Goal: Task Accomplishment & Management: Use online tool/utility

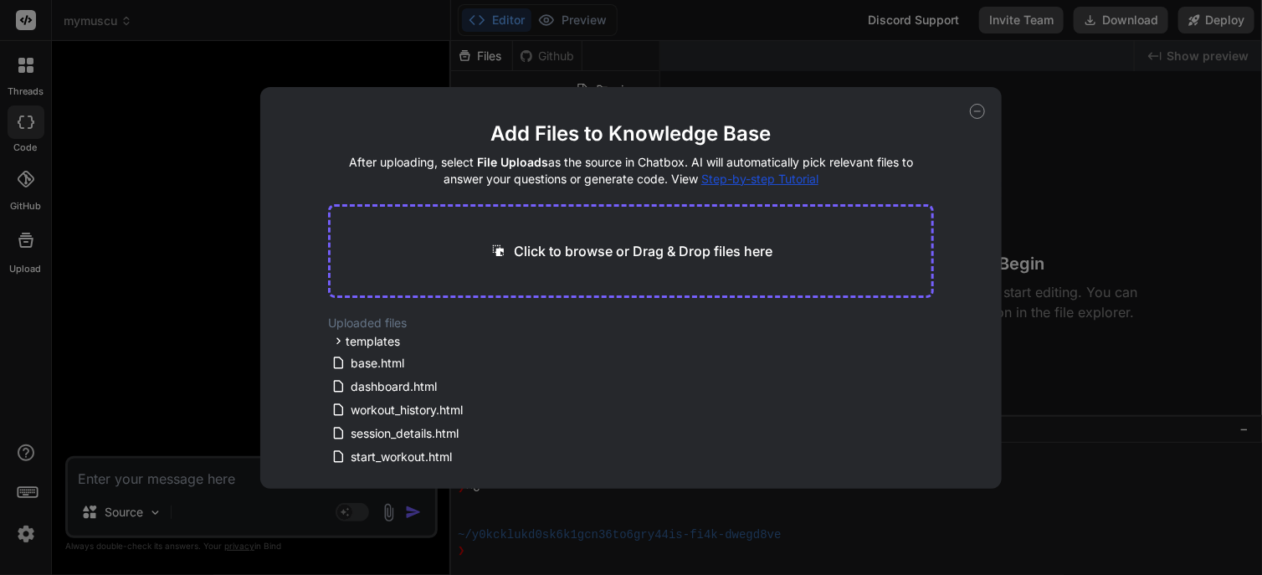
scroll to position [141, 0]
click at [551, 364] on icon at bounding box center [558, 363] width 14 height 14
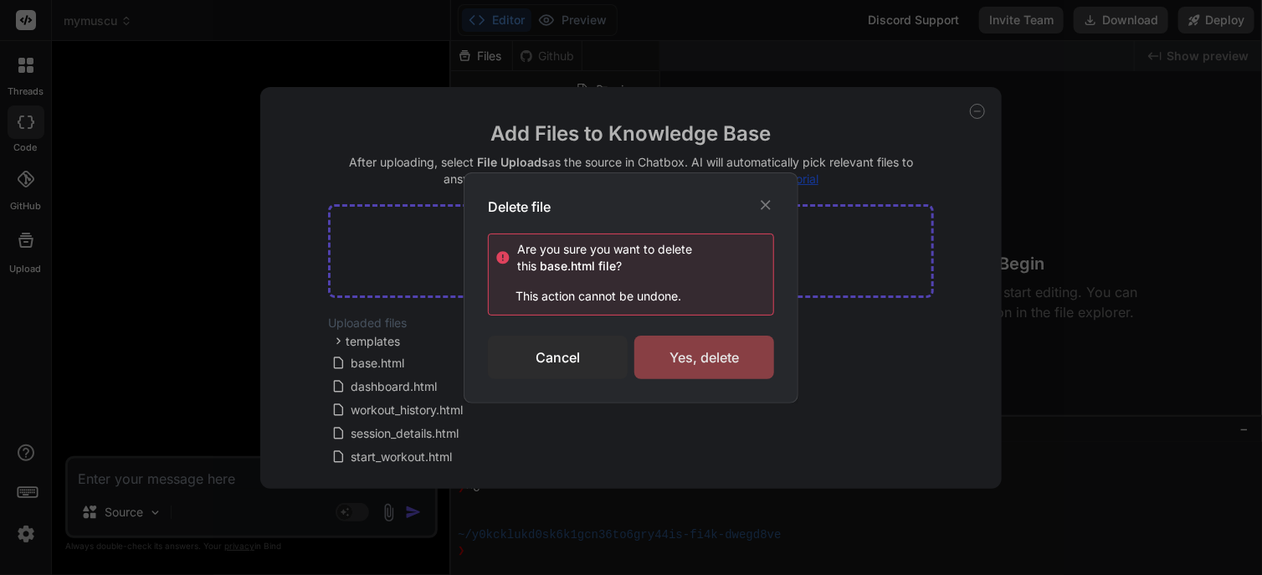
click at [684, 367] on div "Yes, delete" at bounding box center [704, 358] width 140 height 44
click at [393, 381] on div "Delete file Are you sure you want to delete this base.html file ? This action c…" at bounding box center [631, 287] width 1262 height 575
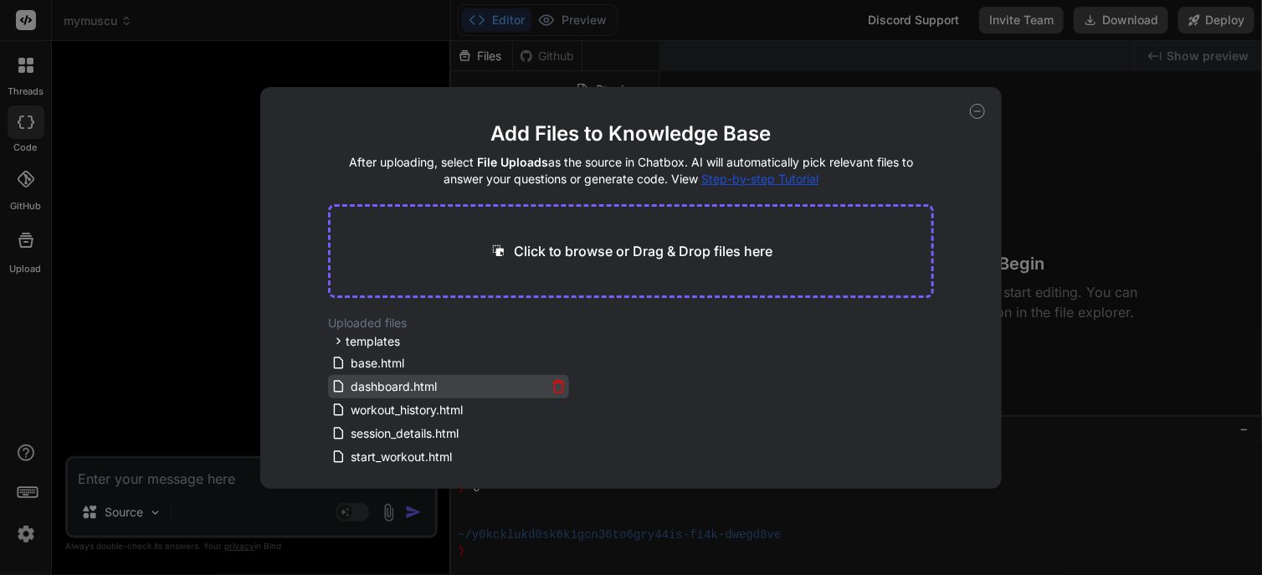
click at [558, 383] on icon at bounding box center [558, 386] width 14 height 14
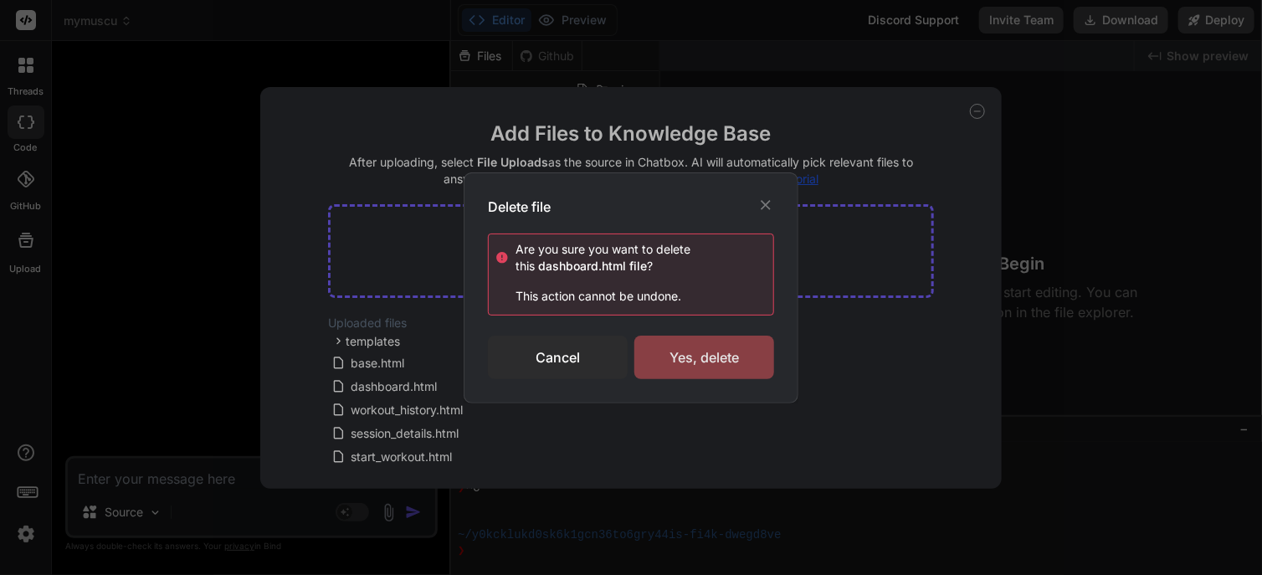
click at [685, 353] on div "Yes, delete" at bounding box center [704, 358] width 140 height 44
click at [571, 351] on div "Cancel" at bounding box center [558, 358] width 140 height 44
click at [566, 347] on div "Cancel" at bounding box center [558, 358] width 140 height 44
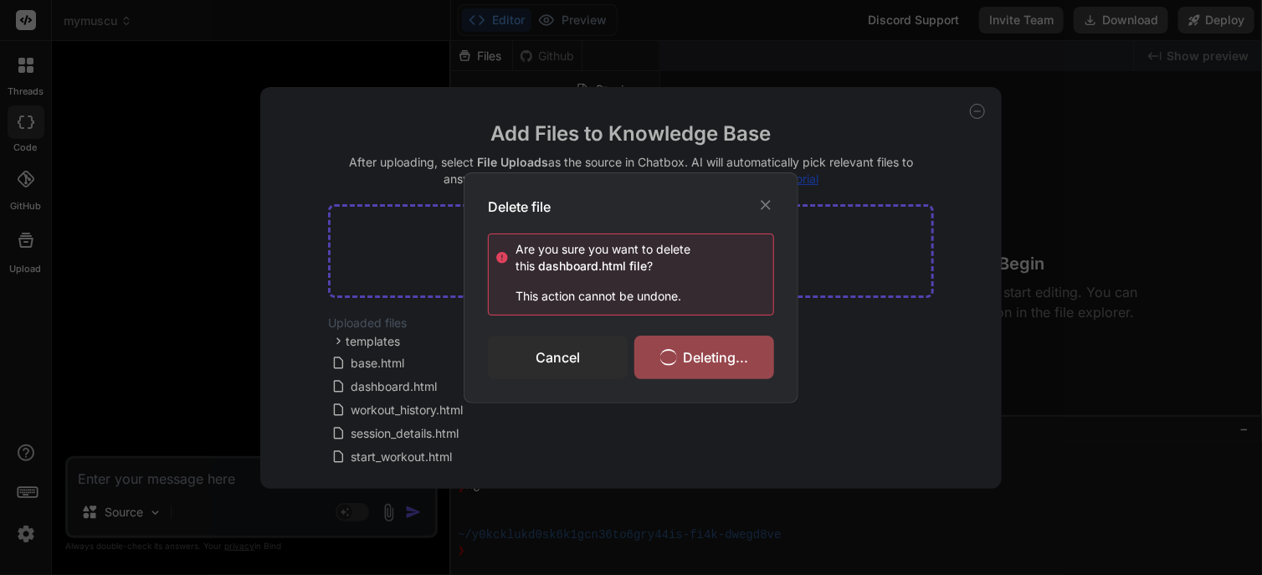
click at [758, 209] on icon at bounding box center [765, 205] width 17 height 17
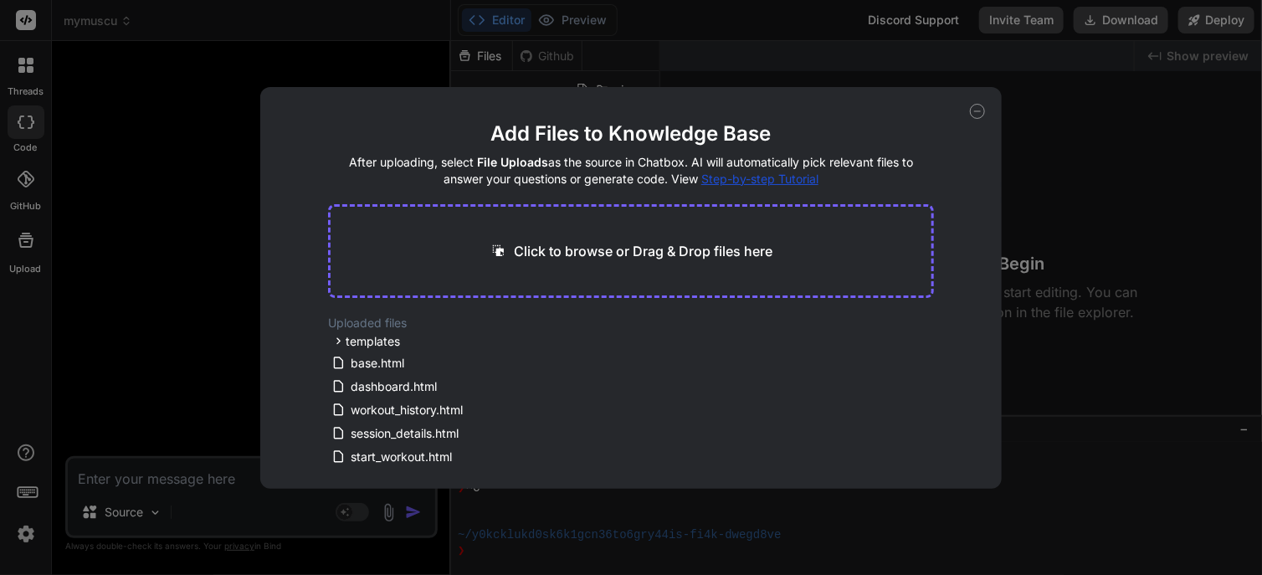
click at [975, 110] on icon at bounding box center [977, 111] width 15 height 15
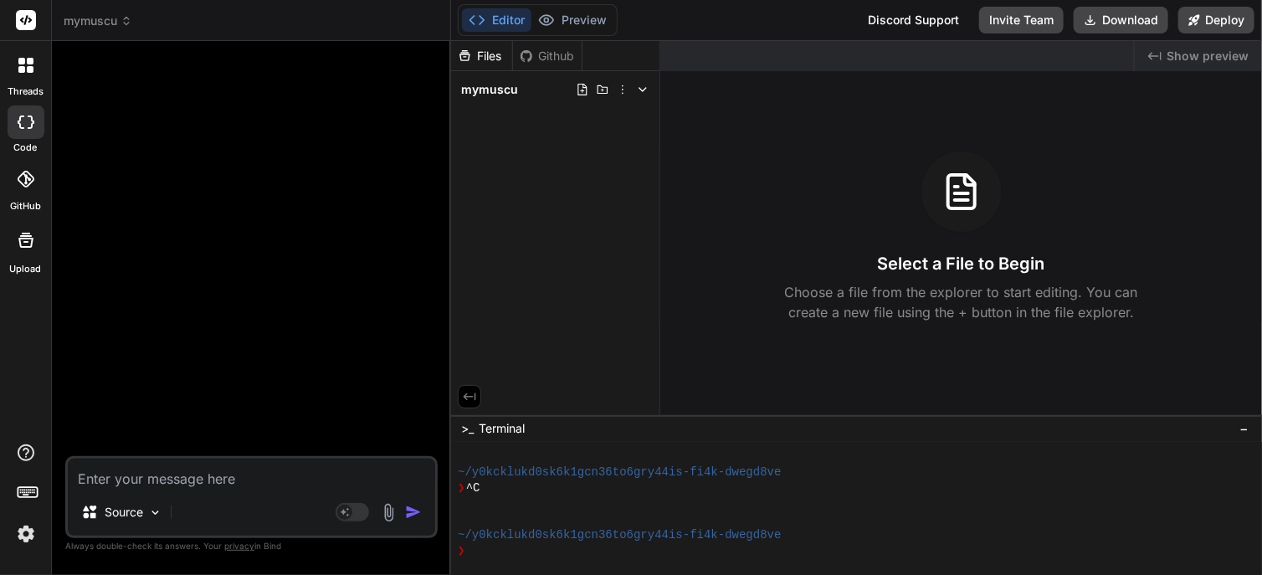
click at [488, 64] on div "Files" at bounding box center [482, 56] width 62 height 30
click at [145, 515] on div "Source" at bounding box center [121, 511] width 95 height 33
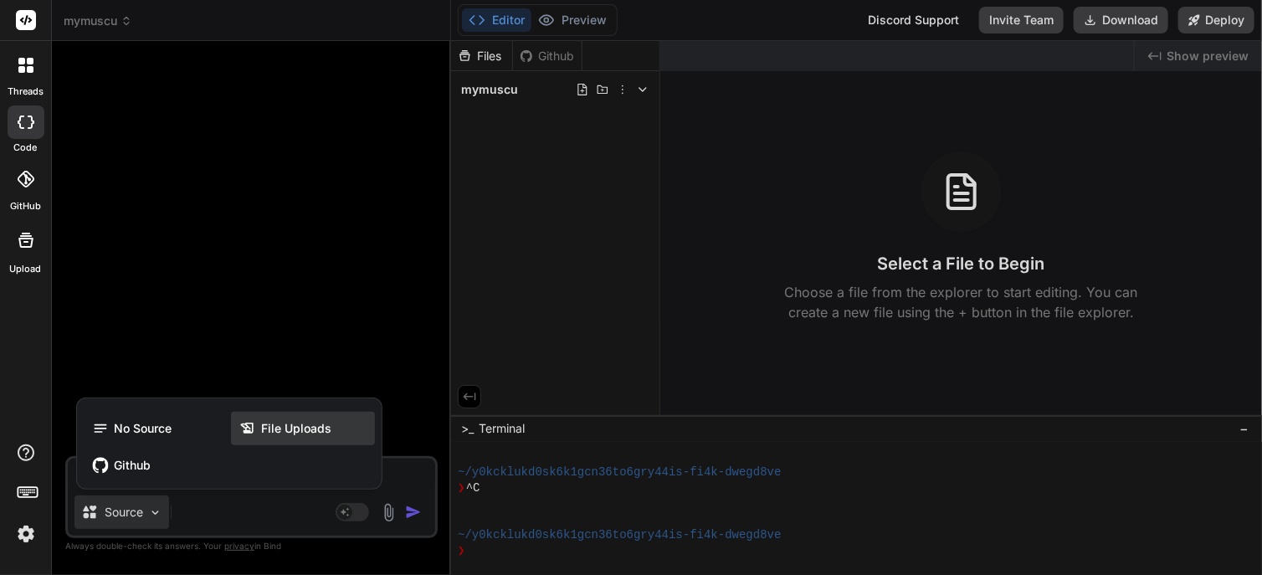
click at [264, 424] on span "File Uploads" at bounding box center [296, 428] width 70 height 17
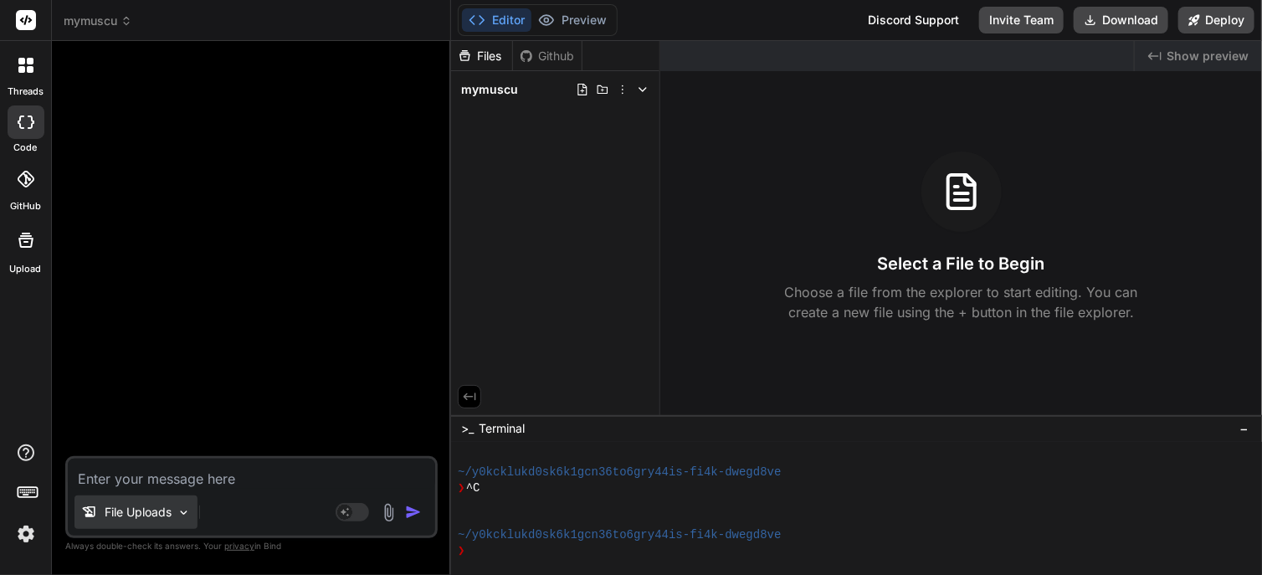
click at [181, 507] on img at bounding box center [184, 512] width 14 height 14
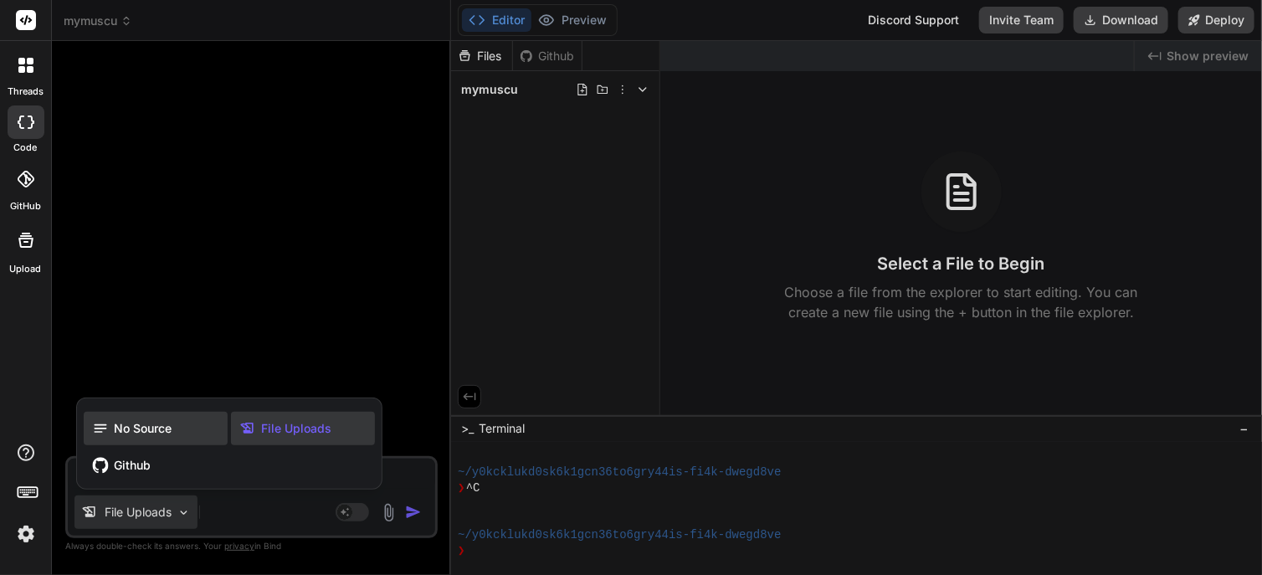
click at [154, 425] on span "No Source" at bounding box center [143, 428] width 58 height 17
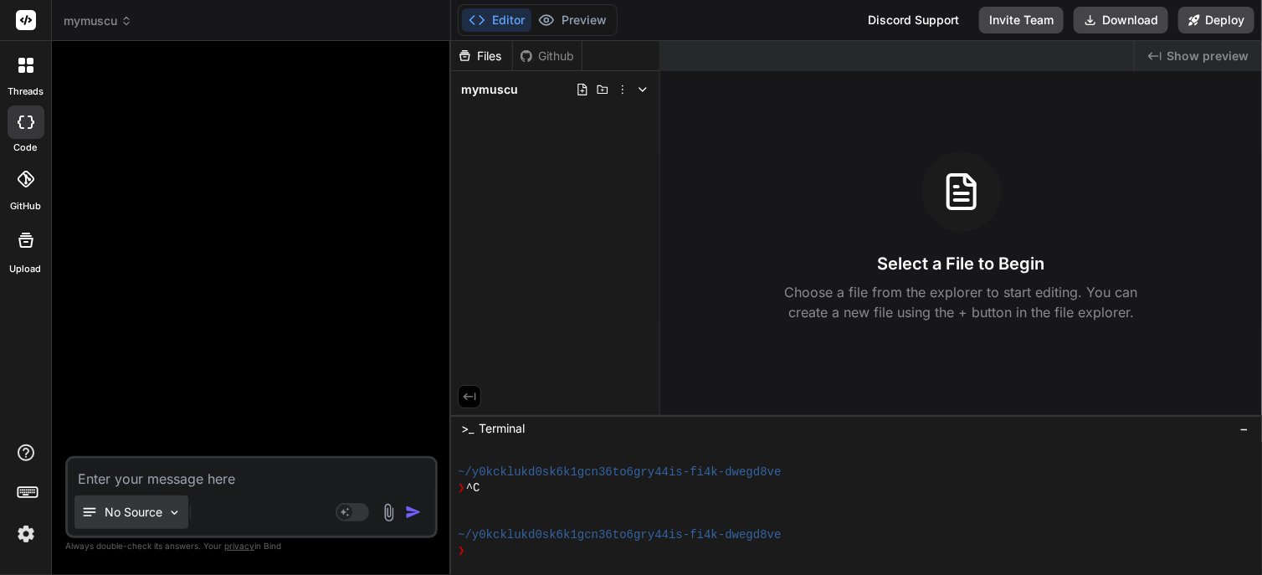
click at [170, 512] on img at bounding box center [174, 512] width 14 height 14
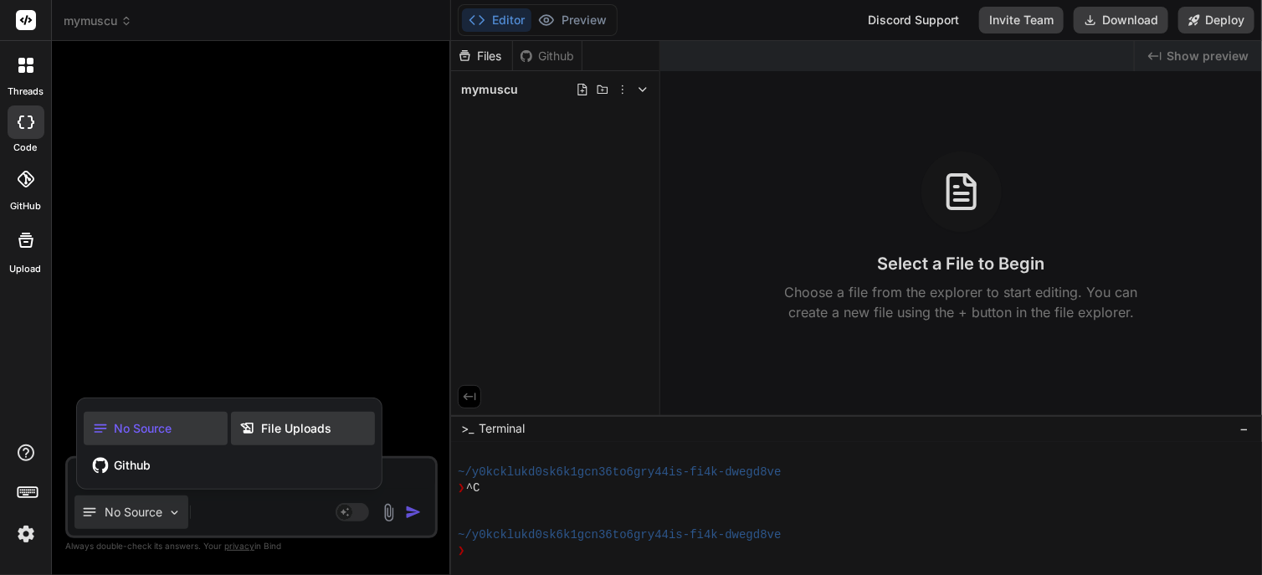
click at [279, 432] on span "File Uploads" at bounding box center [296, 428] width 70 height 17
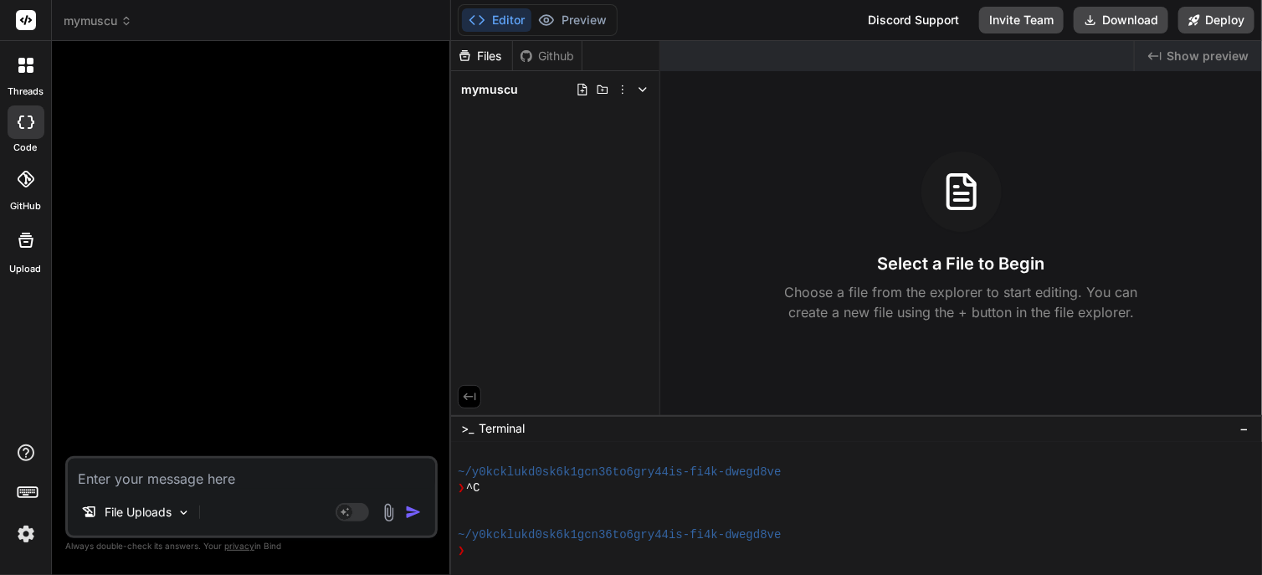
click at [638, 99] on div "mymuscu" at bounding box center [555, 89] width 195 height 23
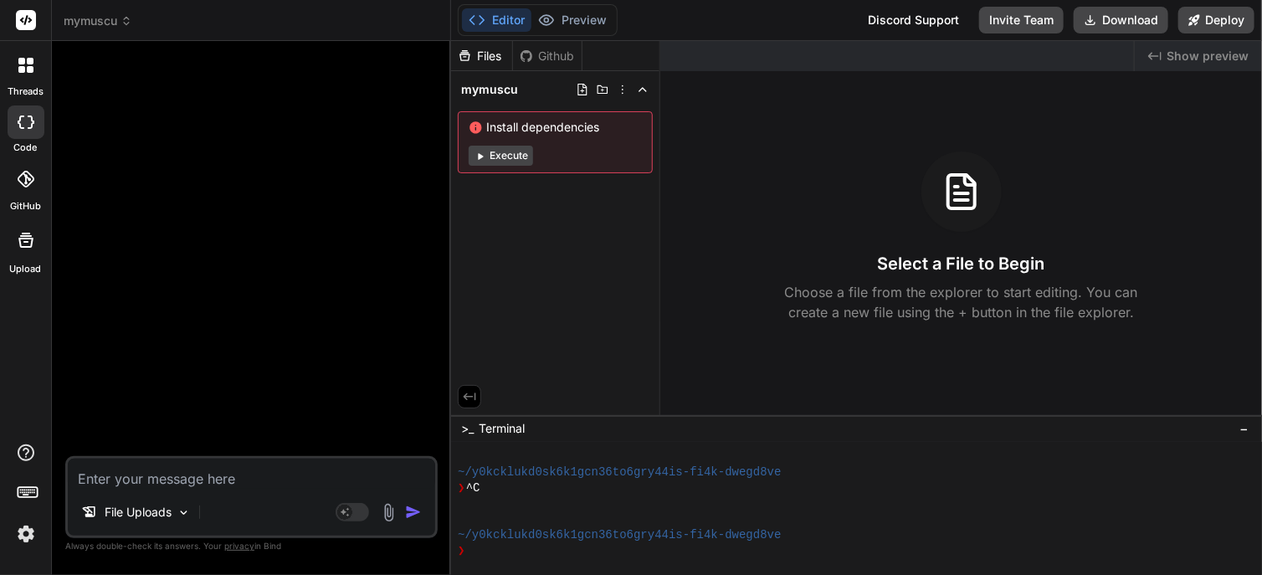
click at [736, 172] on div "Select a File to Begin Choose a file from the explorer to start editing. You ca…" at bounding box center [961, 236] width 602 height 171
click at [395, 515] on img at bounding box center [388, 512] width 19 height 19
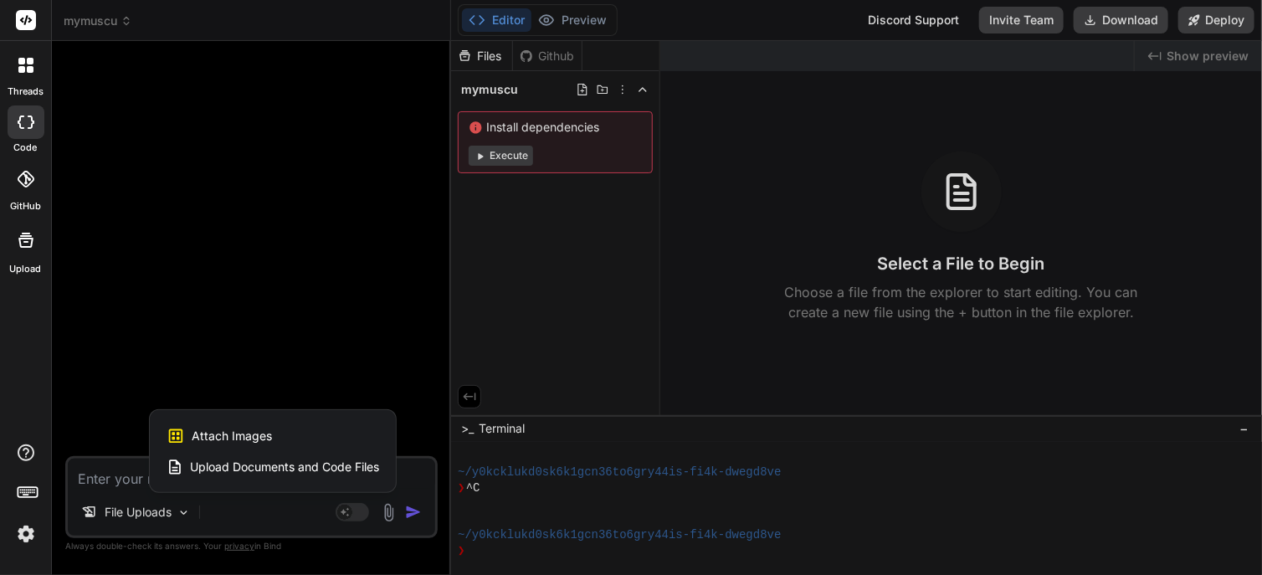
click at [293, 465] on span "Upload Documents and Code Files" at bounding box center [284, 467] width 189 height 17
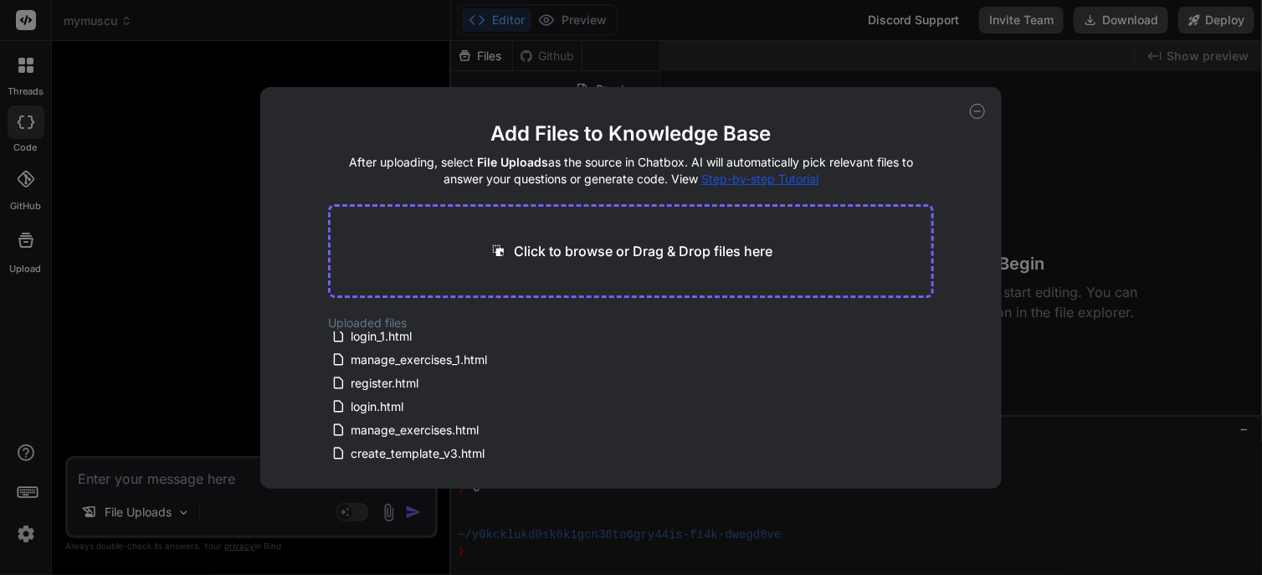
scroll to position [261, 0]
click at [554, 449] on icon at bounding box center [558, 453] width 8 height 9
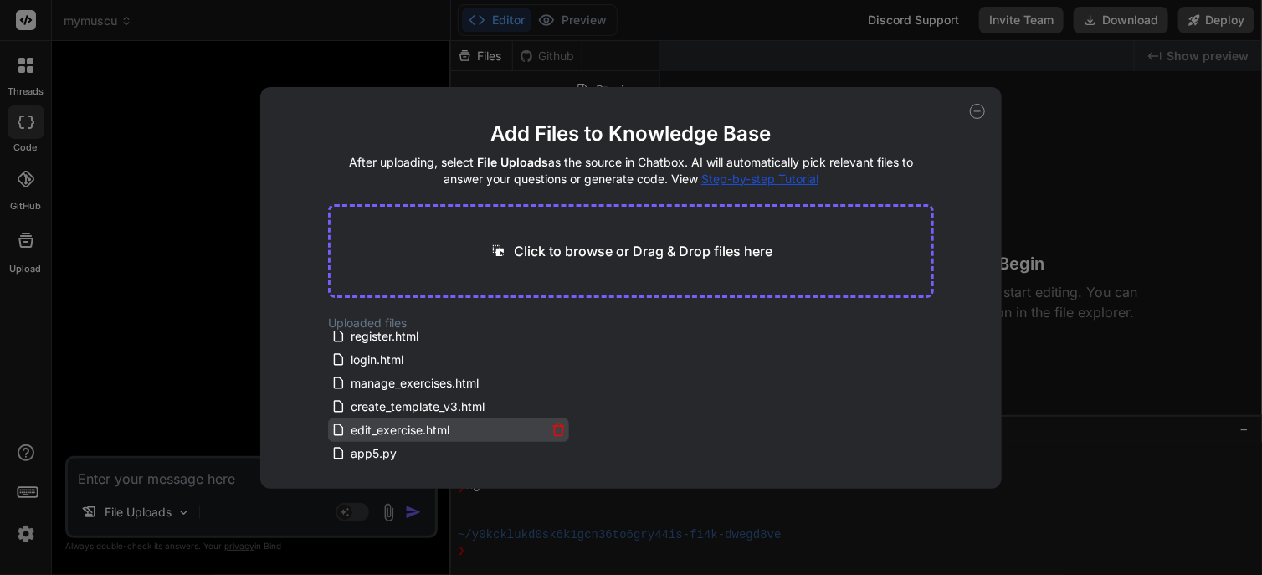
click at [551, 429] on icon at bounding box center [558, 430] width 14 height 14
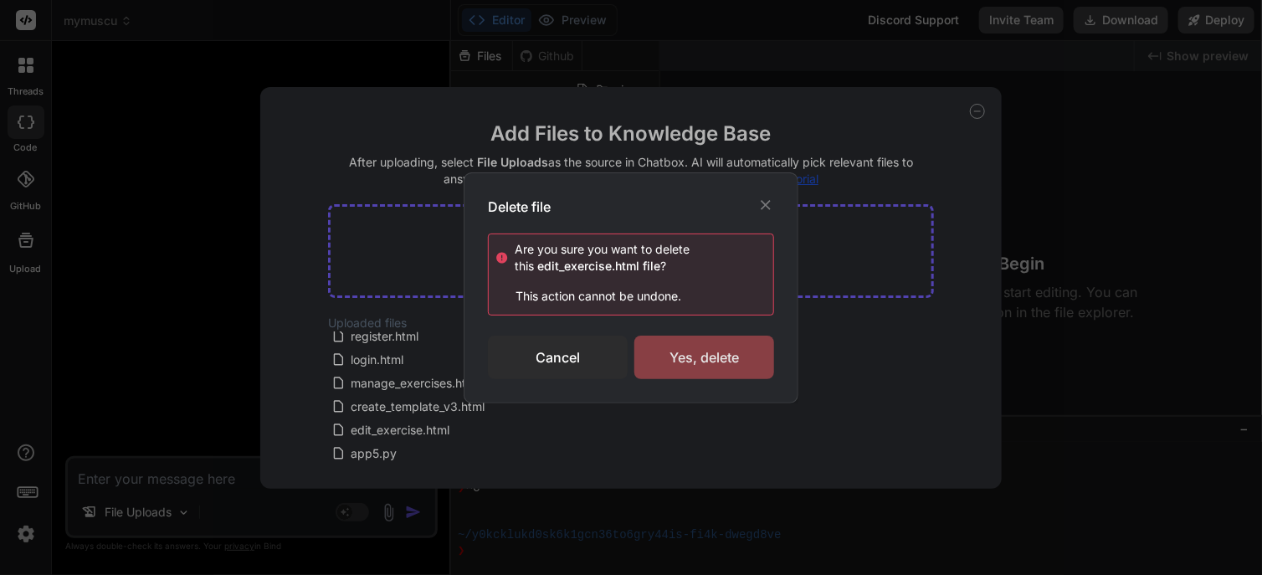
click at [677, 361] on div "Yes, delete" at bounding box center [704, 358] width 140 height 44
click at [764, 206] on icon at bounding box center [766, 205] width 10 height 10
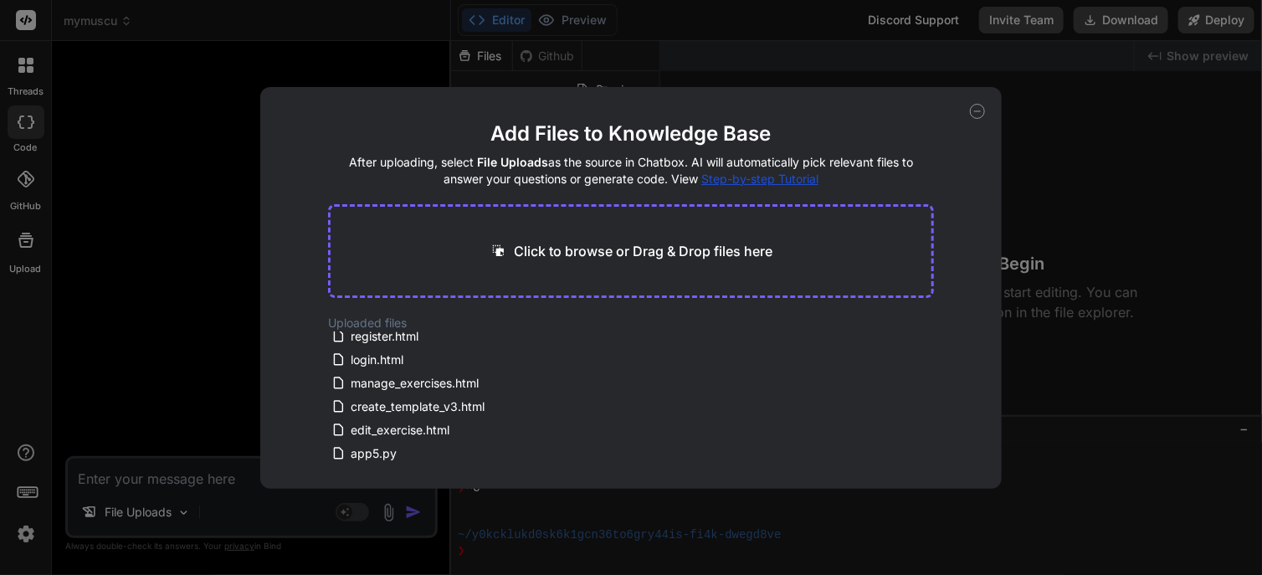
click at [973, 110] on icon at bounding box center [977, 111] width 15 height 15
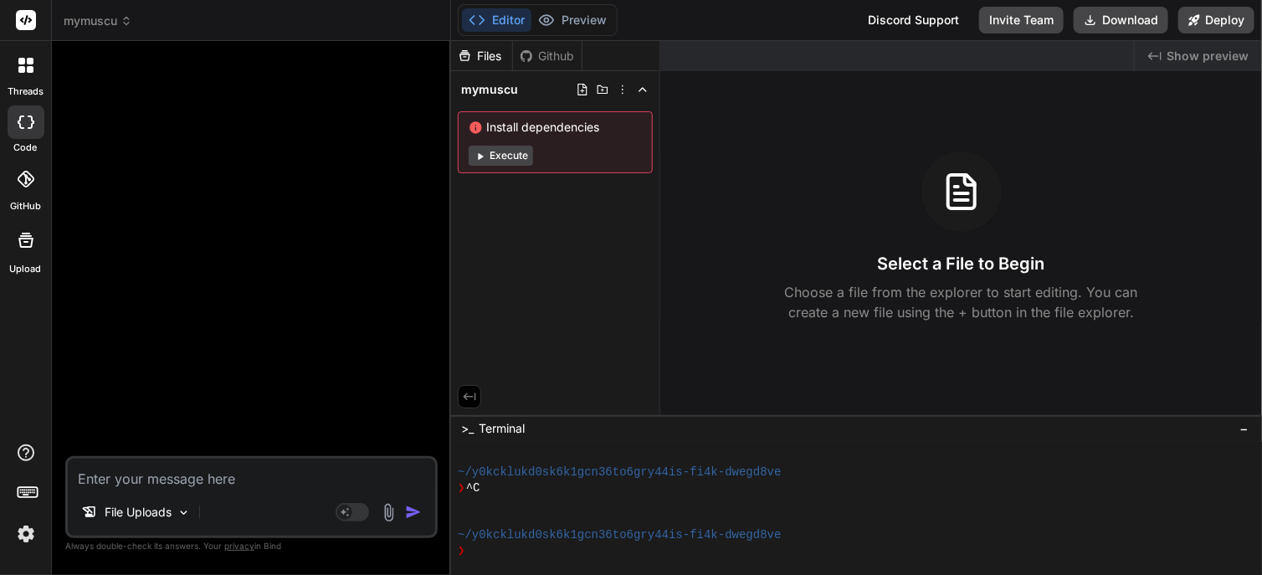
click at [388, 512] on img at bounding box center [388, 512] width 19 height 19
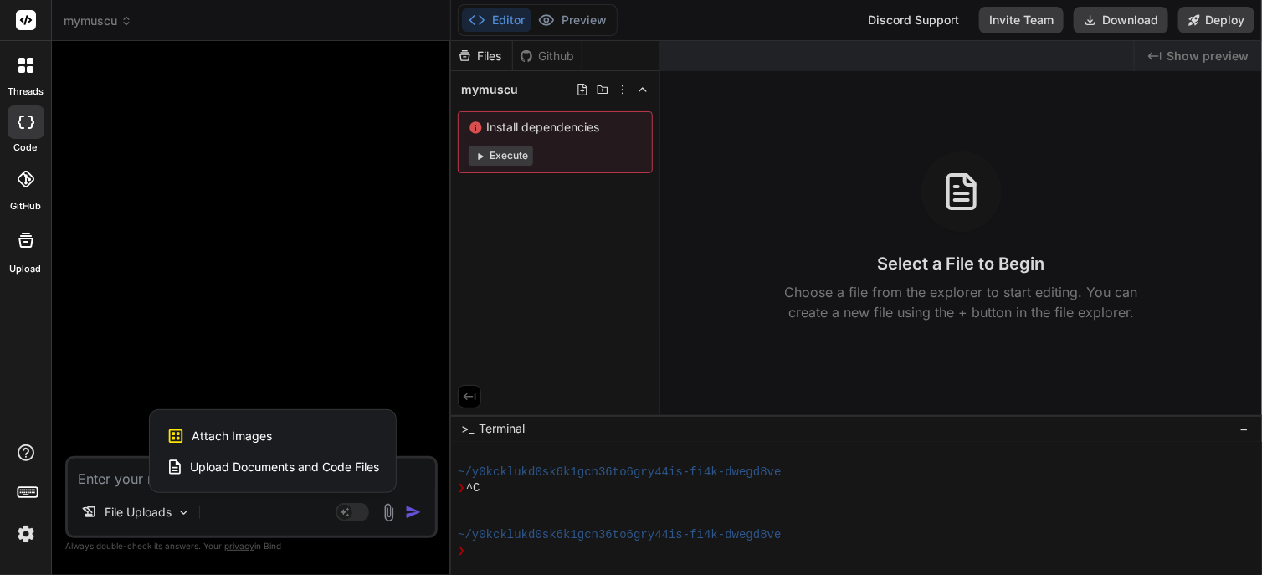
click at [336, 467] on span "Upload Documents and Code Files" at bounding box center [284, 467] width 189 height 17
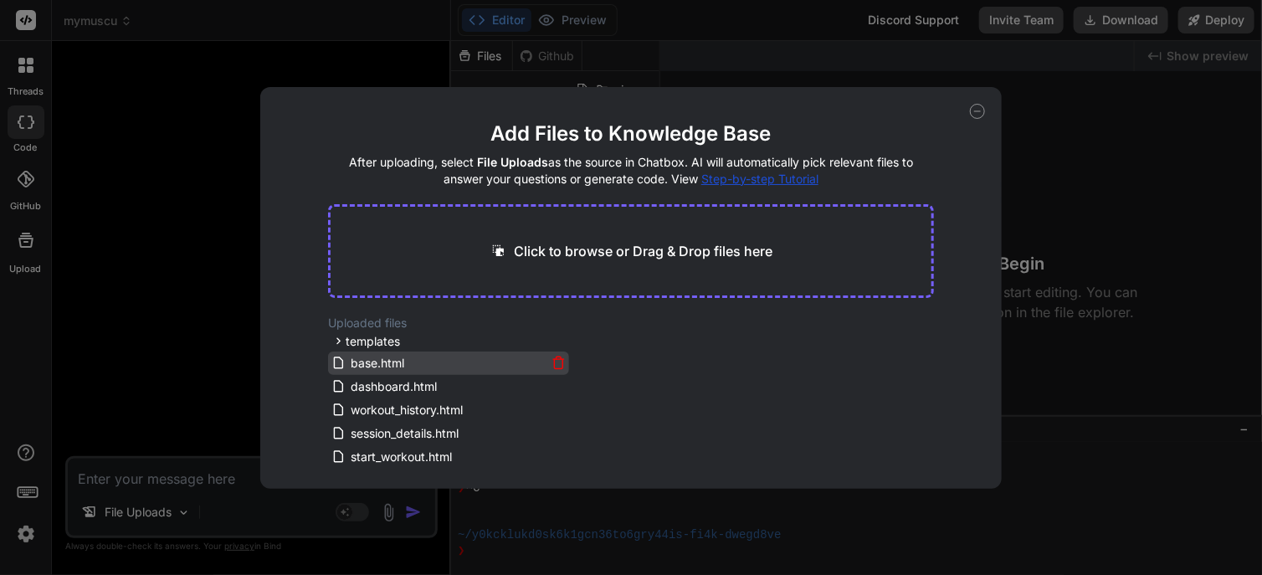
click at [560, 361] on icon at bounding box center [558, 363] width 8 height 9
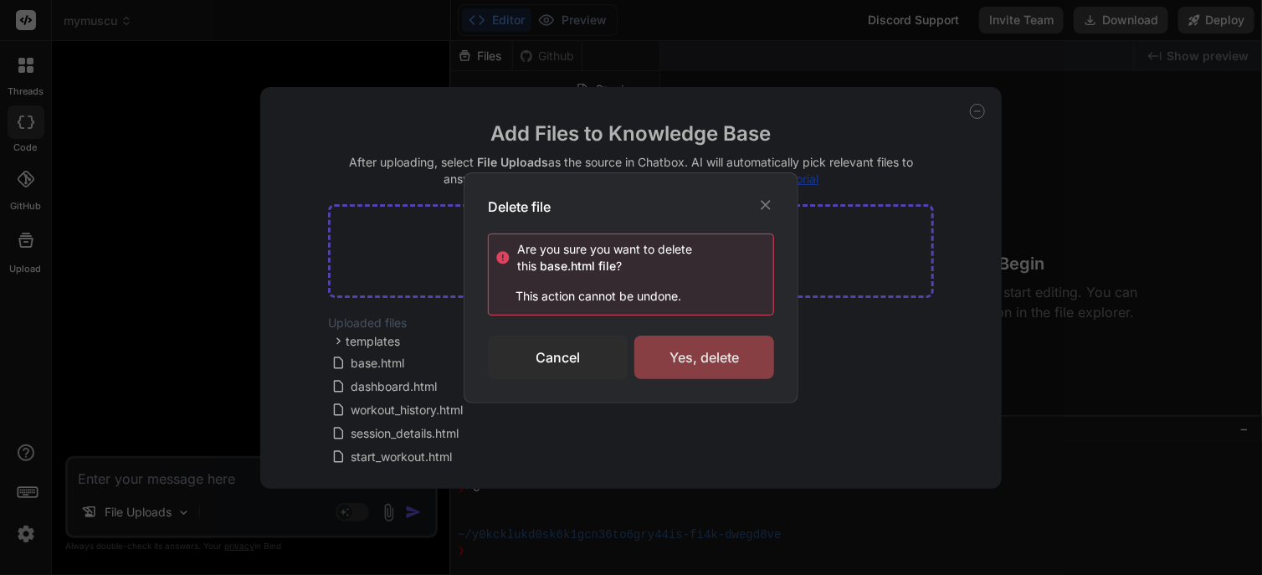
click at [684, 355] on div "Yes, delete" at bounding box center [704, 358] width 140 height 44
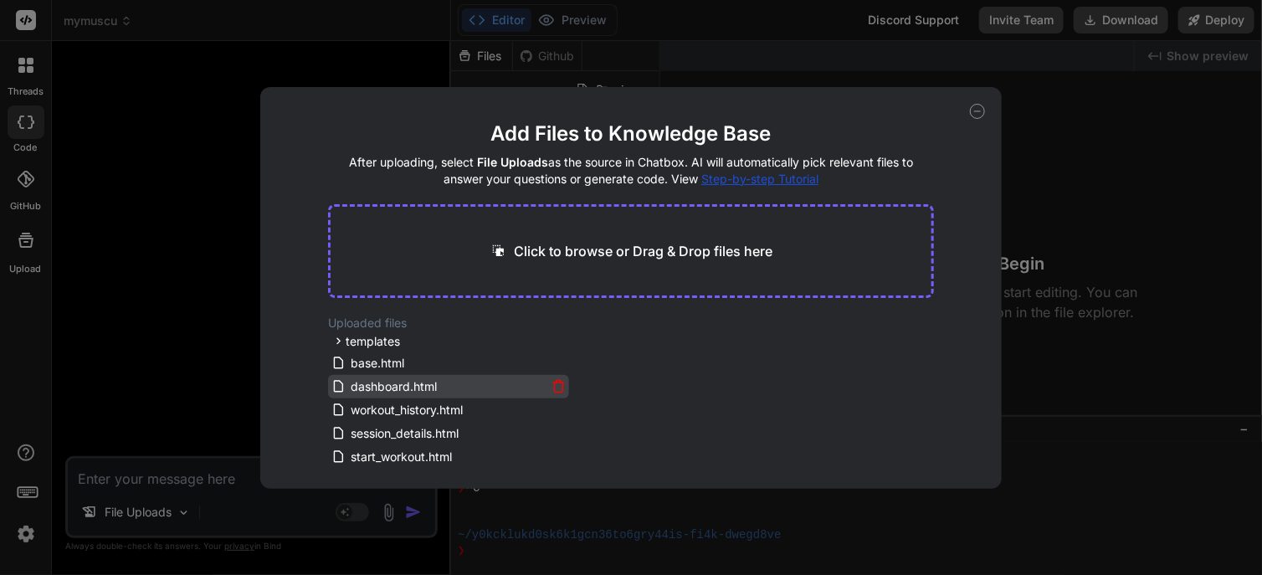
click at [554, 385] on icon at bounding box center [558, 386] width 14 height 14
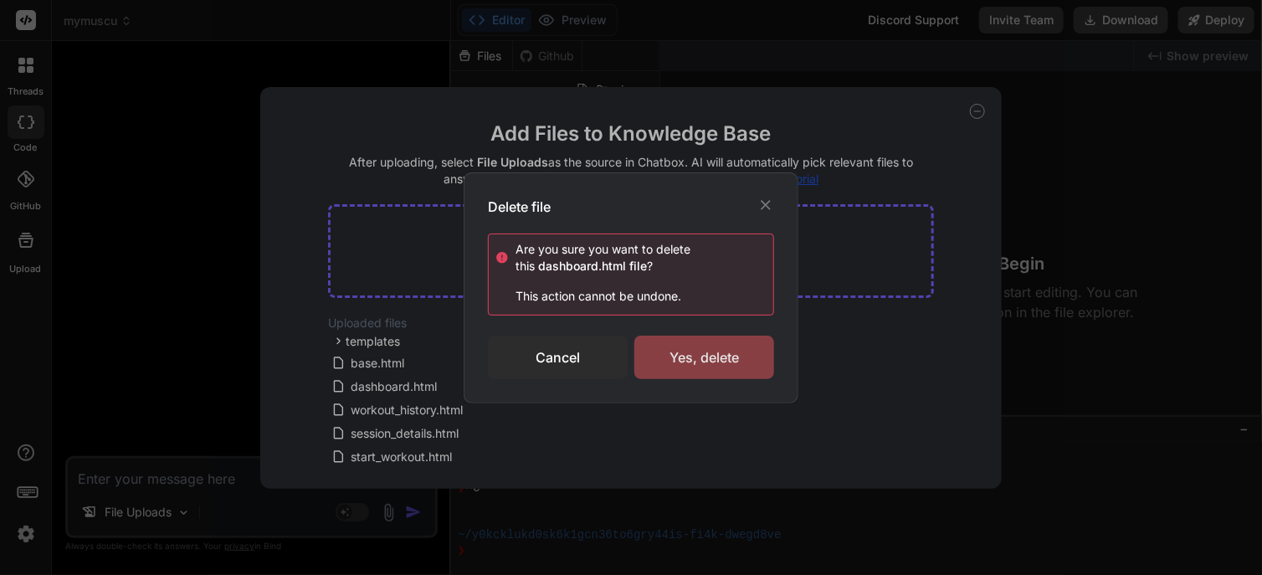
click at [678, 373] on div "Yes, delete" at bounding box center [704, 358] width 140 height 44
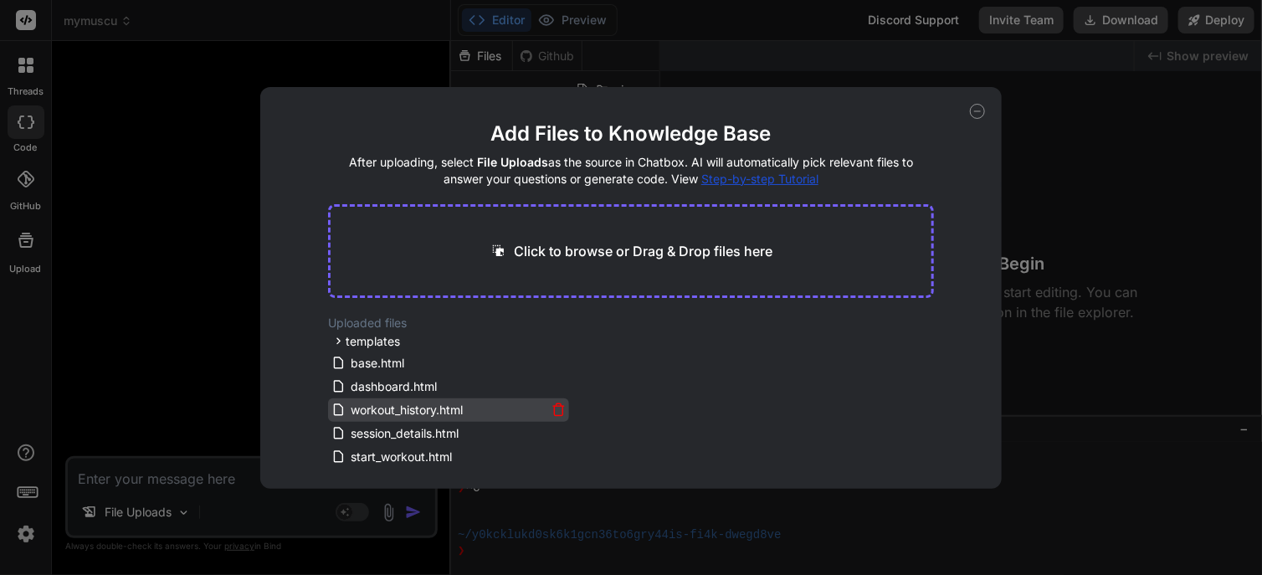
click at [556, 412] on icon at bounding box center [558, 409] width 14 height 14
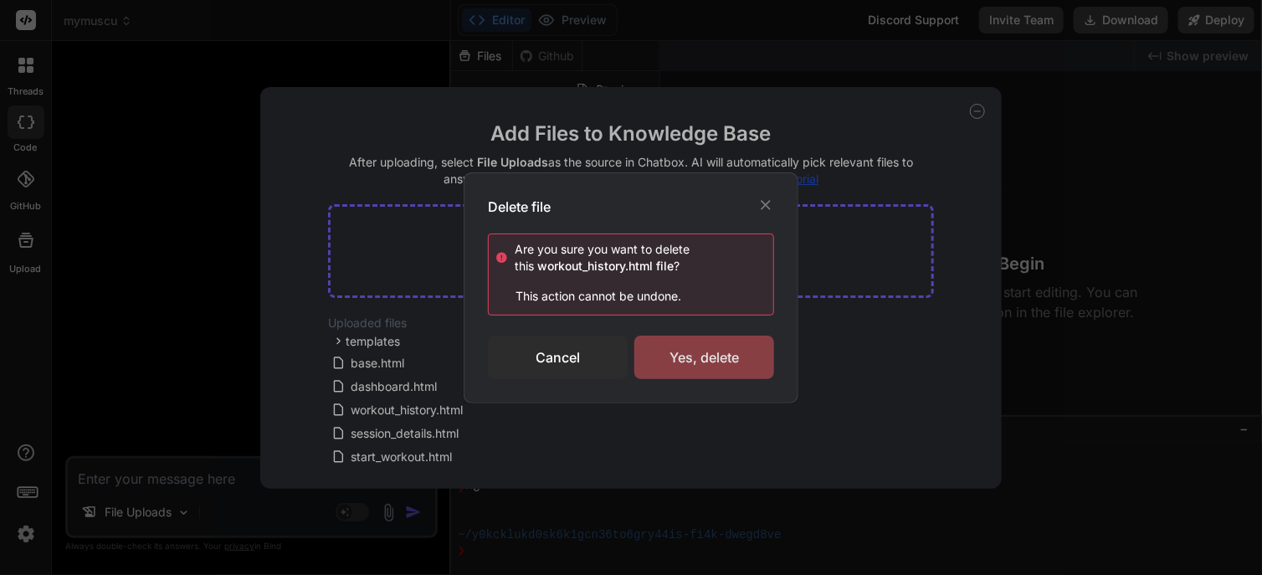
click at [683, 360] on div "Yes, delete" at bounding box center [704, 358] width 140 height 44
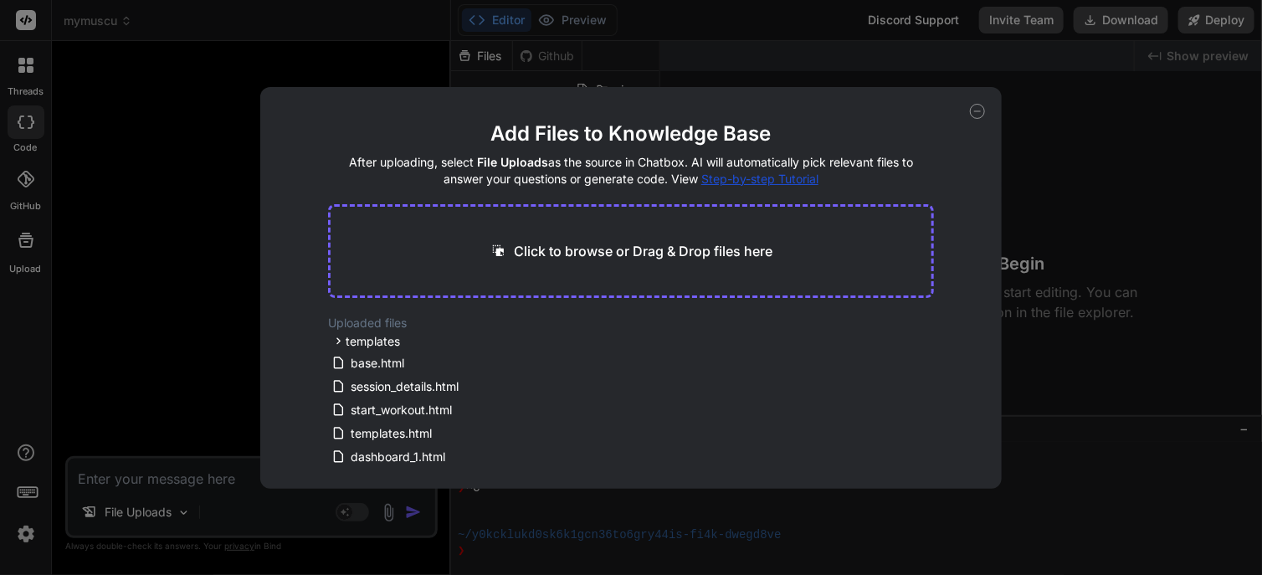
click at [977, 111] on icon at bounding box center [977, 111] width 6 height 0
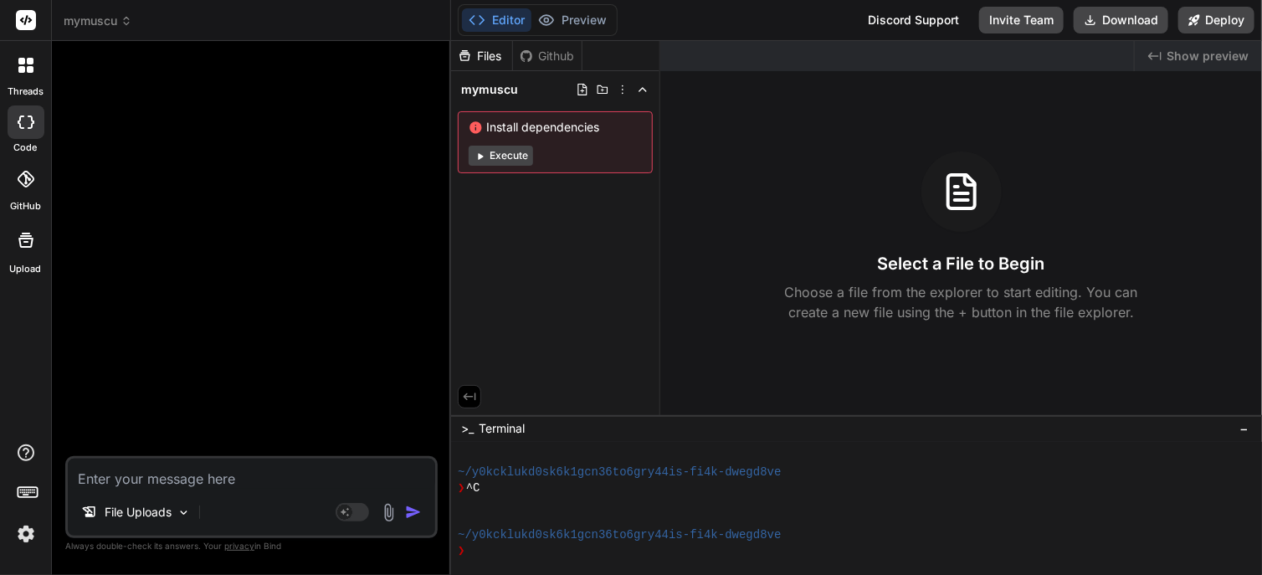
click at [387, 510] on img at bounding box center [388, 512] width 19 height 19
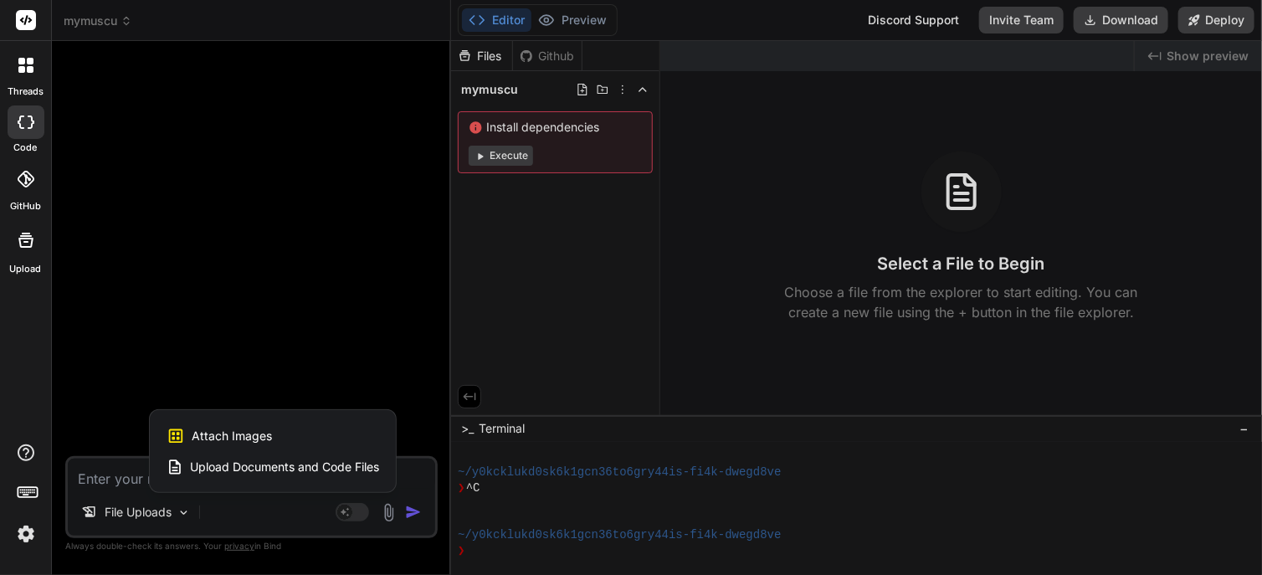
click at [340, 466] on span "Upload Documents and Code Files" at bounding box center [284, 467] width 189 height 17
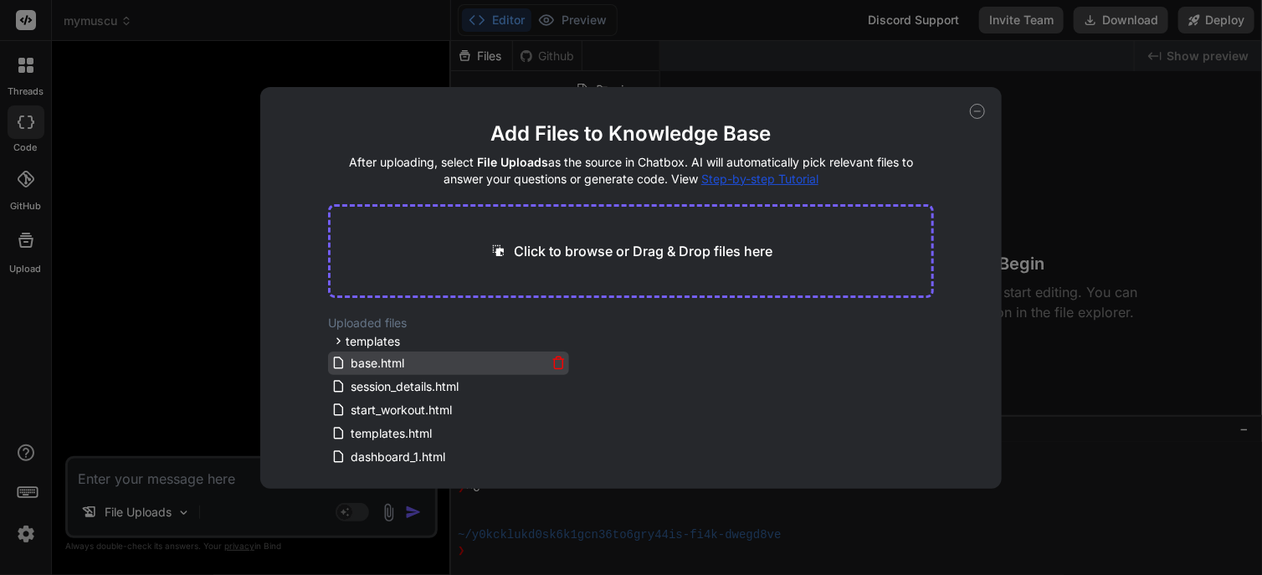
click at [553, 361] on icon at bounding box center [558, 363] width 14 height 14
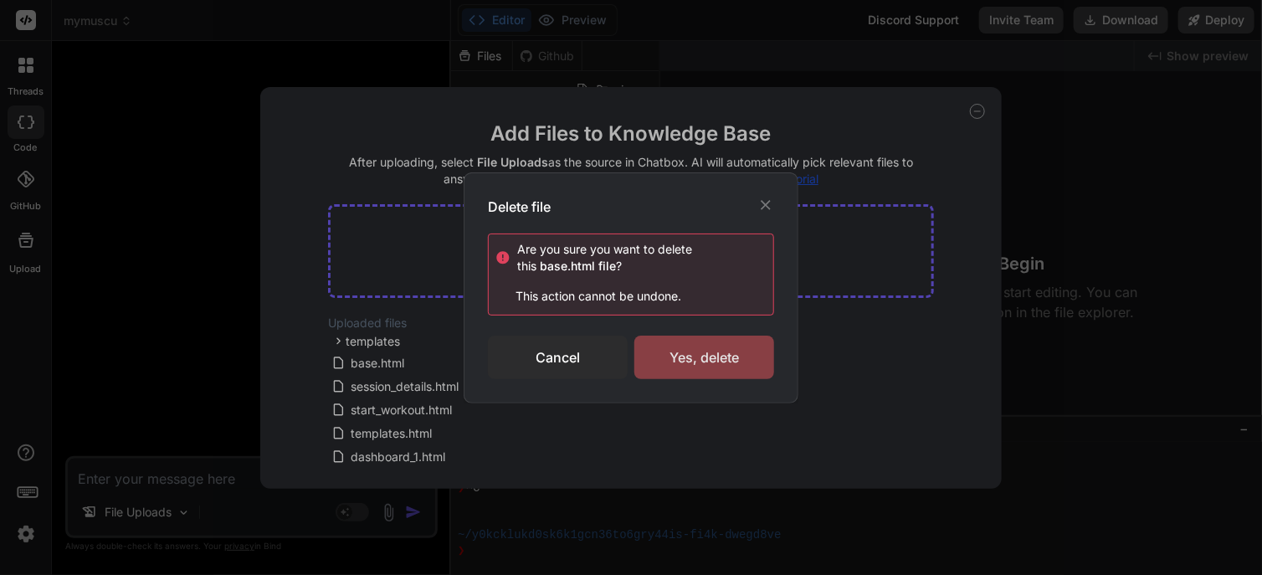
click at [696, 358] on div "Yes, delete" at bounding box center [704, 358] width 140 height 44
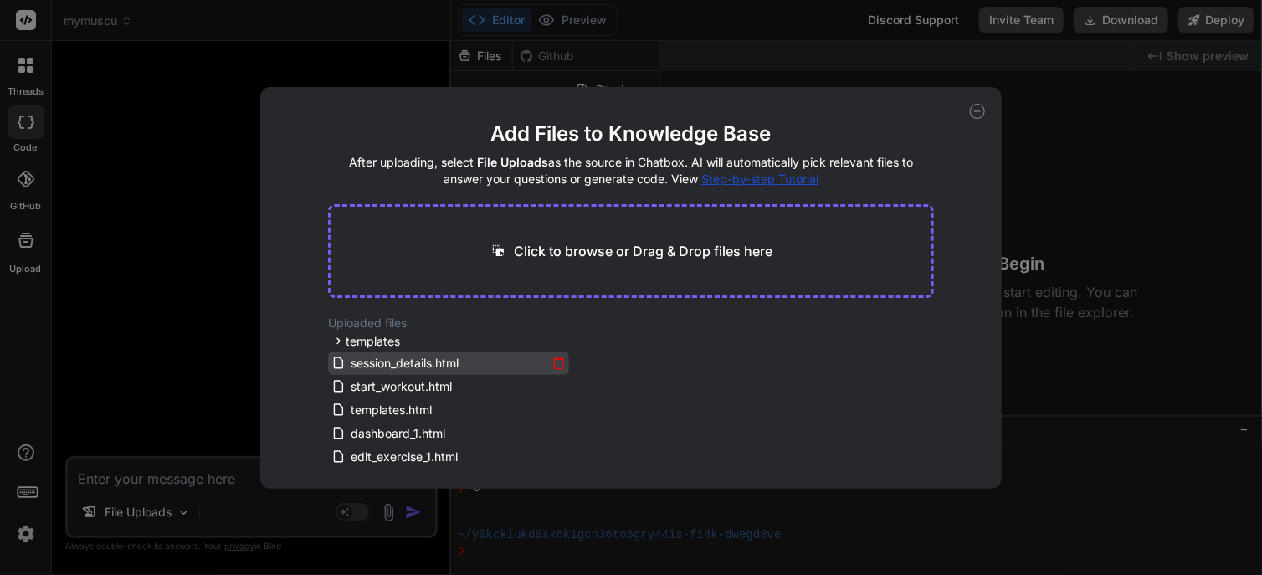
click at [551, 365] on icon at bounding box center [558, 363] width 14 height 14
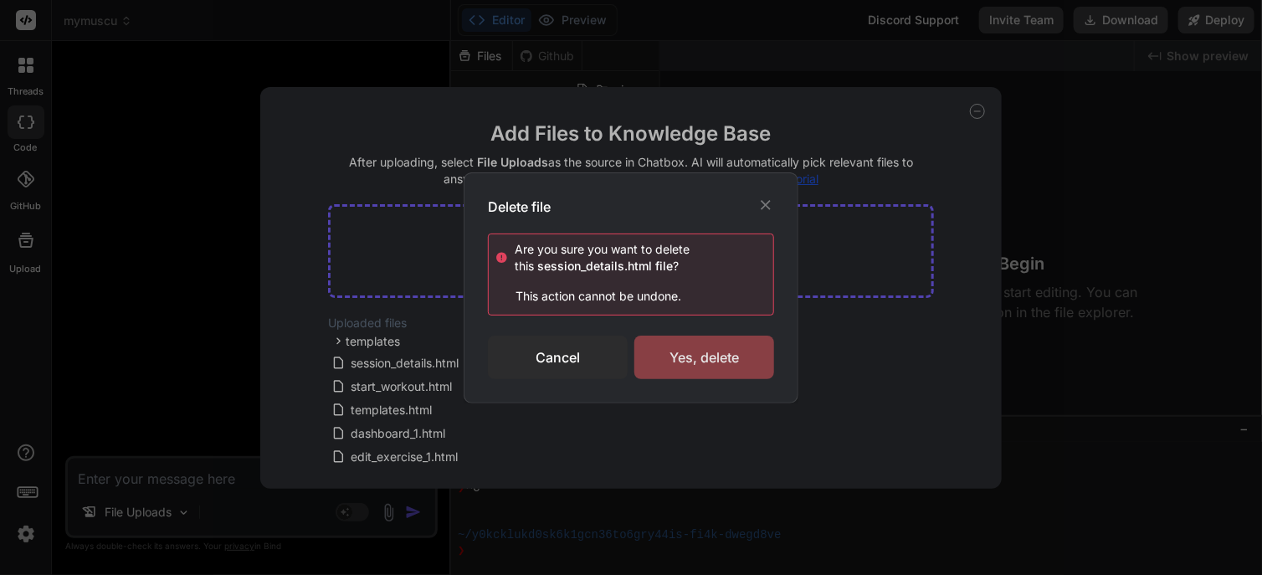
click at [690, 362] on div "Yes, delete" at bounding box center [704, 358] width 140 height 44
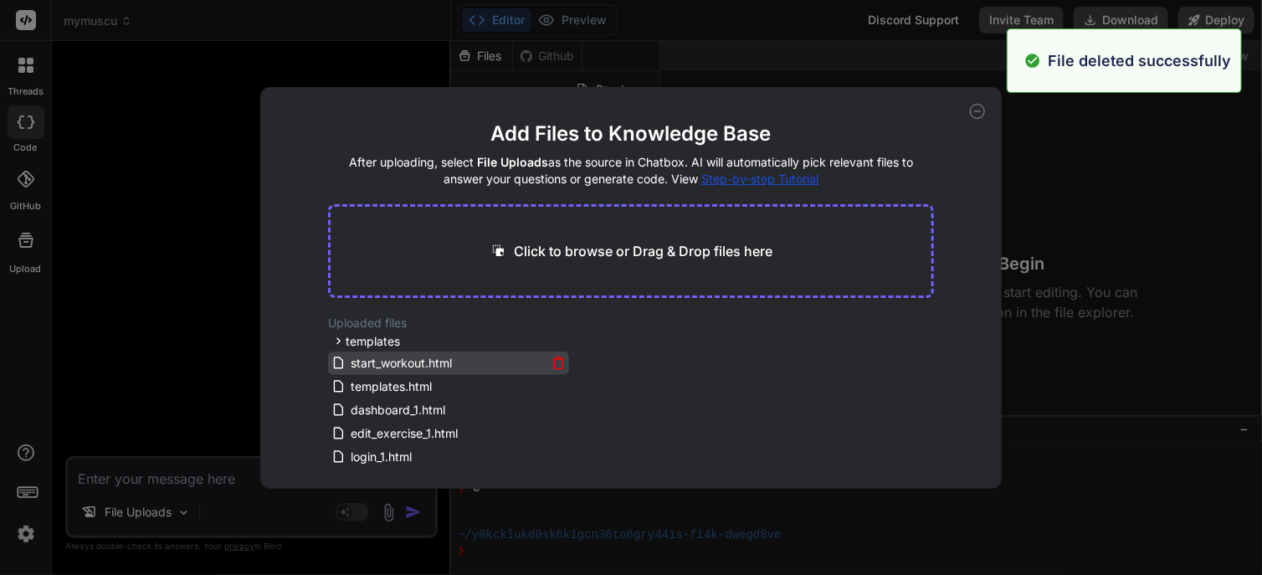
click at [555, 362] on icon at bounding box center [558, 363] width 14 height 14
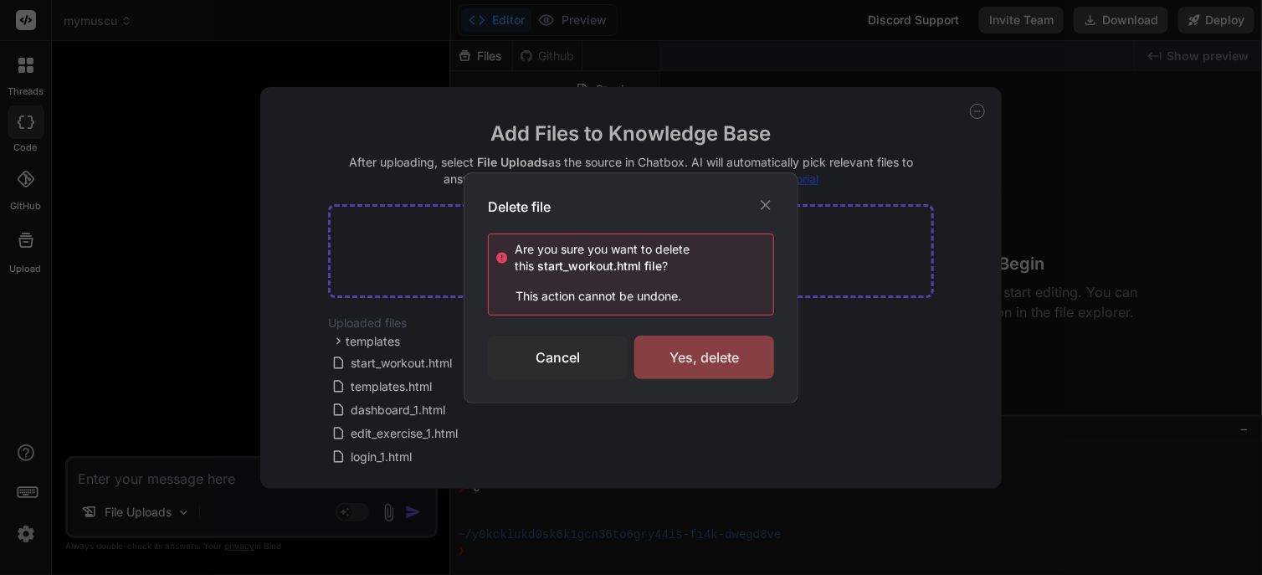
click at [669, 359] on div "Yes, delete" at bounding box center [704, 358] width 140 height 44
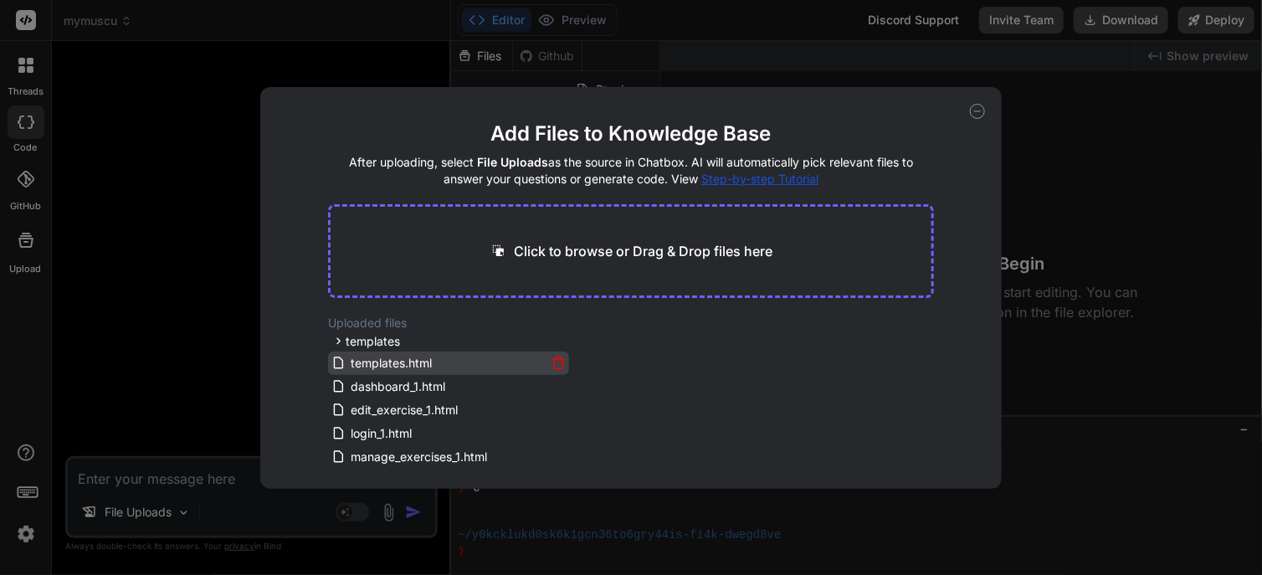
click at [555, 365] on icon at bounding box center [558, 363] width 14 height 14
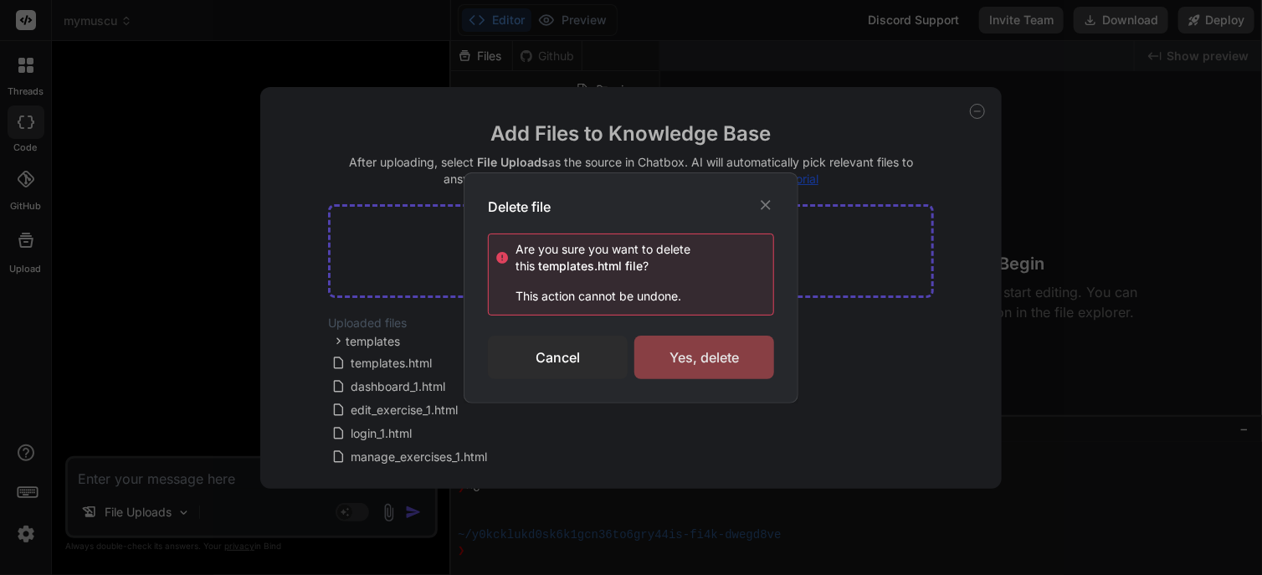
click at [688, 361] on div "Yes, delete" at bounding box center [704, 358] width 140 height 44
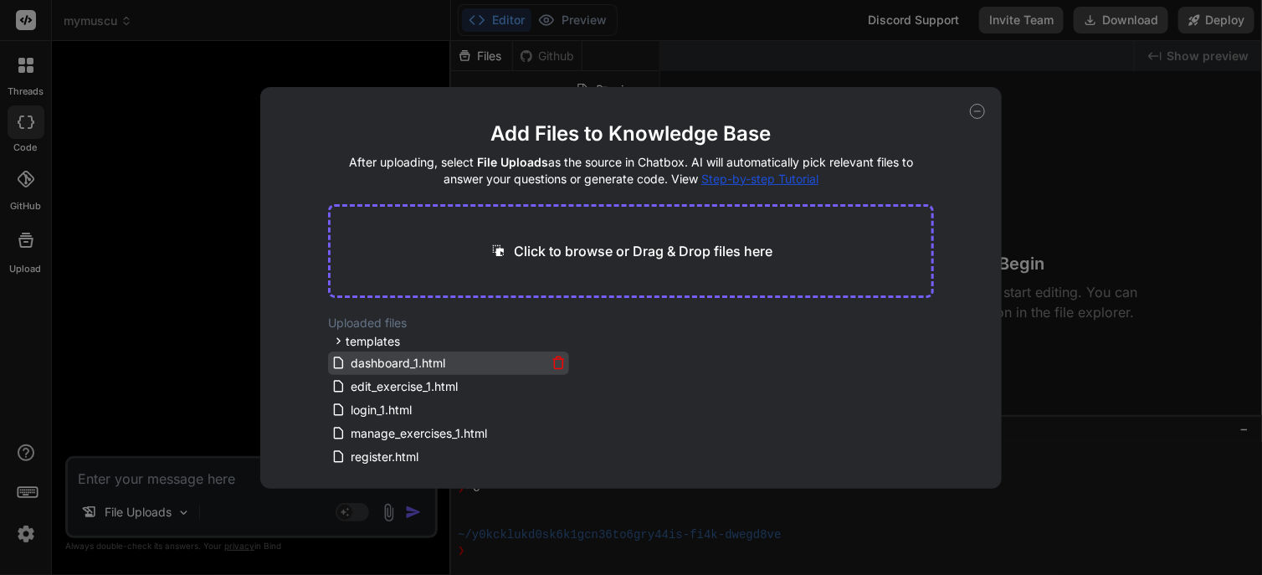
click at [551, 364] on icon at bounding box center [558, 363] width 14 height 14
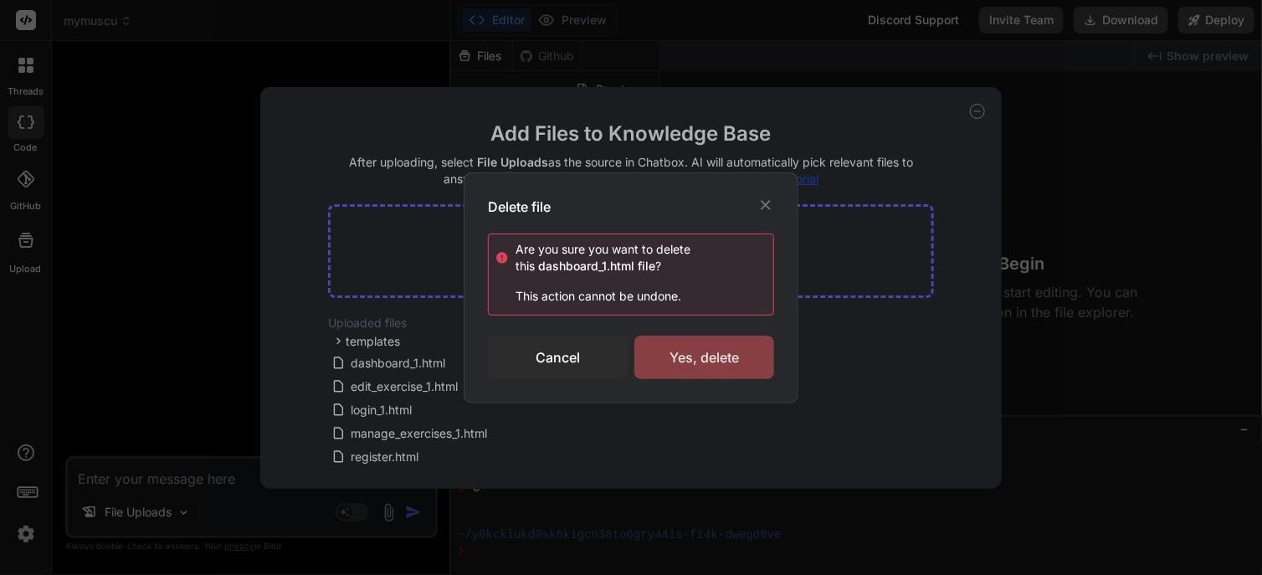
click at [676, 362] on div "Yes, delete" at bounding box center [704, 358] width 140 height 44
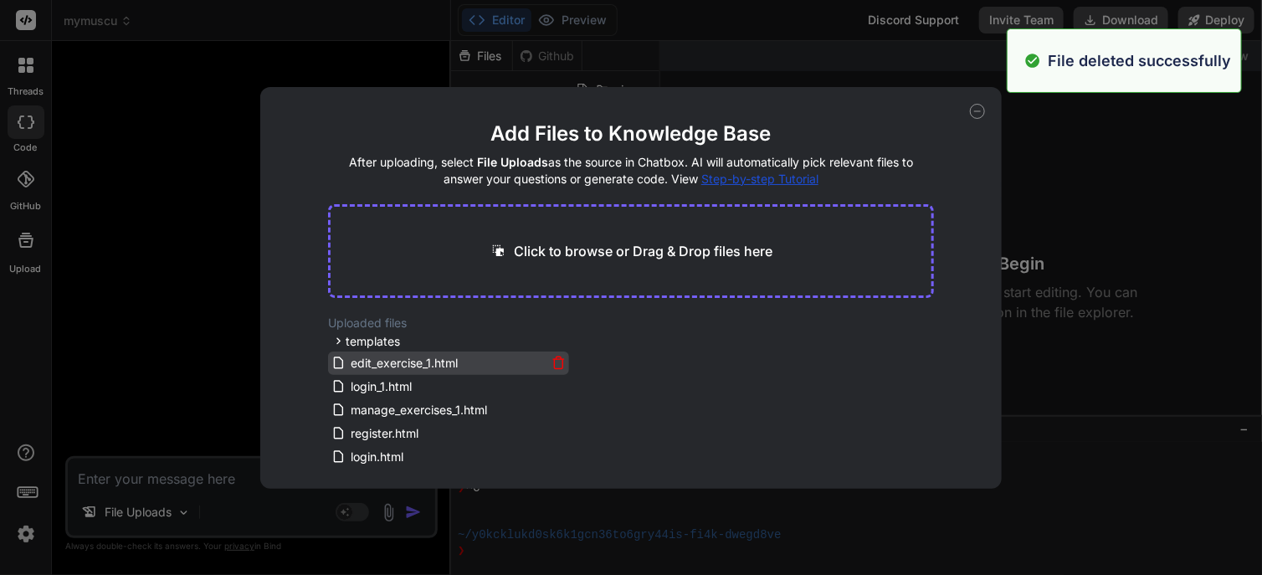
click at [555, 361] on icon at bounding box center [558, 363] width 14 height 14
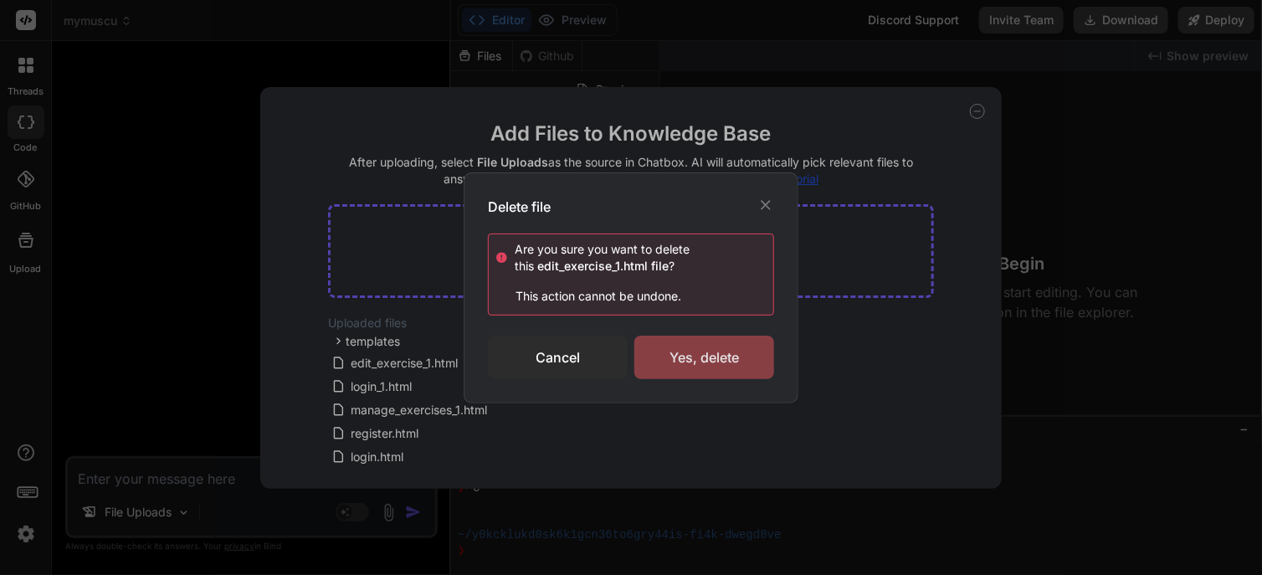
click at [678, 359] on div "Yes, delete" at bounding box center [704, 358] width 140 height 44
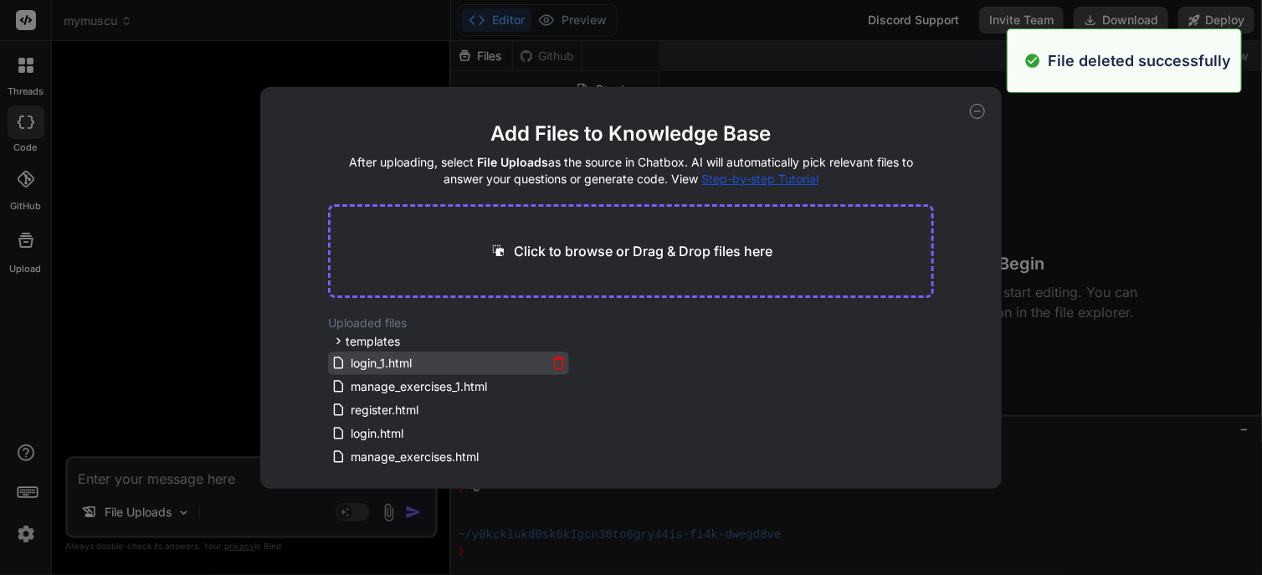
click at [556, 360] on icon at bounding box center [558, 363] width 14 height 14
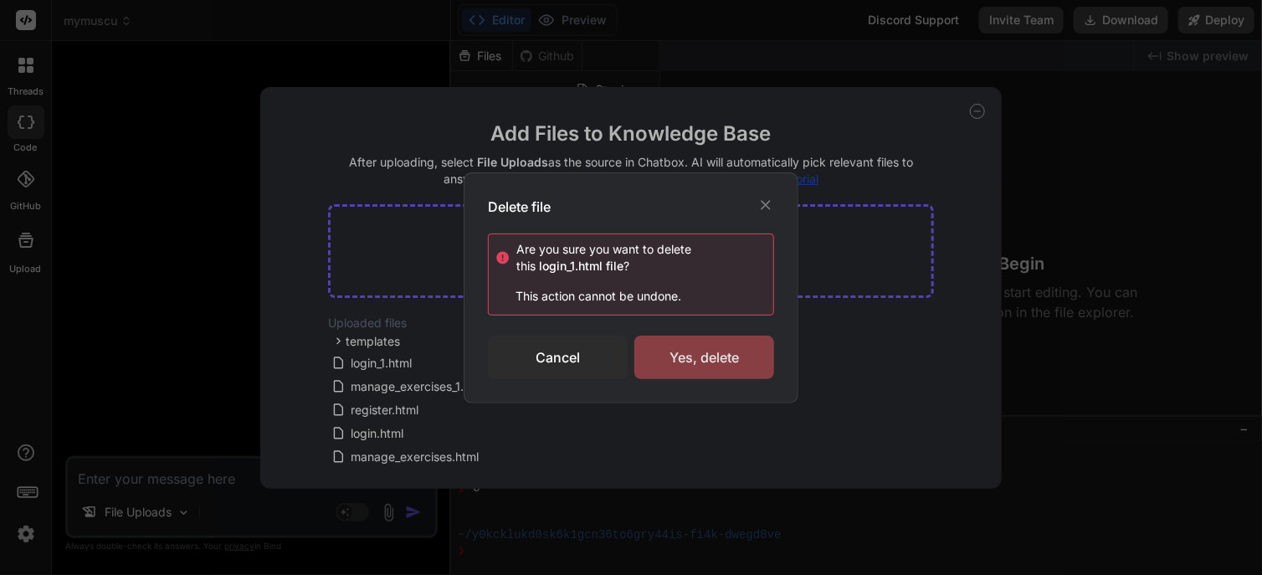
click at [672, 362] on div "Yes, delete" at bounding box center [704, 358] width 140 height 44
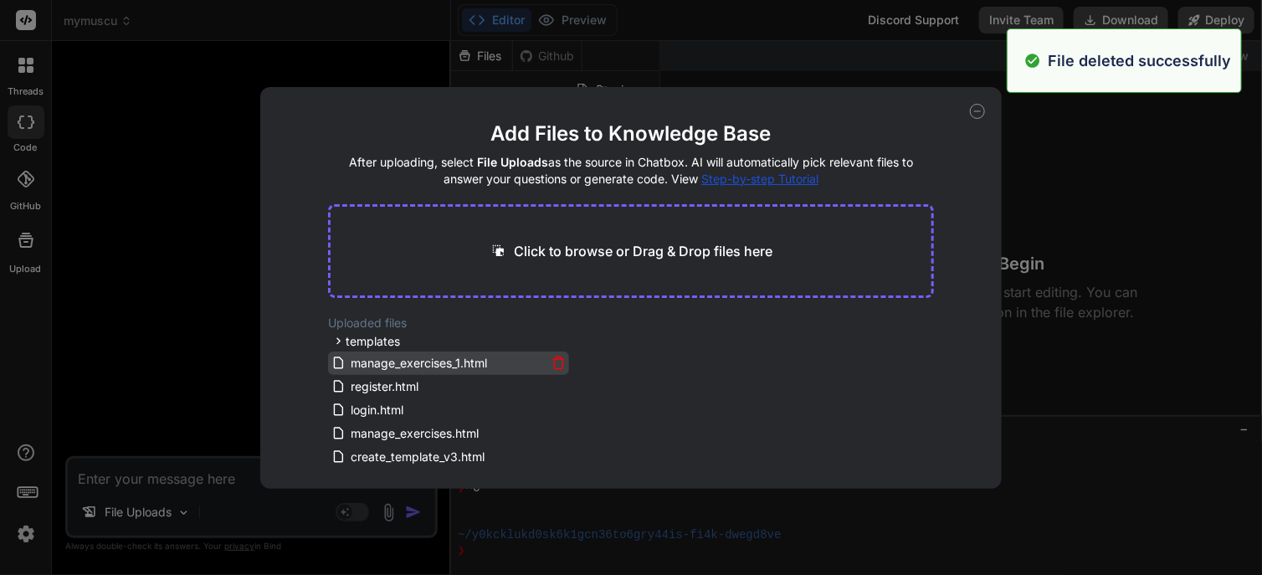
click at [555, 363] on icon at bounding box center [558, 363] width 14 height 14
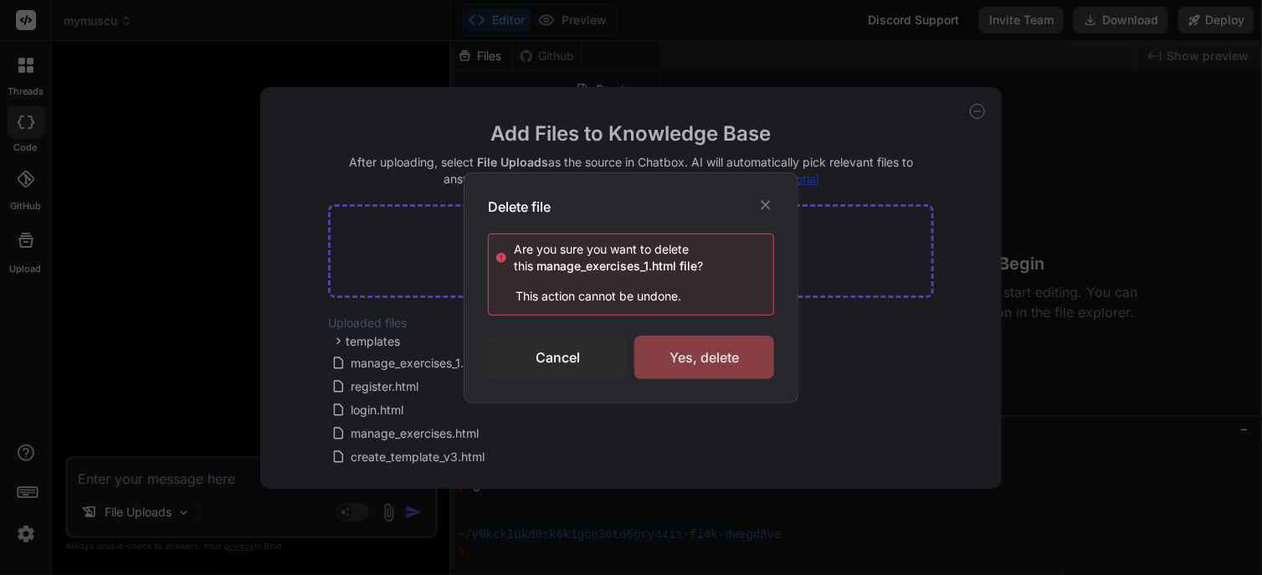
click at [695, 360] on div "Yes, delete" at bounding box center [704, 358] width 140 height 44
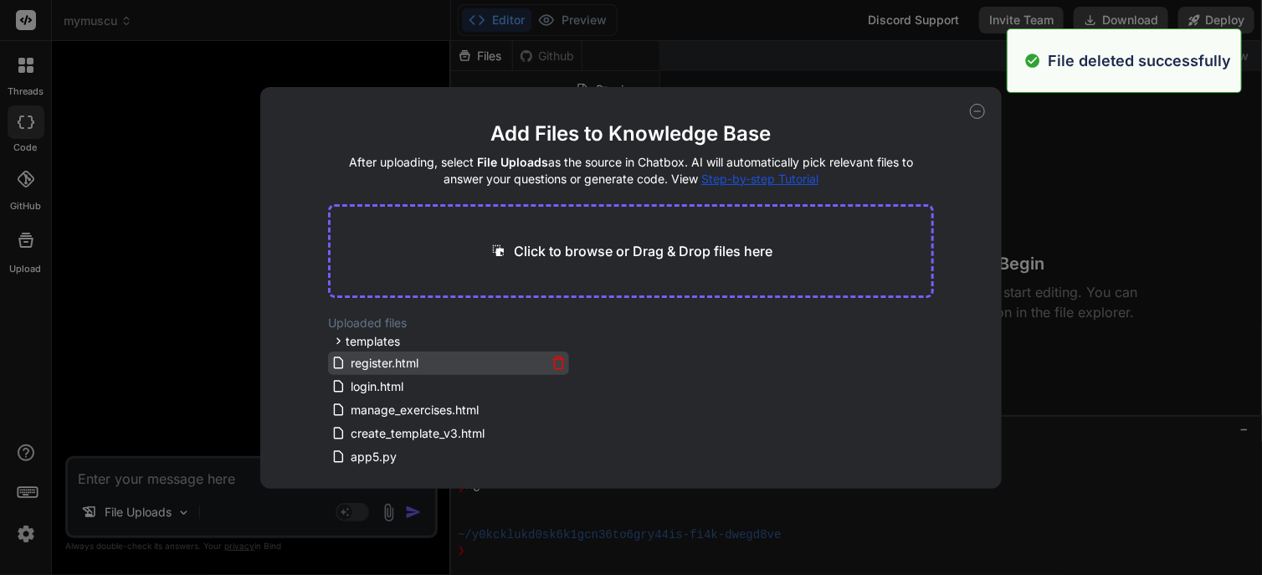
click at [561, 361] on icon at bounding box center [558, 363] width 14 height 14
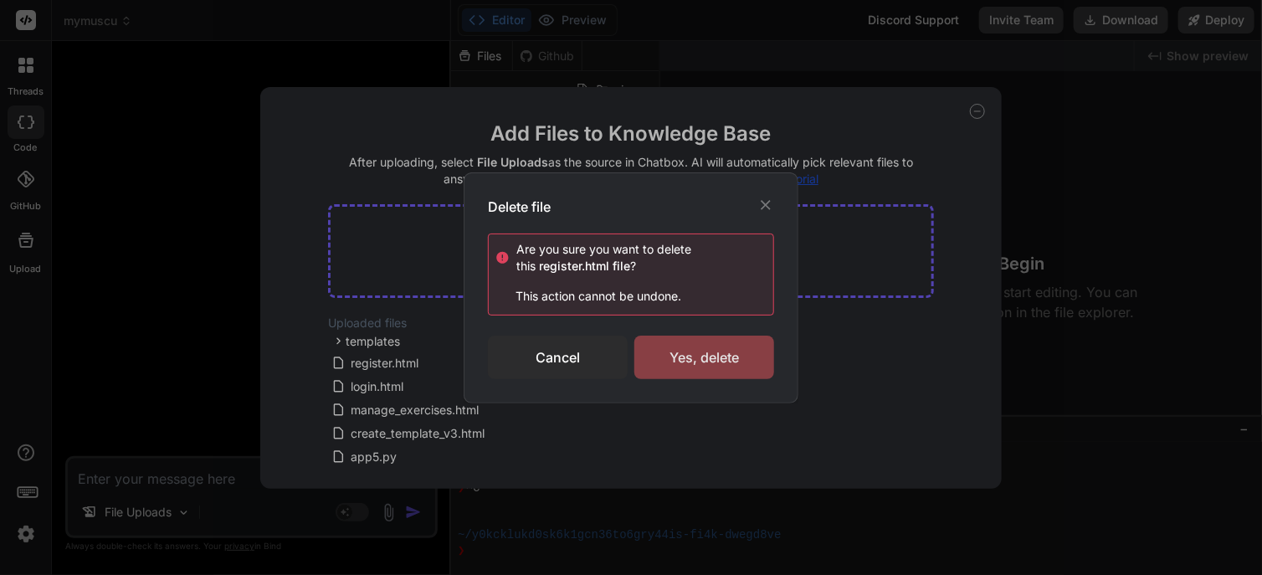
click at [689, 358] on div "Yes, delete" at bounding box center [704, 358] width 140 height 44
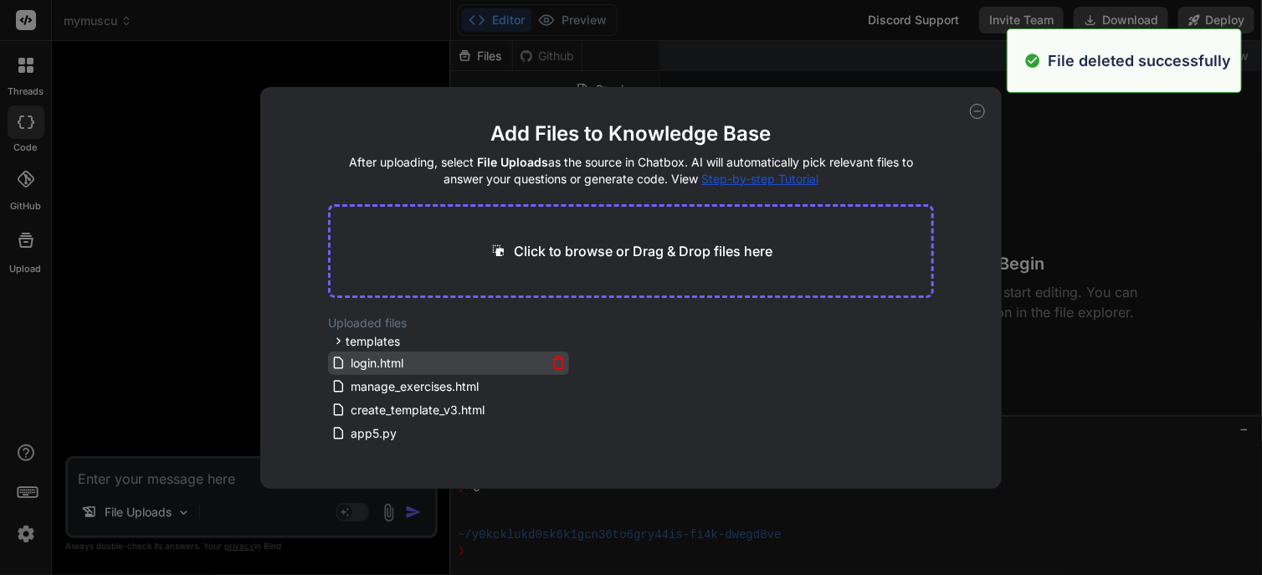
click at [551, 361] on icon at bounding box center [558, 363] width 14 height 14
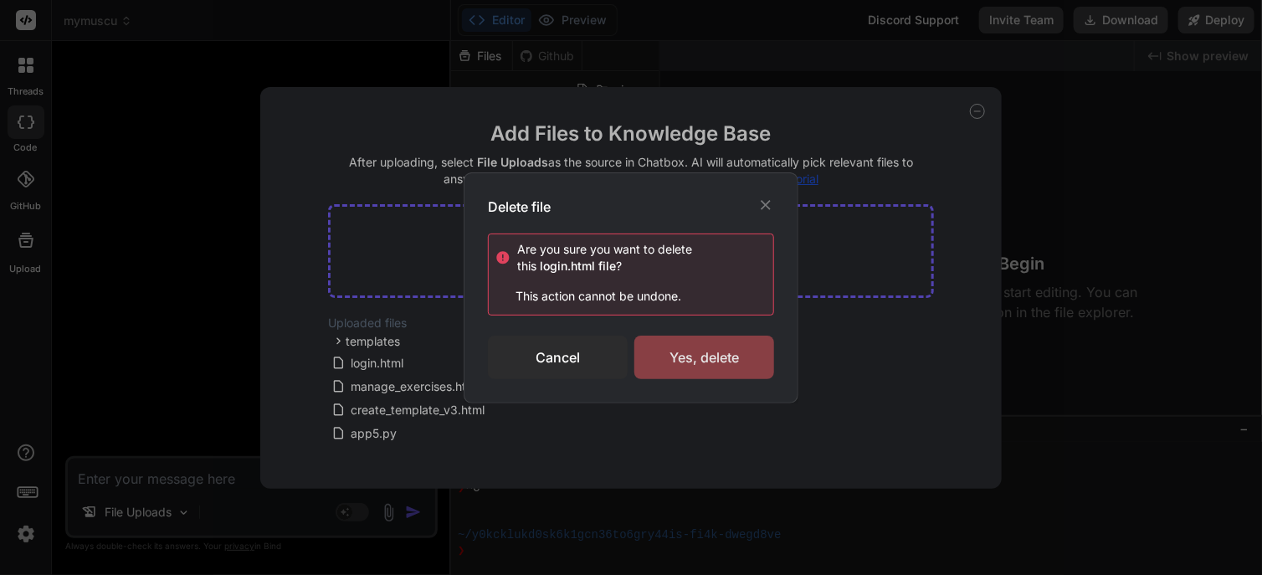
click at [670, 363] on div "Yes, delete" at bounding box center [704, 358] width 140 height 44
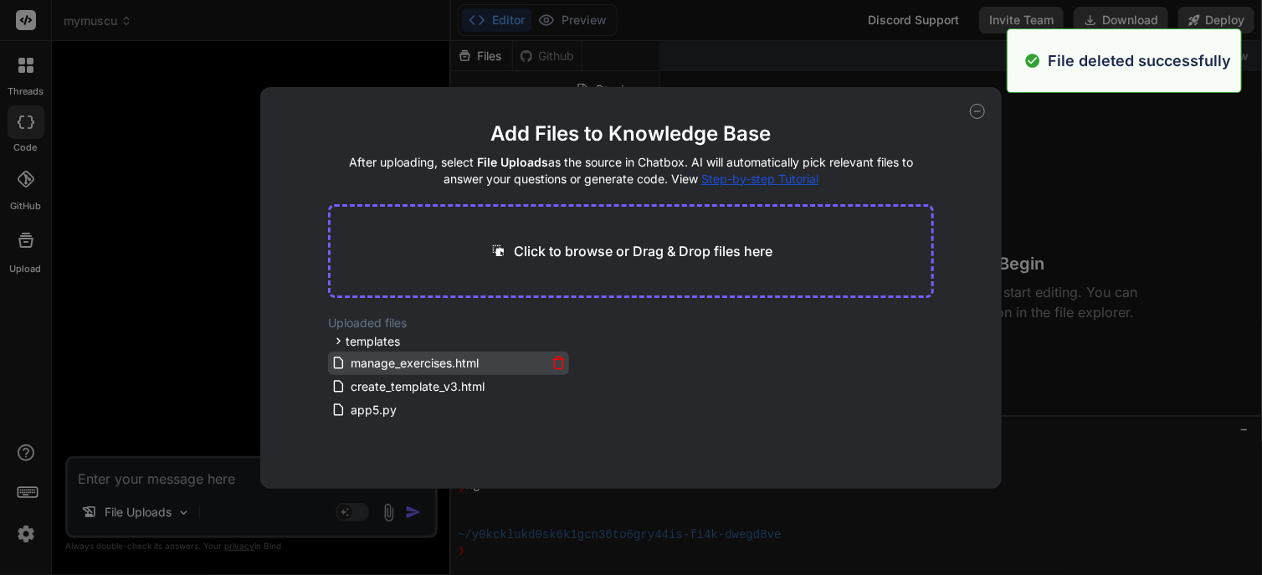
click at [553, 359] on icon at bounding box center [558, 359] width 11 height 0
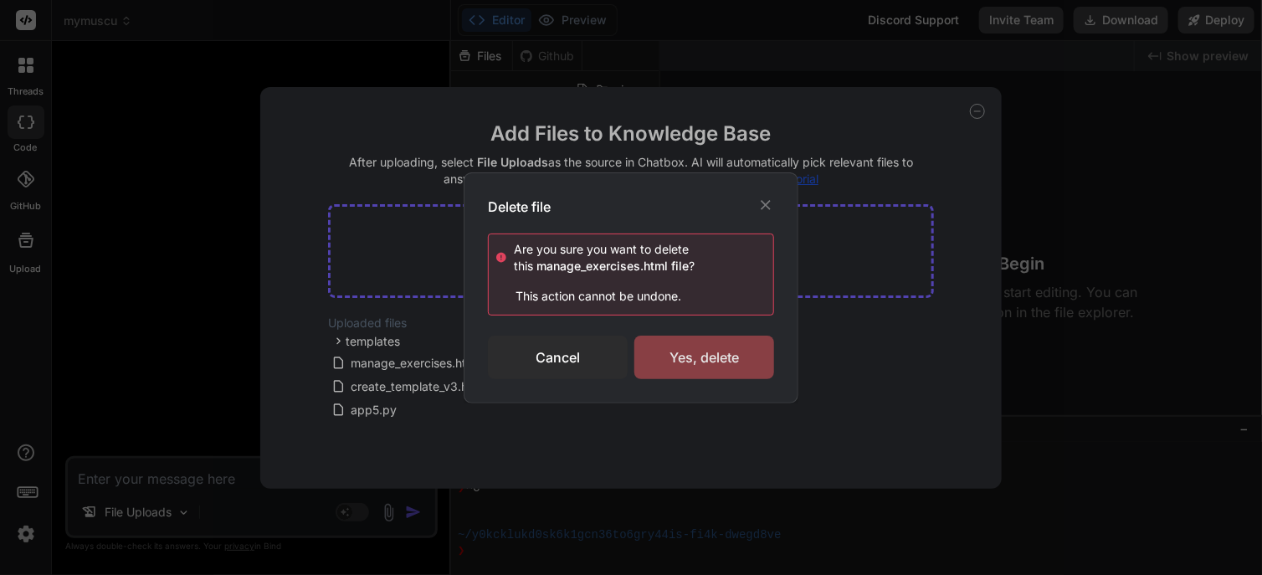
click at [679, 355] on div "Yes, delete" at bounding box center [704, 358] width 140 height 44
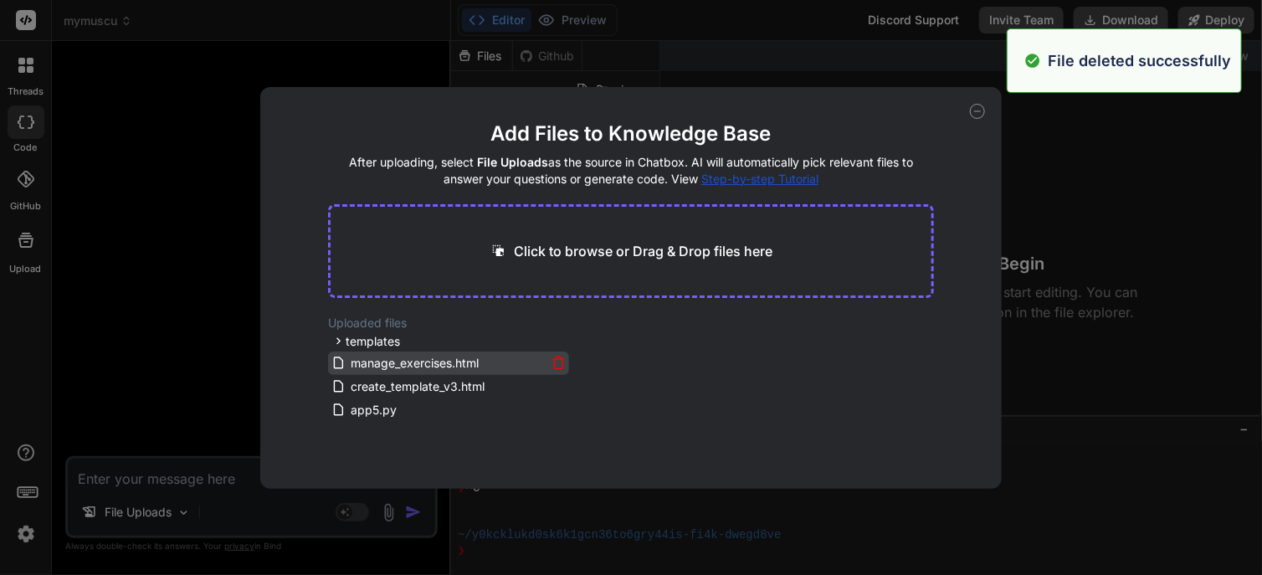
click at [556, 360] on icon at bounding box center [558, 363] width 14 height 14
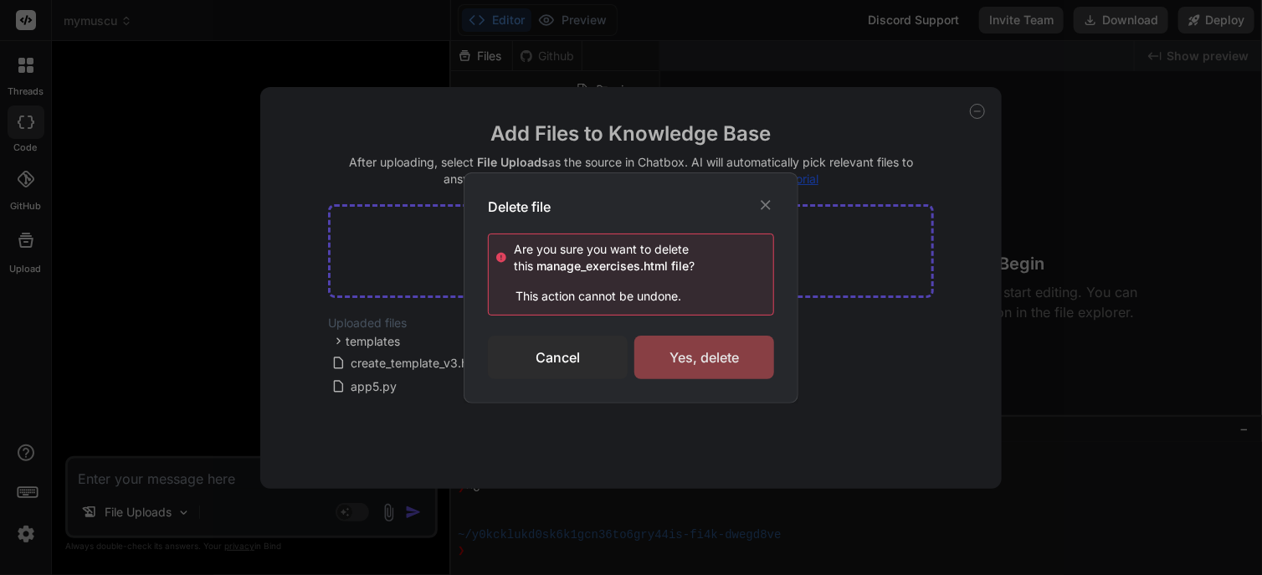
click at [692, 359] on div "Yes, delete" at bounding box center [704, 358] width 140 height 44
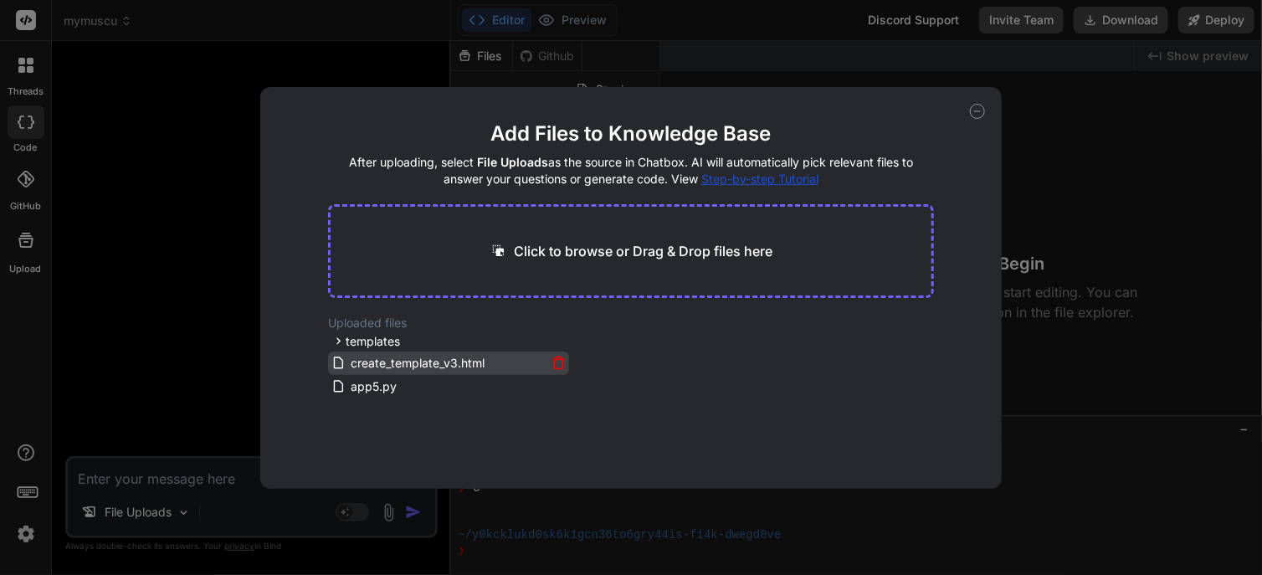
click at [551, 360] on icon at bounding box center [558, 363] width 14 height 14
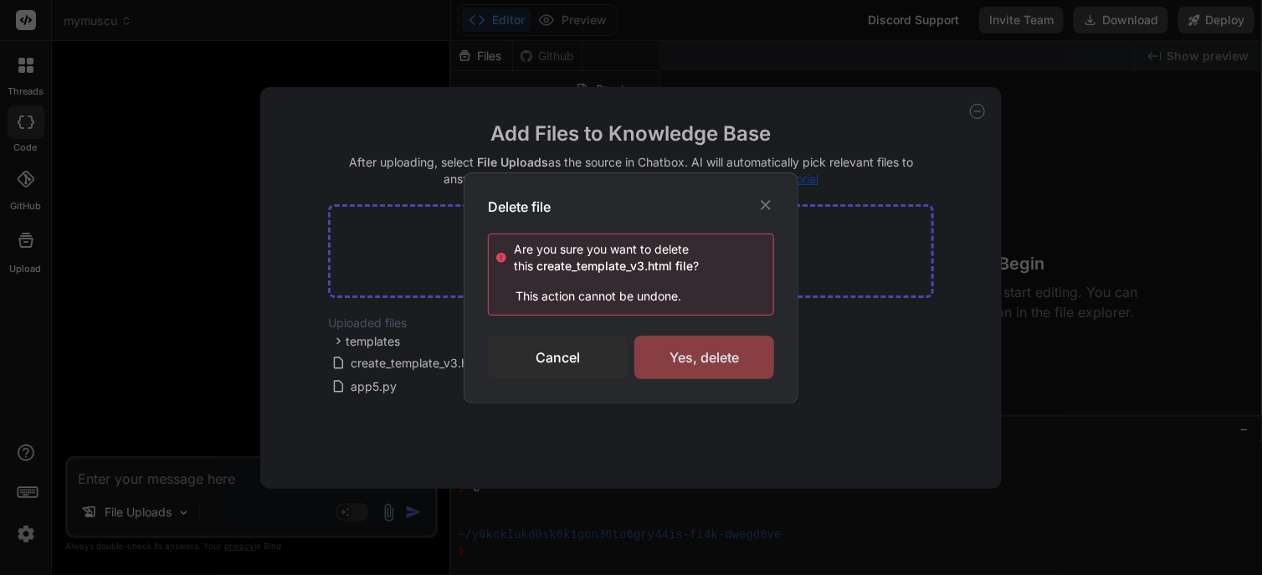
click at [677, 358] on div "Yes, delete" at bounding box center [704, 358] width 140 height 44
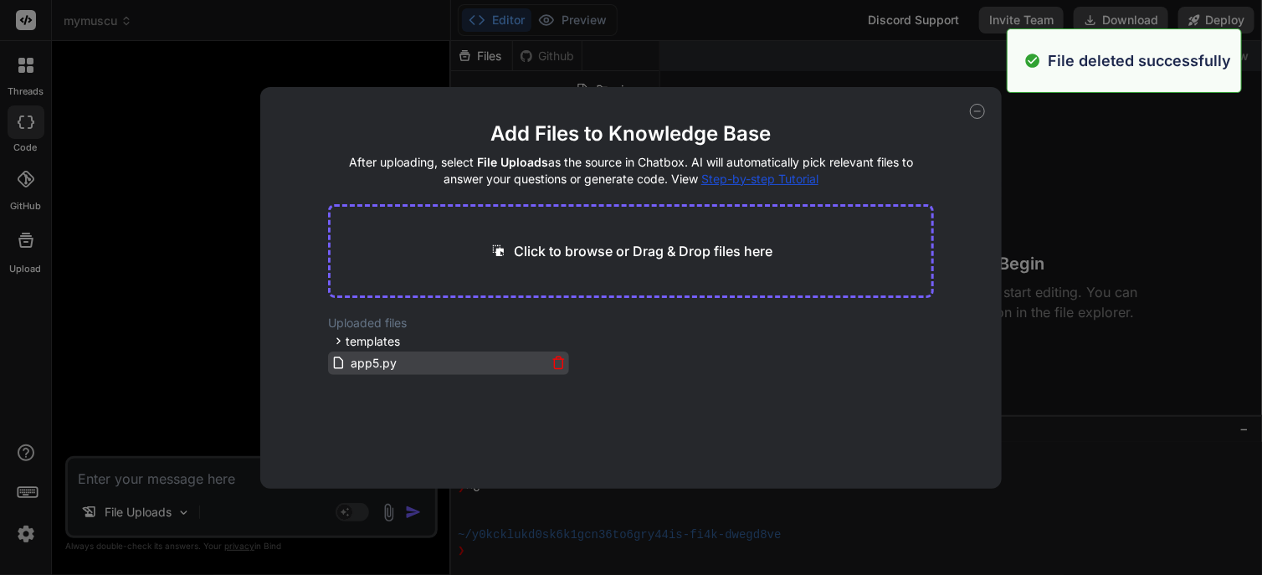
click at [554, 361] on icon at bounding box center [558, 363] width 8 height 9
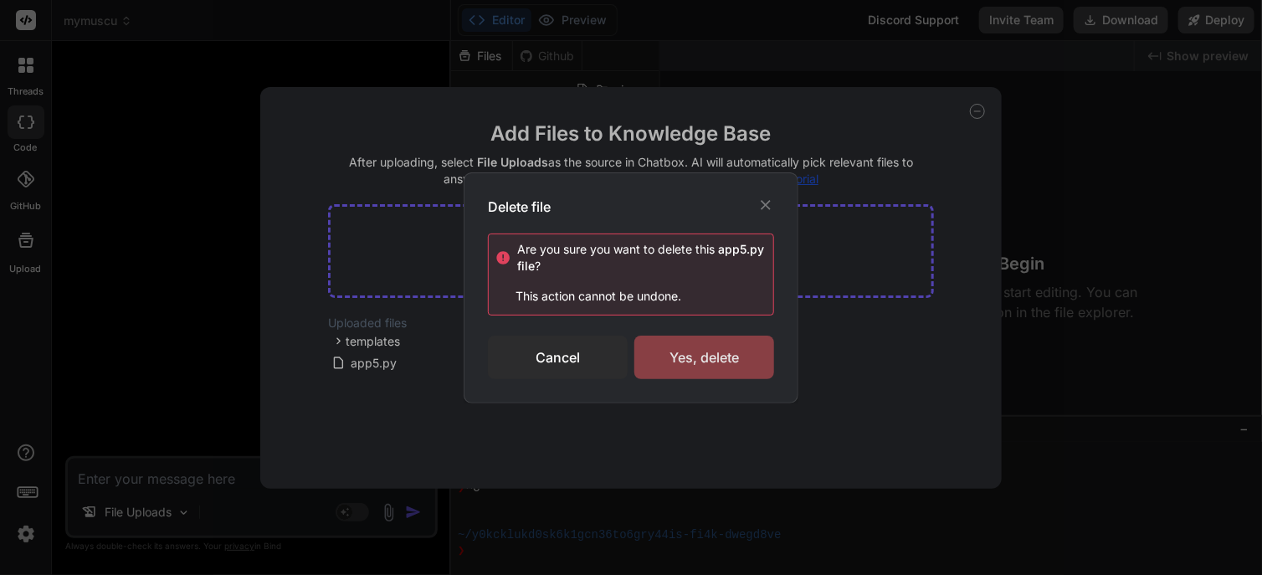
click at [675, 359] on div "Yes, delete" at bounding box center [704, 358] width 140 height 44
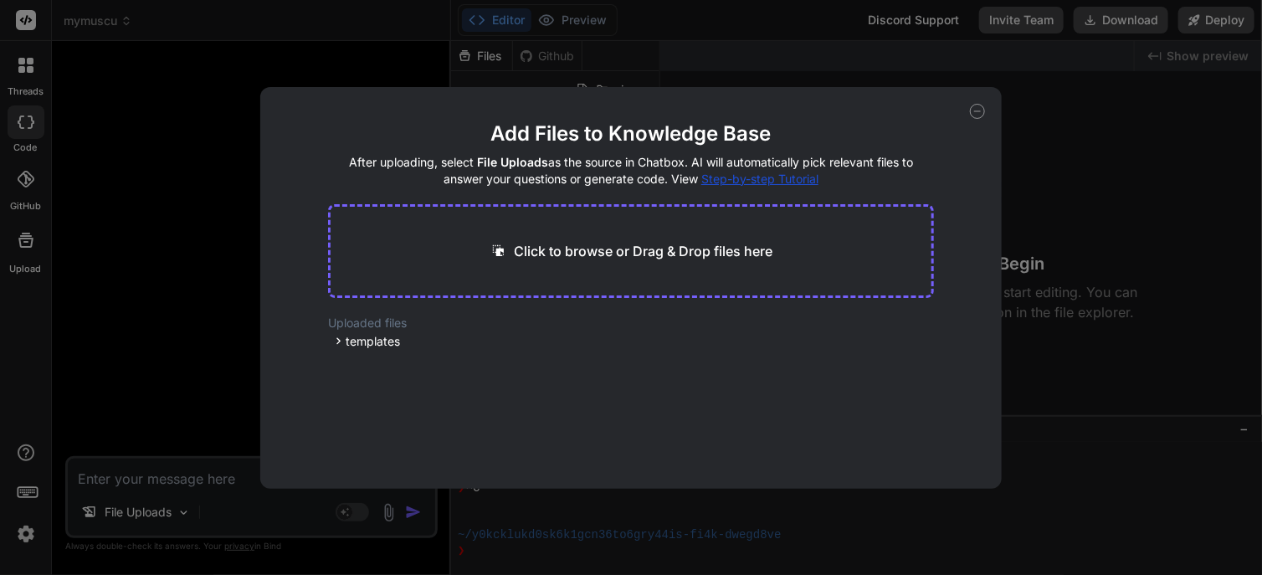
click at [909, 346] on div "Uploaded files templates all_templates.html base.html add_exercise.html" at bounding box center [631, 333] width 607 height 37
click at [355, 517] on div "Add Files to Knowledge Base After uploading, select File Uploads as the source …" at bounding box center [631, 287] width 1262 height 575
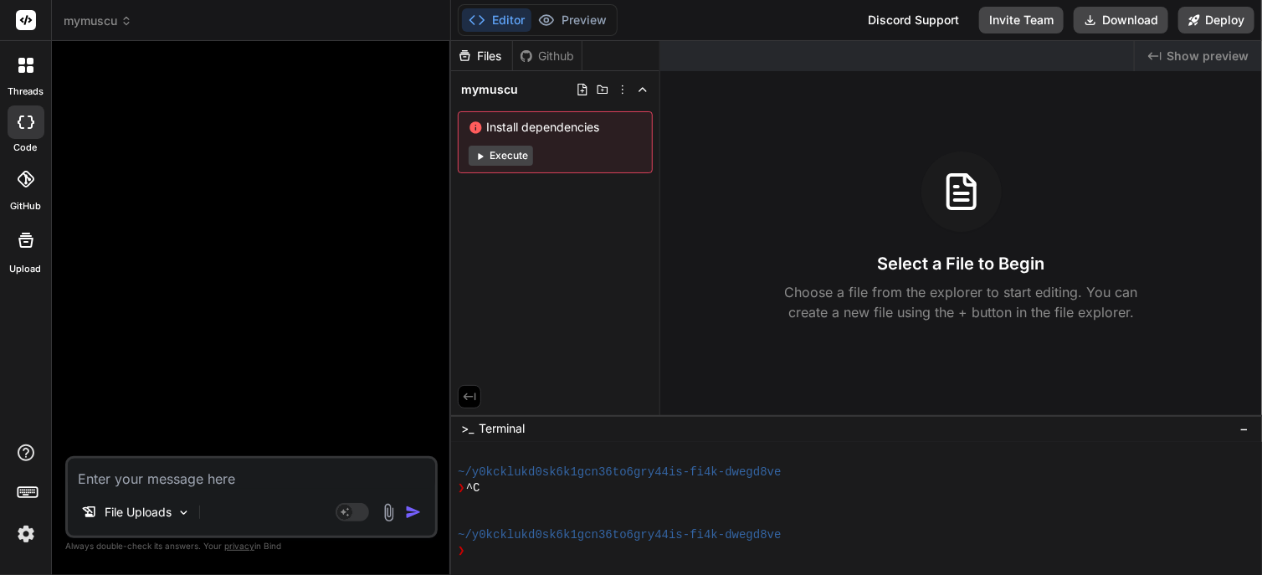
click at [355, 517] on rect at bounding box center [352, 512] width 33 height 18
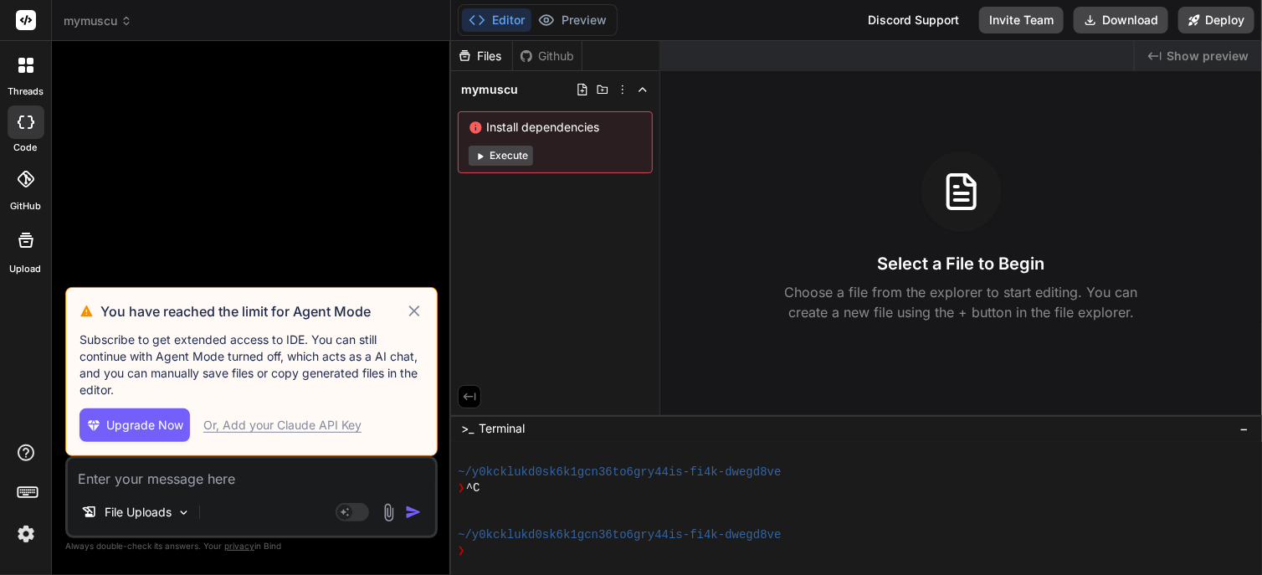
click at [355, 517] on rect at bounding box center [352, 512] width 33 height 18
click at [412, 315] on icon at bounding box center [413, 310] width 11 height 11
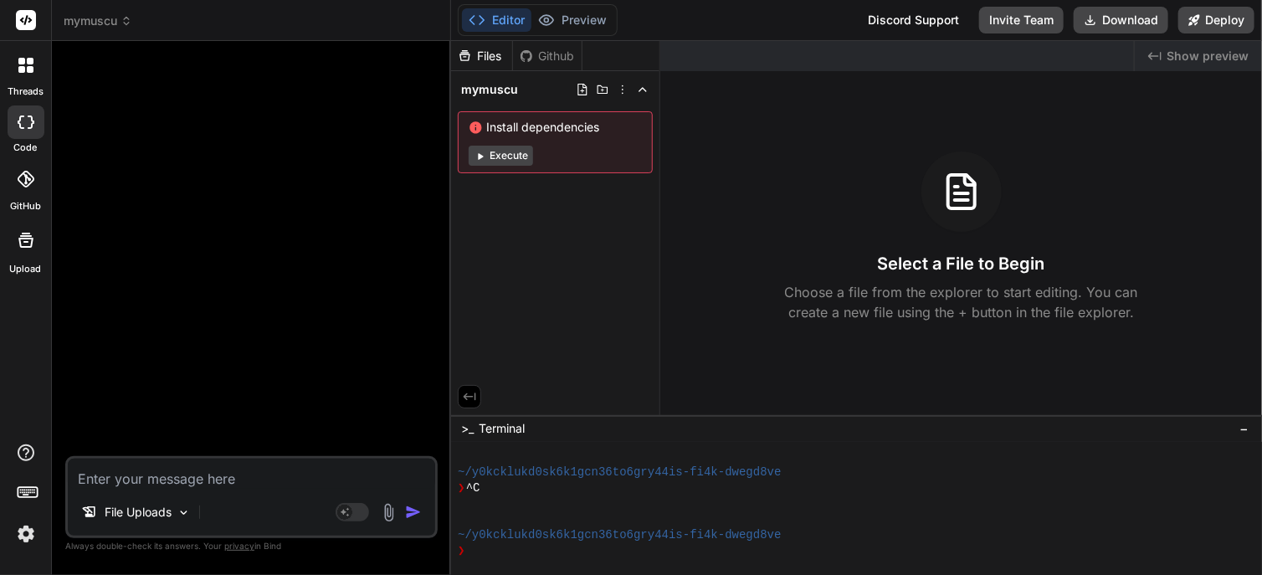
click at [252, 477] on textarea at bounding box center [251, 474] width 367 height 30
click at [384, 510] on img at bounding box center [388, 512] width 19 height 19
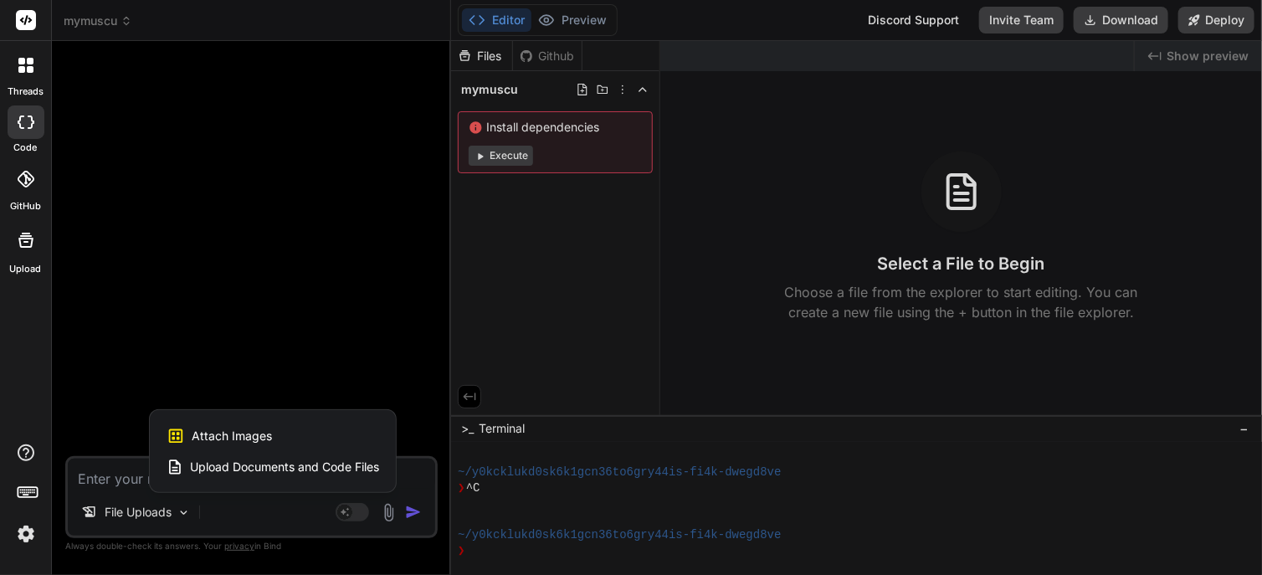
click at [361, 476] on div "Upload Documents and Code Files" at bounding box center [273, 467] width 213 height 30
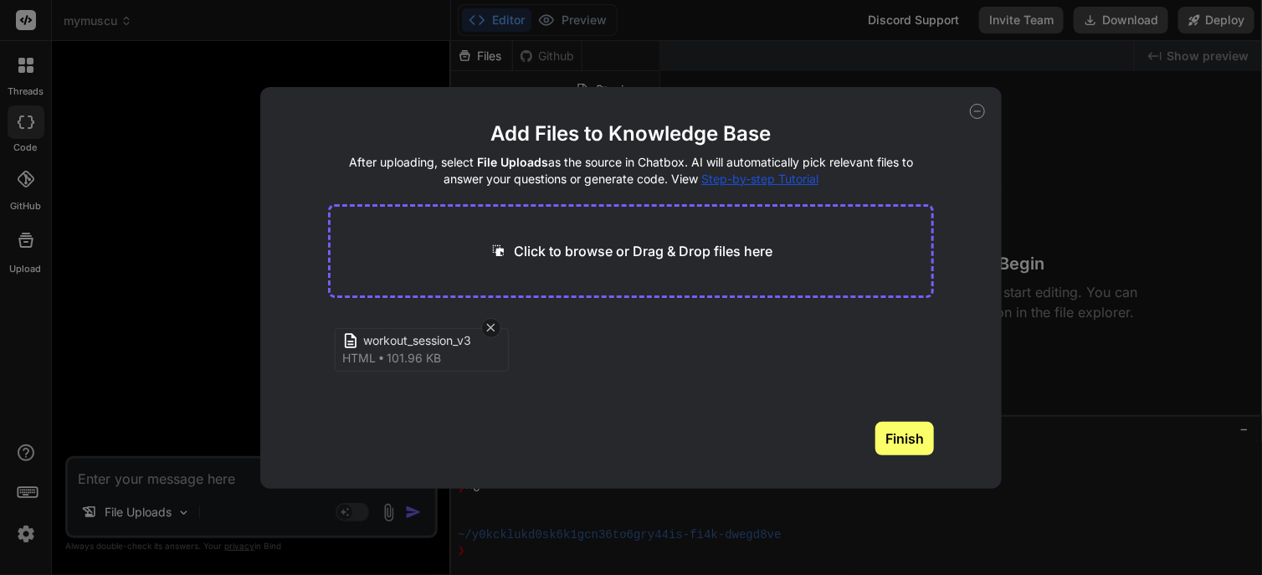
click at [233, 482] on div "Add Files to Knowledge Base After uploading, select File Uploads as the source …" at bounding box center [631, 287] width 1262 height 575
type textarea "x"
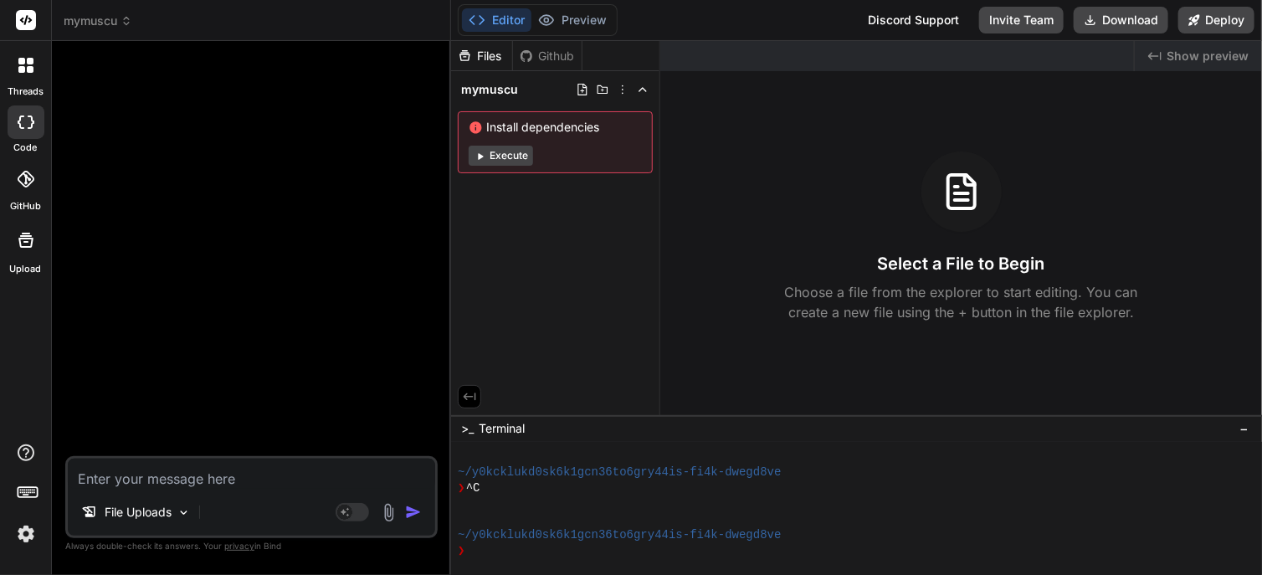
click at [233, 482] on textarea at bounding box center [251, 474] width 367 height 30
type textarea "d"
type textarea "x"
type textarea "da"
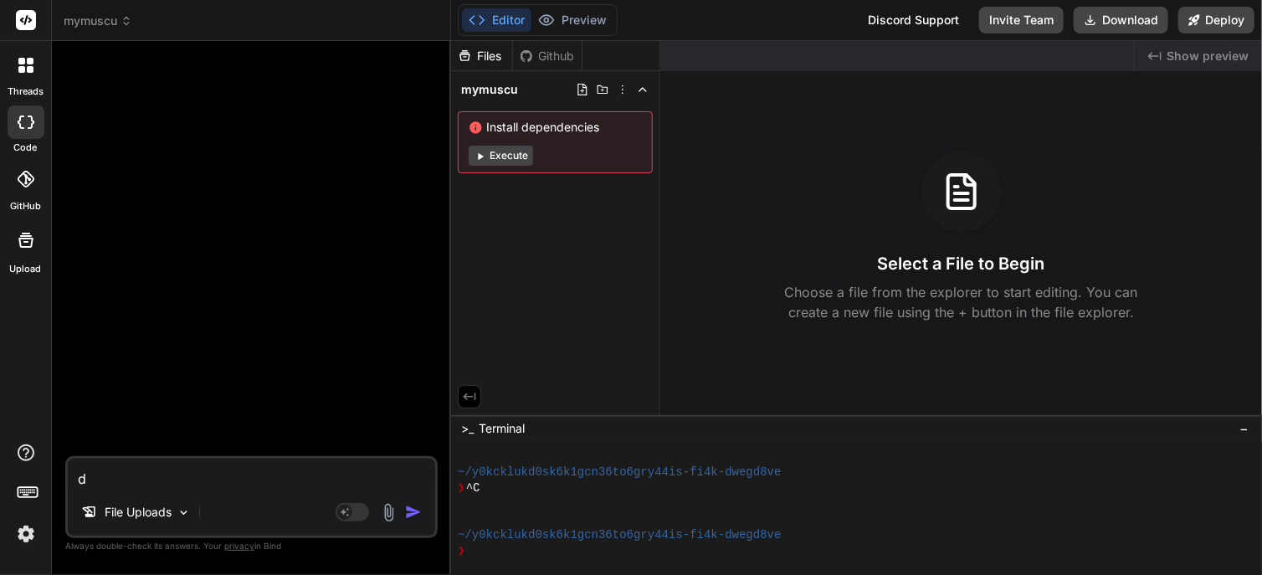
type textarea "x"
type textarea "dan"
type textarea "x"
type textarea "dans"
type textarea "x"
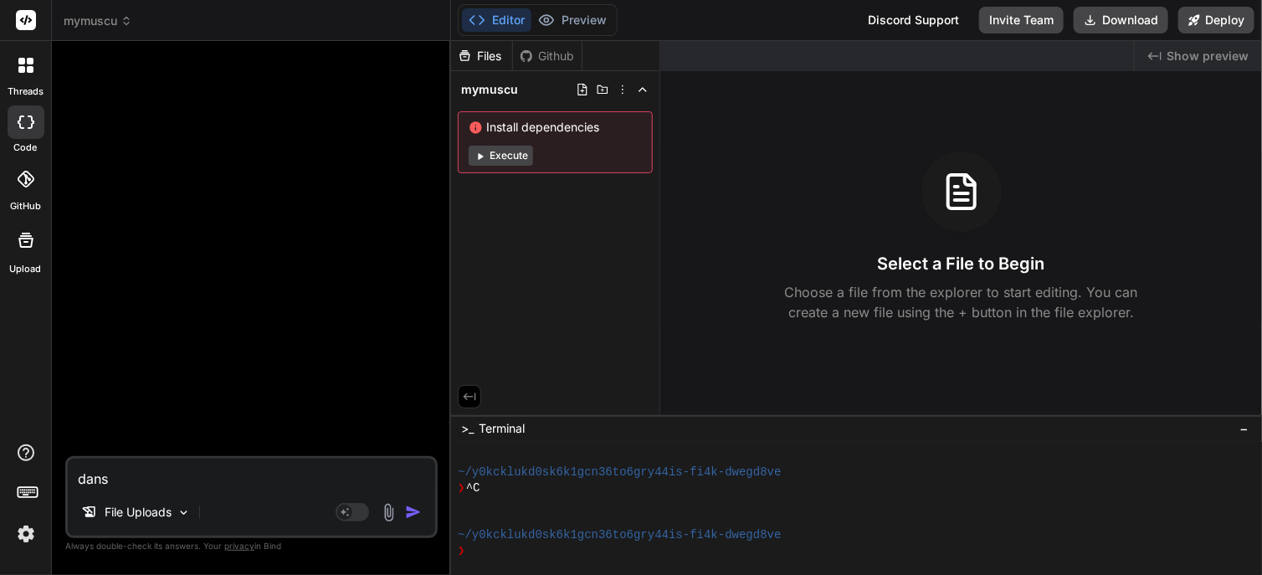
type textarea "dans"
type textarea "x"
type textarea "dans w"
type textarea "x"
type textarea "dans wo"
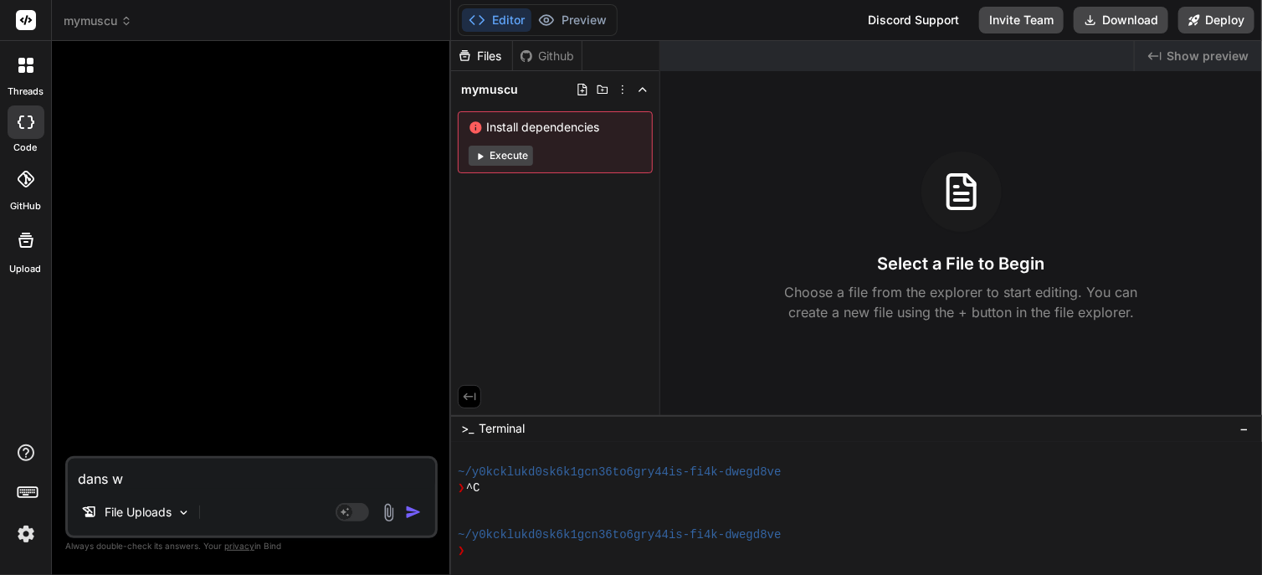
type textarea "x"
type textarea "dans wor"
type textarea "x"
type textarea "dans work"
type textarea "x"
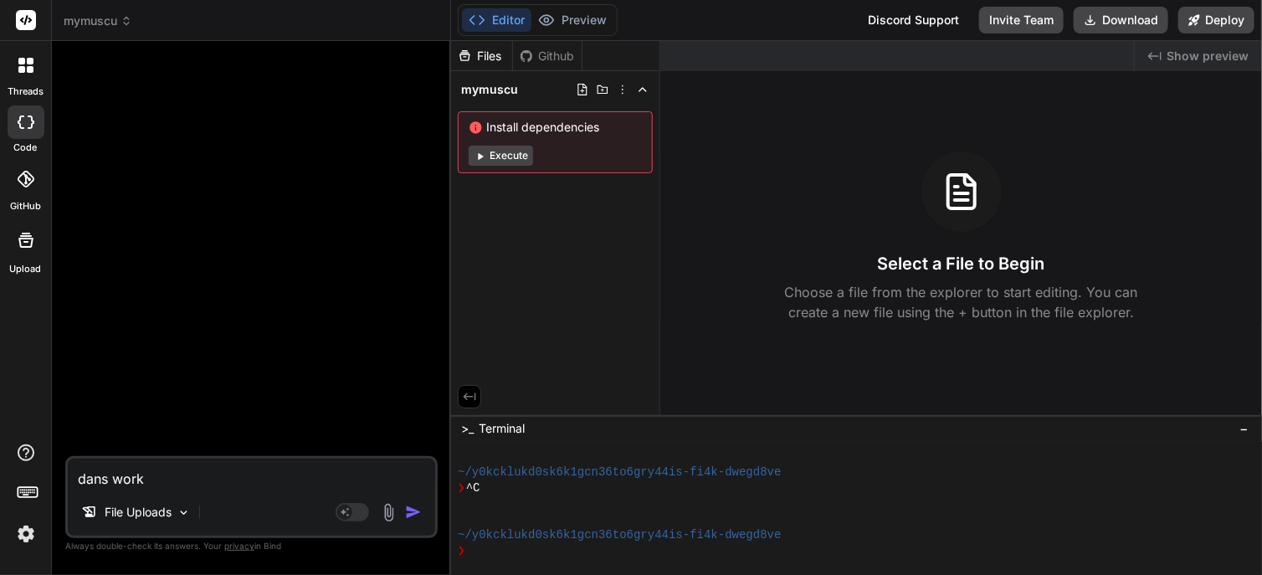
type textarea "dans work-"
type textarea "x"
type textarea "dans work"
type textarea "x"
type textarea "dans wor"
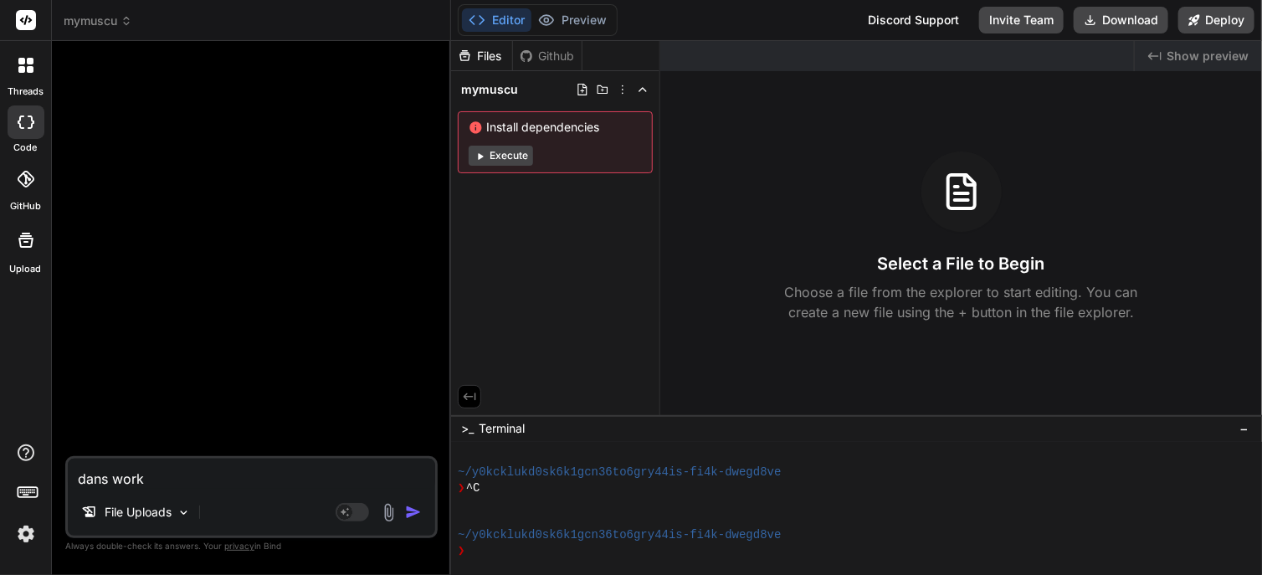
type textarea "x"
type textarea "dans work"
type textarea "x"
type textarea "dans worko"
type textarea "x"
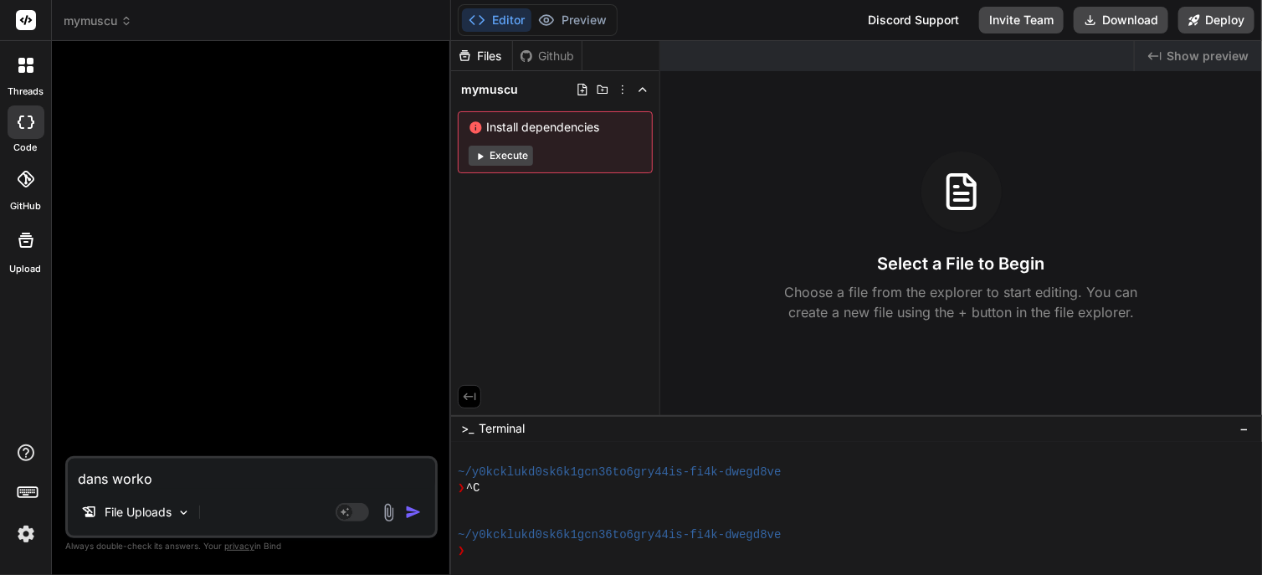
type textarea "dans workou"
type textarea "x"
type textarea "dans workout"
type textarea "x"
type textarea "dans workout_"
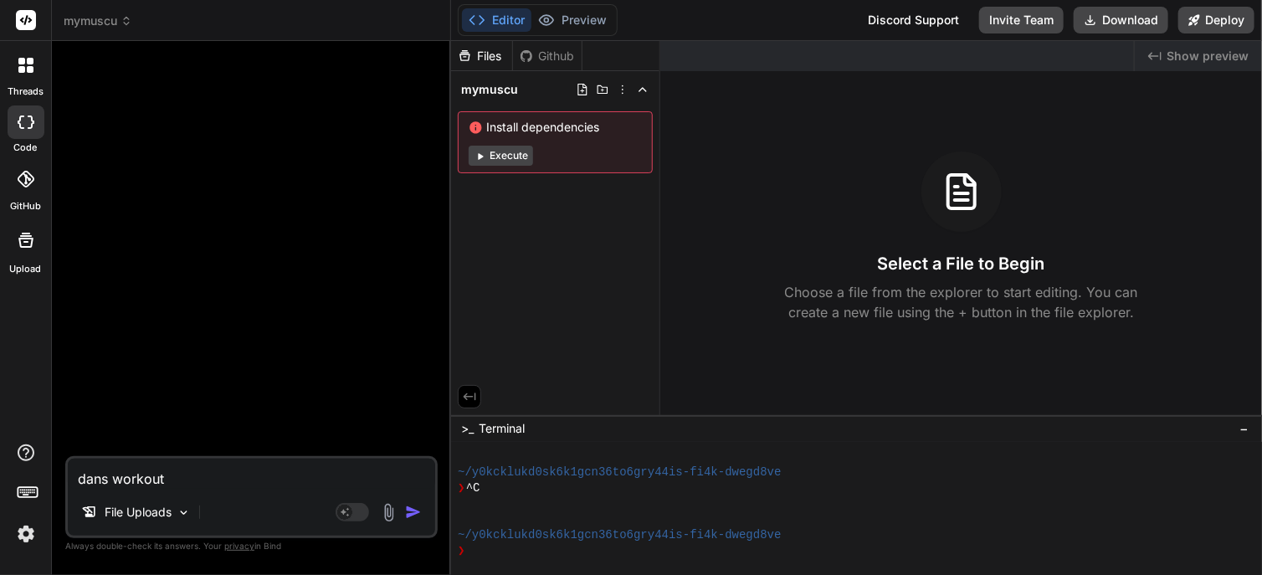
type textarea "x"
type textarea "dans workout_s"
type textarea "x"
type textarea "dans workout_se"
type textarea "x"
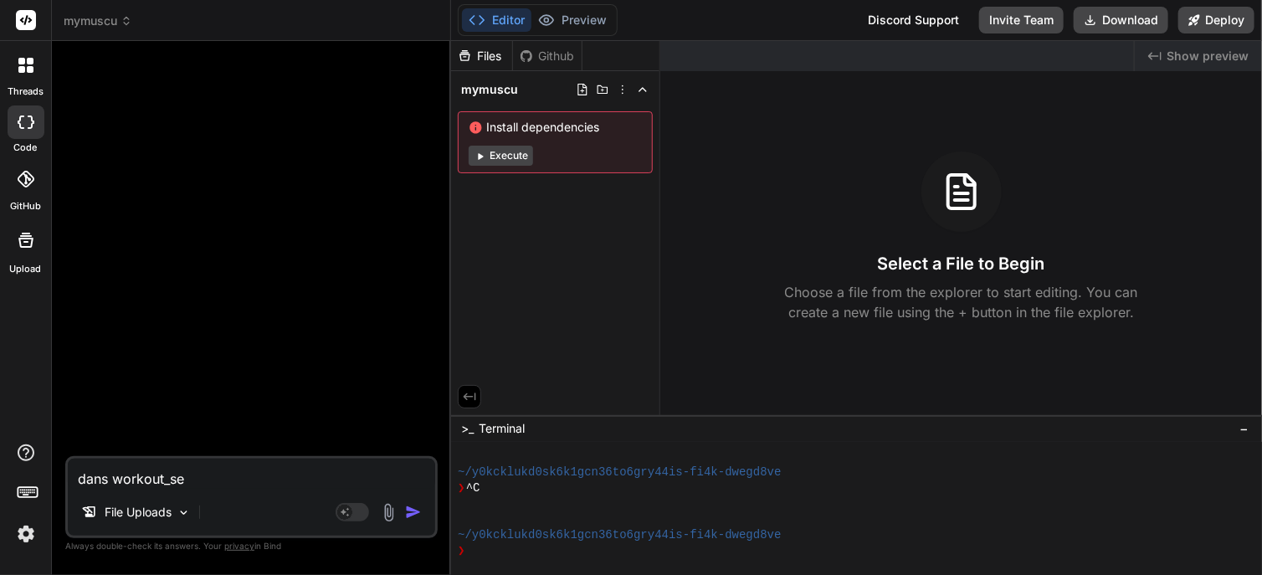
type textarea "dans workout_ses"
type textarea "x"
type textarea "dans workout_sess"
type textarea "x"
type textarea "dans workout_sessi"
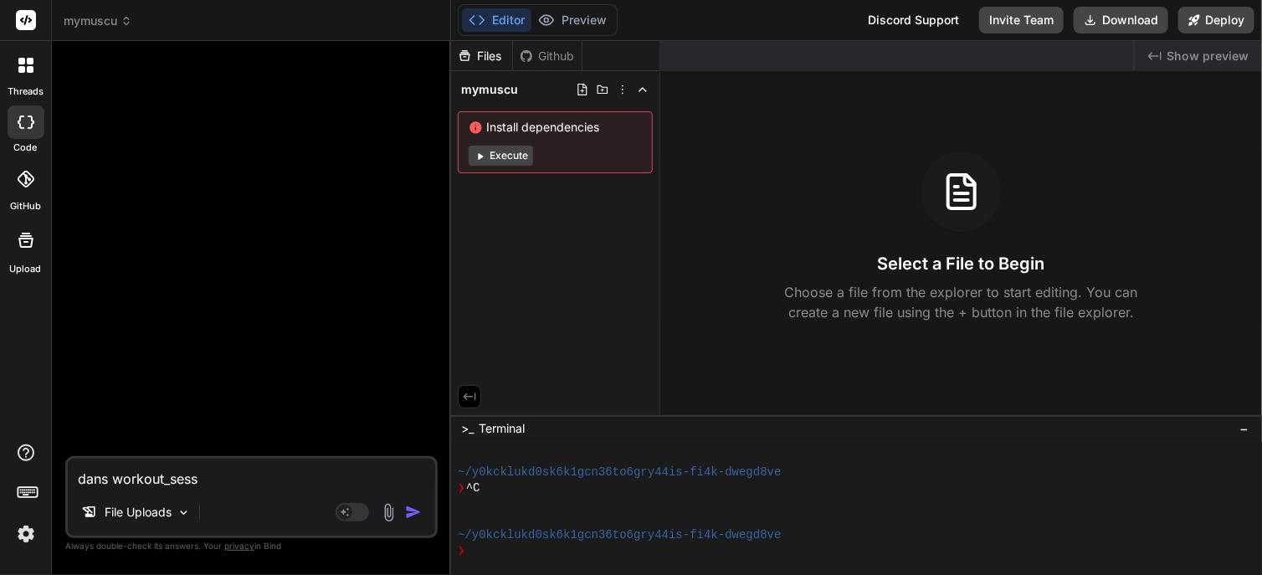
type textarea "x"
type textarea "dans workout_sessio"
type textarea "x"
type textarea "dans workout_session"
type textarea "x"
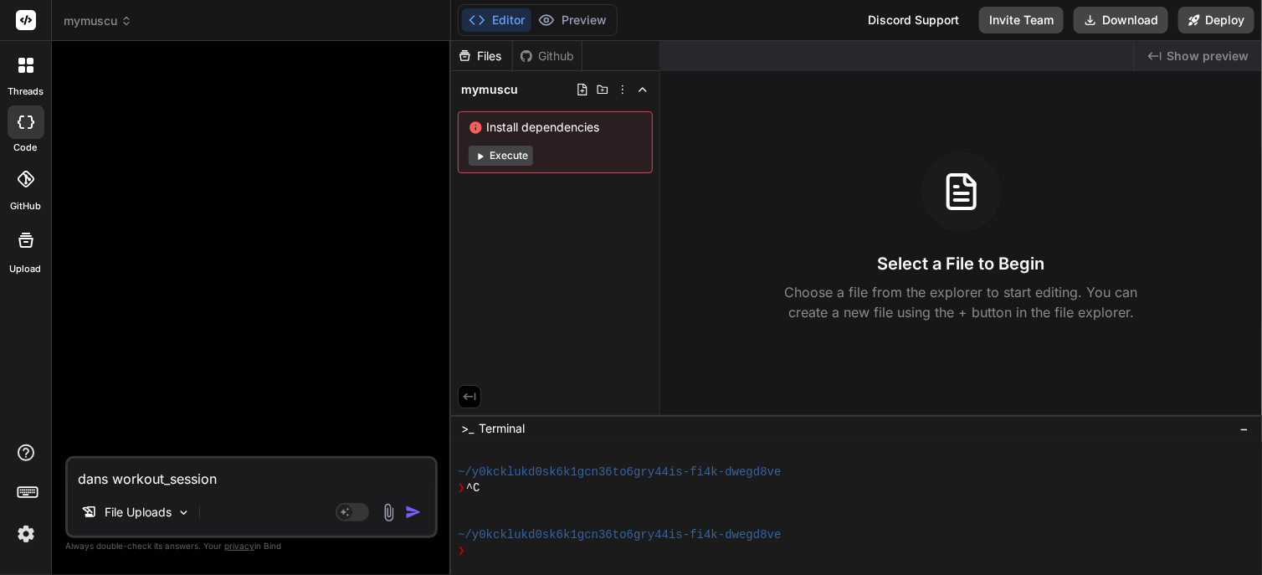
type textarea "dans workout_session."
type textarea "x"
type textarea "dans workout_session.."
type textarea "x"
type textarea "dans workout_session..."
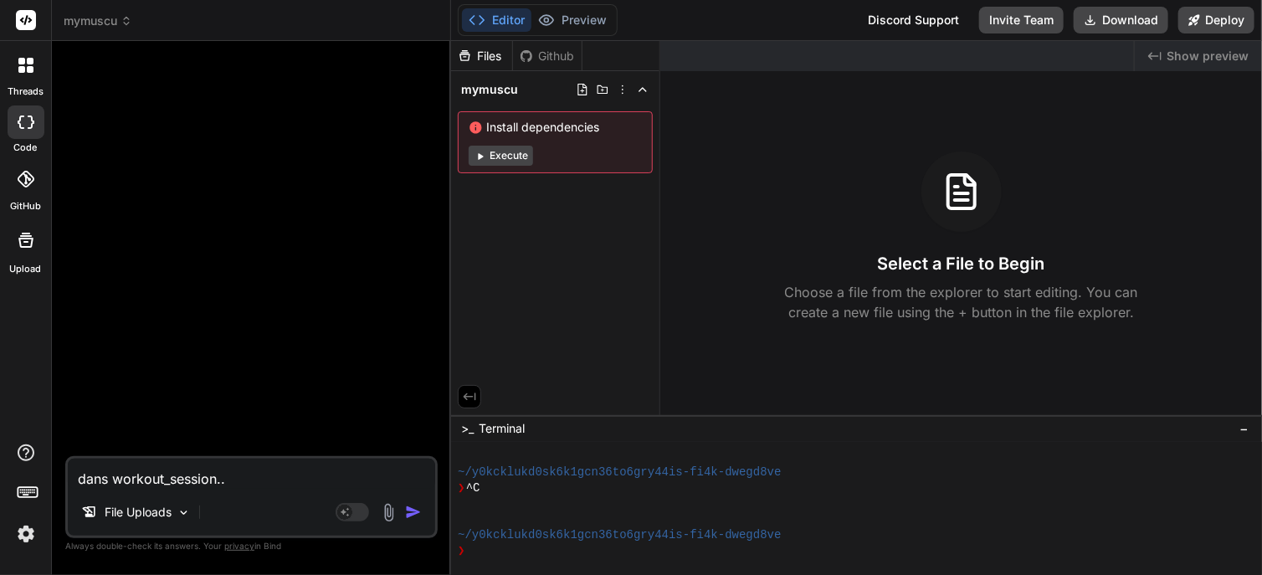
type textarea "x"
type textarea "dans workout_session..."
type textarea "x"
type textarea "dans workout_session... n"
type textarea "x"
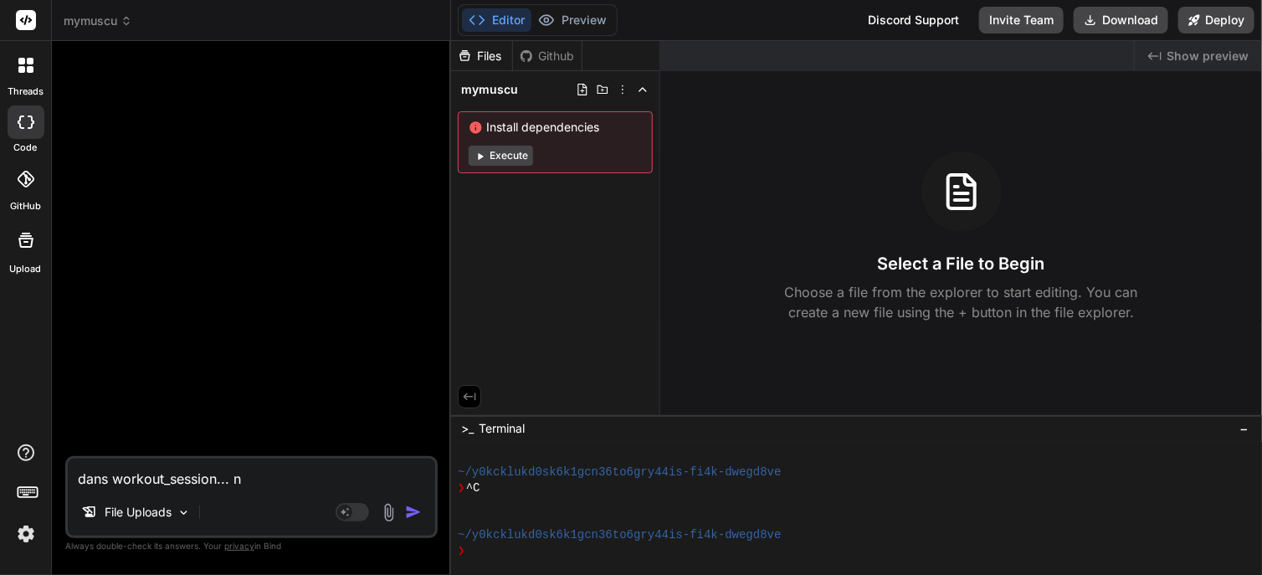
type textarea "dans workout_session... ne"
type textarea "x"
type textarea "dans workout_session... ne"
type textarea "x"
type textarea "dans workout_session... ne p"
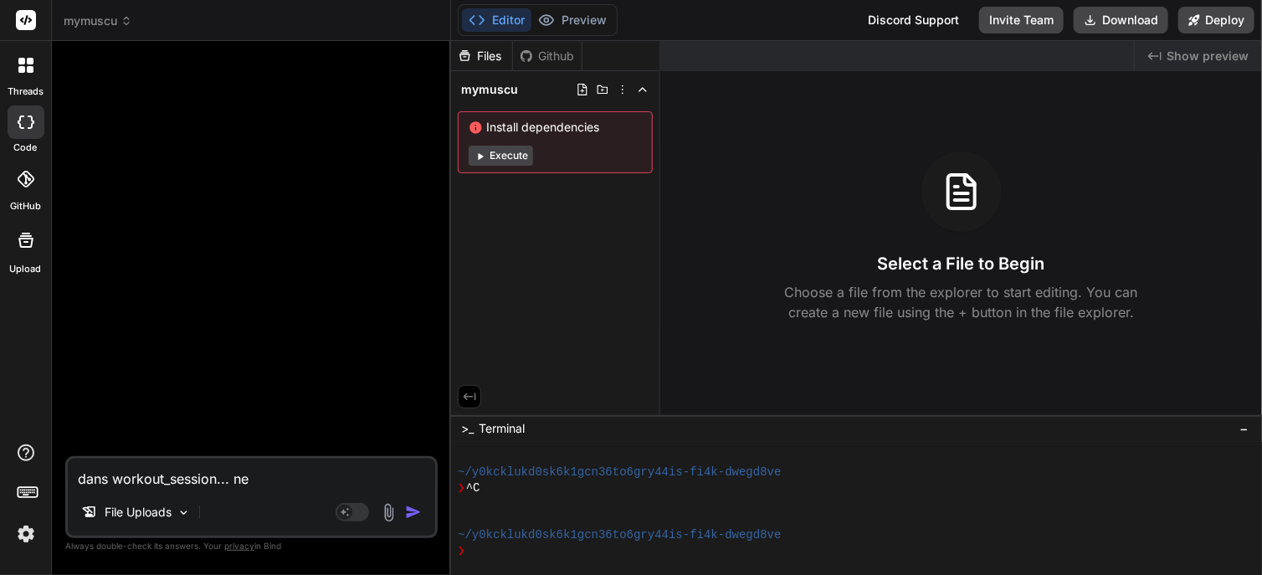
type textarea "x"
type textarea "dans workout_session... ne pa"
type textarea "x"
type textarea "dans workout_session... ne pas"
type textarea "x"
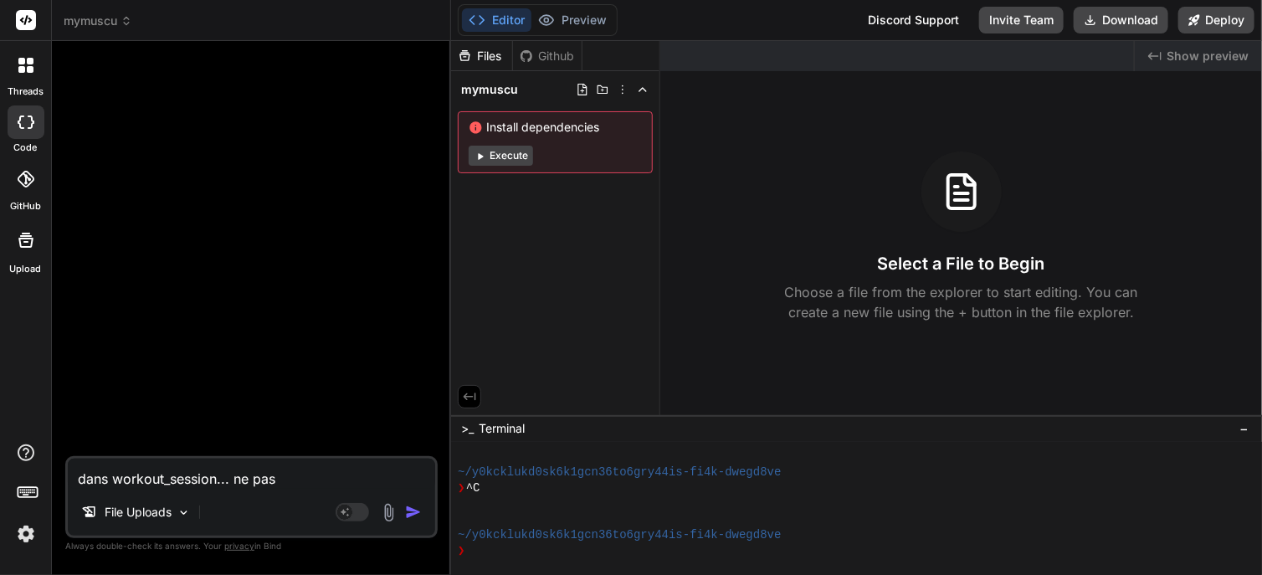
type textarea "dans workout_session... ne pas"
type textarea "x"
type textarea "dans workout_session... ne pas o"
type textarea "x"
type textarea "dans workout_session... ne pas"
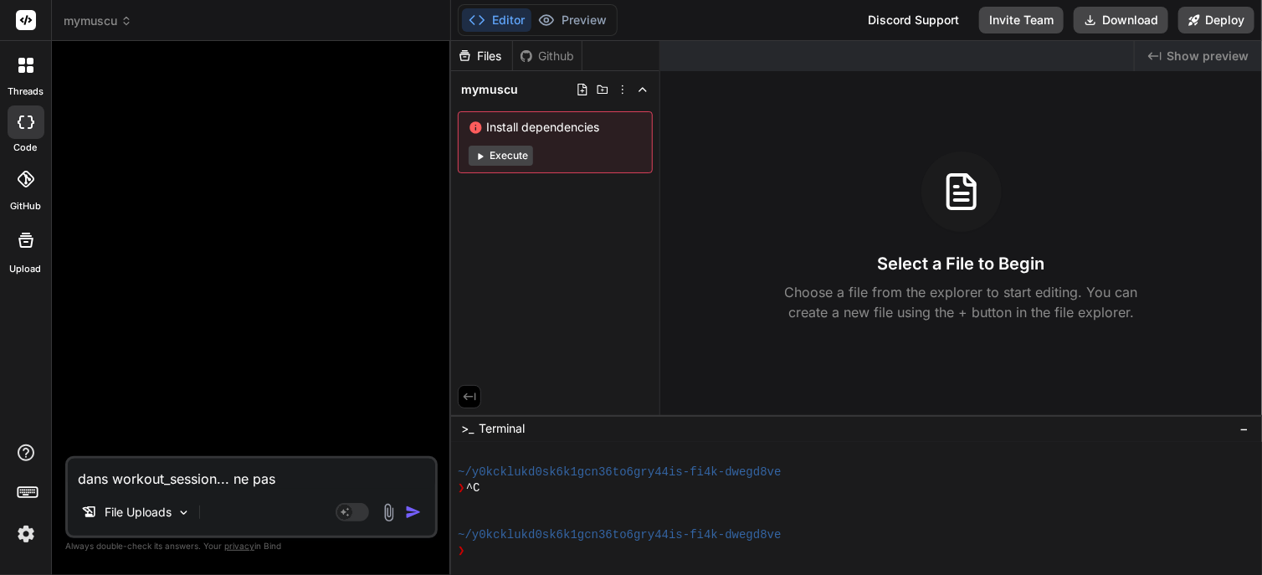
type textarea "x"
type textarea "dans workout_session... ne pas c"
type textarea "x"
type textarea "dans workout_session... ne pas co"
type textarea "x"
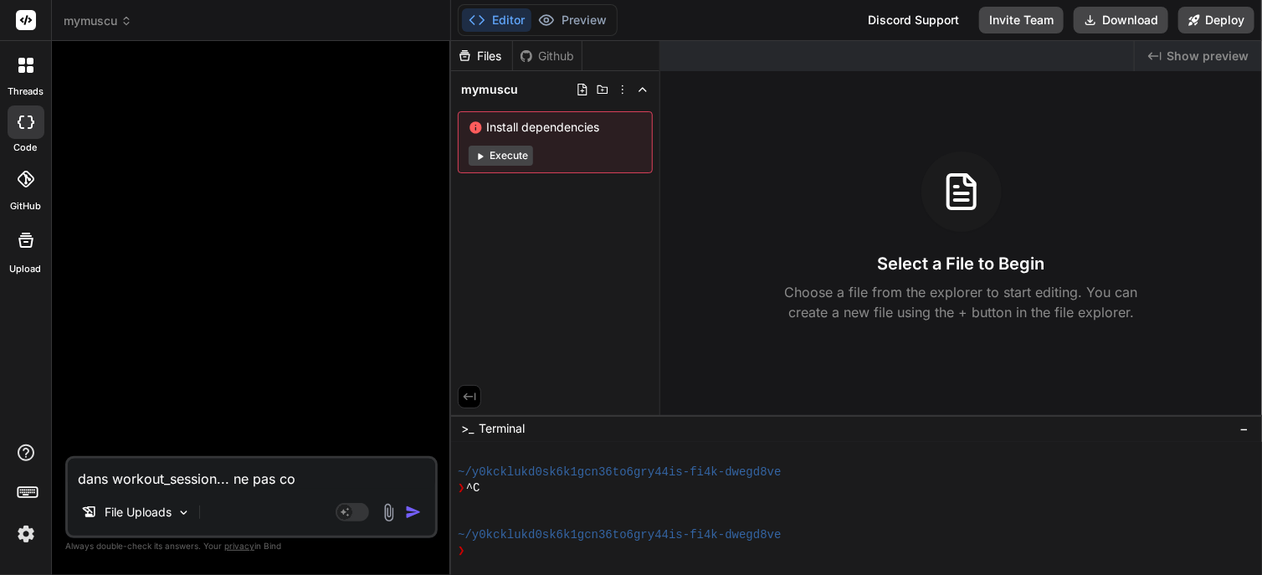
type textarea "dans workout_session... ne pas con"
type textarea "x"
type textarea "dans workout_session... ne pas conf"
type textarea "x"
type textarea "dans workout_session... ne pas confo"
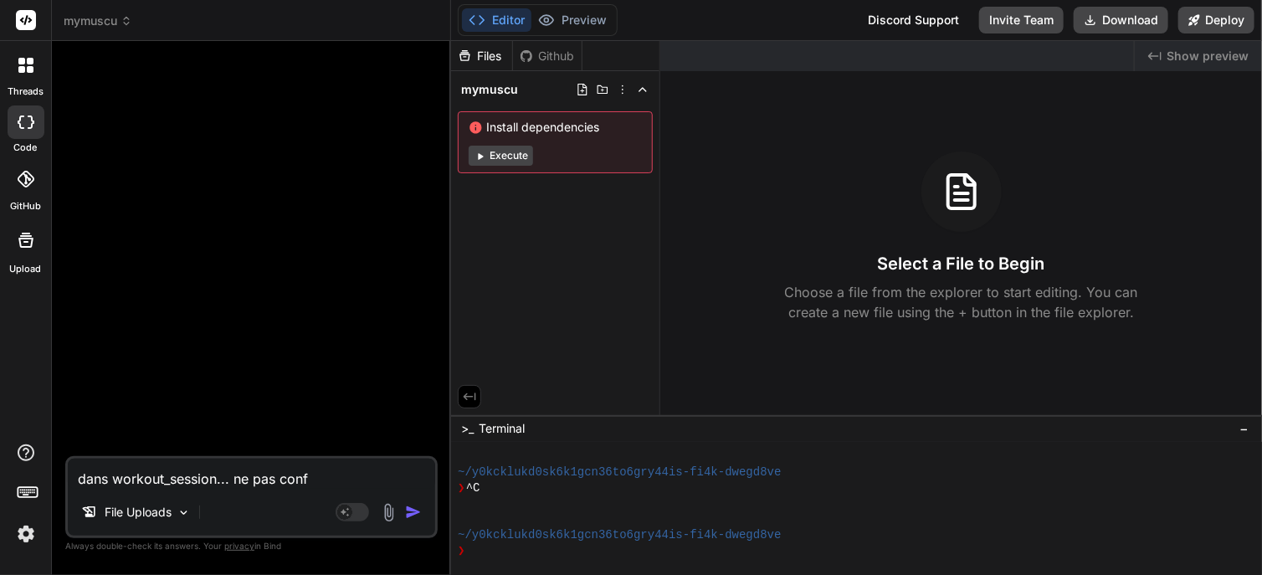
type textarea "x"
type textarea "dans workout_session... ne pas confon"
type textarea "x"
type textarea "dans workout_session... ne pas confonc"
type textarea "x"
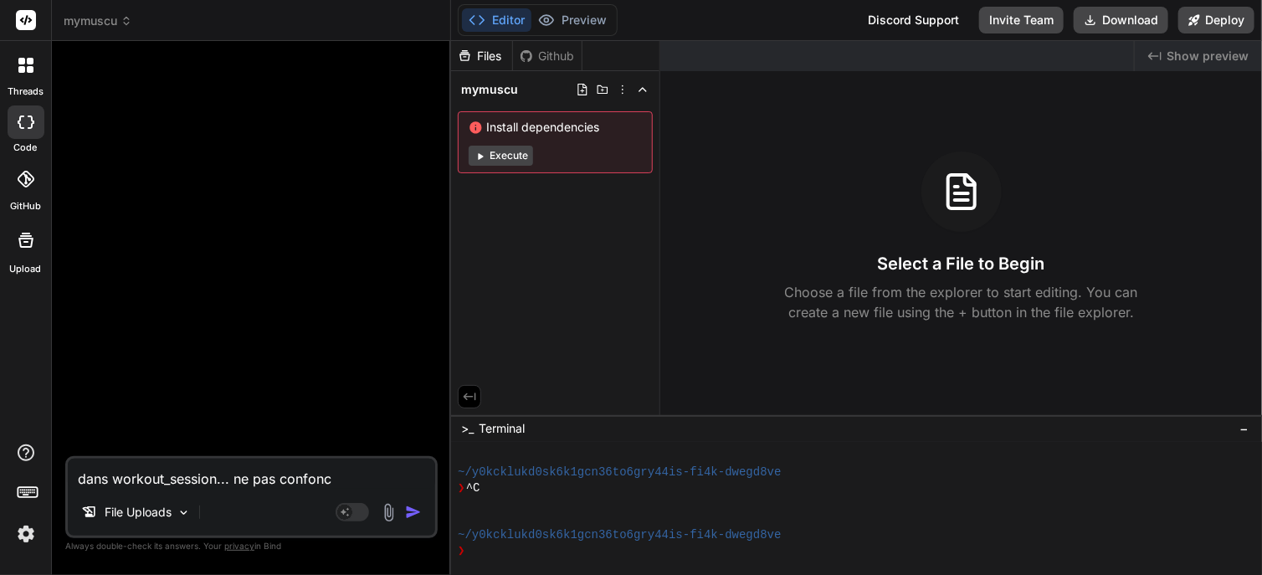
type textarea "dans workout_session... ne pas confon"
type textarea "x"
type textarea "dans workout_session... ne pas confond"
type textarea "x"
type textarea "dans workout_session... ne pas confondr"
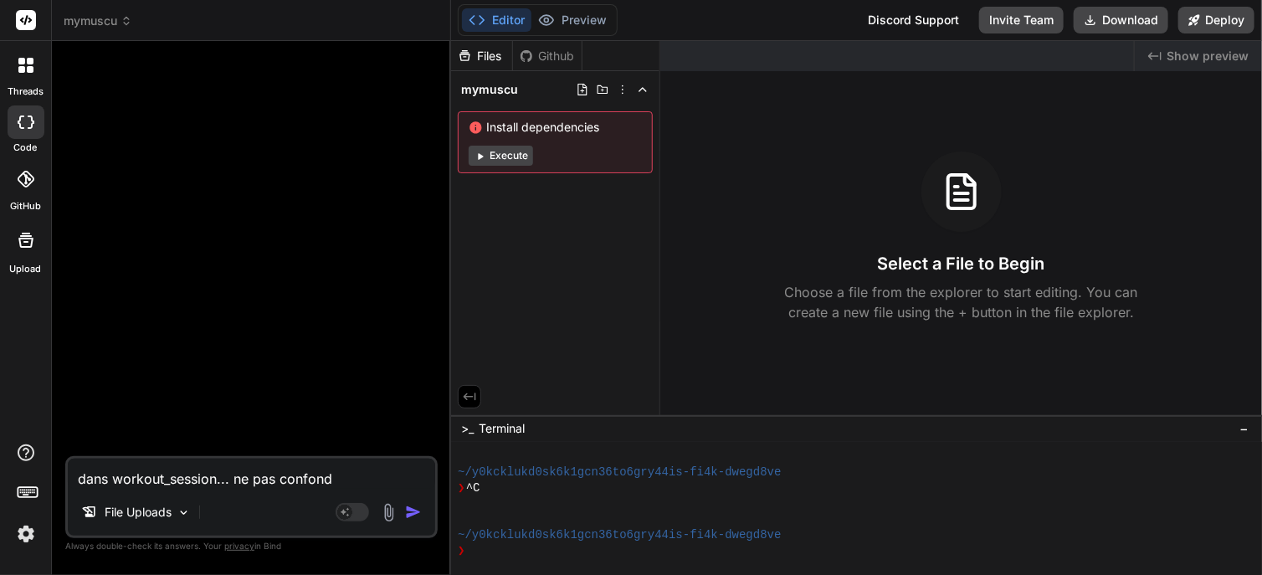
type textarea "x"
type textarea "dans workout_session... ne pas confondre"
type textarea "x"
type textarea "dans workout_session... ne pas confondre"
type textarea "x"
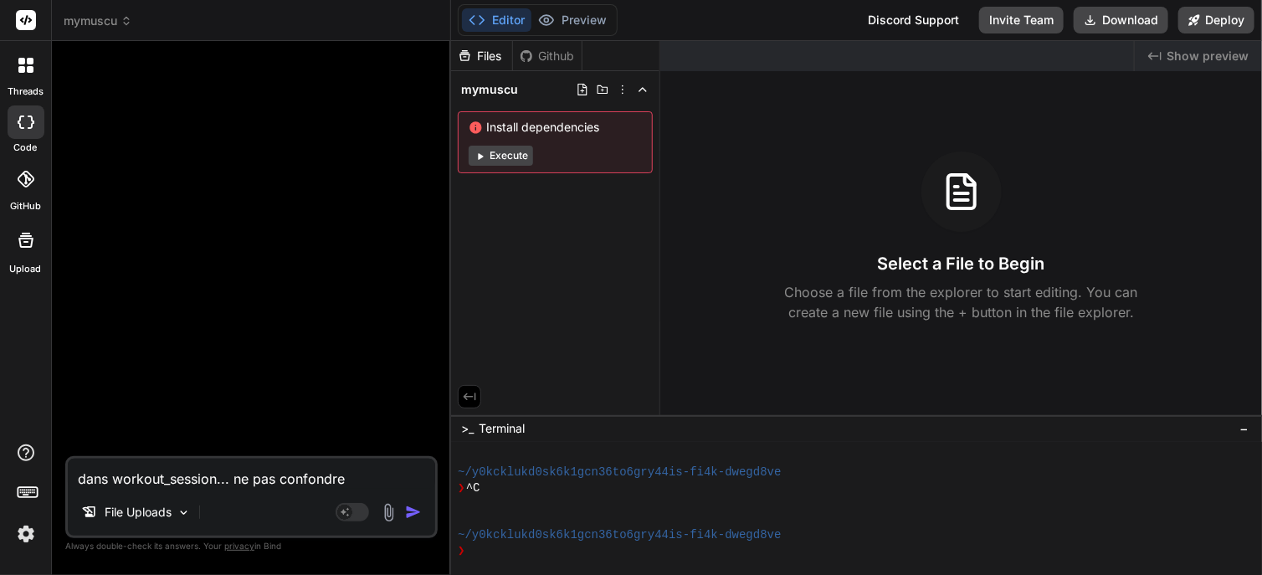
type textarea "dans workout_session... ne pas confondre l"
type textarea "x"
type textarea "dans workout_session... ne pas confondre l'"
type textarea "x"
type textarea "dans workout_session... ne pas confondre l'e"
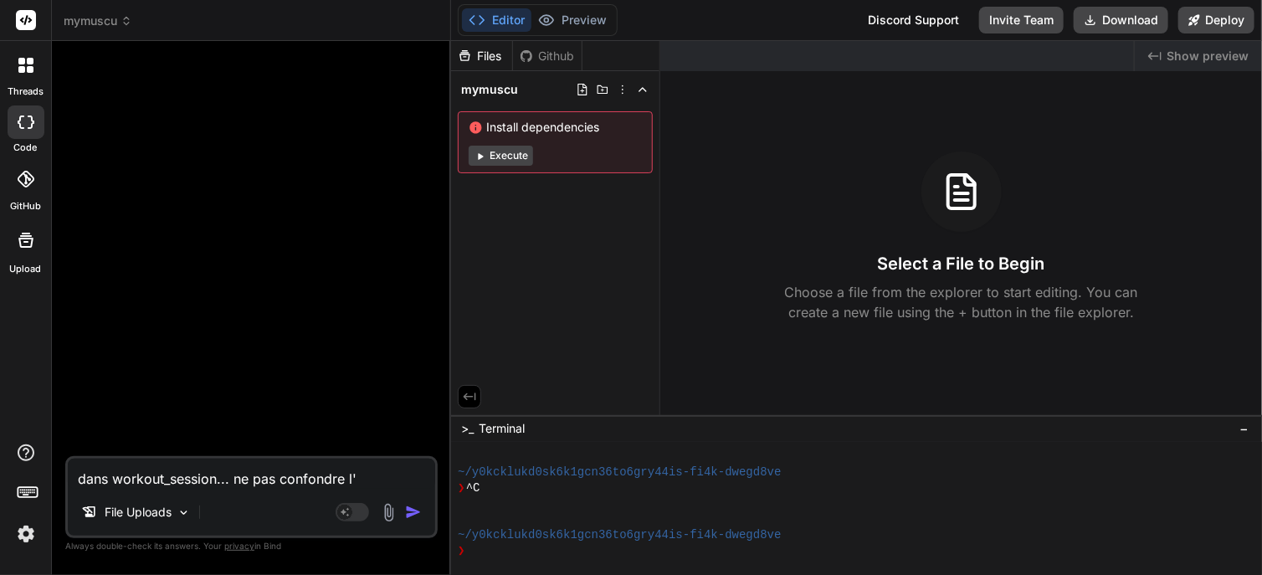
type textarea "x"
type textarea "dans workout_session... ne pas confondre l'en"
type textarea "x"
type textarea "dans workout_session... ne pas confondre l'enr"
type textarea "x"
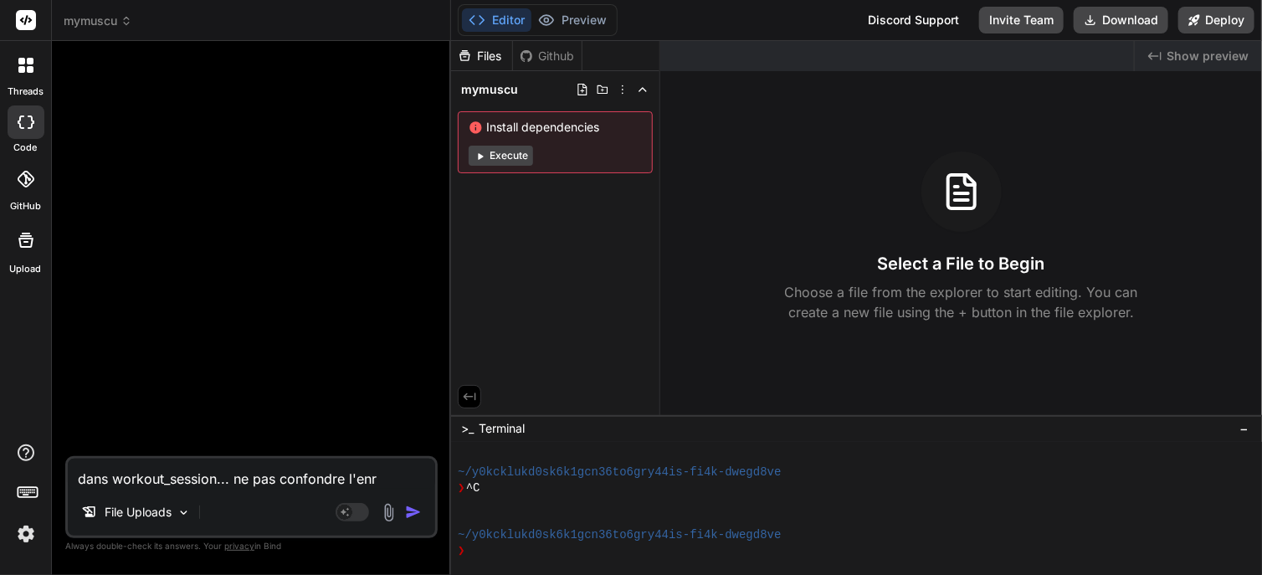
type textarea "dans workout_session... ne pas confondre l'enre"
type textarea "x"
type textarea "dans workout_session... ne pas confondre l'enreg"
type textarea "x"
type textarea "dans workout_session... ne pas confondre l'enregs"
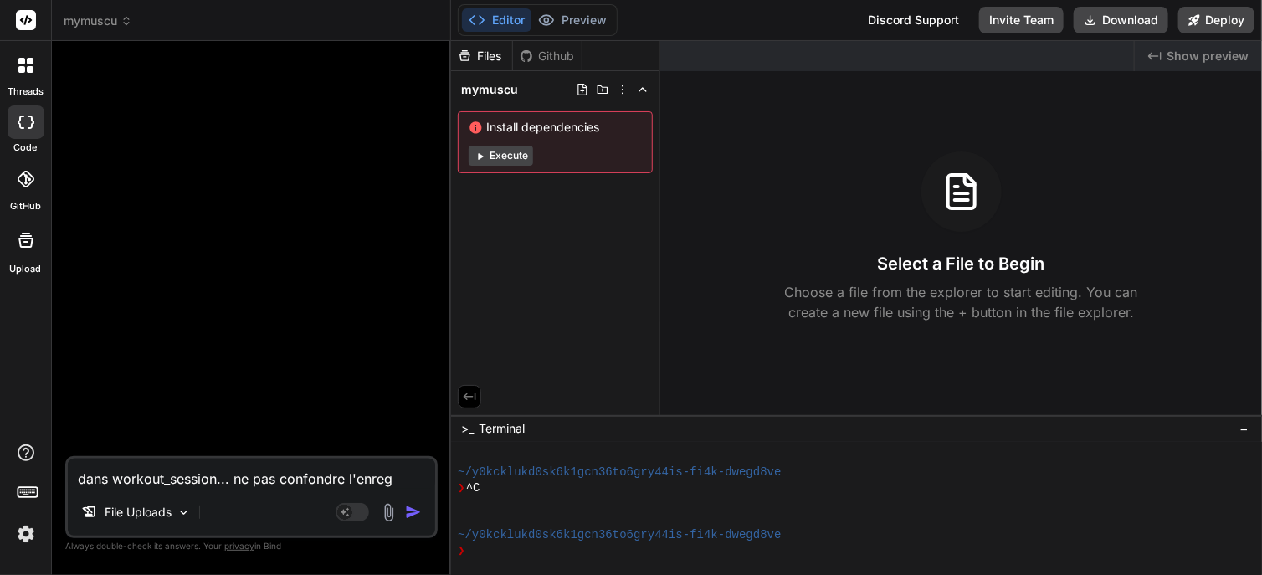
type textarea "x"
type textarea "dans workout_session... ne pas confondre l'enreg"
type textarea "x"
type textarea "dans workout_session... ne pas confondre l'enregi"
type textarea "x"
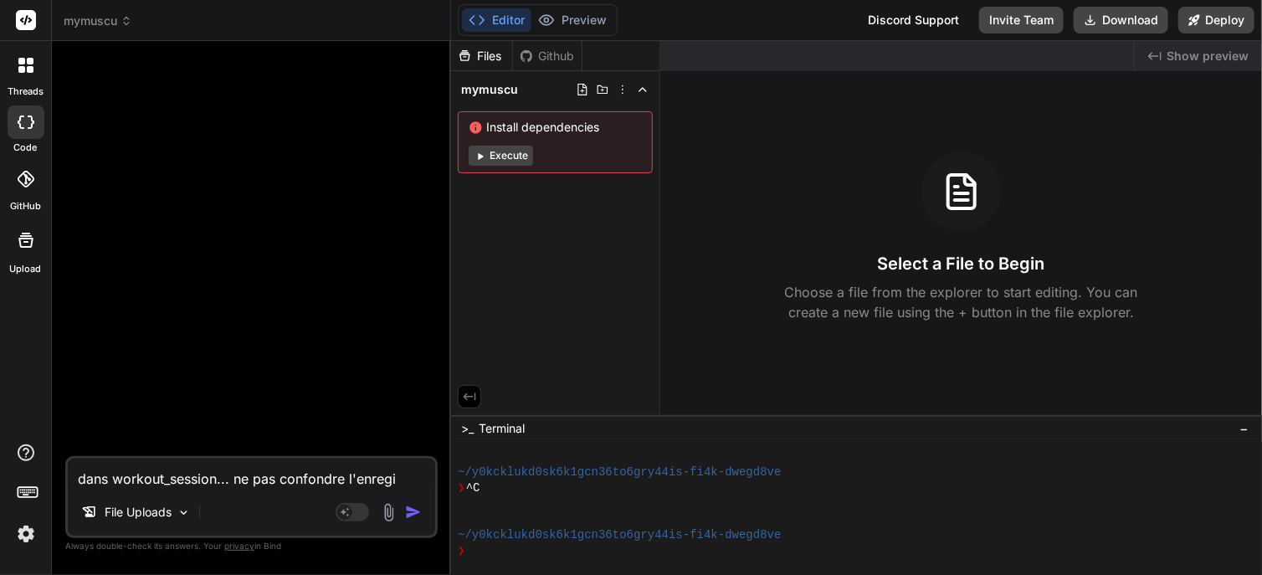
type textarea "dans workout_session... ne pas confondre l'enregis"
type textarea "x"
type textarea "dans workout_session... ne pas confondre l'enregist"
type textarea "x"
type textarea "dans workout_session... ne pas confondre l'enregistr"
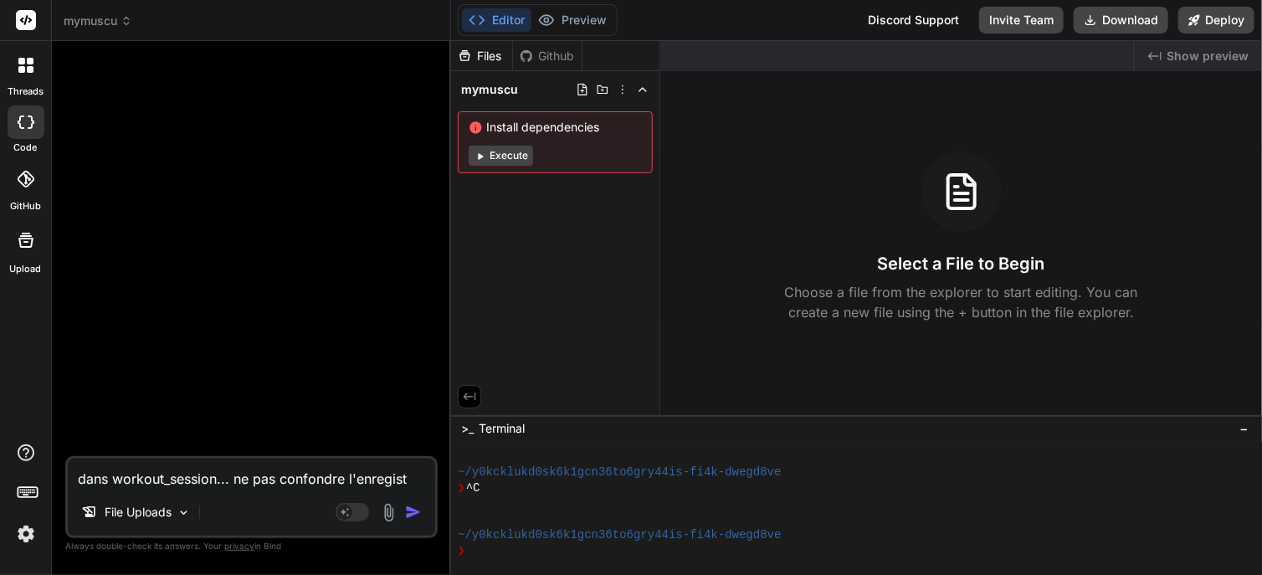
type textarea "x"
type textarea "dans workout_session... ne pas confondre l'enregistre"
type textarea "x"
type textarea "dans workout_session... ne pas confondre l'enregistree"
type textarea "x"
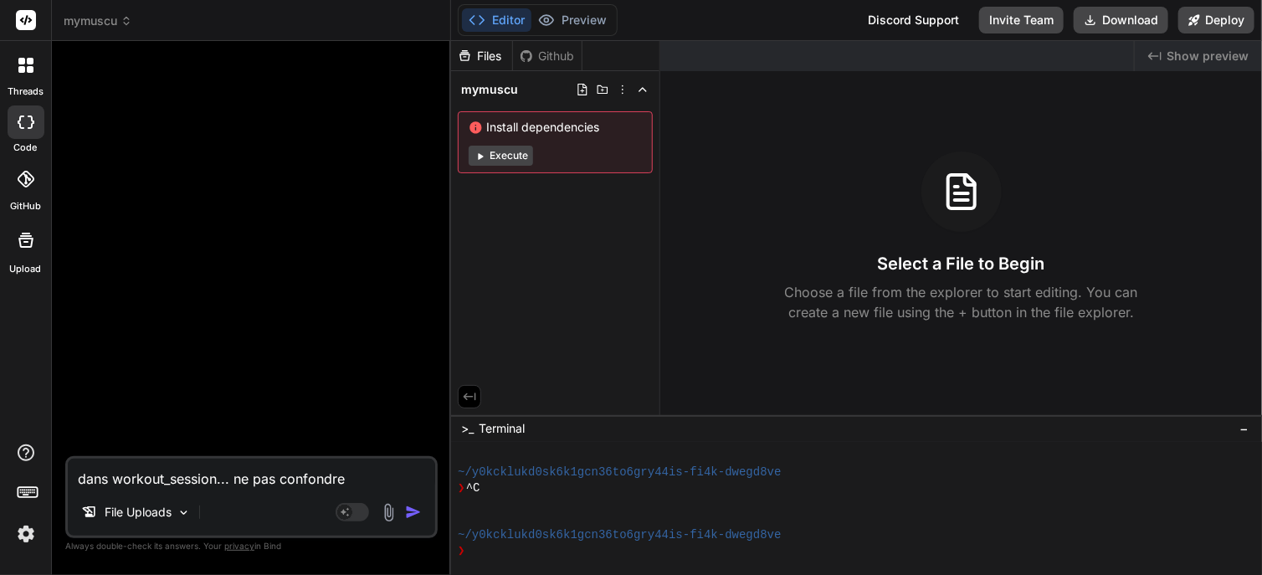
type textarea "dans workout_session... ne pas confondre l'enregistreem"
type textarea "x"
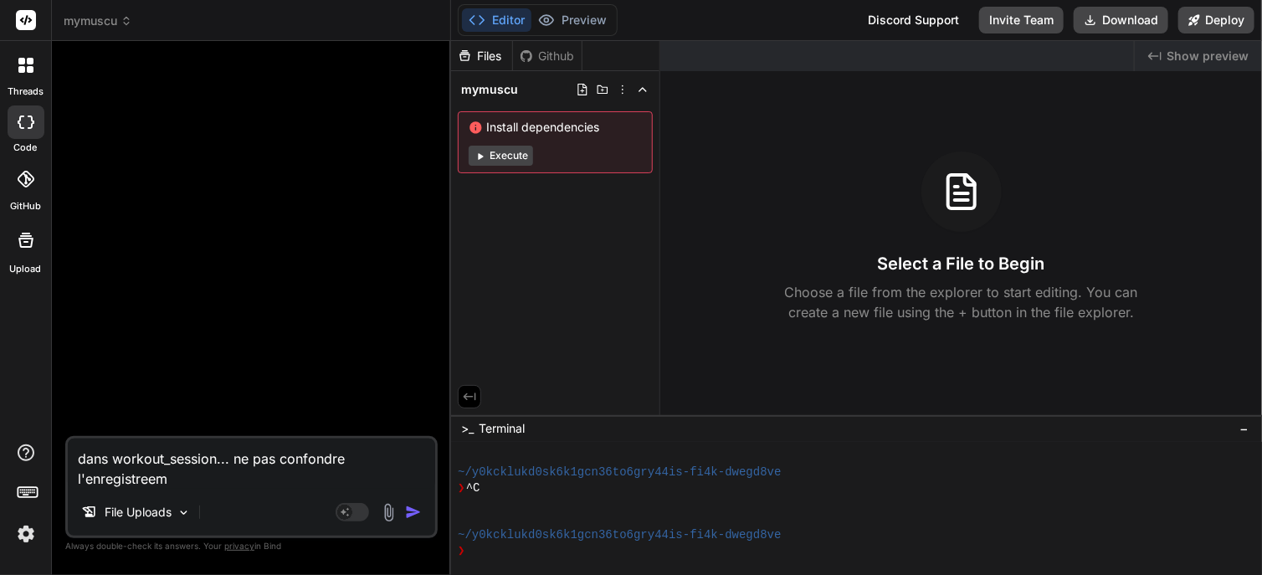
type textarea "dans workout_session... ne pas confondre l'enregistreeme"
type textarea "x"
type textarea "dans workout_session... ne pas confondre l'enregistreemen"
type textarea "x"
type textarea "dans workout_session... ne pas confondre l'enregistreement"
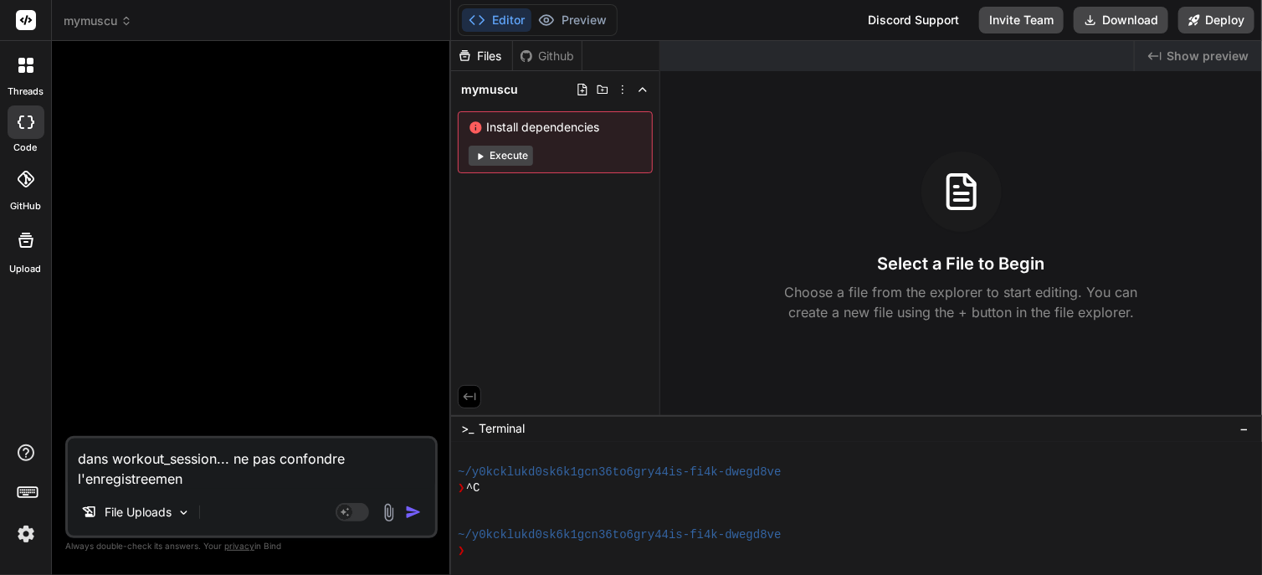
type textarea "x"
type textarea "dans workout_session... ne pas confondre l'enregistreement"
type textarea "x"
type textarea "dans workout_session... ne pas confondre l'enregistreement d"
type textarea "x"
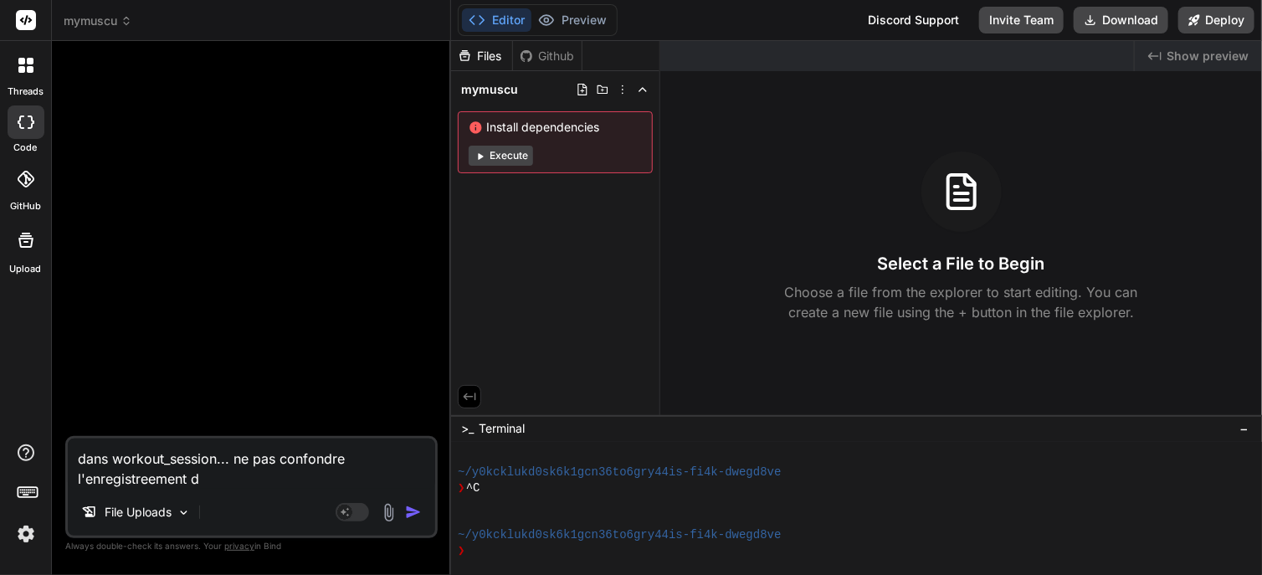
type textarea "dans workout_session... ne pas confondre l'enregistreement de"
type textarea "x"
type textarea "dans workout_session... ne pas confondre l'enregistreement de"
type textarea "x"
type textarea "dans workout_session... ne pas confondre l'enregistreement de l"
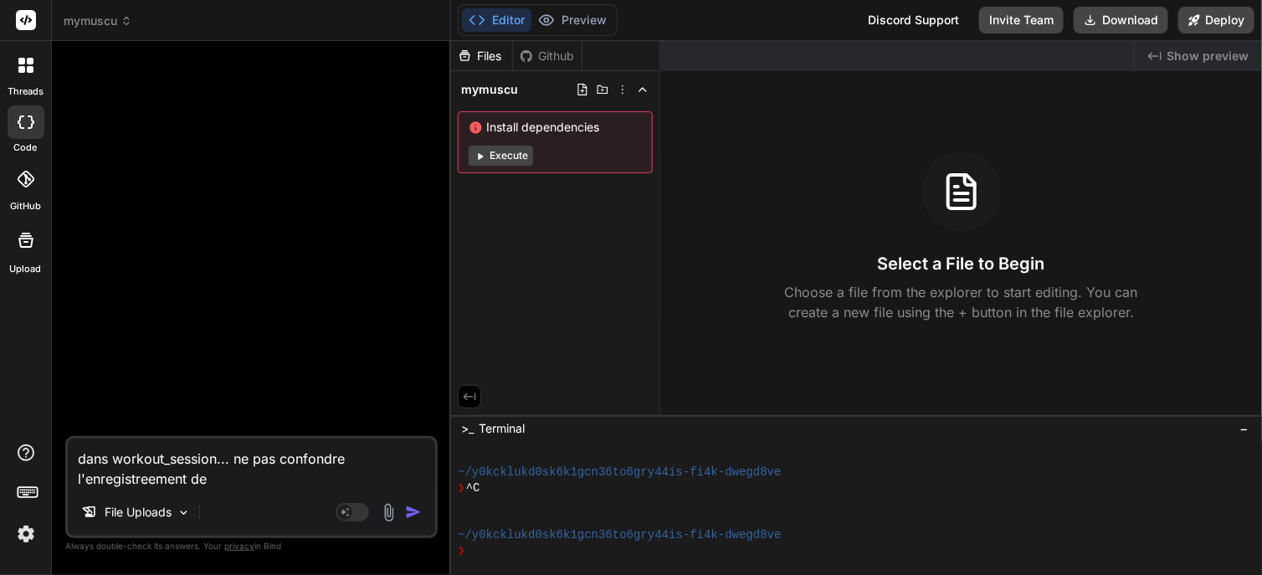
type textarea "x"
type textarea "dans workout_session... ne pas confondre l'enregistreement de l'"
type textarea "x"
type textarea "dans workout_session... ne pas confondre l'enregistreement de l'h"
type textarea "x"
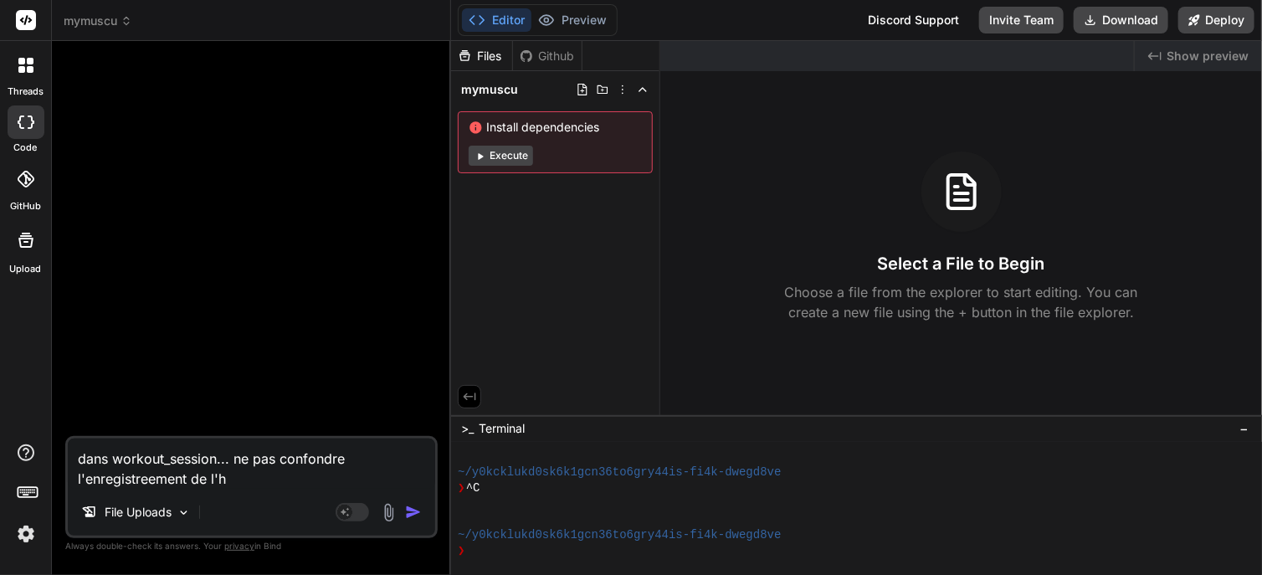
type textarea "dans workout_session... ne pas confondre l'enregistreement de l'hi"
type textarea "x"
type textarea "dans workout_session... ne pas confondre l'enregistreement de l'hid"
type textarea "x"
type textarea "dans workout_session... ne pas confondre l'enregistreement de l'hi"
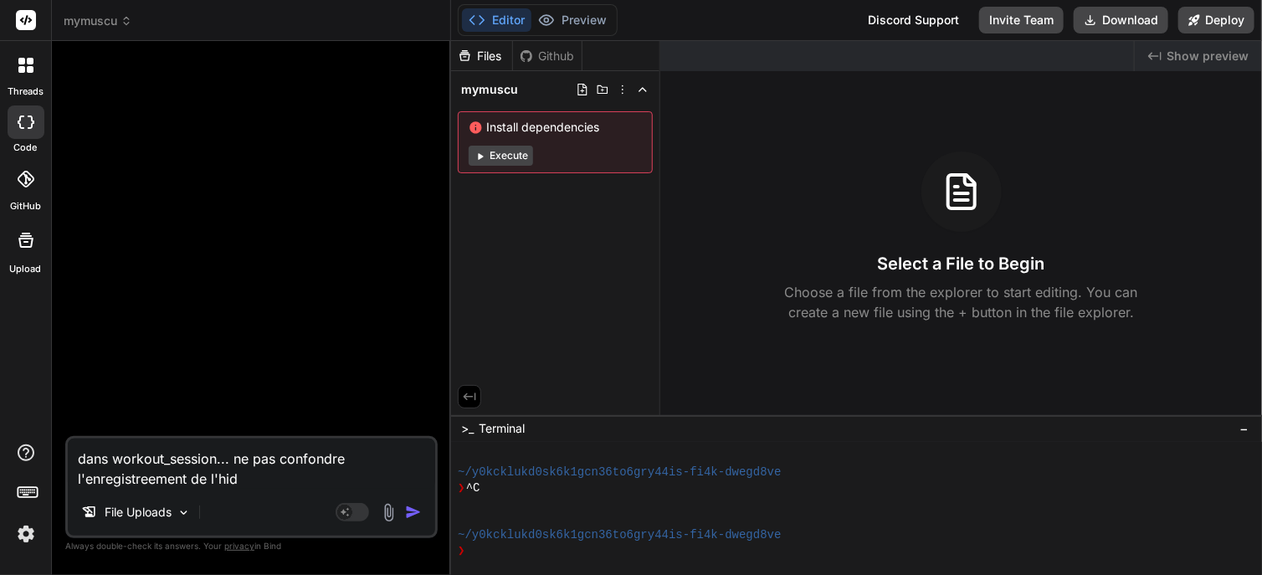
type textarea "x"
type textarea "dans workout_session... ne pas confondre l'enregistreement de l'his"
type textarea "x"
type textarea "dans workout_session... ne pas confondre l'enregistreement de l'hist"
type textarea "x"
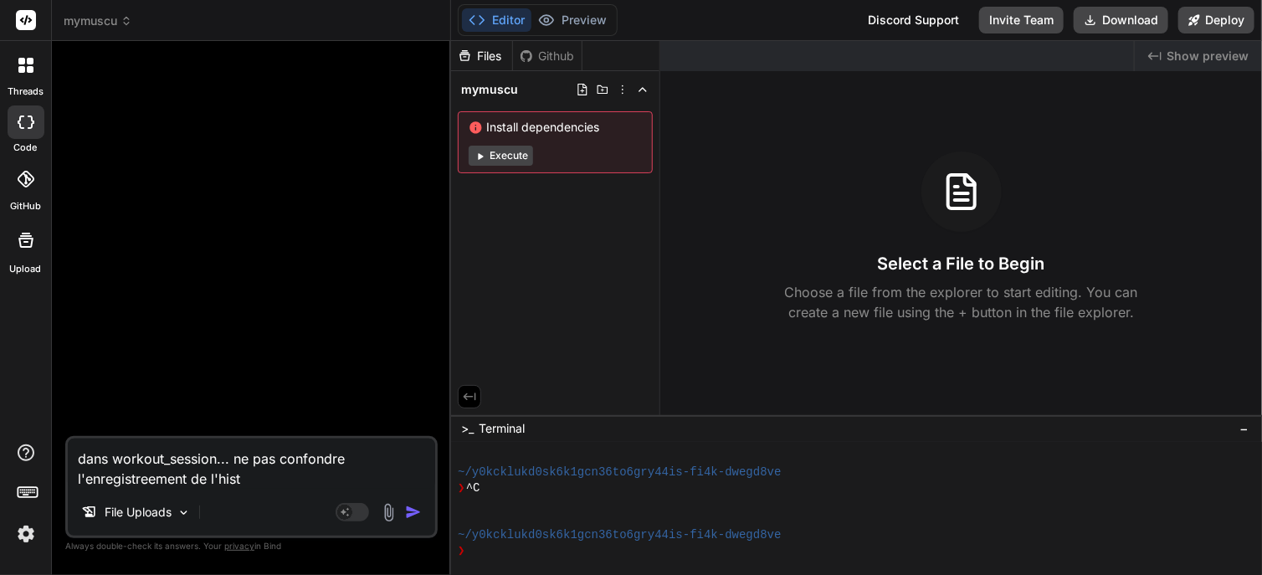
type textarea "dans workout_session... ne pas confondre l'enregistreement de l'histo"
type textarea "x"
type textarea "dans workout_session... ne pas confondre l'enregistreement de l'histor"
type textarea "x"
type textarea "dans workout_session... ne pas confondre l'enregistreement de l'histori"
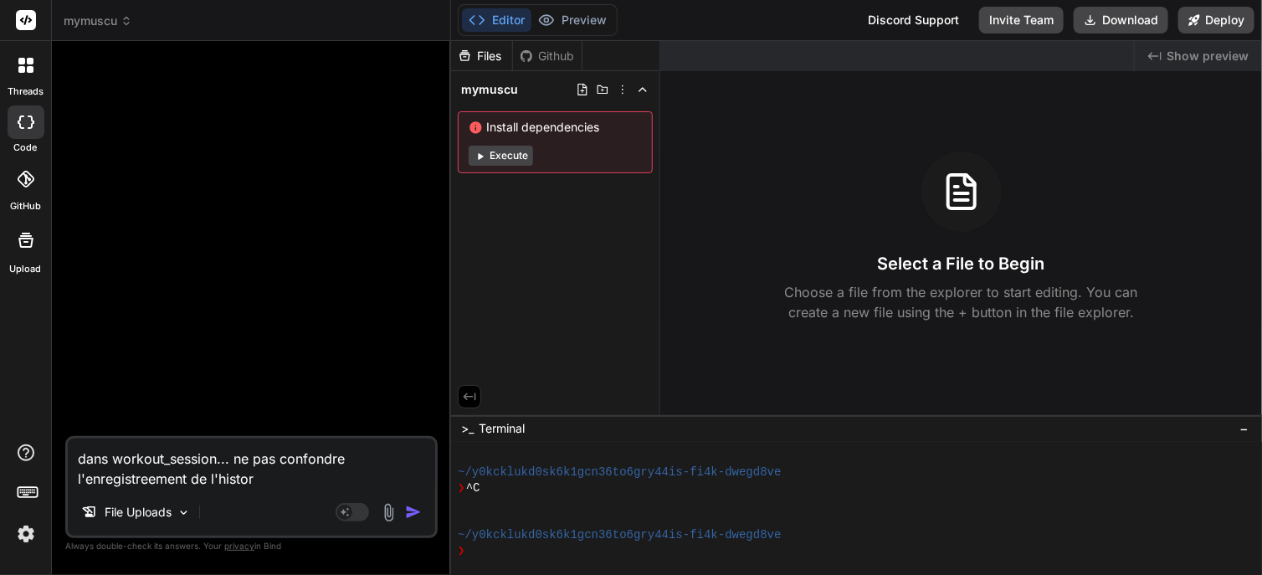
type textarea "x"
type textarea "dans workout_session... ne pas confondre l'enregistreement de l'historiq"
type textarea "x"
type textarea "dans workout_session... ne pas confondre l'enregistreement de l'historiqu"
type textarea "x"
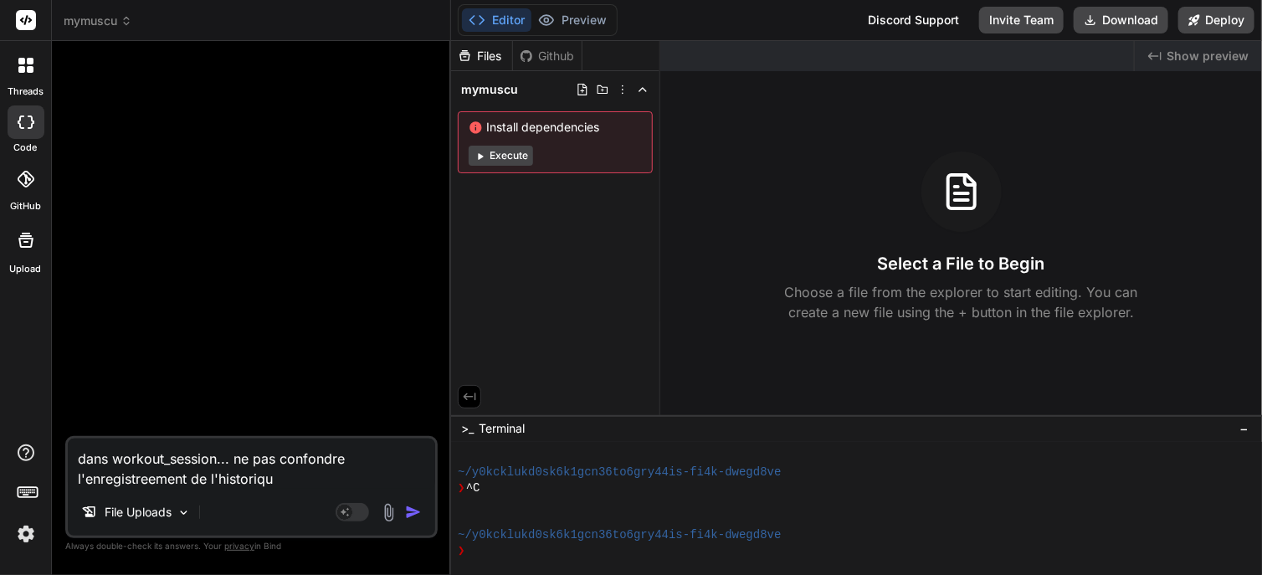
type textarea "dans workout_session... ne pas confondre l'enregistreement de l'historique"
type textarea "x"
type textarea "dans workout_session... ne pas confondre l'enregistreement de l'historique"
type textarea "x"
type textarea "dans workout_session... ne pas confondre l'enregistreement de l'historique e"
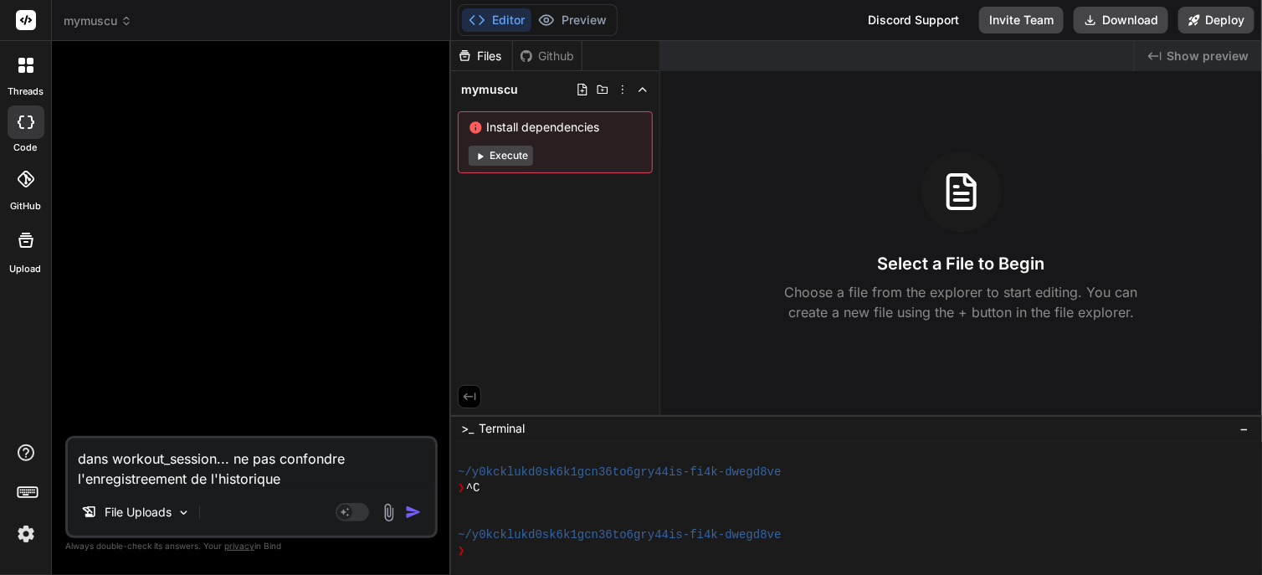
type textarea "x"
type textarea "dans workout_session... ne pas confondre l'enregistreement de l'historique et"
type textarea "x"
type textarea "dans workout_session... ne pas confondre l'enregistreement de l'historique et"
type textarea "x"
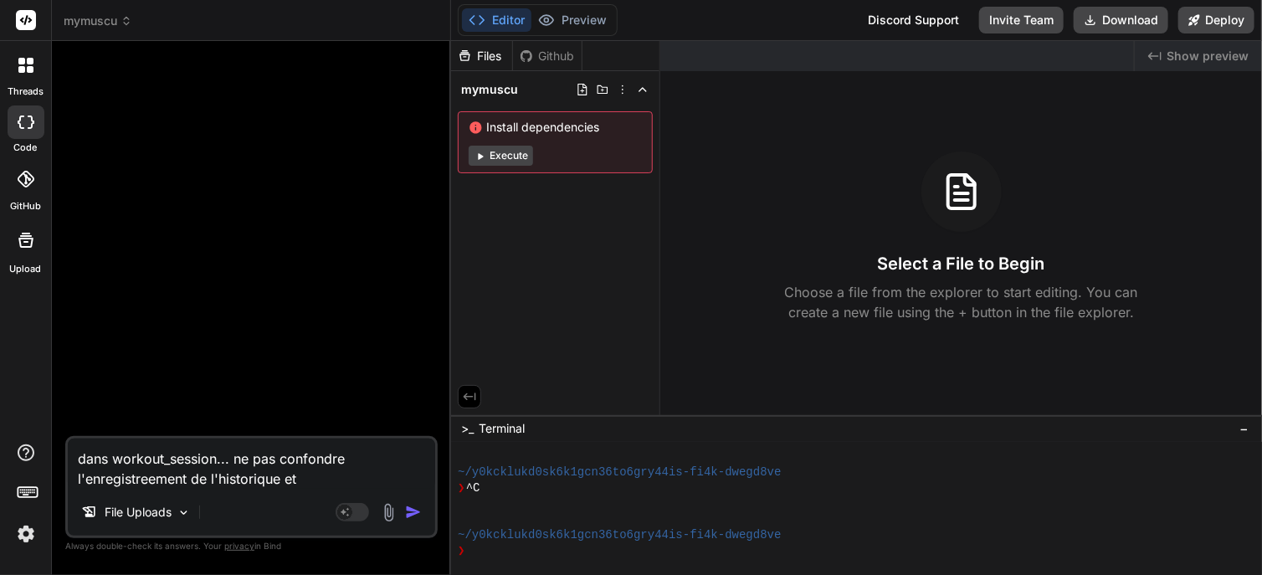
type textarea "dans workout_session... ne pas confondre l'enregistreement de l'historique et l"
type textarea "x"
type textarea "dans workout_session... ne pas confondre l'enregistreement de l'historique et le"
type textarea "x"
type textarea "dans workout_session... ne pas confondre l'enregistreement de l'historique et l…"
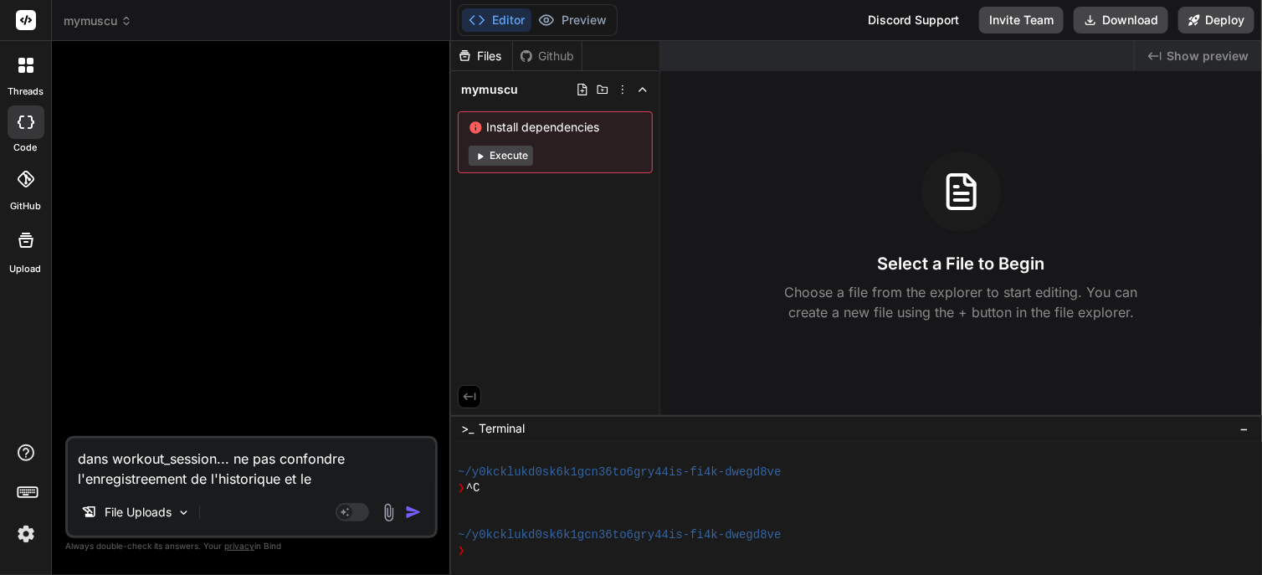
type textarea "x"
type textarea "dans workout_session... ne pas confondre l'enregistreement de l'historique et l…"
type textarea "x"
type textarea "dans workout_session... ne pas confondre l'enregistreement de l'historique et l…"
type textarea "x"
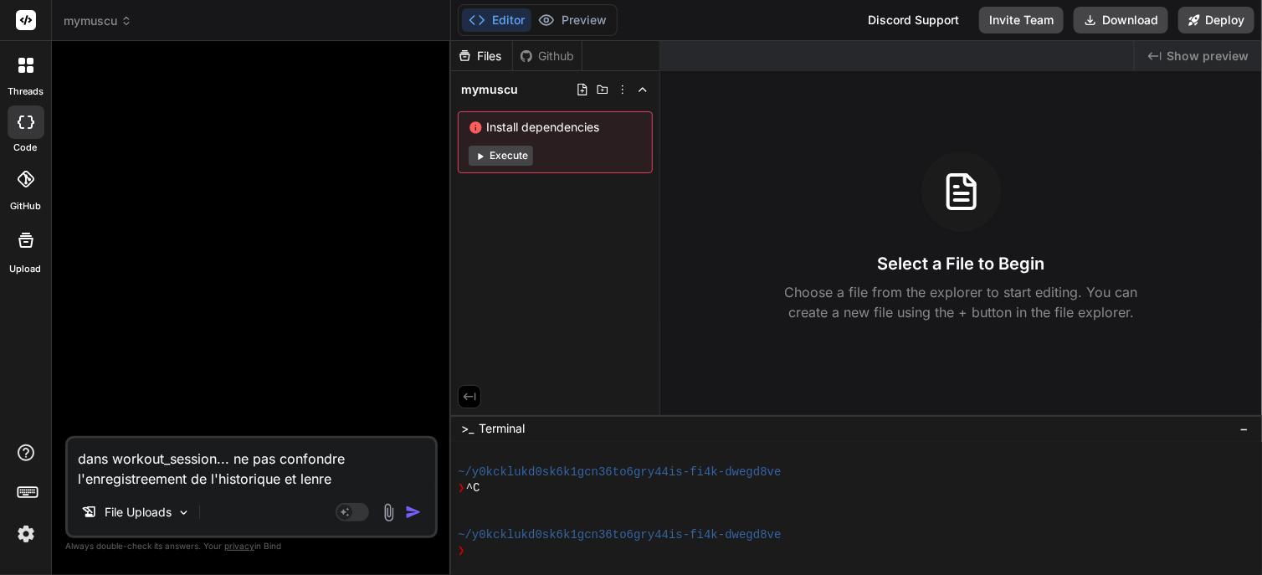
type textarea "dans workout_session... ne pas confondre l'enregistreement de l'historique et l…"
type textarea "x"
type textarea "dans workout_session... ne pas confondre l'enregistreement de l'historique et l…"
type textarea "x"
type textarea "dans workout_session... ne pas confondre l'enregistreement de l'historique et l…"
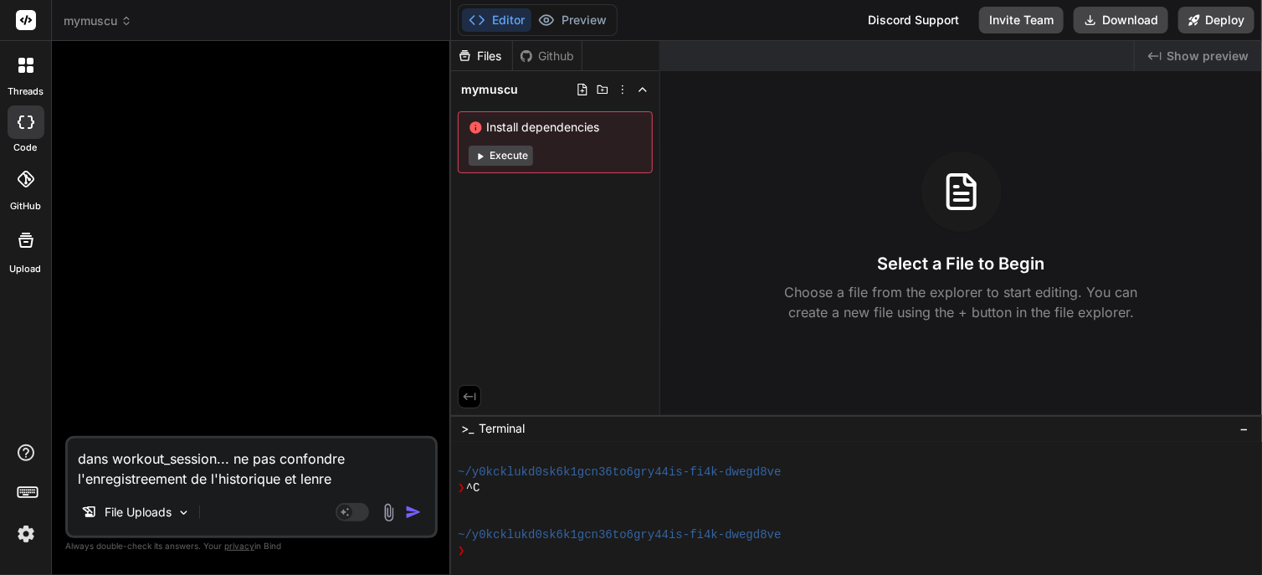
type textarea "x"
type textarea "dans workout_session... ne pas confondre l'enregistreement de l'historique et l…"
type textarea "x"
type textarea "dans workout_session... ne pas confondre l'enregistreement de l'historique et le"
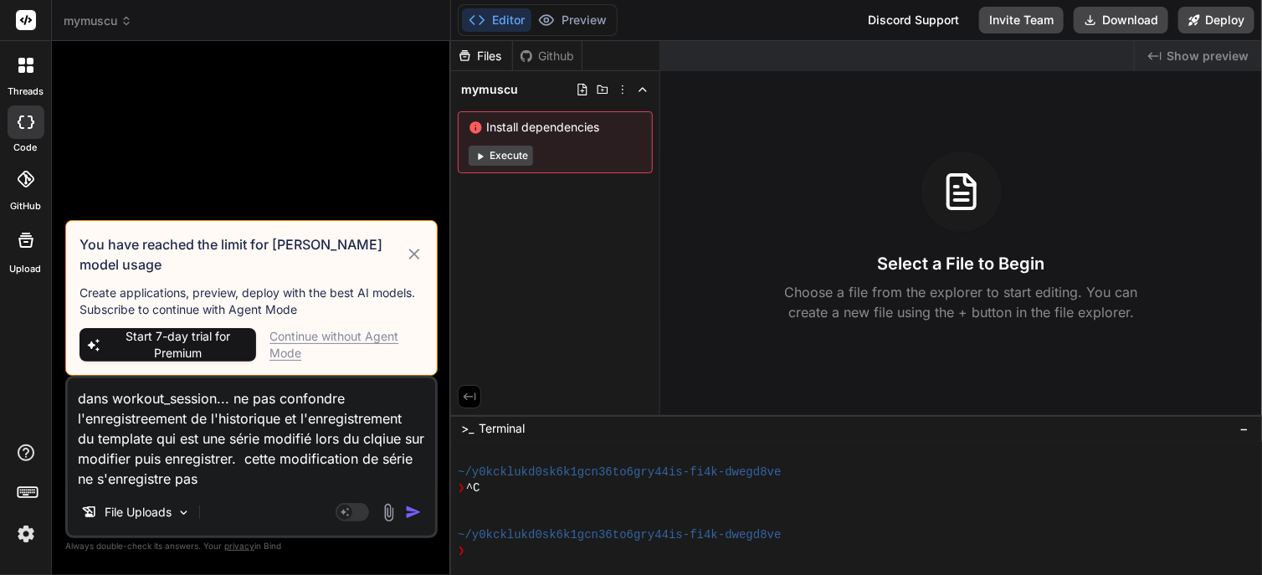
click at [297, 333] on div "Continue without Agent Mode" at bounding box center [346, 344] width 154 height 33
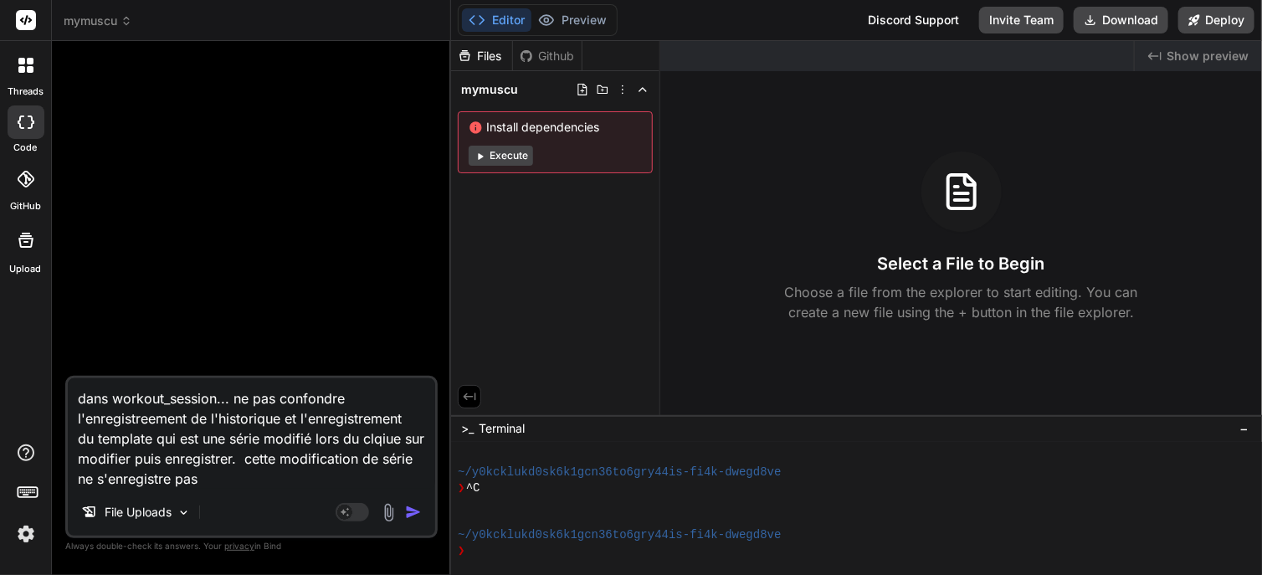
click at [408, 516] on img "button" at bounding box center [413, 512] width 17 height 17
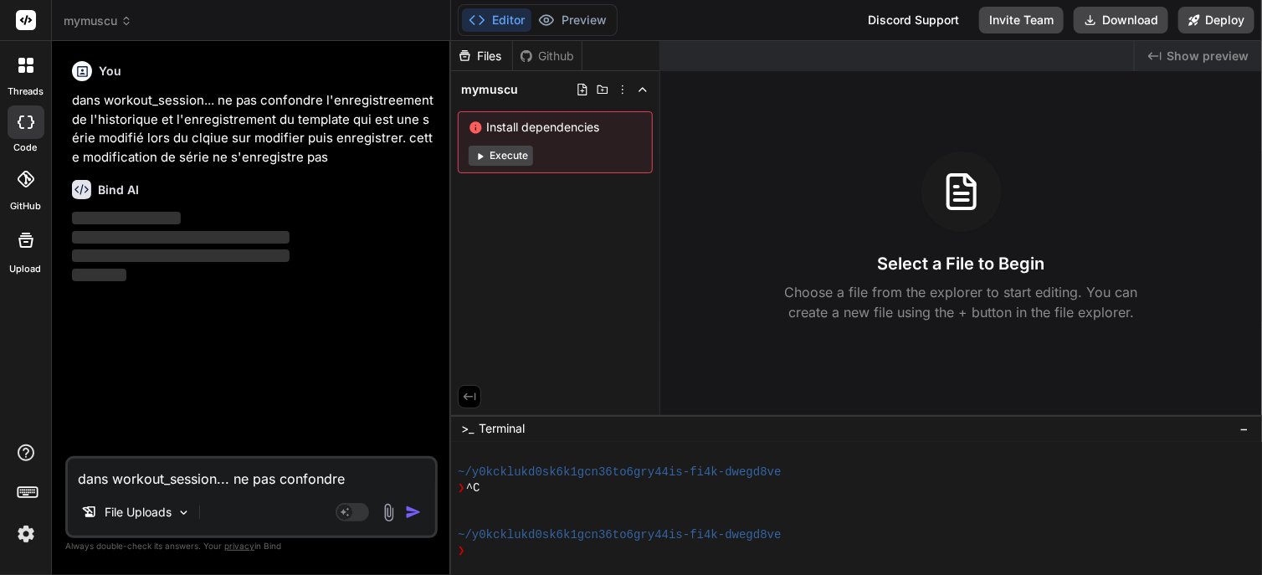
click at [108, 189] on h6 "Bind AI" at bounding box center [118, 190] width 41 height 17
click at [107, 187] on h6 "Bind AI" at bounding box center [118, 190] width 41 height 17
click at [159, 349] on div "You dans workout_session... ne pas confondre l'enregistreement de l'historique …" at bounding box center [253, 255] width 369 height 402
click at [112, 186] on h6 "Bind AI" at bounding box center [118, 190] width 41 height 17
click at [174, 483] on textarea "dans workout_session... ne pas confondre l'enregistreement de l'historique et l…" at bounding box center [251, 474] width 367 height 30
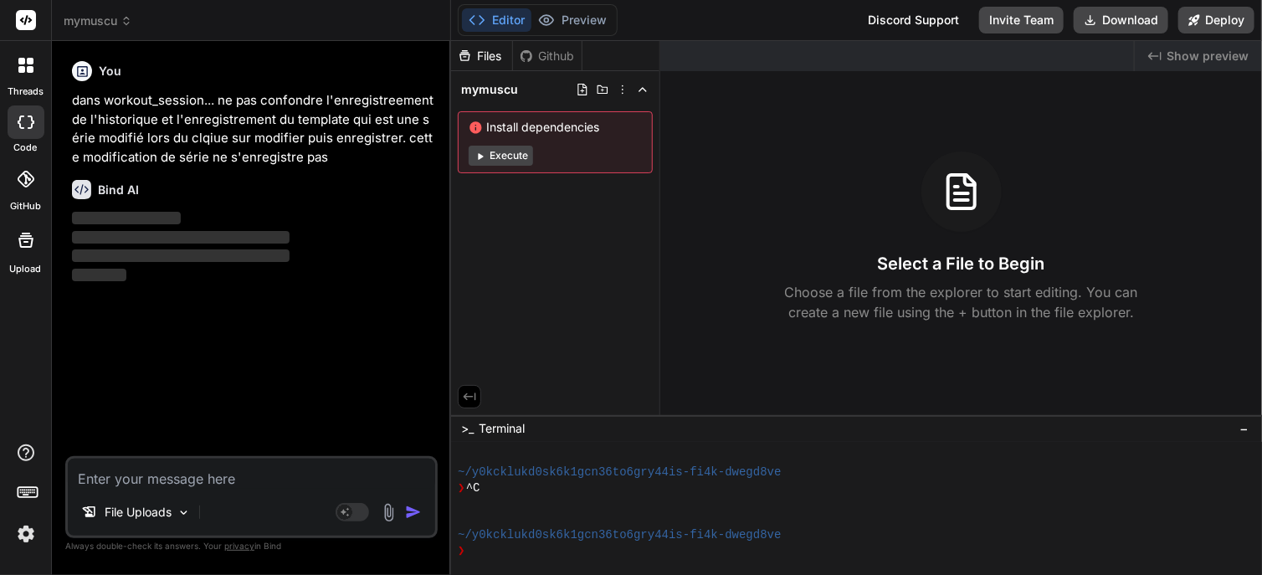
click at [255, 340] on div "You dans workout_session... ne pas confondre l'enregistreement de l'historique …" at bounding box center [253, 255] width 369 height 402
click at [228, 329] on div "You dans workout_session... ne pas confondre l'enregistreement de l'historique …" at bounding box center [253, 255] width 369 height 402
click at [196, 367] on div "You dans workout_session... ne pas confondre l'enregistreement de l'historique …" at bounding box center [253, 255] width 369 height 402
click at [109, 26] on span "mymuscu" at bounding box center [98, 21] width 69 height 17
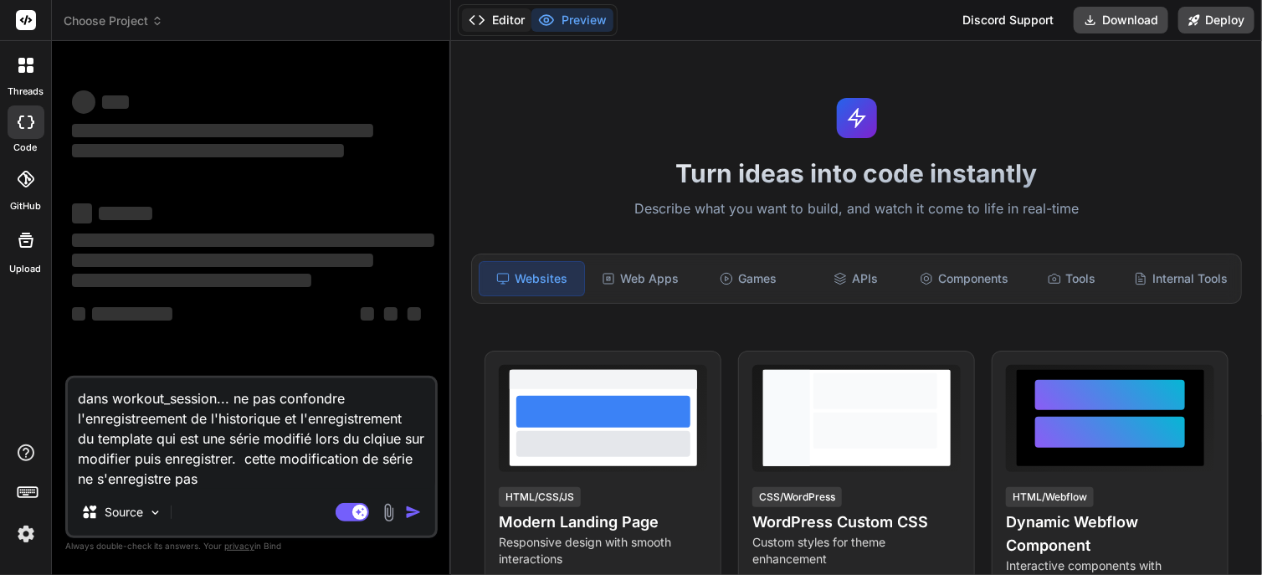
click at [495, 18] on button "Editor" at bounding box center [496, 19] width 69 height 23
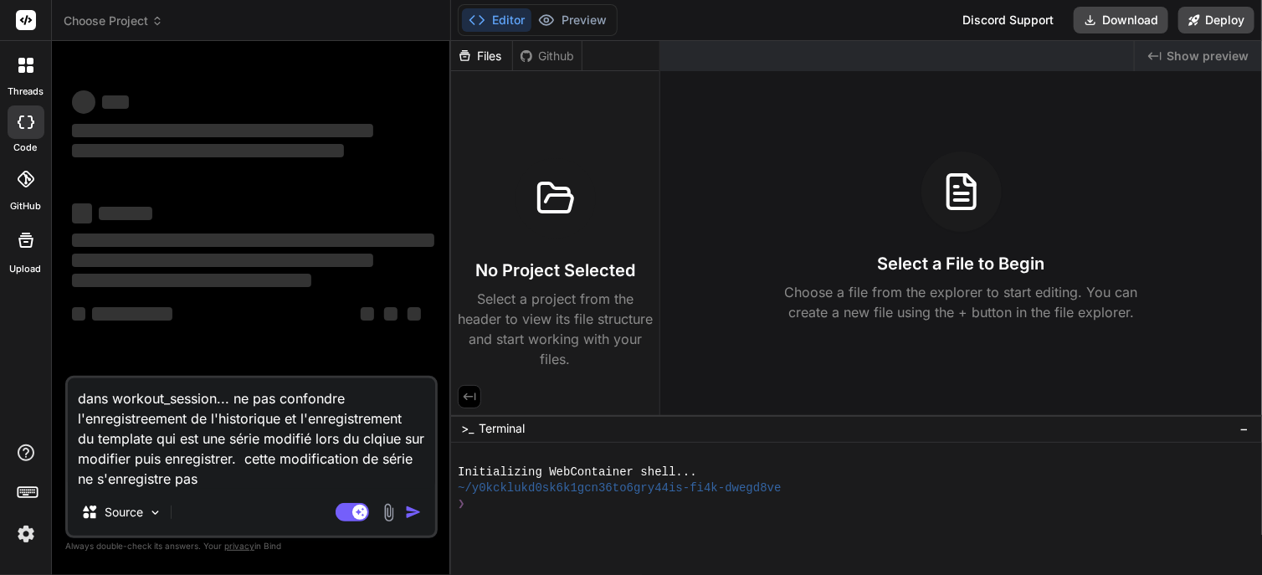
click at [142, 25] on span "Choose Project" at bounding box center [114, 21] width 100 height 17
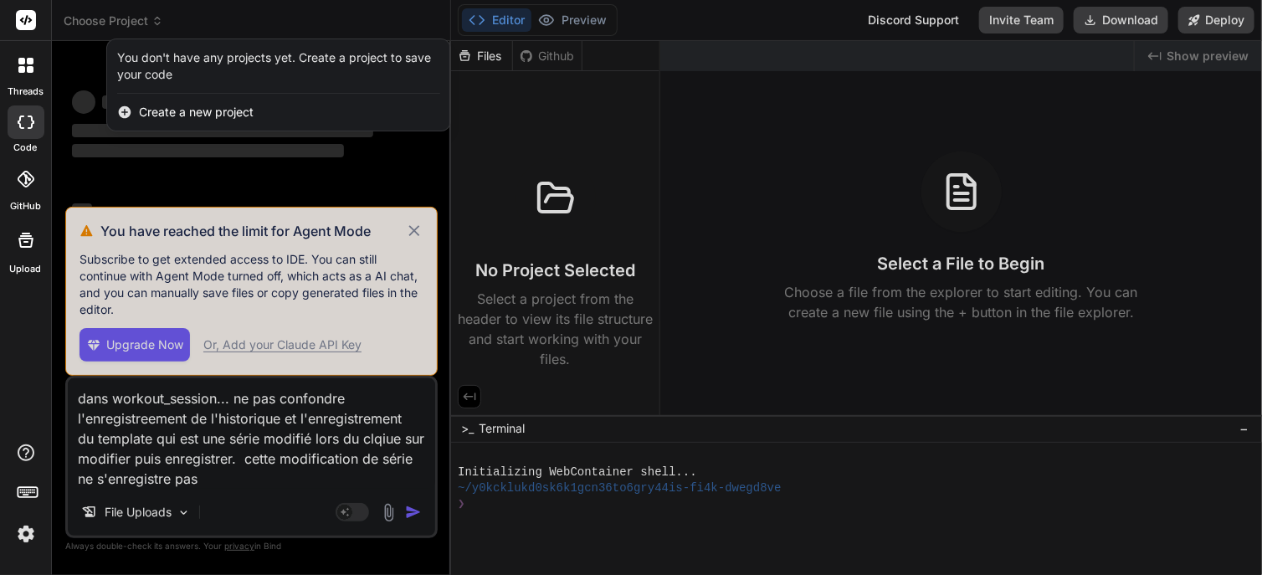
click at [413, 231] on div at bounding box center [631, 287] width 1262 height 575
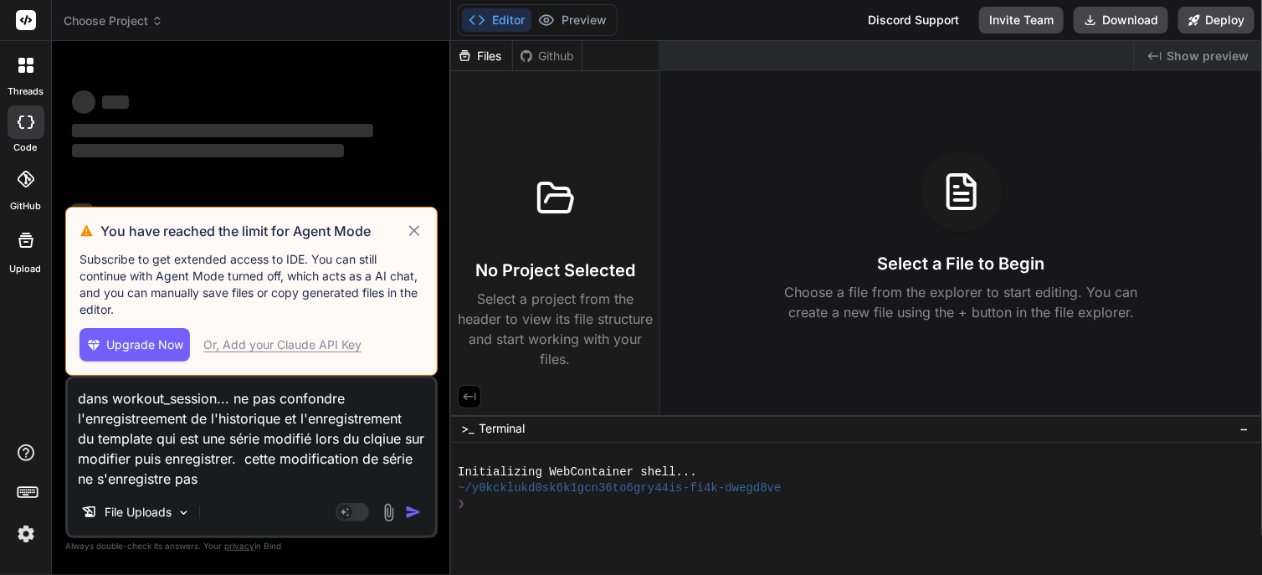
click at [415, 233] on icon at bounding box center [414, 231] width 19 height 20
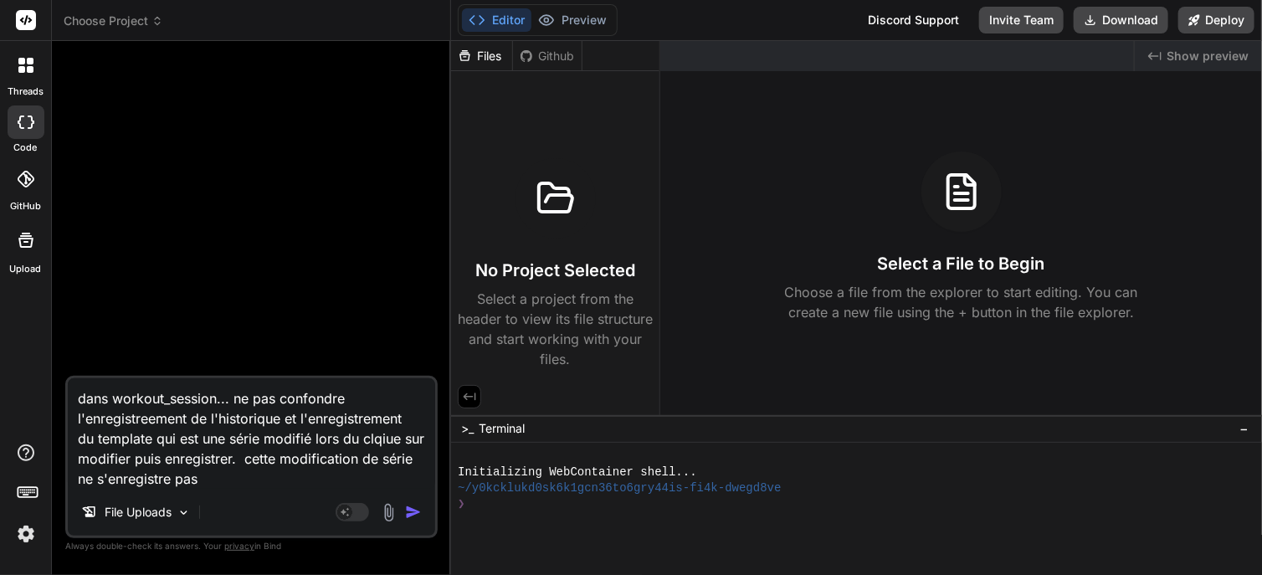
click at [130, 30] on header "Choose Project Created with Pixso." at bounding box center [251, 20] width 399 height 41
click at [141, 19] on span "Choose Project" at bounding box center [114, 21] width 100 height 17
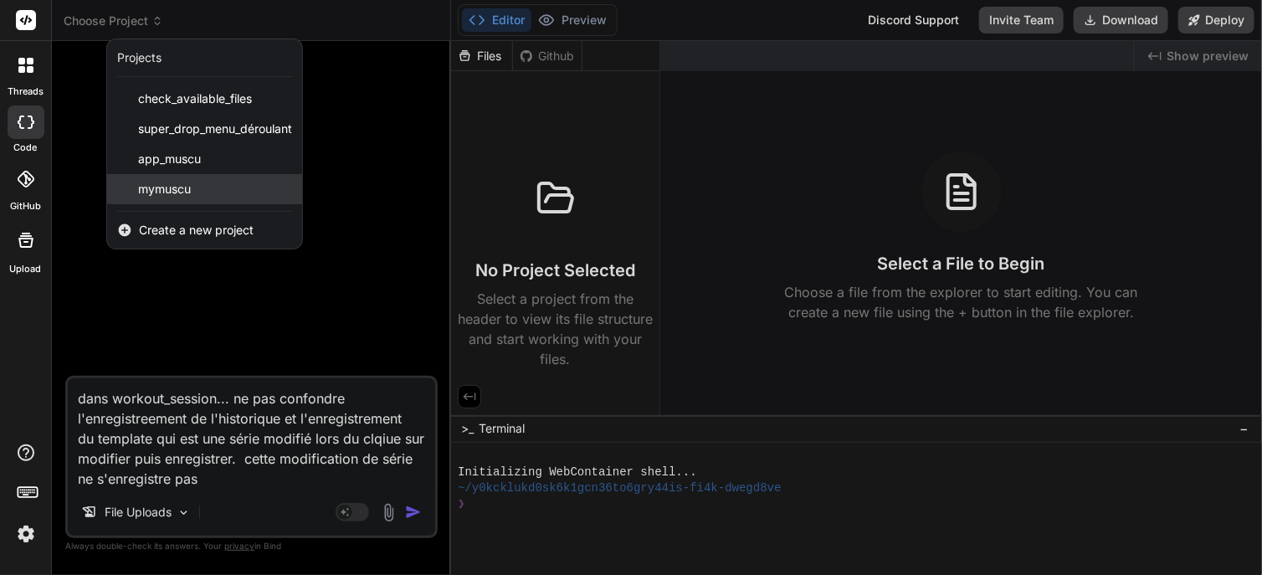
click at [160, 186] on span "mymuscu" at bounding box center [164, 189] width 53 height 17
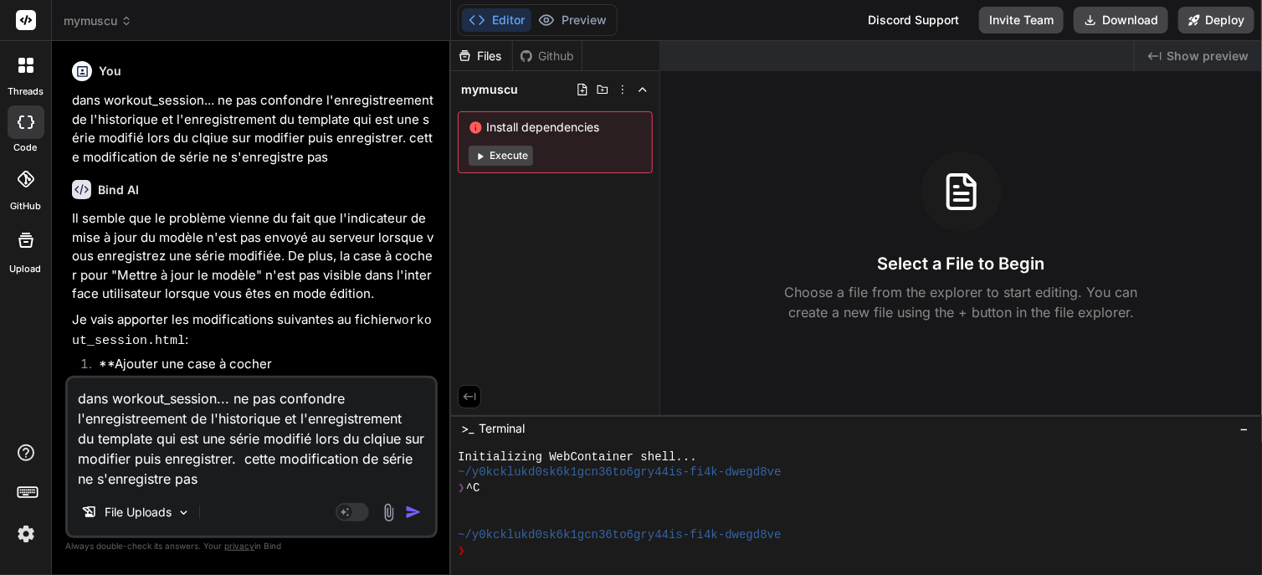
click at [805, 228] on div "Select a File to Begin Choose a file from the explorer to start editing. You ca…" at bounding box center [961, 236] width 602 height 171
click at [387, 513] on img at bounding box center [388, 512] width 19 height 19
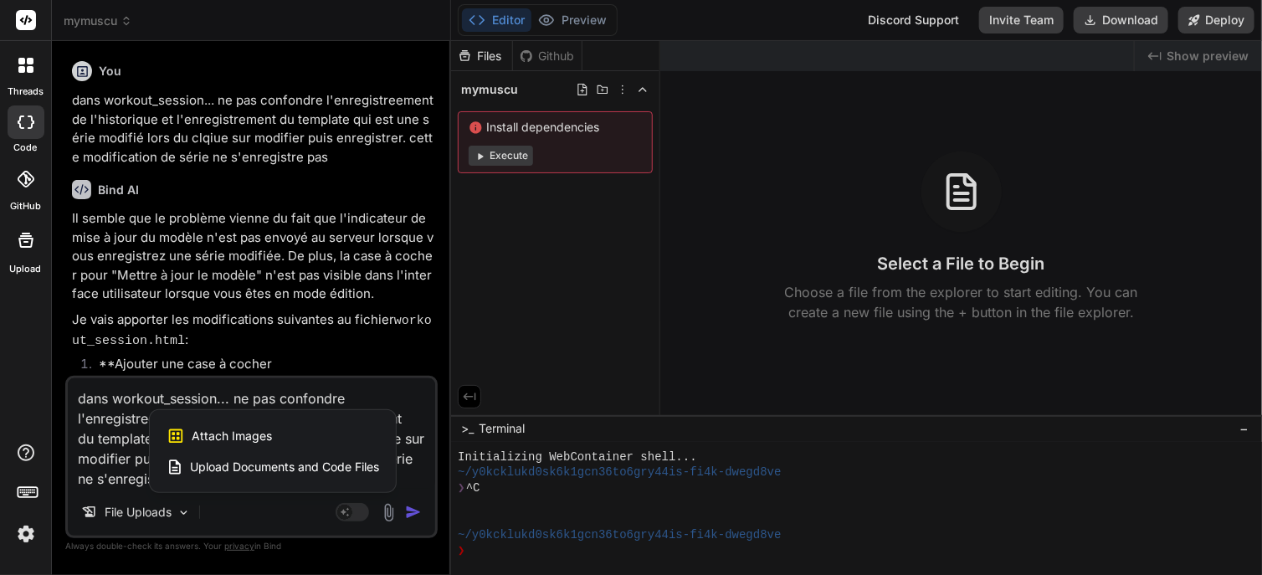
click at [312, 470] on span "Upload Documents and Code Files" at bounding box center [284, 467] width 189 height 17
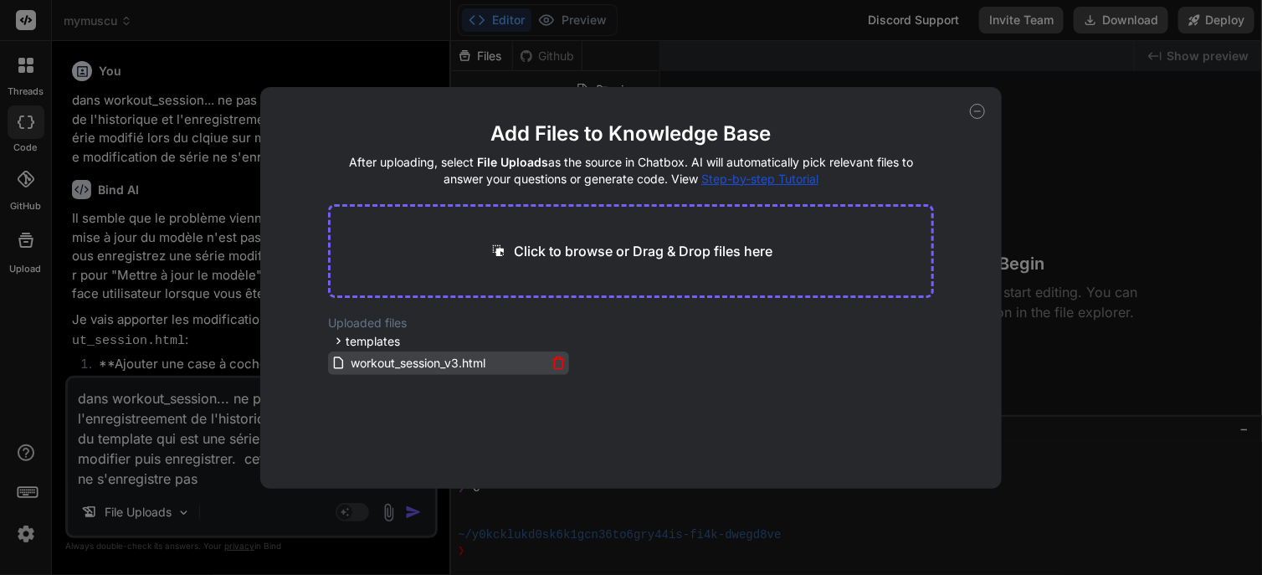
click at [406, 355] on span "workout_session_v3.html" at bounding box center [418, 363] width 138 height 20
click at [974, 114] on icon at bounding box center [977, 111] width 15 height 15
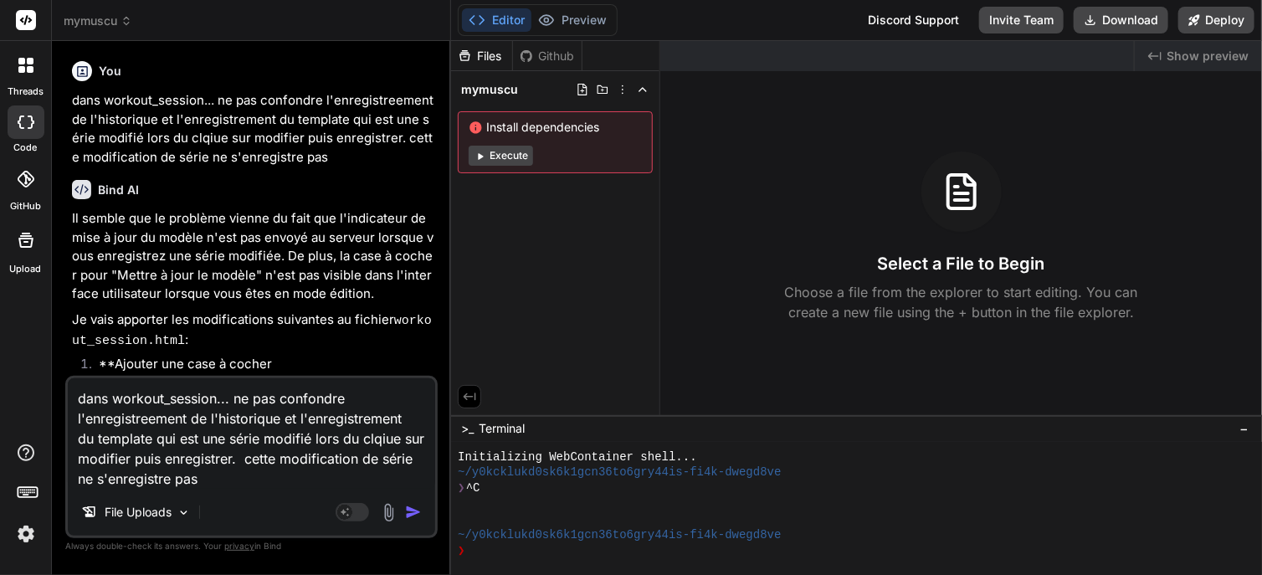
click at [914, 253] on h3 "Select a File to Begin" at bounding box center [961, 263] width 167 height 23
click at [411, 510] on img "button" at bounding box center [413, 512] width 17 height 17
type textarea "x"
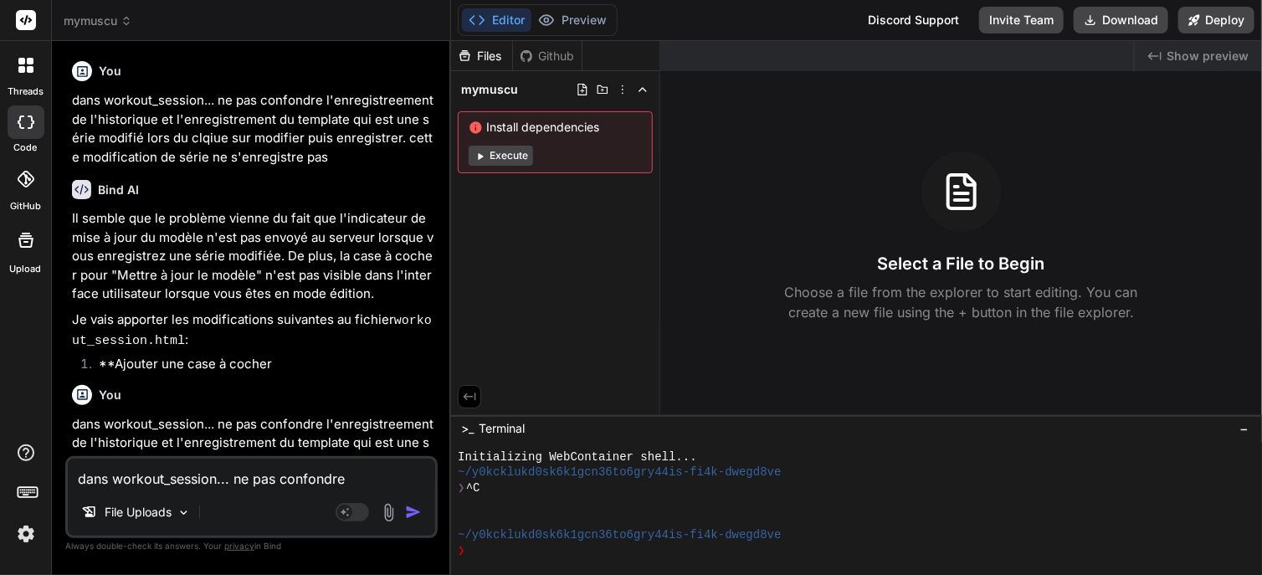
scroll to position [147, 0]
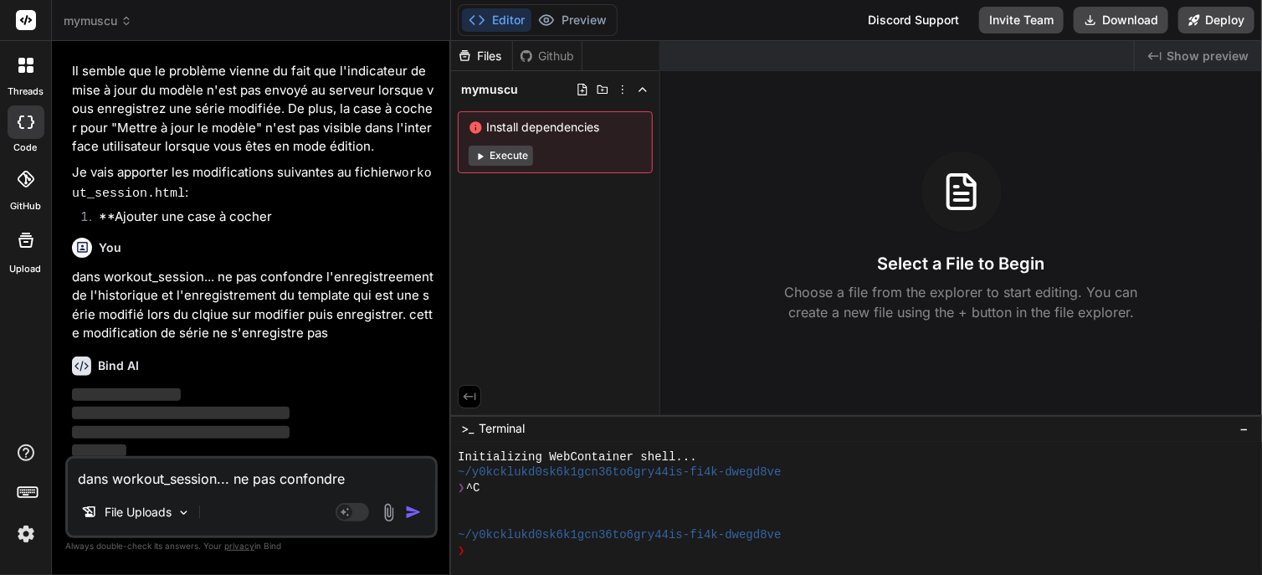
click at [254, 474] on textarea "dans workout_session... ne pas confondre l'enregistreement de l'historique et l…" at bounding box center [251, 474] width 367 height 30
click at [234, 474] on textarea "dans workout_session... ne pas confondre l'enregistreement de l'historique et l…" at bounding box center [251, 474] width 367 height 30
type textarea "l"
type textarea "x"
type textarea "la"
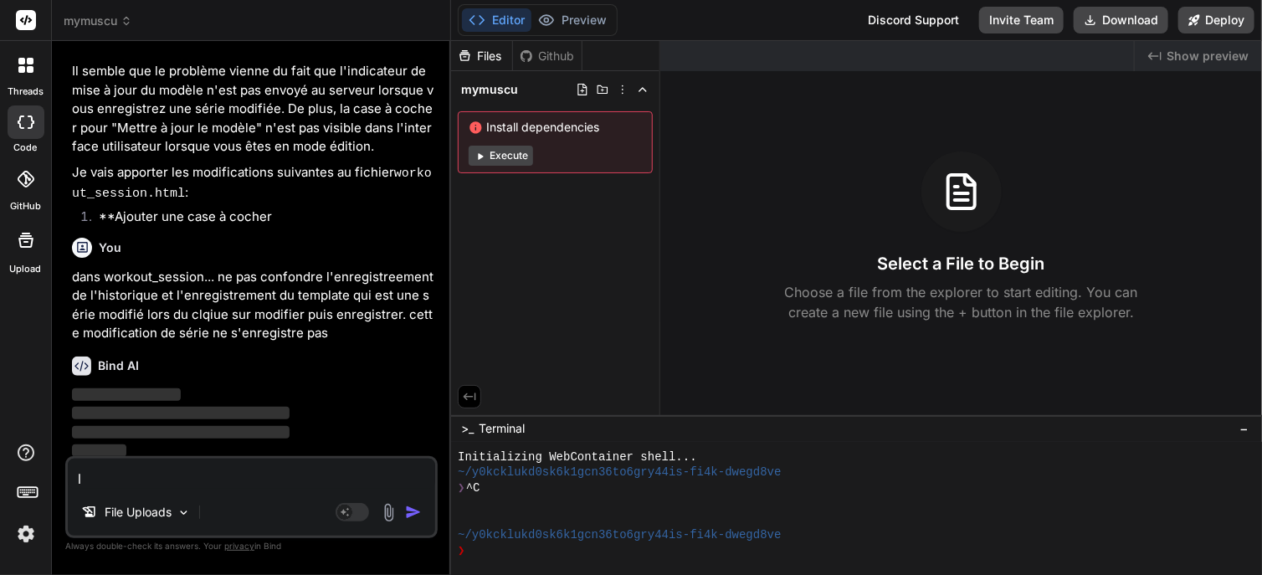
type textarea "x"
type textarea "la"
type textarea "x"
type textarea "la c"
type textarea "x"
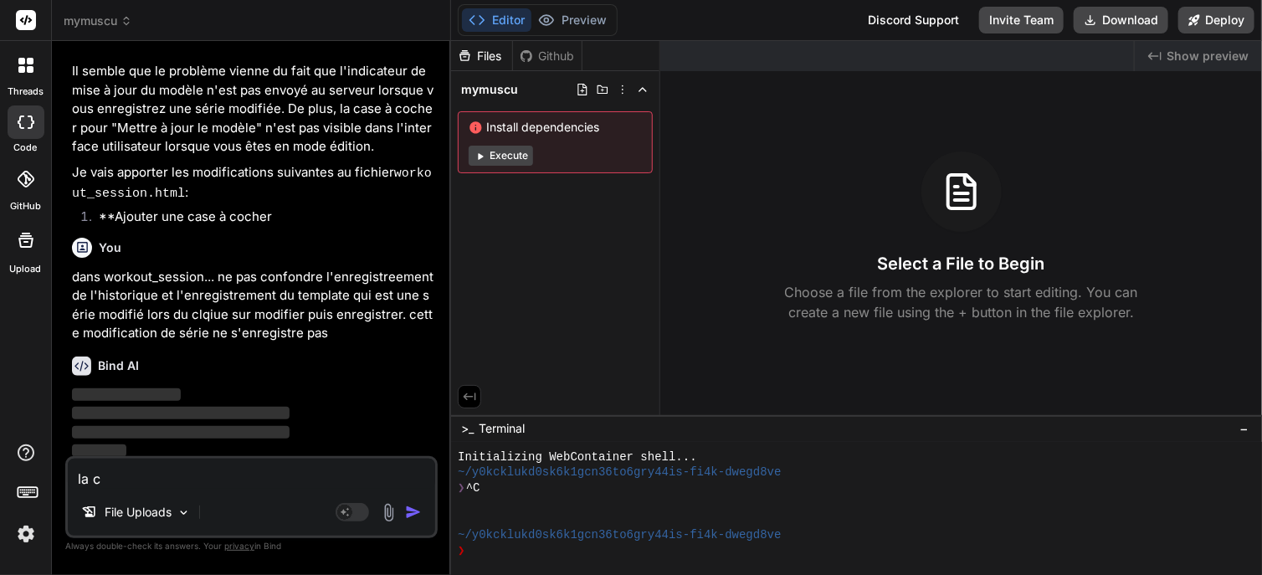
type textarea "la ca"
type textarea "x"
type textarea "la cas"
type textarea "x"
type textarea "la case"
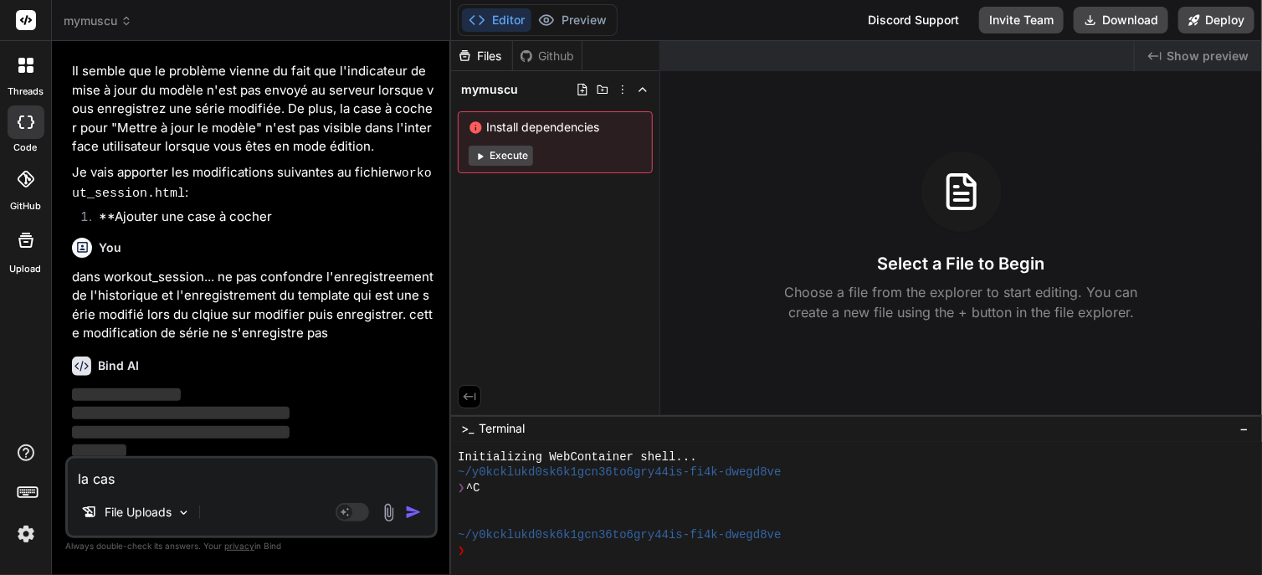
type textarea "x"
type textarea "la case"
type textarea "x"
type textarea "la case a"
type textarea "x"
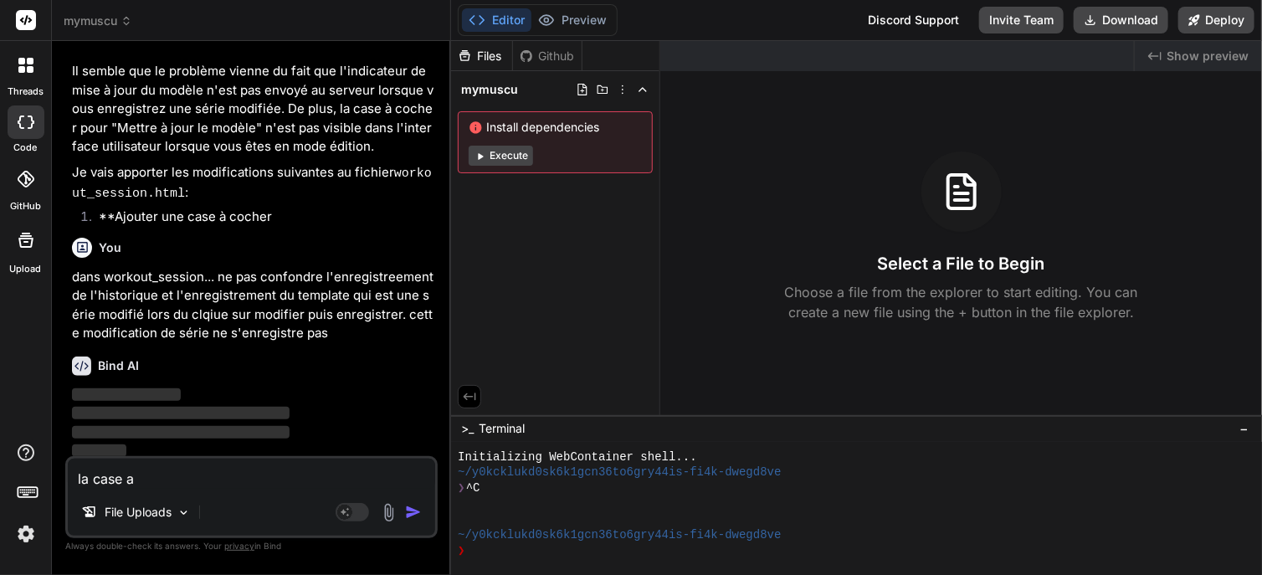
type textarea "la case a"
type textarea "x"
type textarea "la case a a"
type textarea "x"
type textarea "la case a a"
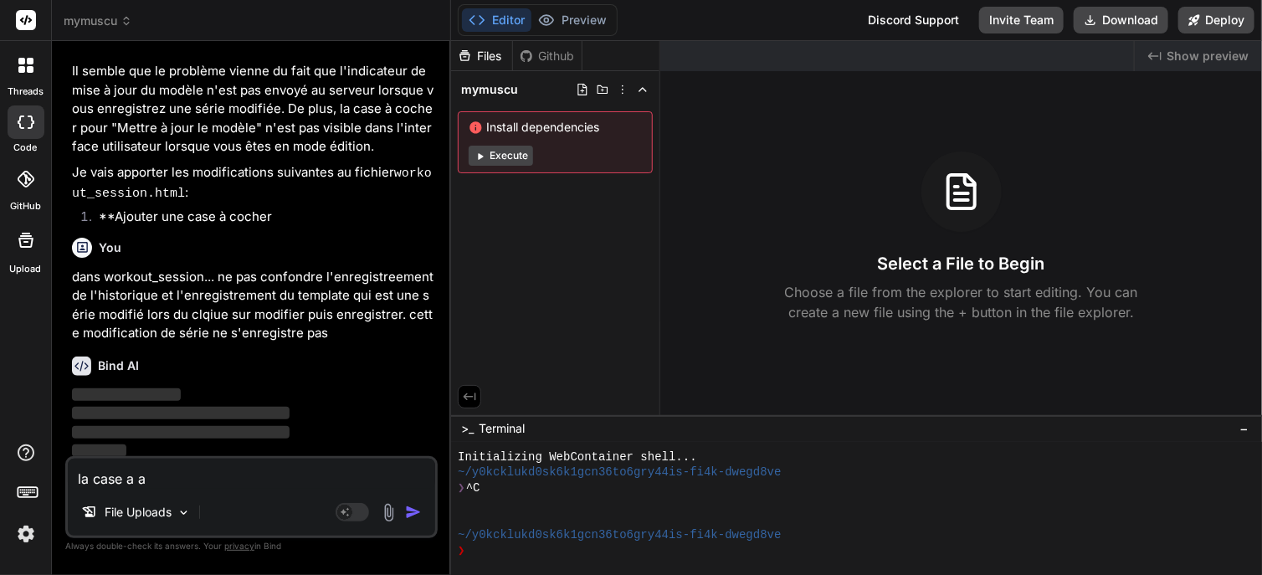
type textarea "x"
type textarea "la case a a c"
type textarea "x"
type textarea "la case a a co"
type textarea "x"
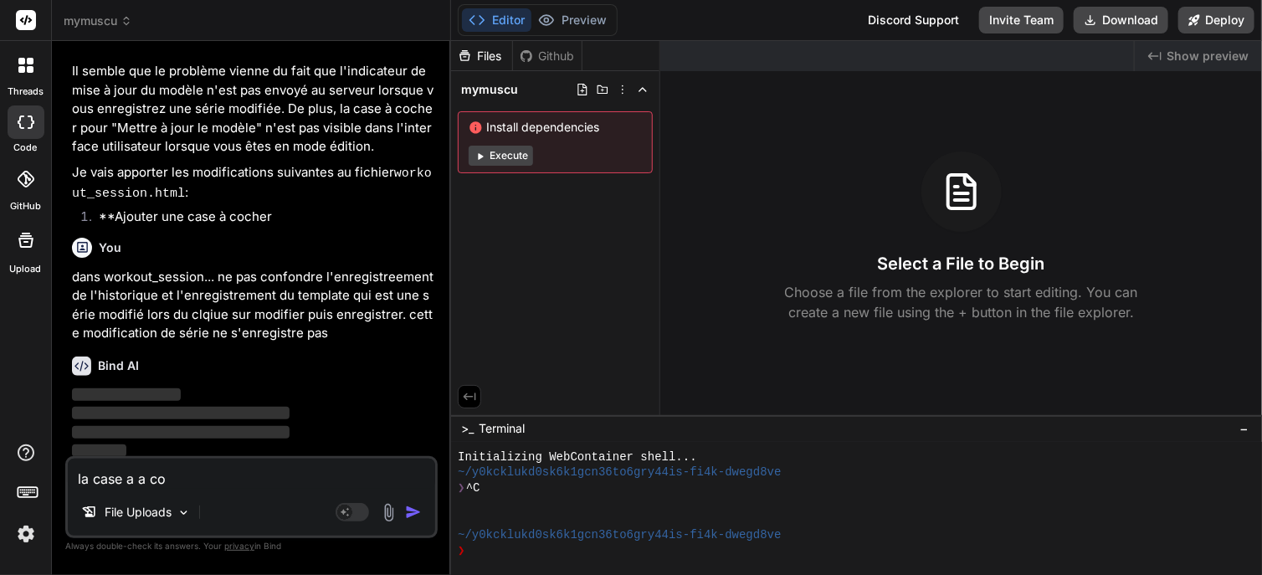
type textarea "la case a a coc"
type textarea "x"
type textarea "la case a a coch"
type textarea "x"
type textarea "la case a a coc"
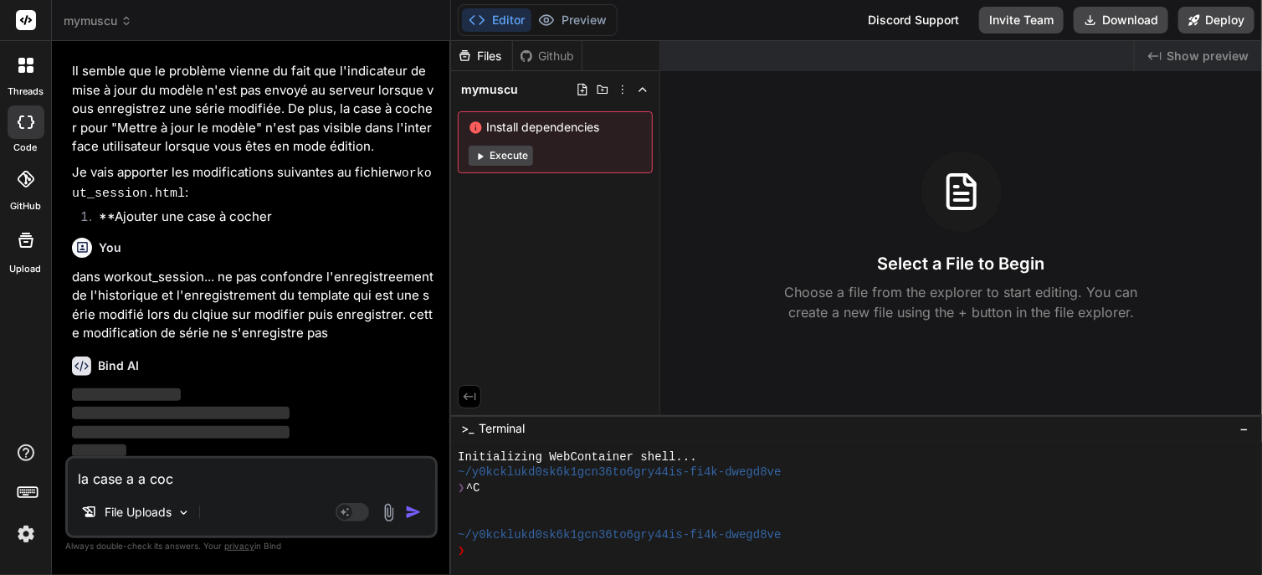
type textarea "x"
type textarea "la case a a coch"
type textarea "x"
type textarea "la case a a coche"
type textarea "x"
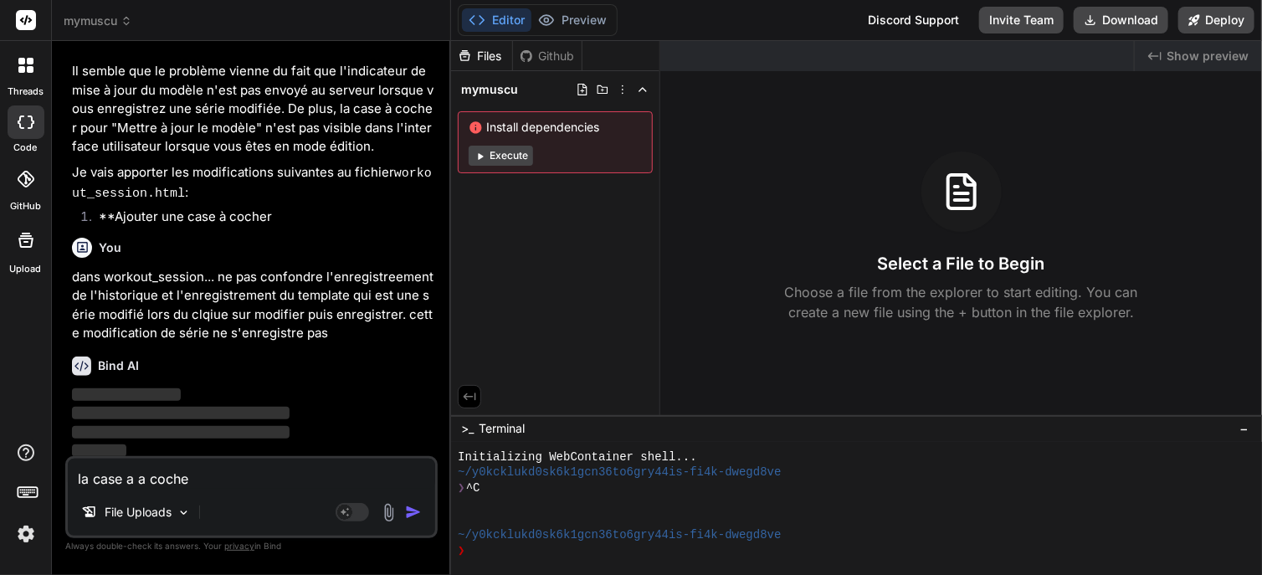
type textarea "la case a a cocher"
type textarea "x"
type textarea "la case a a cocher"
type textarea "x"
type textarea "la case a a cocher e"
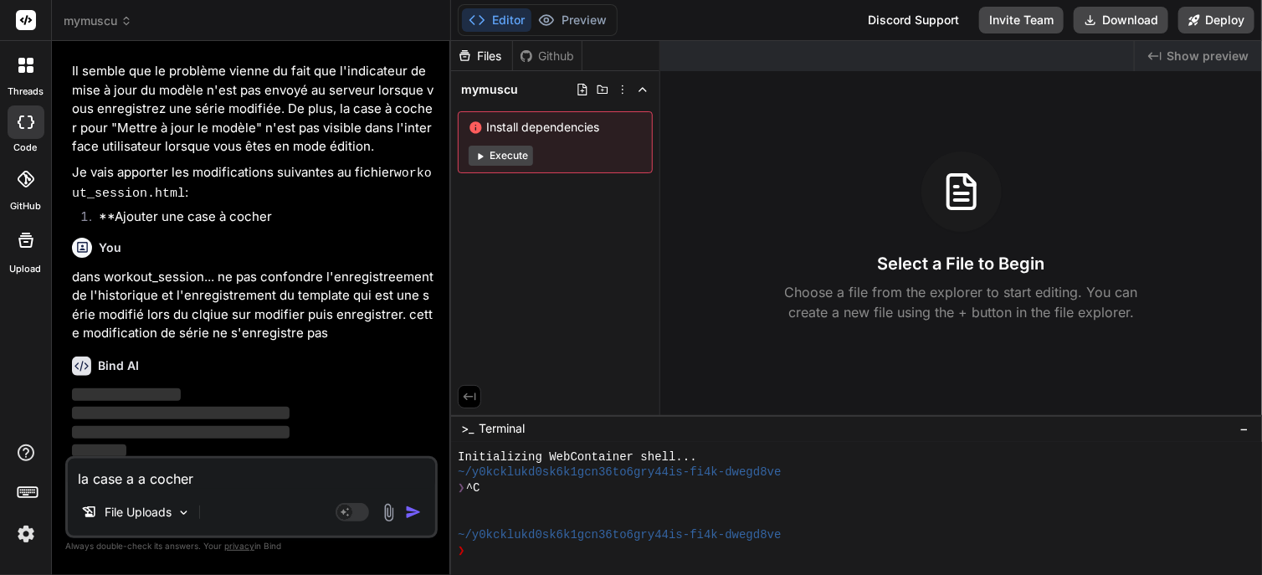
type textarea "x"
type textarea "la case a a cocher es"
type textarea "x"
type textarea "la case a a cocher est"
type textarea "x"
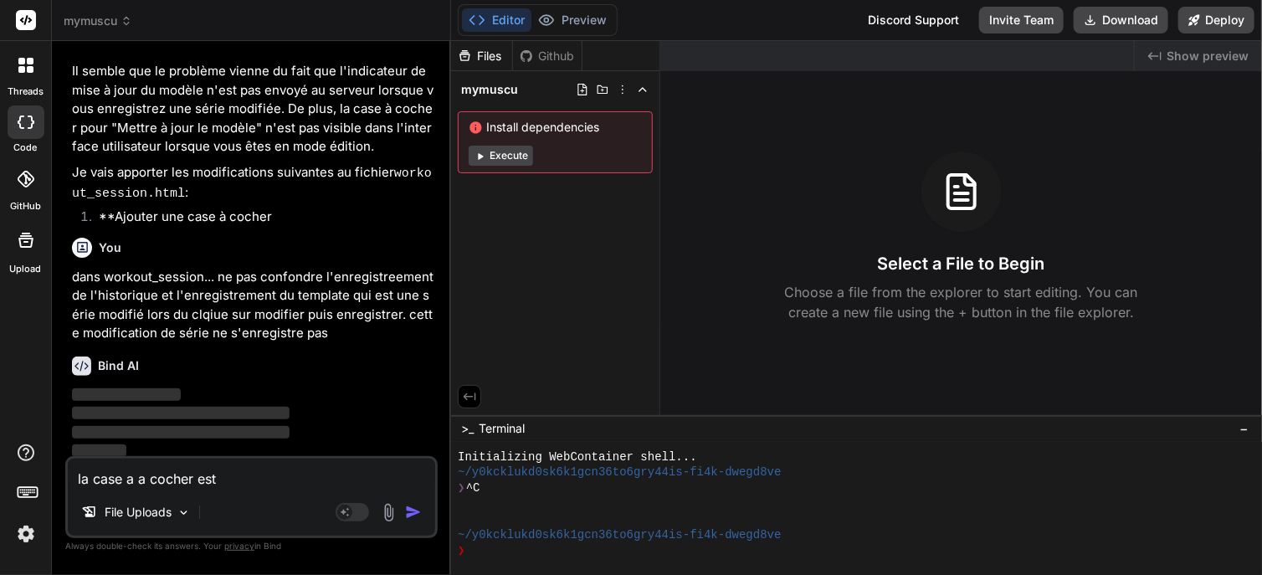
type textarea "la case a a cocher est"
type textarea "x"
type textarea "la case a a cocher est u"
type textarea "x"
type textarea "la case a a cocher est ub"
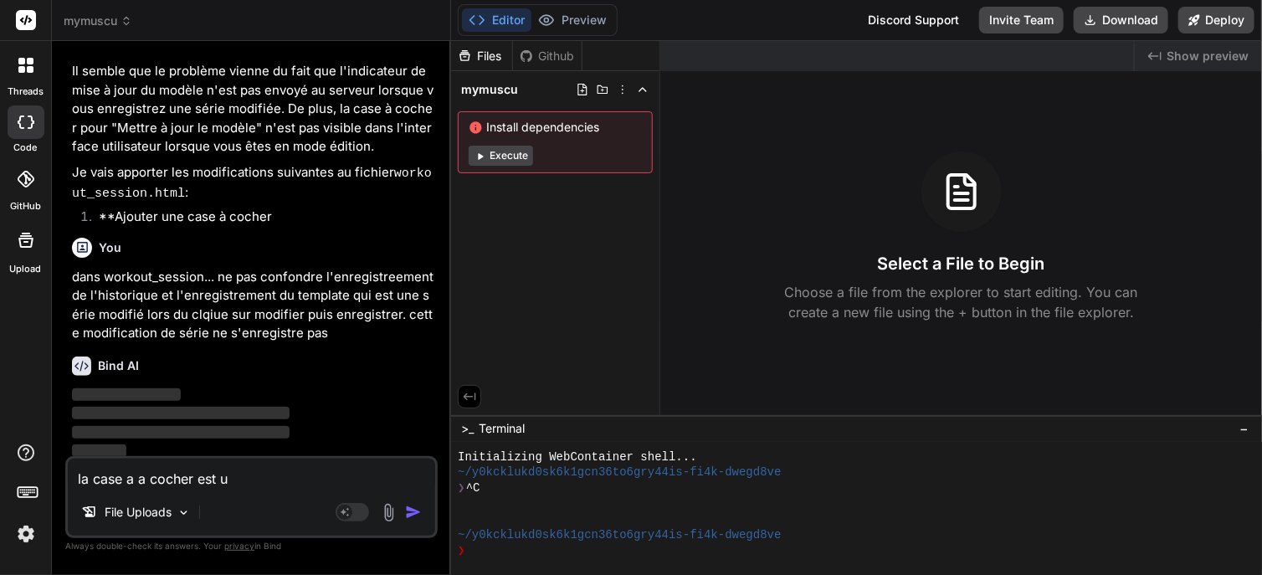
type textarea "x"
type textarea "la case a a cocher est ube"
type textarea "x"
type textarea "la case a a cocher est ube"
type textarea "x"
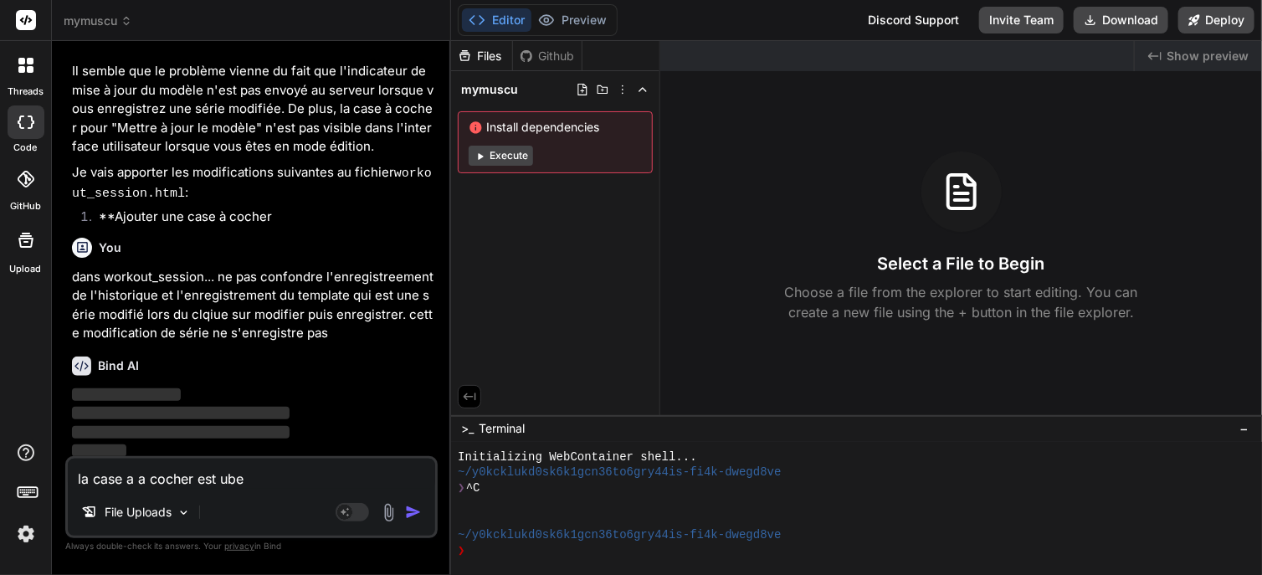
type textarea "la case a a cocher est ube"
type textarea "x"
type textarea "la case a a cocher est ub"
type textarea "x"
type textarea "la case a a cocher est u"
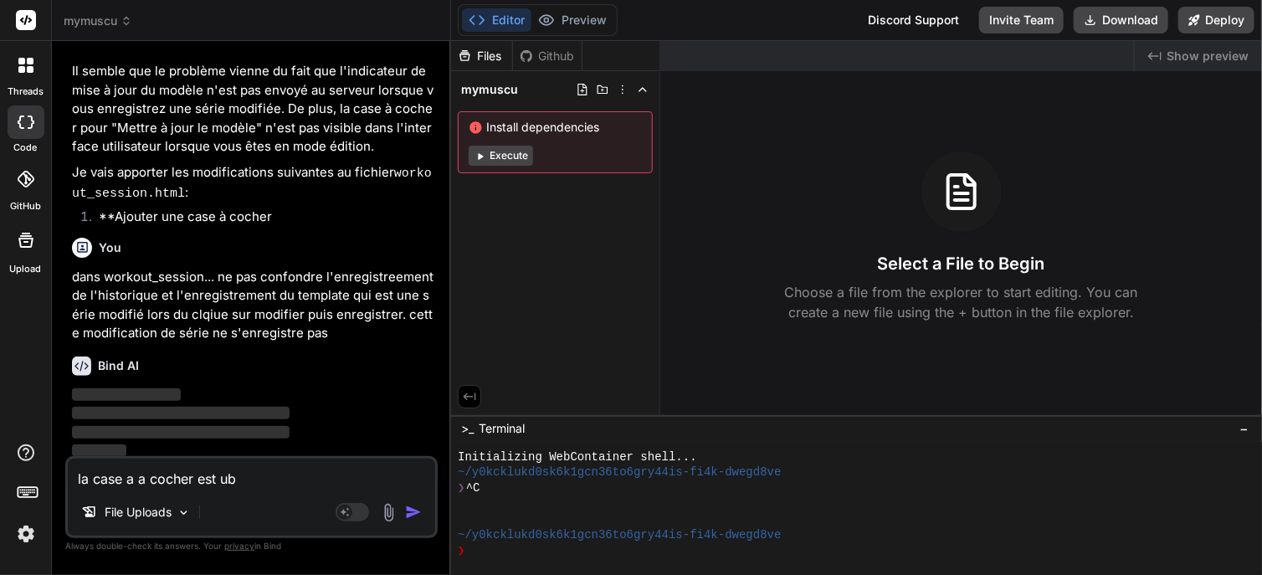
type textarea "x"
type textarea "la case a a cocher est un"
type textarea "x"
type textarea "la case a a cocher est une"
type textarea "x"
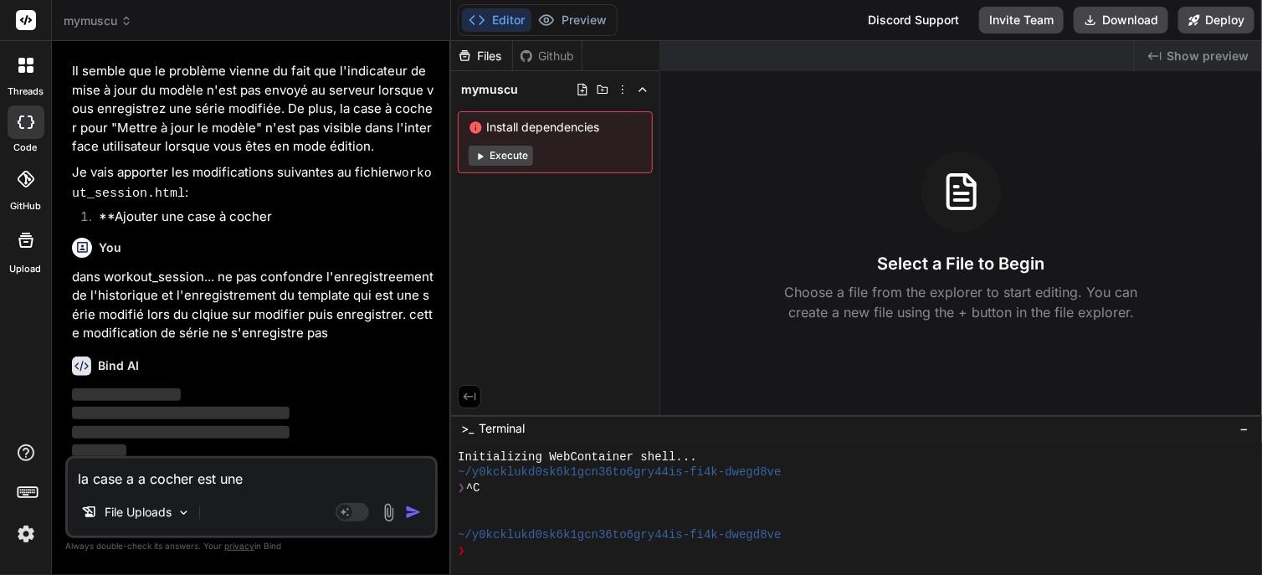
type textarea "la case a a cocher est une"
type textarea "x"
type textarea "la case a a cocher est une a"
type textarea "x"
type textarea "la case a a cocher est une an"
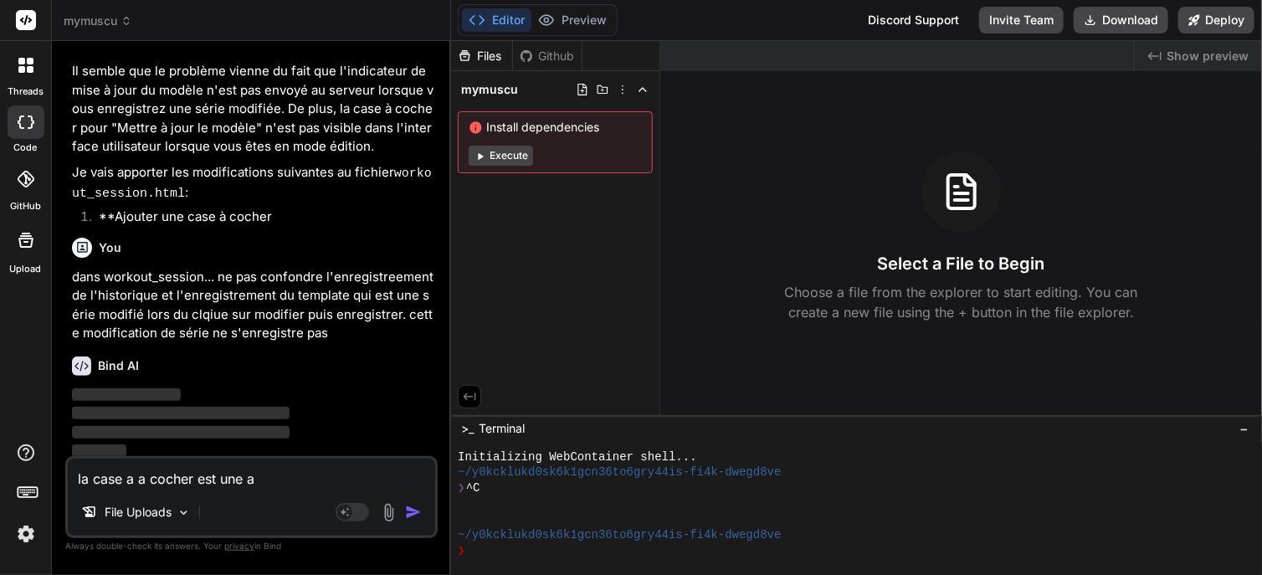
type textarea "x"
type textarea "la case a a cocher est une anc"
type textarea "x"
type textarea "la case a a cocher est une anci"
type textarea "x"
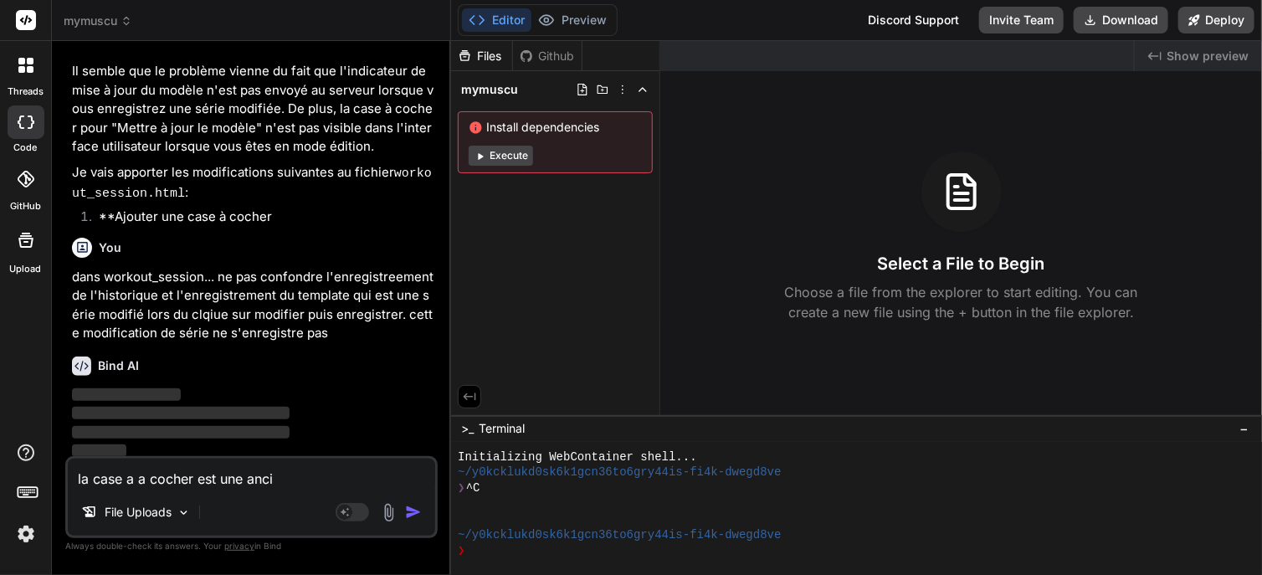
type textarea "la case a a cocher est une ancie"
type textarea "x"
type textarea "la case a a cocher est une ancien"
type textarea "x"
type textarea "la case a a cocher est une ancienn"
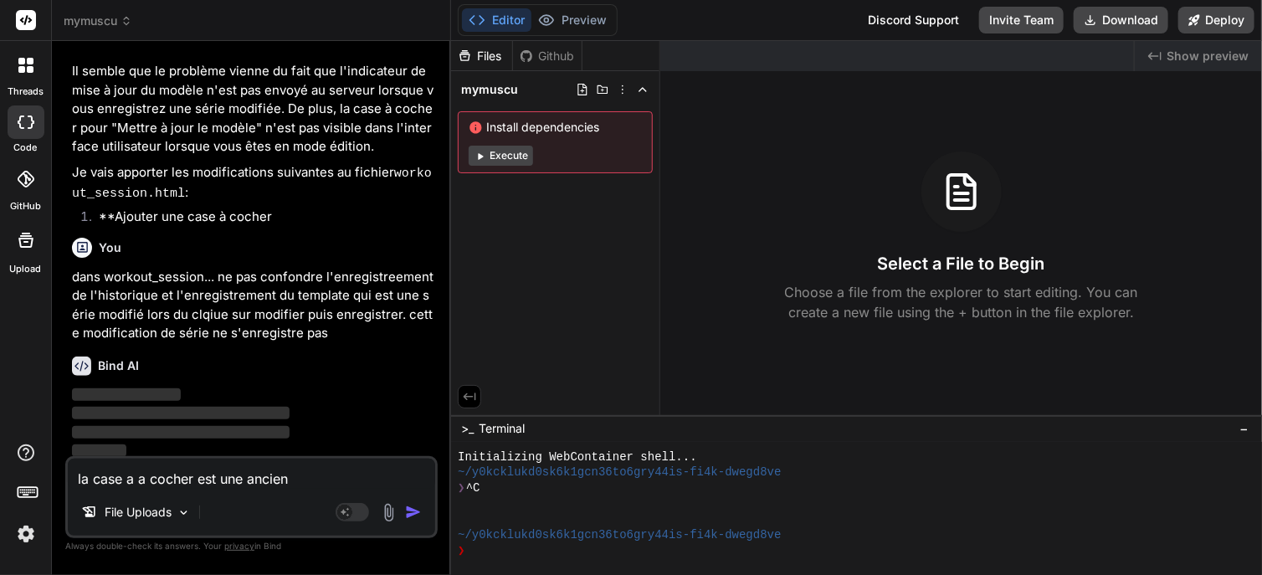
type textarea "x"
type textarea "la case a a cocher est une ancienne"
type textarea "x"
type textarea "la case a a cocher est une ancienne"
type textarea "x"
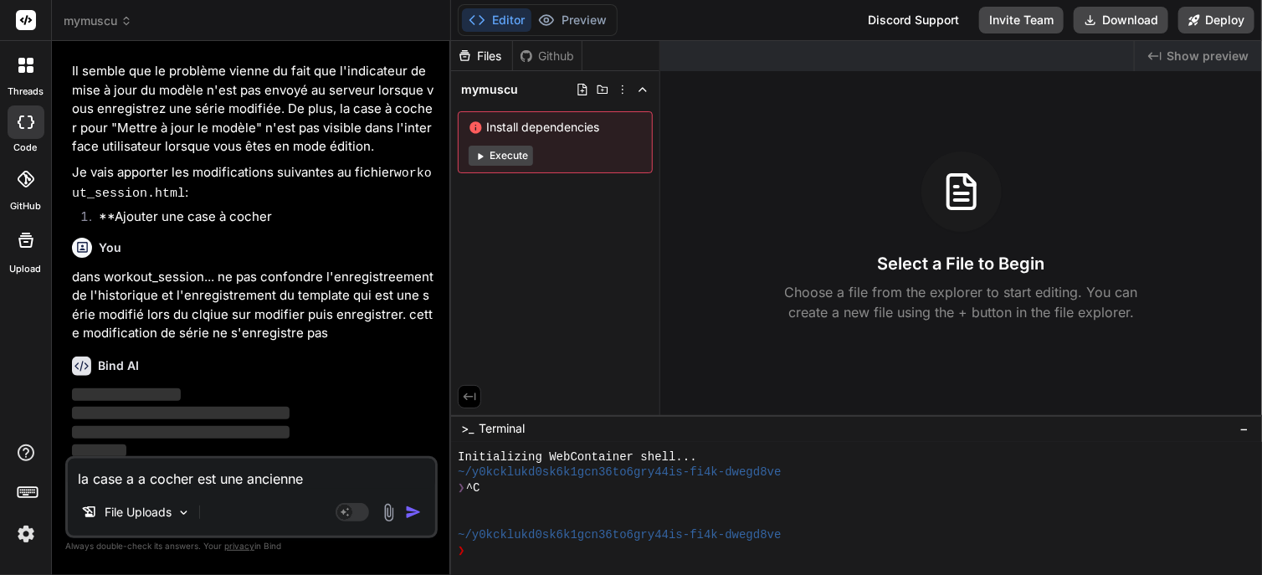
type textarea "la case a a cocher est une ancienne v"
type textarea "x"
type textarea "la case a a cocher est une ancienne ve"
type textarea "x"
type textarea "la case a a cocher est une ancienne ver"
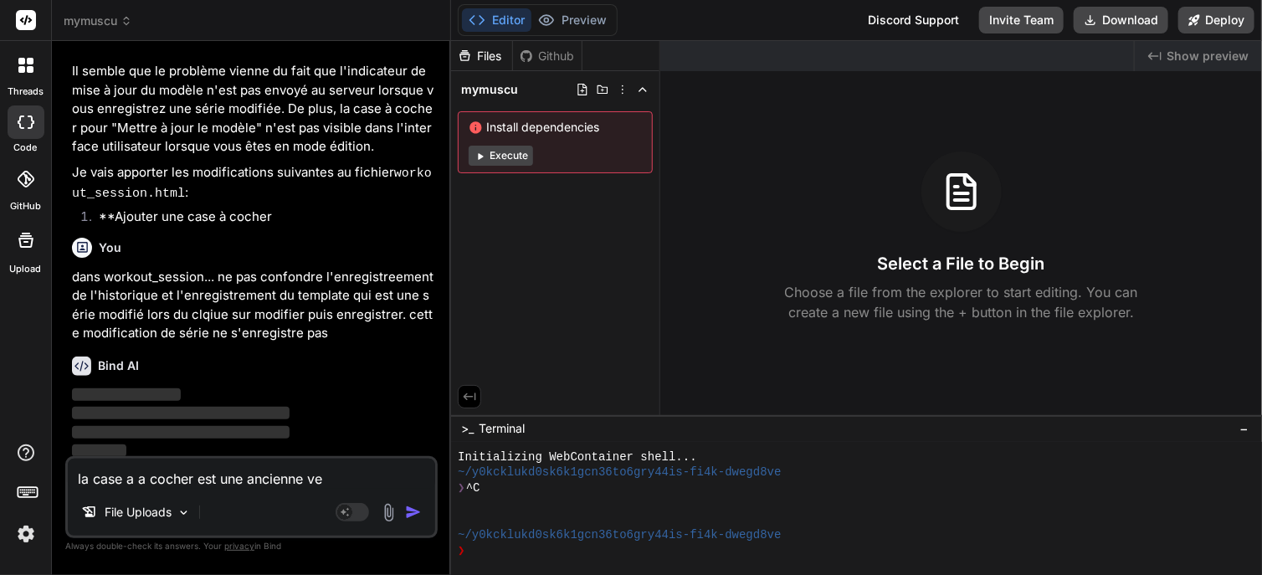
type textarea "x"
type textarea "la case a a cocher est une ancienne vers"
type textarea "x"
type textarea "la case a a cocher est une ancienne versi"
type textarea "x"
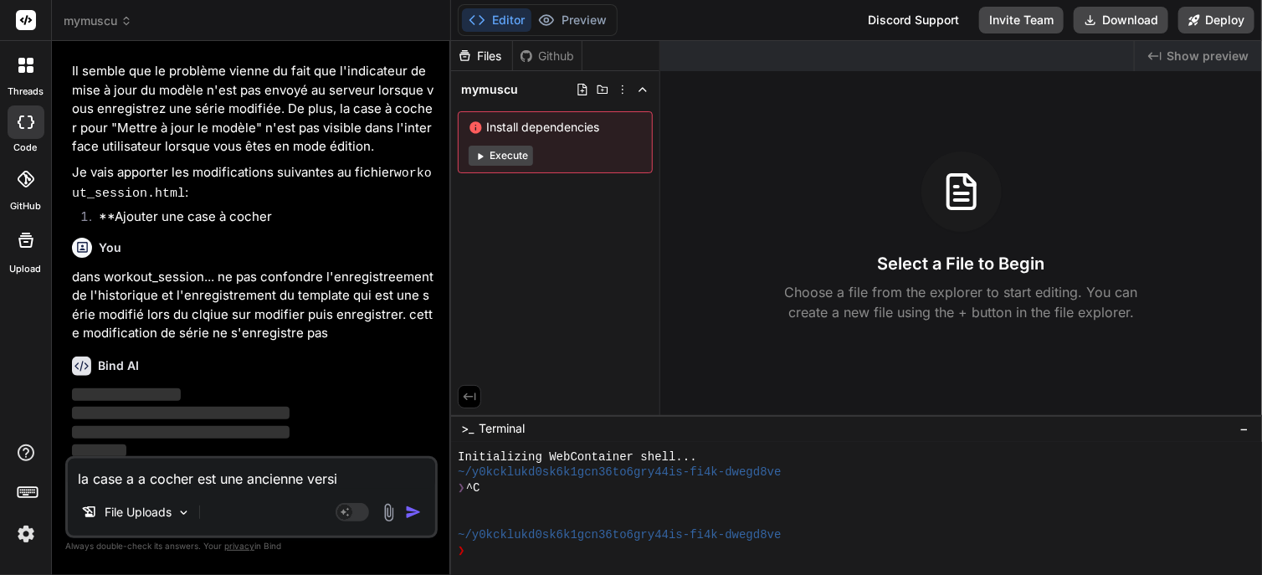
type textarea "la case a a cocher est une ancienne versio"
type textarea "x"
type textarea "la case a a cocher est une ancienne version"
type textarea "x"
type textarea "la case a a cocher est une ancienne version"
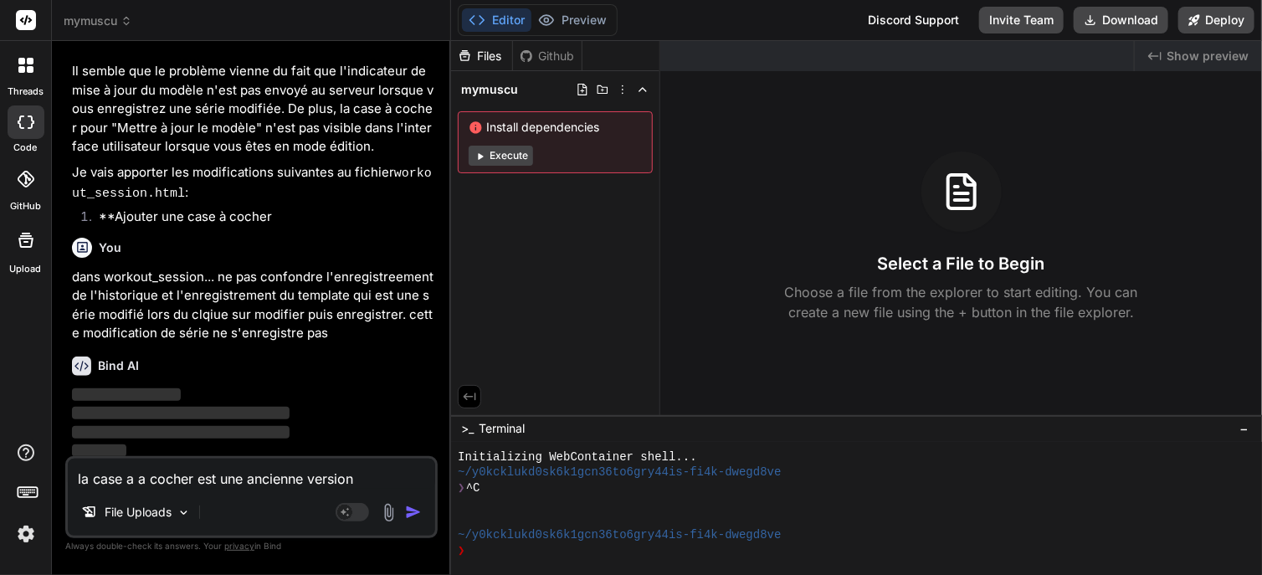
type textarea "x"
type textarea "la case a a cocher est une ancienne version h"
type textarea "x"
type textarea "la case a a cocher est une ancienne version"
type textarea "x"
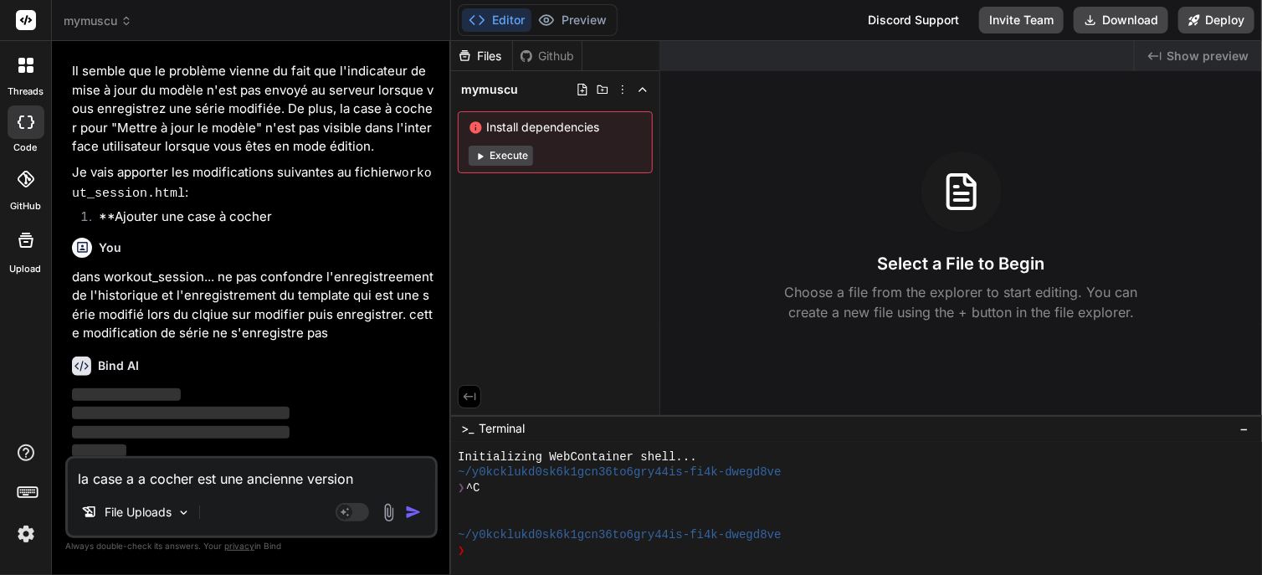
type textarea "la case a a cocher est une ancienne version j"
type textarea "x"
type textarea "la case a a cocher est une ancienne version je"
type textarea "x"
type textarea "la case a a cocher est une ancienne version je"
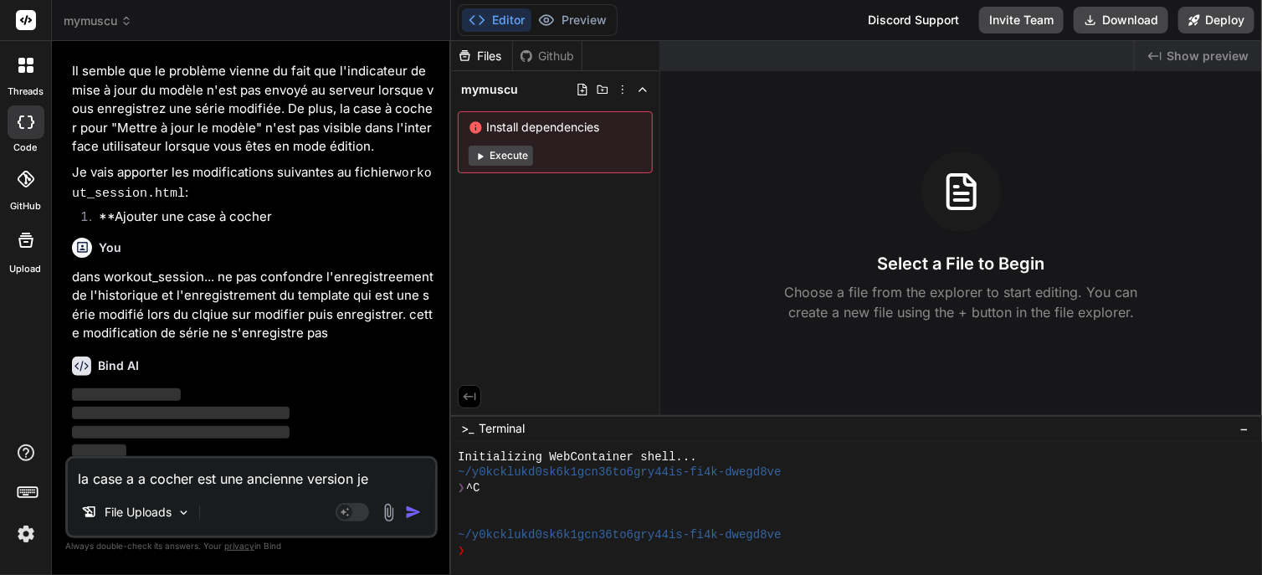
type textarea "x"
type textarea "la case a a cocher est une ancienne version je n"
type textarea "x"
type textarea "la case a a cocher est une ancienne version je n'"
type textarea "x"
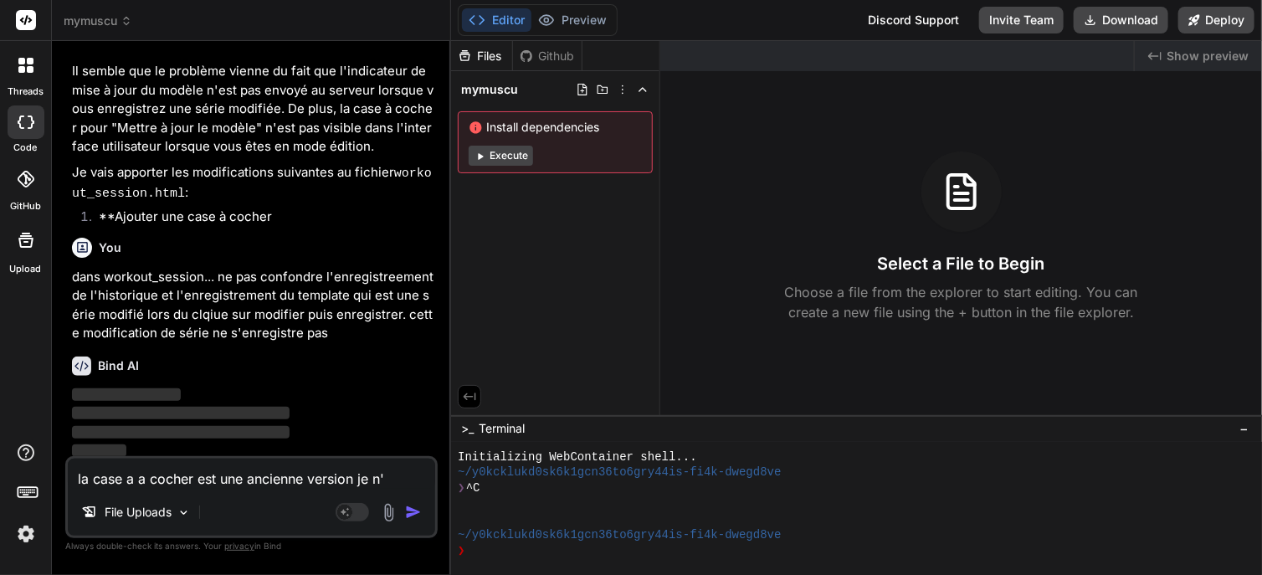
type textarea "la case a a cocher est une ancienne version je n'e"
type textarea "x"
type textarea "la case a a cocher est une ancienne version je n'en"
type textarea "x"
type textarea "la case a a cocher est une ancienne version je n'en"
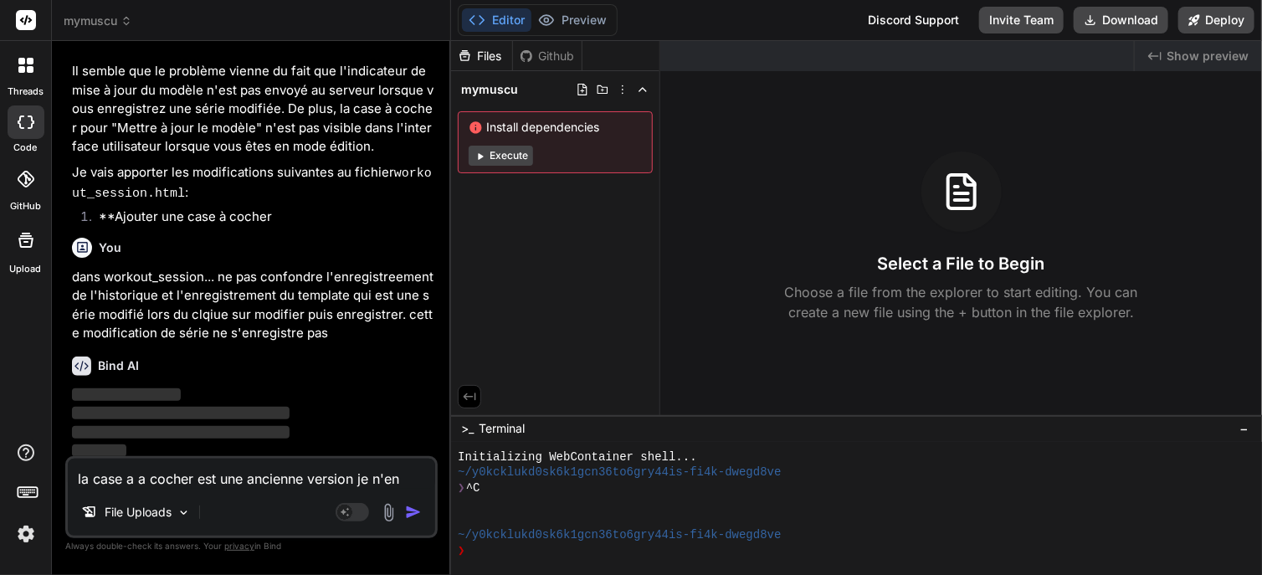
type textarea "x"
type textarea "la case a a cocher est une ancienne version je n'en v"
type textarea "x"
type textarea "la case a a cocher est une ancienne version je n'en ve"
type textarea "x"
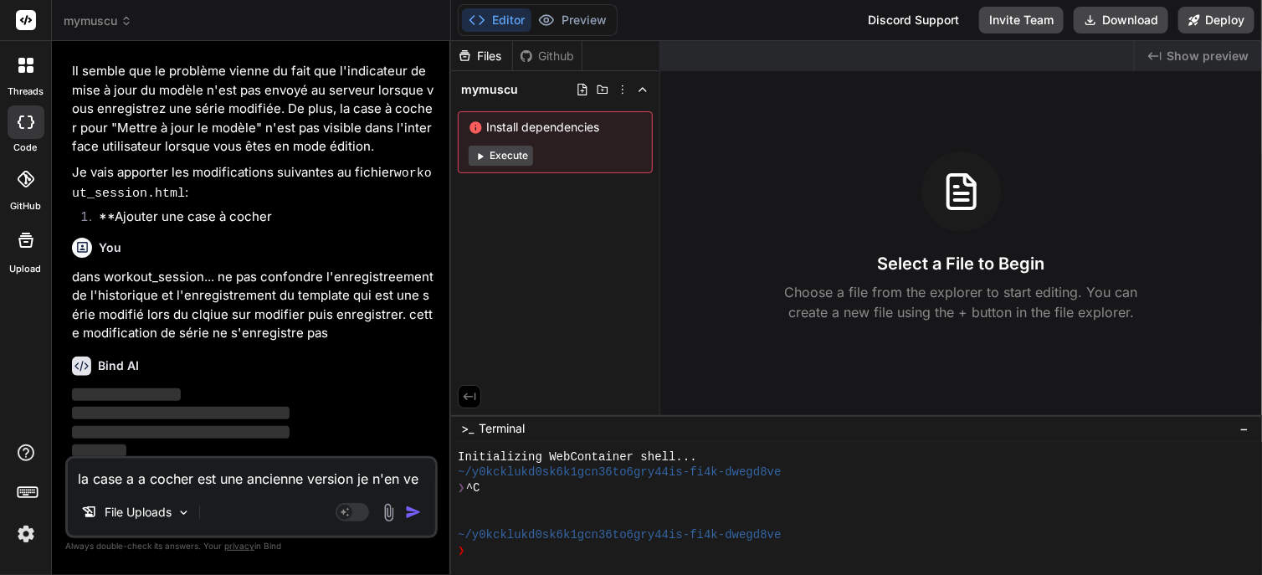
type textarea "la case a a cocher est une ancienne version je n'en veu"
type textarea "x"
type textarea "la case a a cocher est une ancienne version je n'en veux"
type textarea "x"
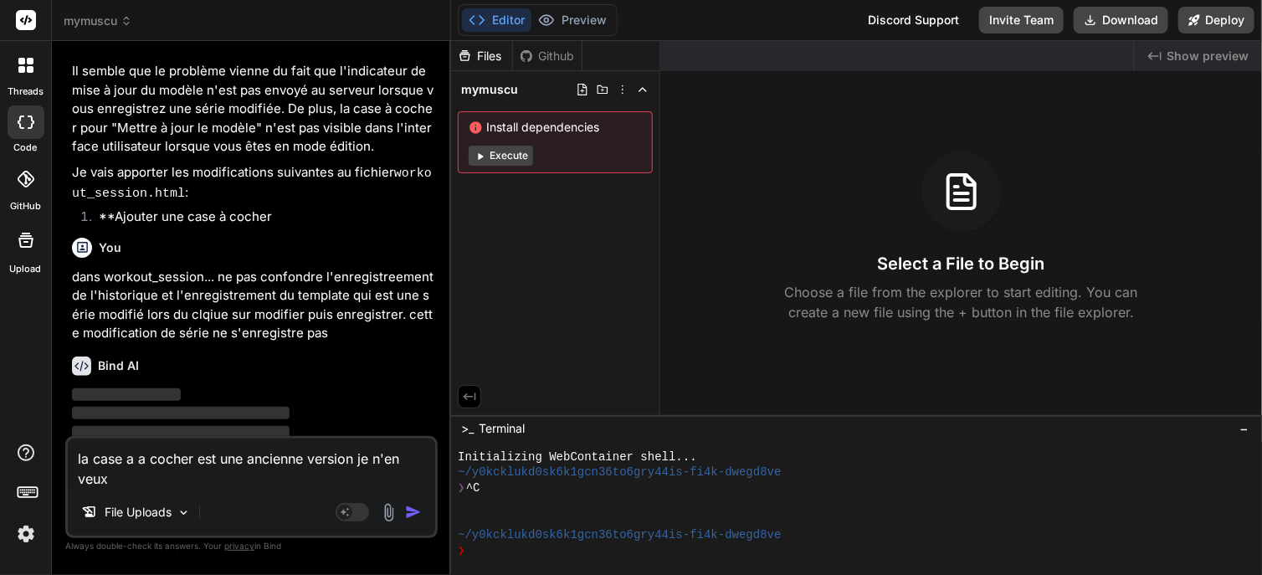
type textarea "la case a a cocher est une ancienne version je n'en veux"
type textarea "x"
type textarea "la case a a cocher est une ancienne version je n'en veux o"
type textarea "x"
type textarea "la case a a cocher est une ancienne version je n'en veux oa"
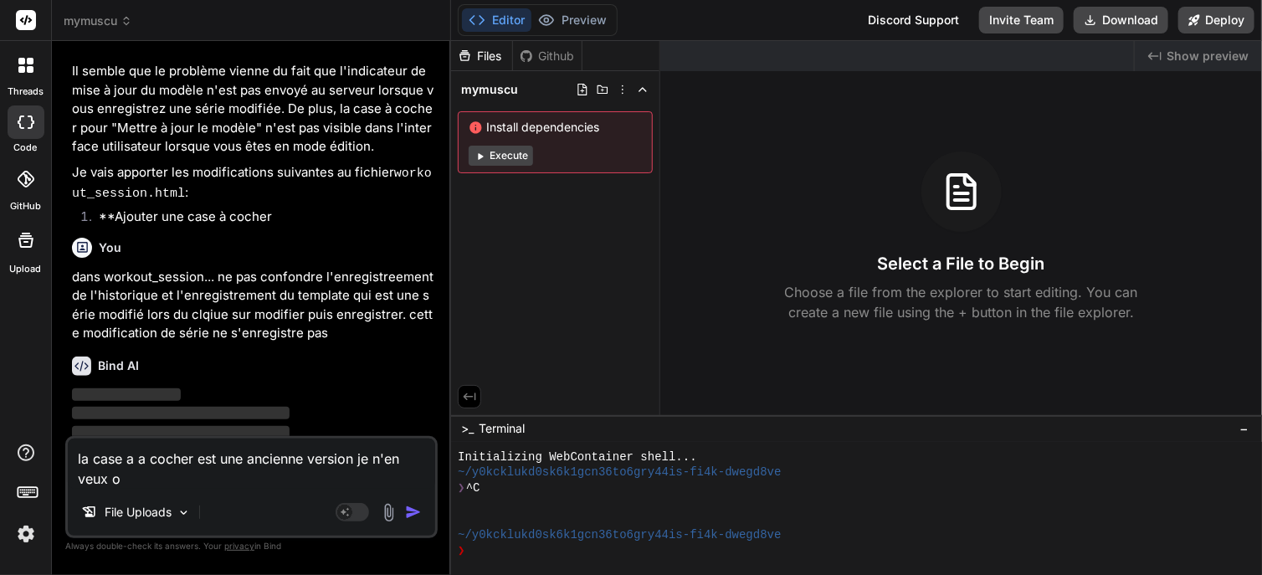
type textarea "x"
type textarea "la case a a cocher est une ancienne version je n'en veux o"
type textarea "x"
type textarea "la case a a cocher est une ancienne version je n'en veux"
type textarea "x"
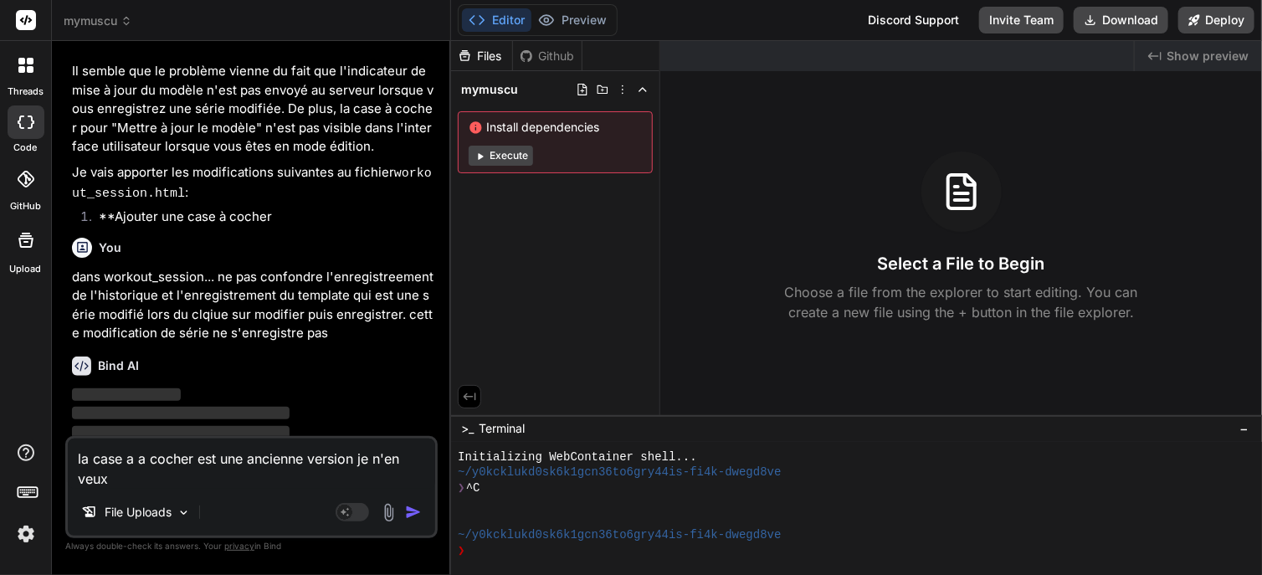
type textarea "la case a a cocher est une ancienne version je n'en veux p"
type textarea "x"
type textarea "la case a a cocher est une ancienne version je n'en veux pa"
type textarea "x"
type textarea "la case a a cocher est une ancienne version je n'en veux pas"
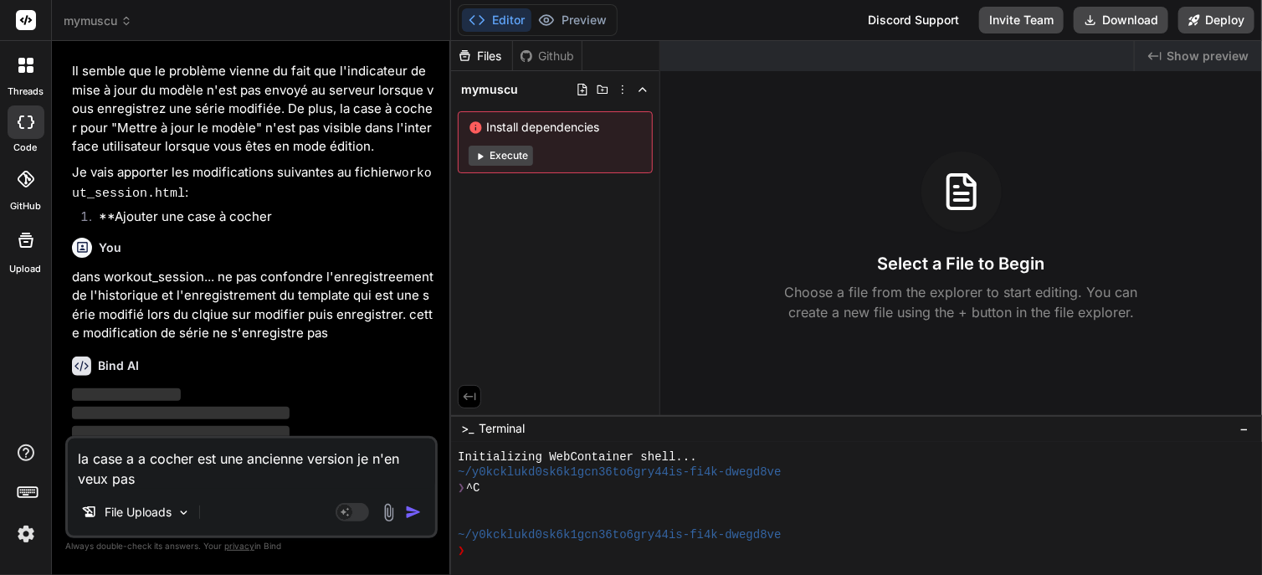
type textarea "x"
type textarea "la case a a cocher est une ancienne version je n'en veux pas"
type textarea "x"
type textarea "la case a a cocher est une ancienne version je n'en veux pas"
type textarea "x"
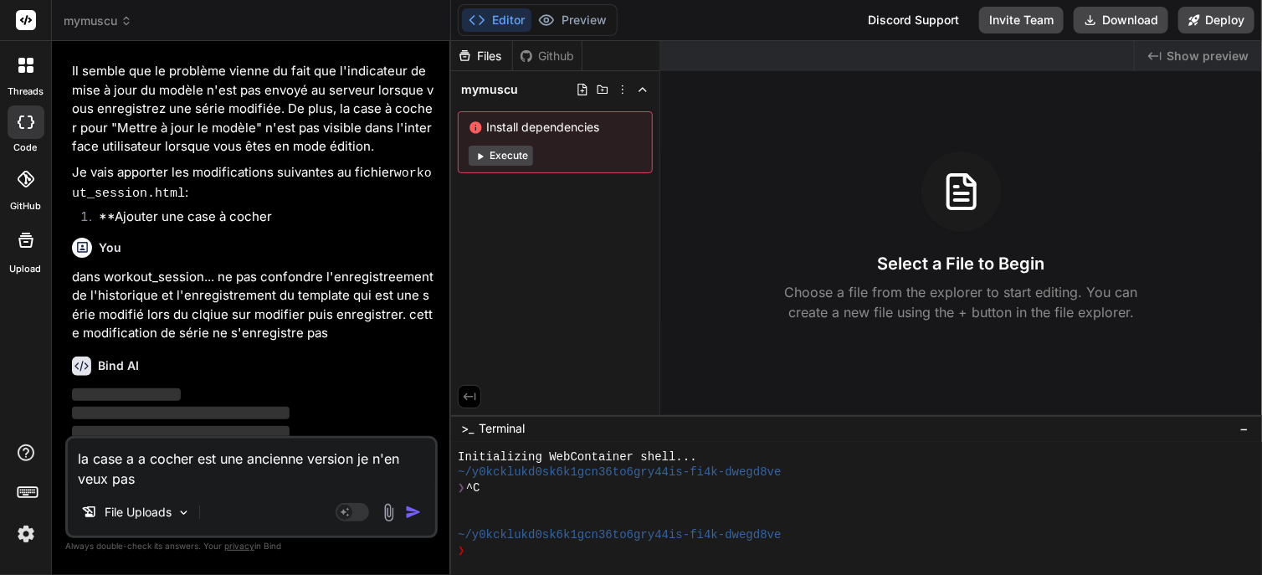
type textarea "la case a a cocher est une ancienne version je n'en veux pas ("
type textarea "x"
type textarea "la case a a cocher est une ancienne version je n'en veux pas (c"
type textarea "x"
type textarea "la case a a cocher est une ancienne version je n'en veux pas (c("
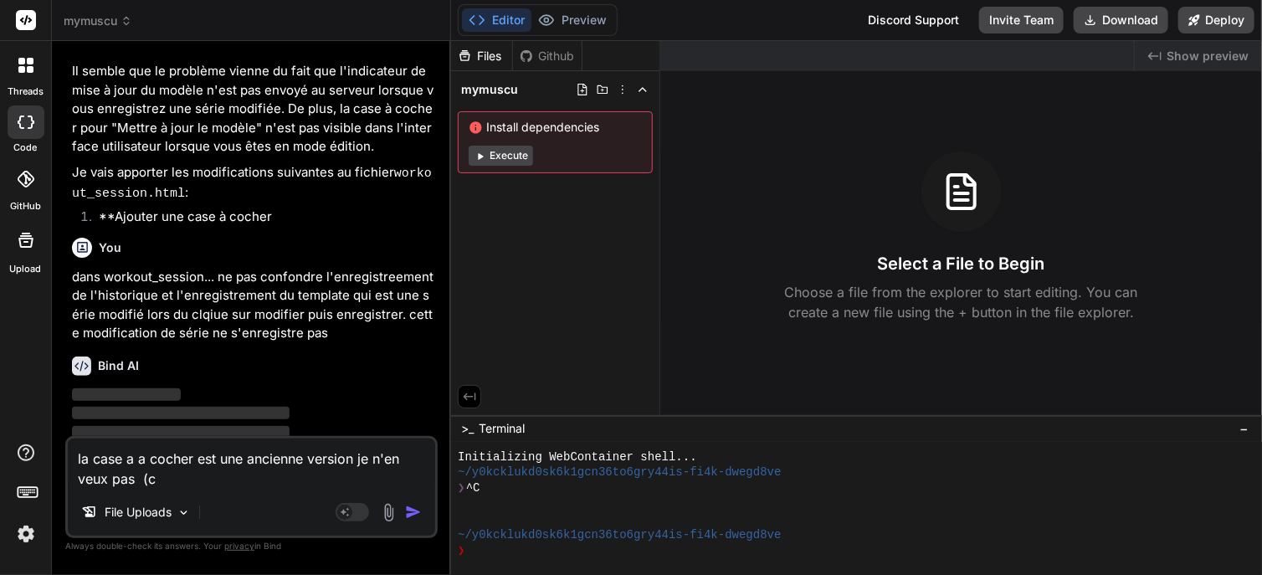
type textarea "x"
type textarea "la case a a cocher est une ancienne version je n'en veux pas (c(e"
type textarea "x"
type textarea "la case a a cocher est une ancienne version je n'en veux pas (c(es"
type textarea "x"
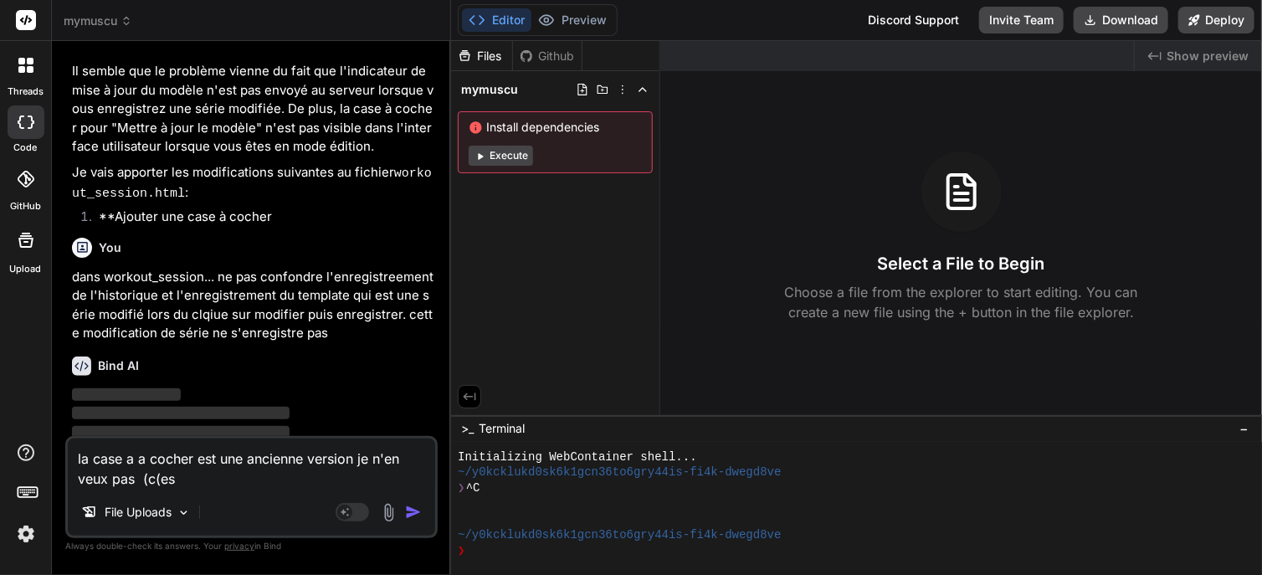
type textarea "la case a a cocher est une ancienne version je n'en veux pas (c(est"
type textarea "x"
type textarea "la case a a cocher est une ancienne version je n'en veux pas (c(est"
type textarea "x"
type textarea "la case a a cocher est une ancienne version je n'en veux pas (c(est"
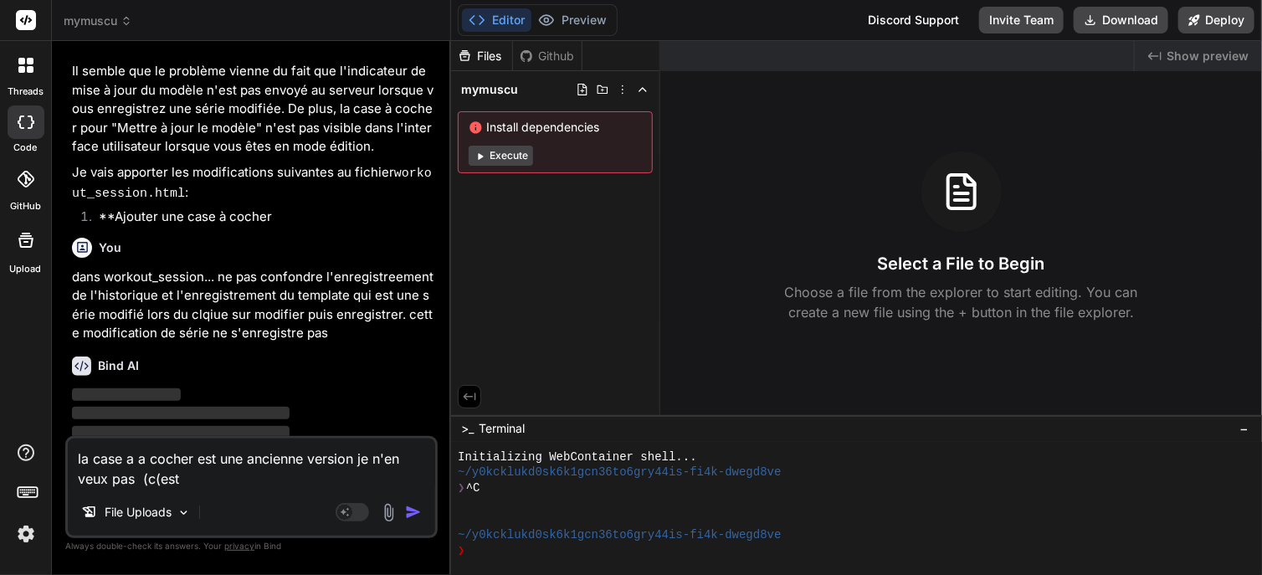
type textarea "x"
type textarea "la case a a cocher est une ancienne version je n'en veux pas (c(es"
type textarea "x"
type textarea "la case a a cocher est une ancienne version je n'en veux pas (c(e"
type textarea "x"
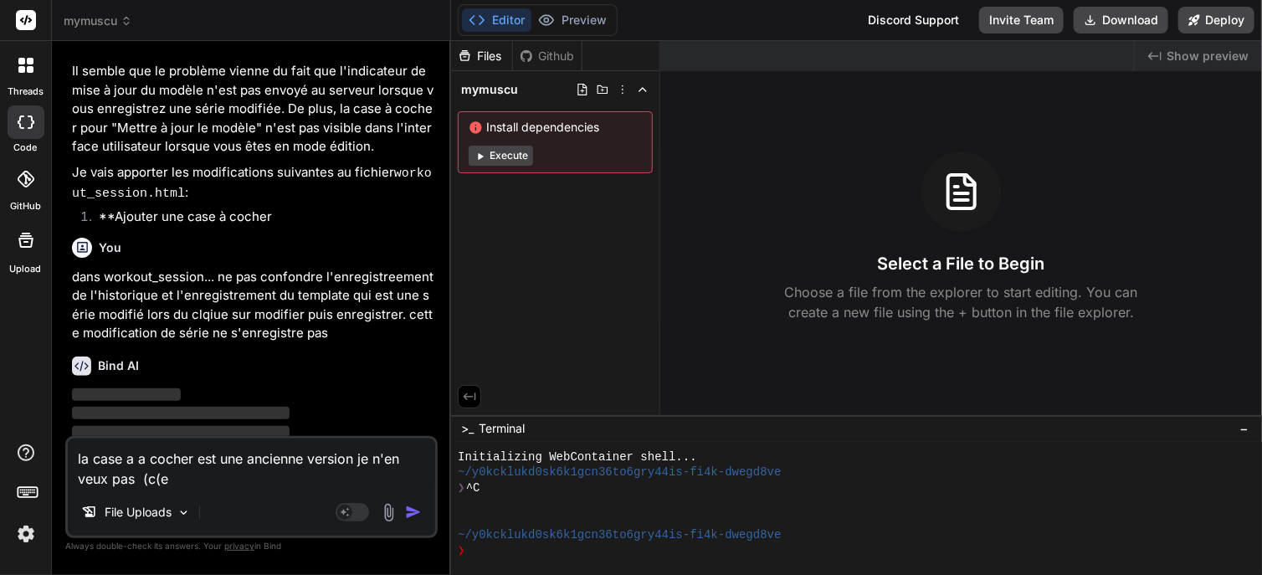
type textarea "la case a a cocher est une ancienne version je n'en veux pas (c("
type textarea "x"
type textarea "la case a a cocher est une ancienne version je n'en veux pas (c"
type textarea "x"
type textarea "la case a a cocher est une ancienne version je n'en veux pas (c'"
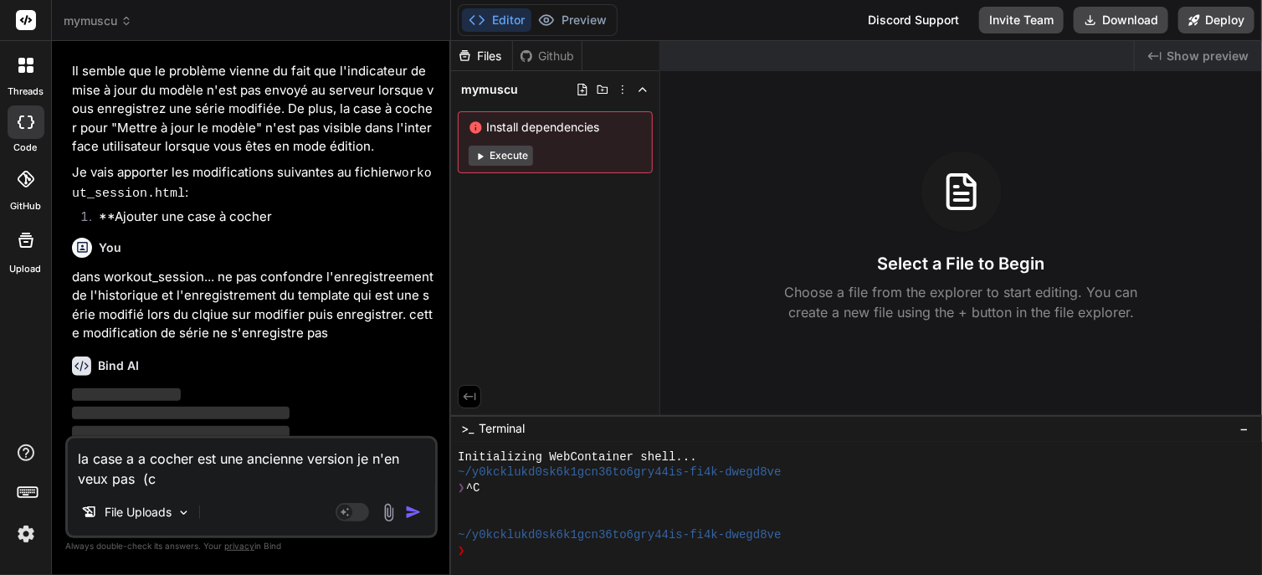
type textarea "x"
type textarea "la case a a cocher est une ancienne version je n'en veux pas (c'e"
type textarea "x"
type textarea "la case a a cocher est une ancienne version je n'en veux pas (c'es"
type textarea "x"
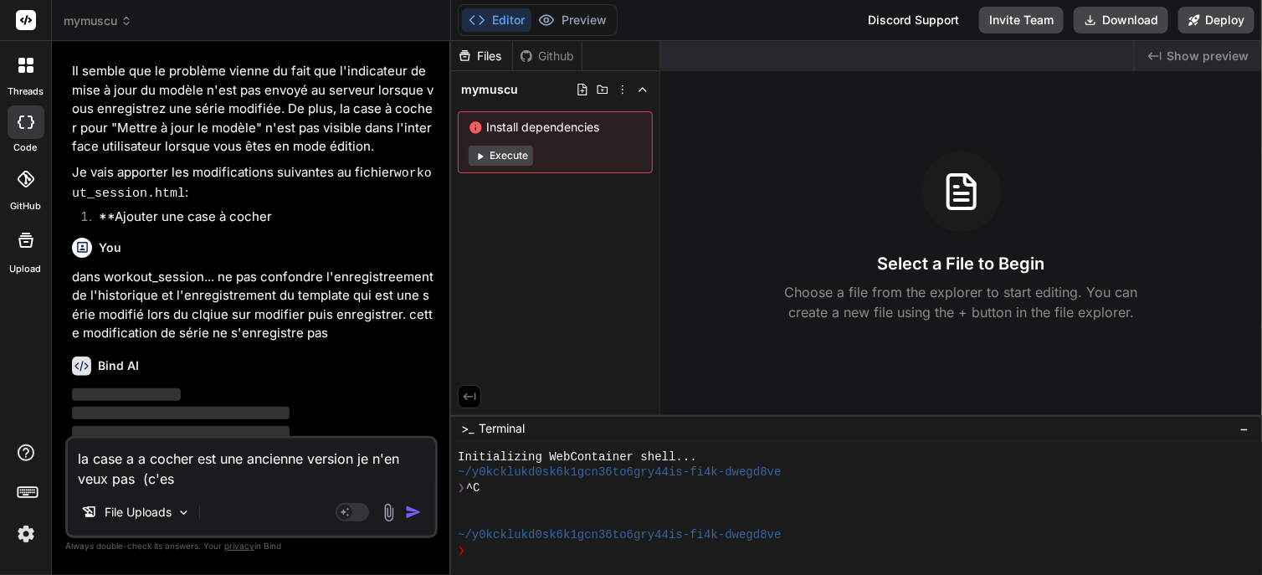
type textarea "la case a a cocher est une ancienne version je n'en veux pas (c'est"
type textarea "x"
type textarea "la case a a cocher est une ancienne version je n'en veux pas (c'est"
type textarea "x"
type textarea "la case a a cocher est une ancienne version je n'en veux pas (c'est p"
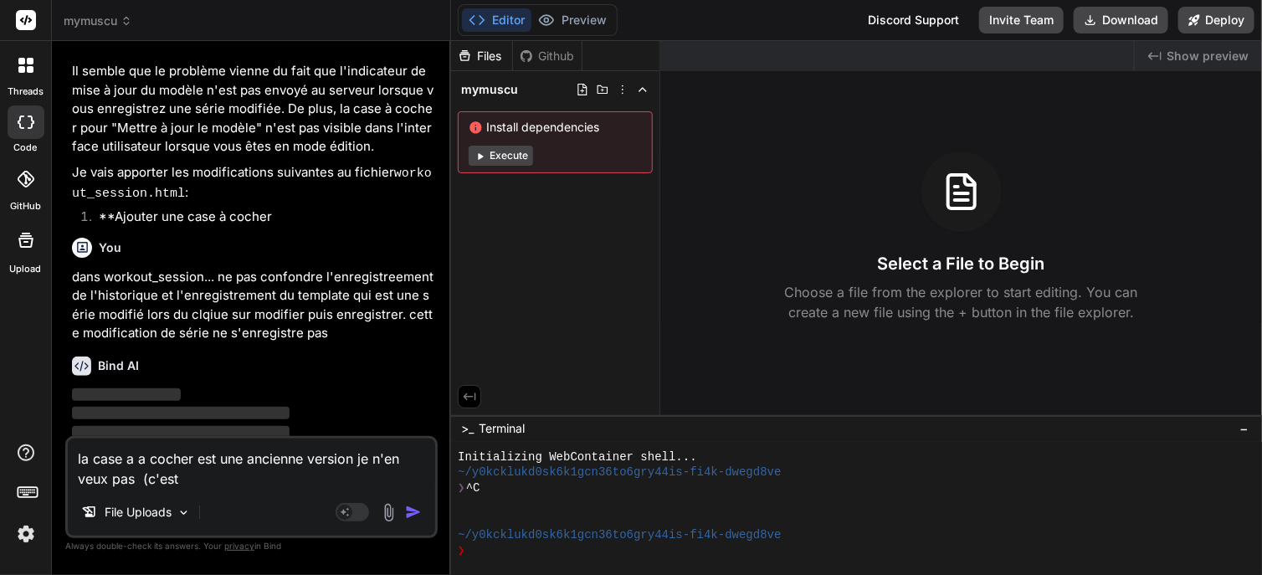
type textarea "x"
type textarea "la case a a cocher est une ancienne version je n'en veux pas (c'est pp"
type textarea "x"
type textarea "la case a a cocher est une ancienne version je n'en veux pas (c'est ppu"
type textarea "x"
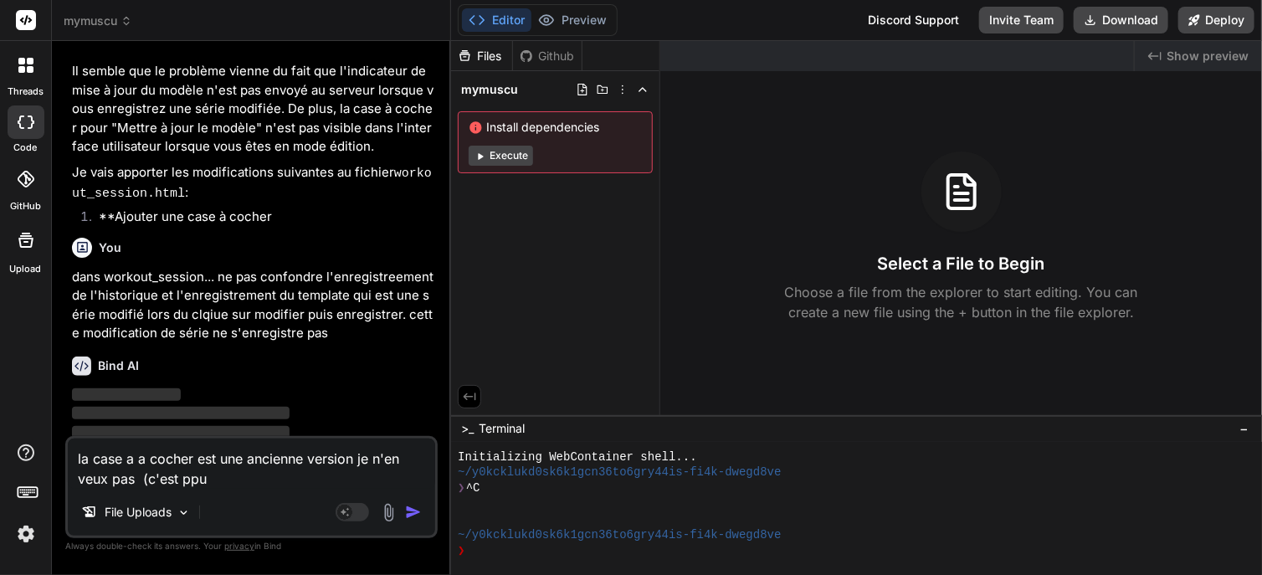
type textarea "la case a a cocher est une ancienne version je n'en veux pas (c'est ppur"
type textarea "x"
type textarea "la case a a cocher est une ancienne version je n'en veux pas (c'est ppur"
type textarea "x"
type textarea "la case a a cocher est une ancienne version je n'en veux pas (c'est ppur c"
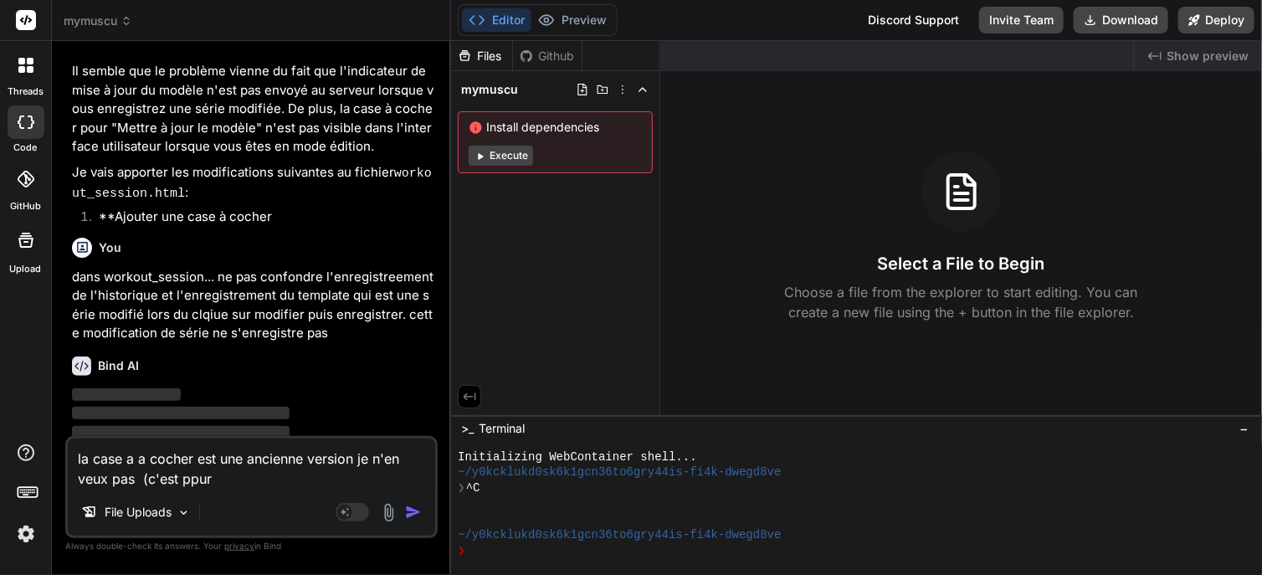
type textarea "x"
type textarea "la case a a cocher est une ancienne version je n'en veux pas (c'est ppur ca"
click at [413, 509] on img "button" at bounding box center [413, 512] width 17 height 17
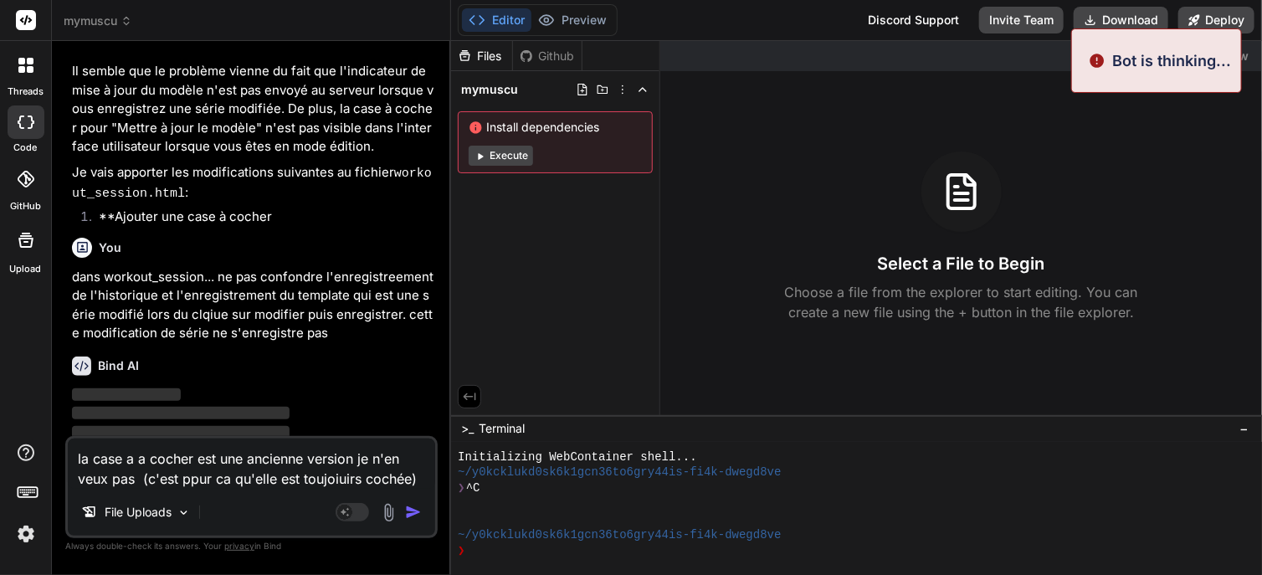
click at [323, 399] on p "‌" at bounding box center [253, 395] width 362 height 19
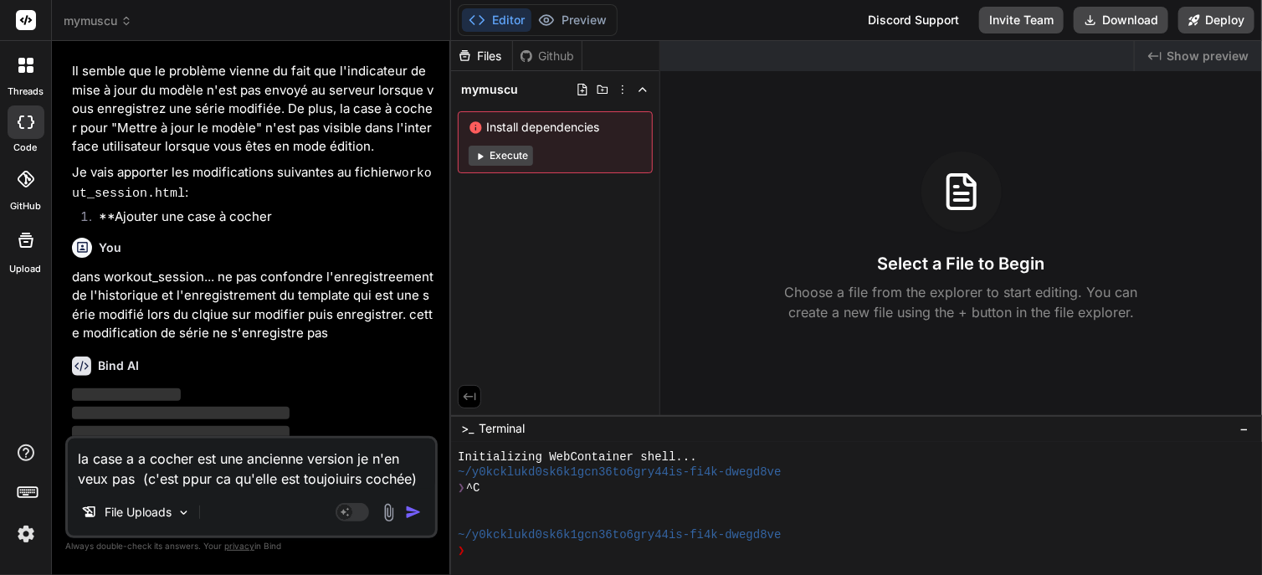
click at [274, 322] on p "dans workout_session... ne pas confondre l'enregistreement de l'historique et l…" at bounding box center [253, 305] width 362 height 75
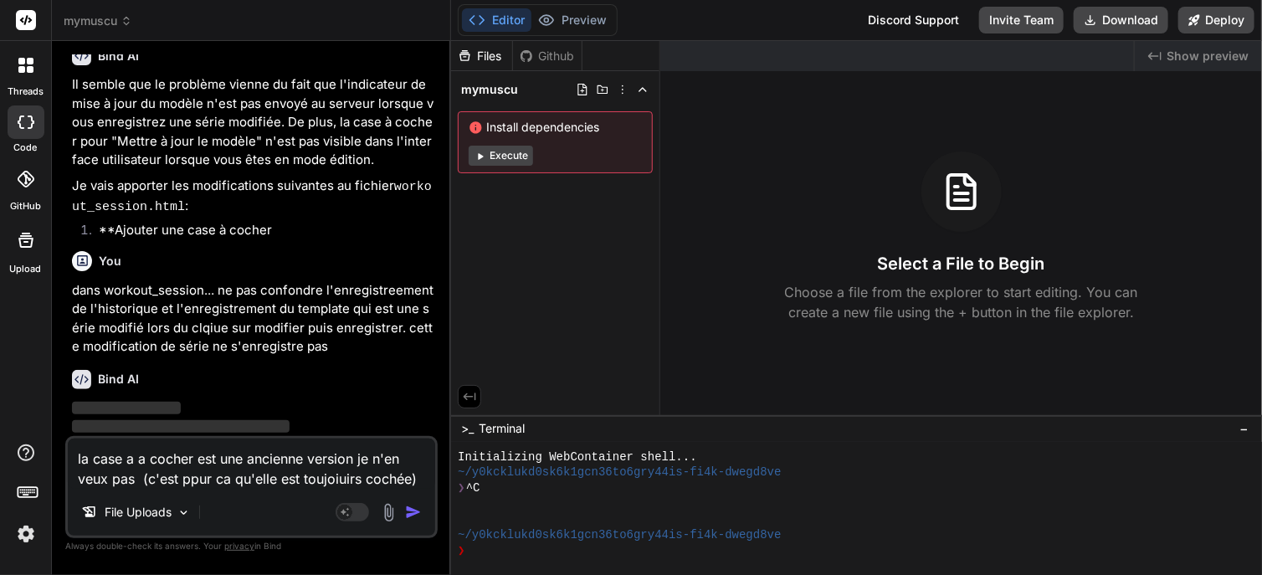
scroll to position [167, 0]
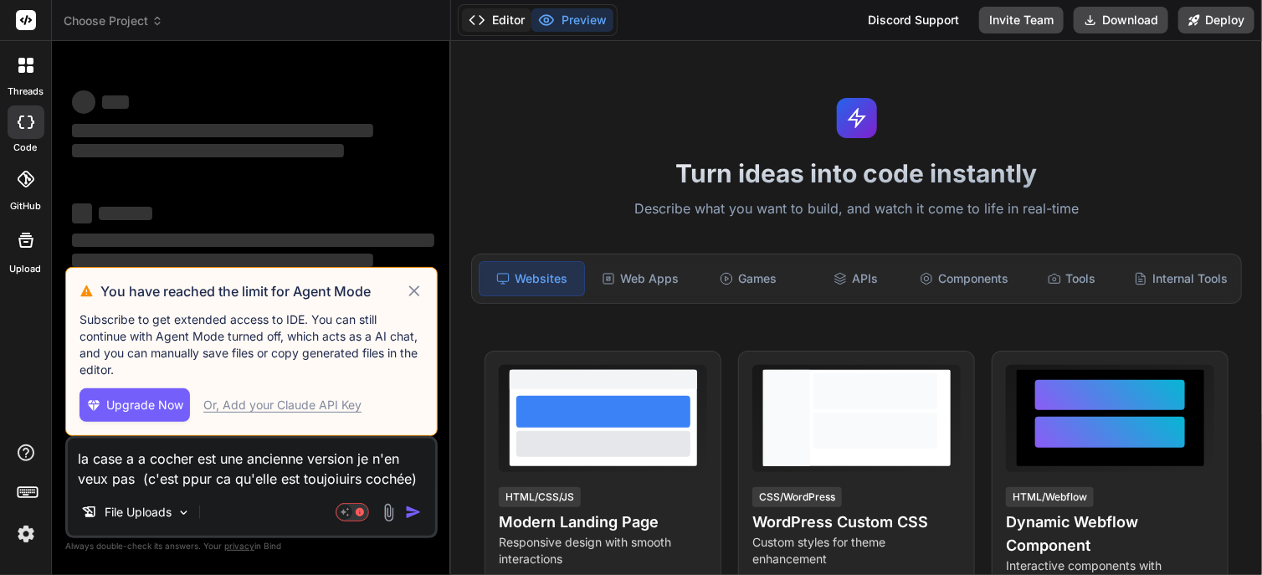
click at [502, 13] on button "Editor" at bounding box center [496, 19] width 69 height 23
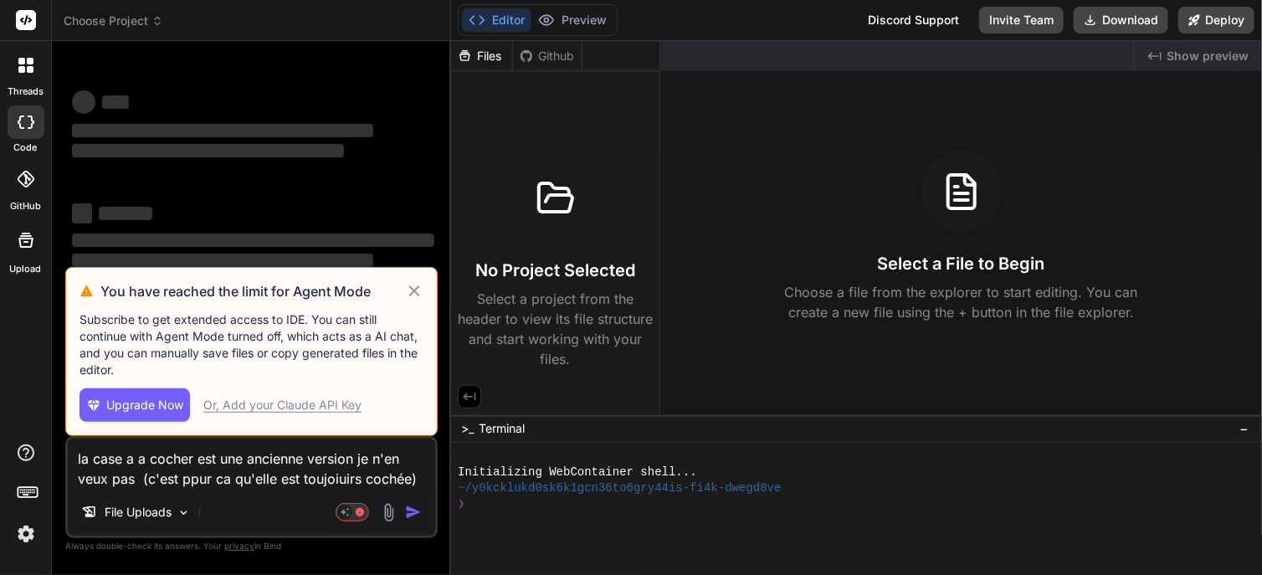
click at [415, 293] on icon at bounding box center [413, 290] width 11 height 11
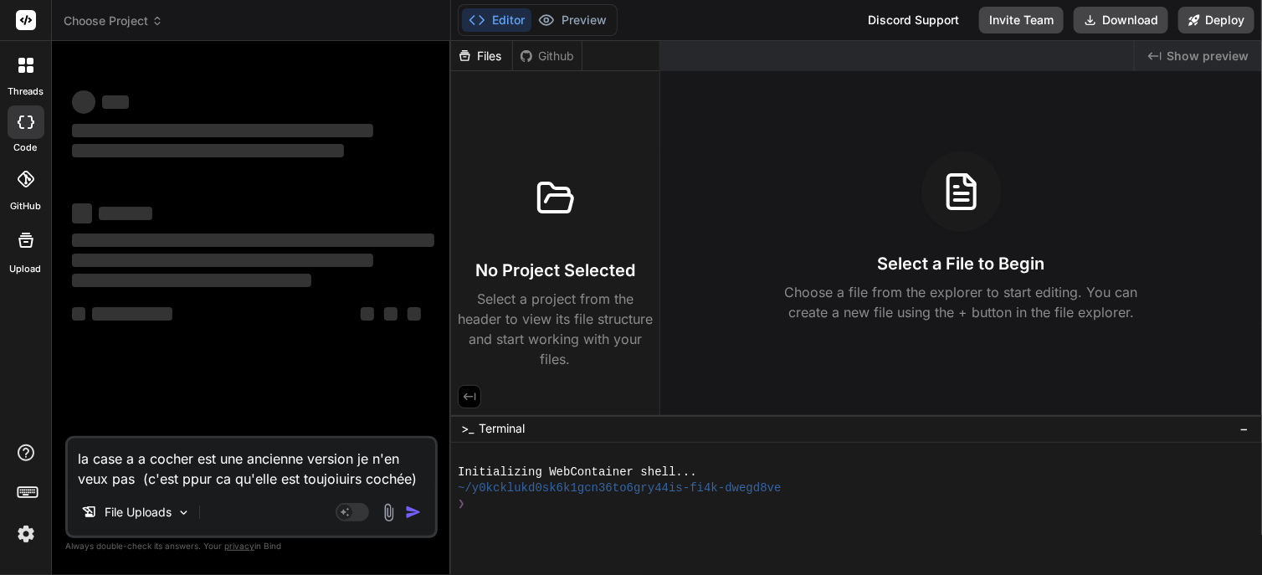
click at [157, 18] on icon at bounding box center [157, 18] width 5 height 3
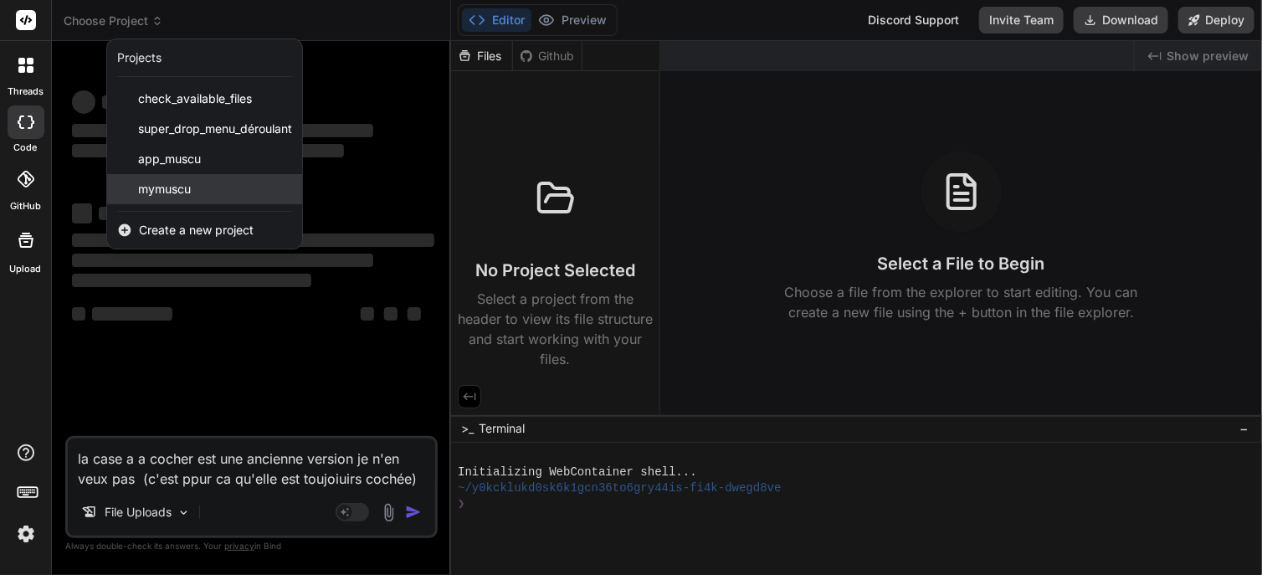
click at [157, 186] on span "mymuscu" at bounding box center [164, 189] width 53 height 17
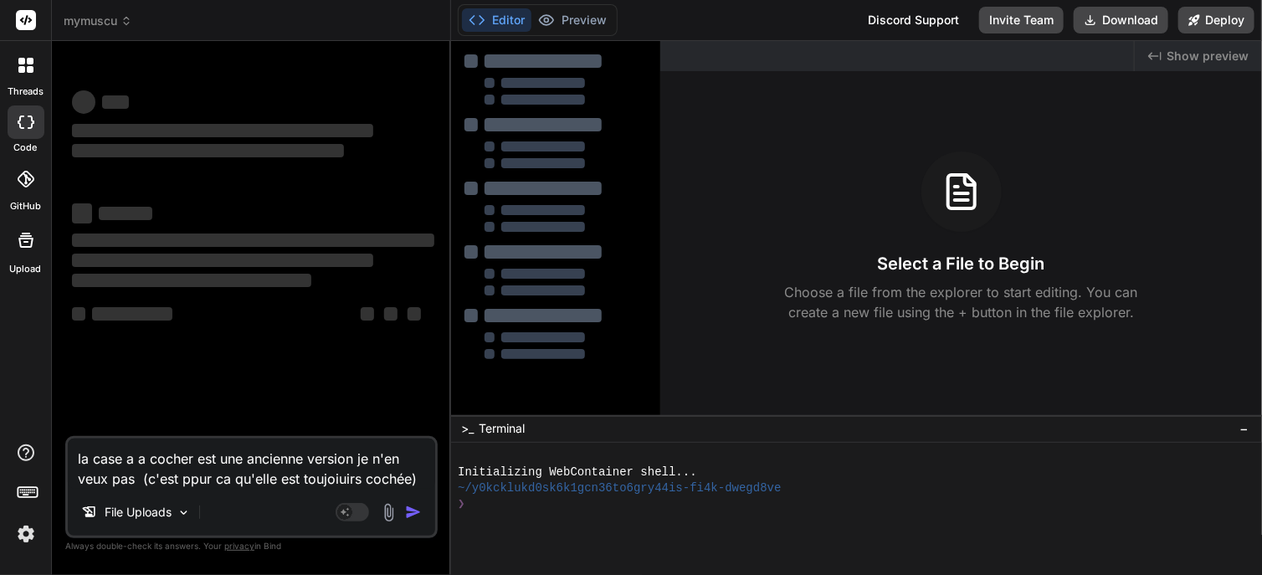
scroll to position [14, 0]
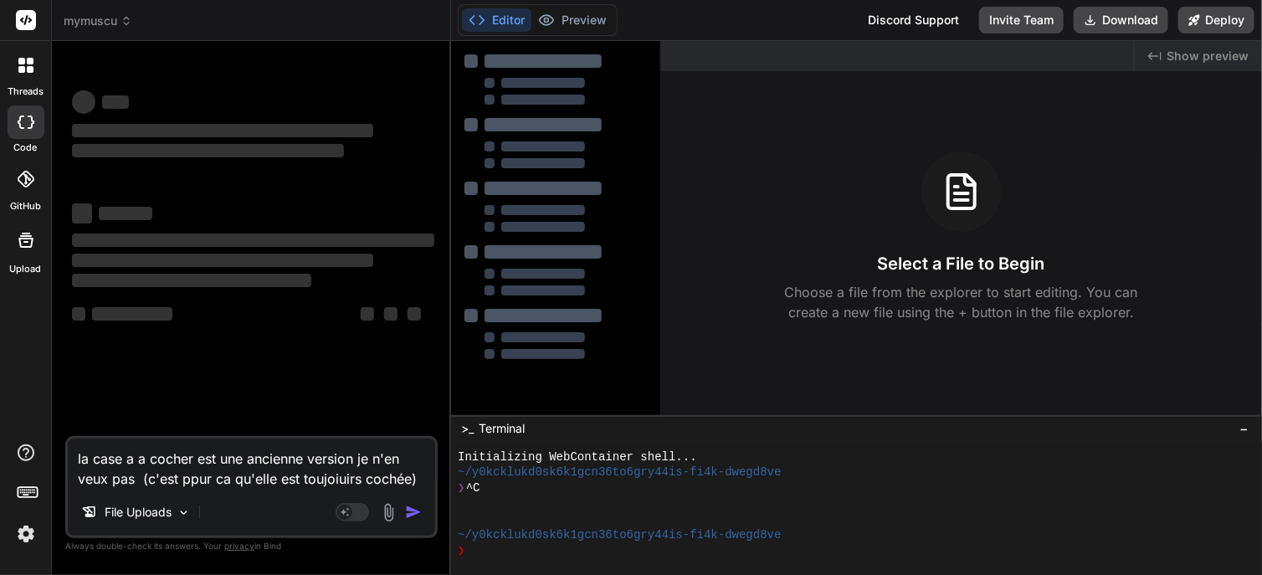
click at [200, 477] on textarea "la case a a cocher est une ancienne version je n'en veux pas (c'est ppur ca qu'…" at bounding box center [251, 463] width 367 height 50
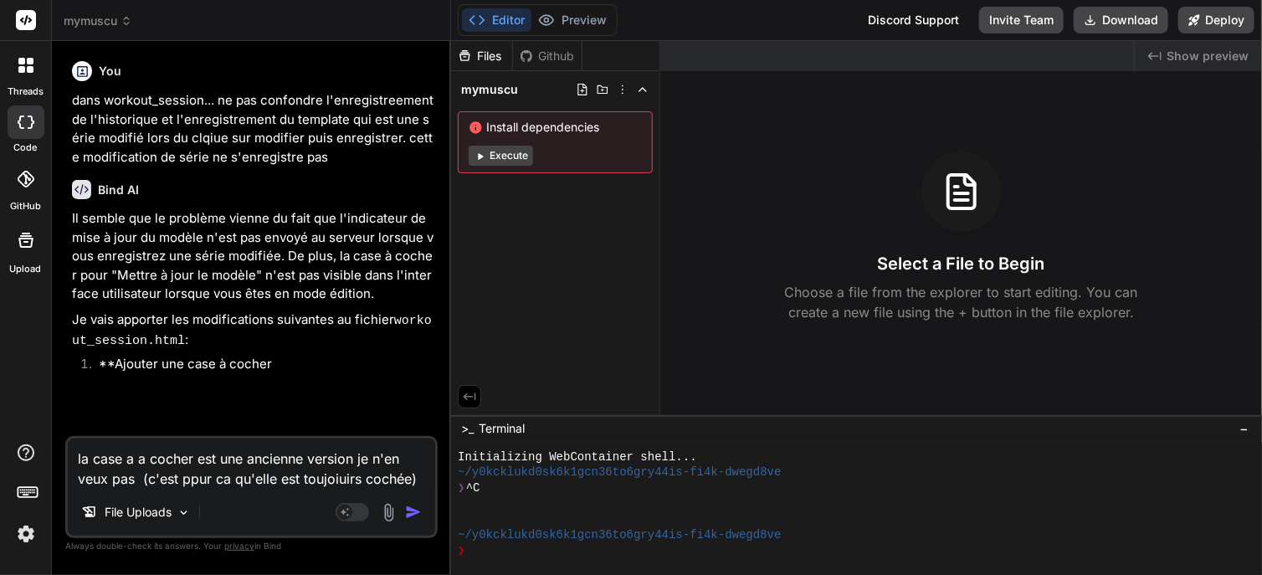
click at [410, 513] on img "button" at bounding box center [413, 512] width 17 height 17
type textarea "x"
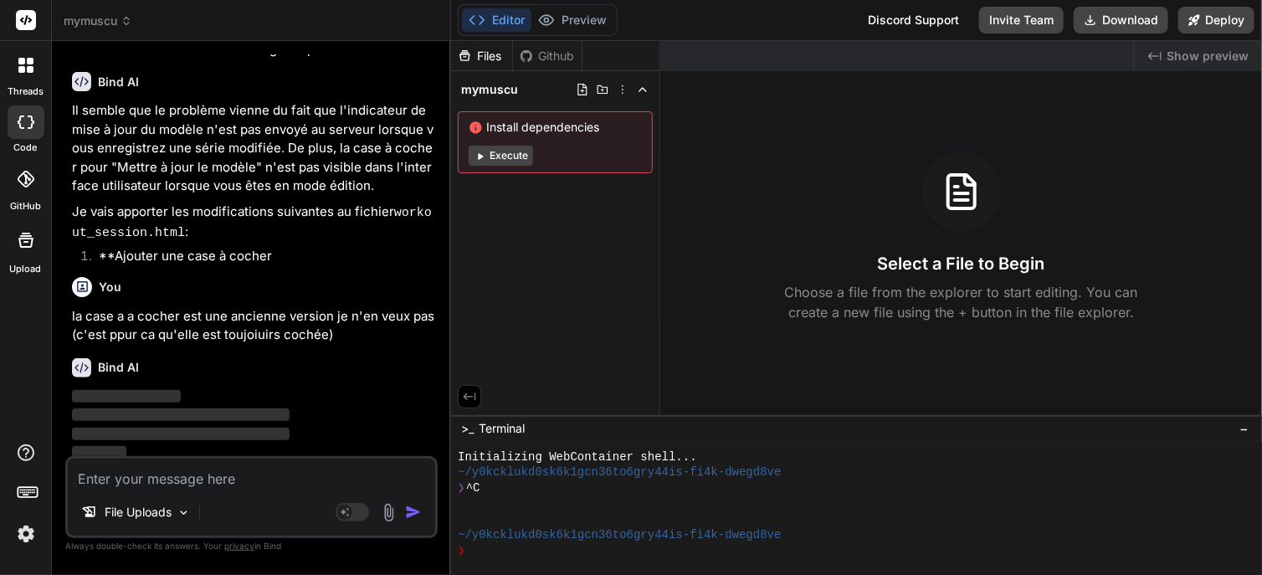
scroll to position [110, 0]
click at [300, 328] on p "la case a a cocher est une ancienne version je n'en veux pas (c'est ppur ca qu'…" at bounding box center [253, 324] width 362 height 38
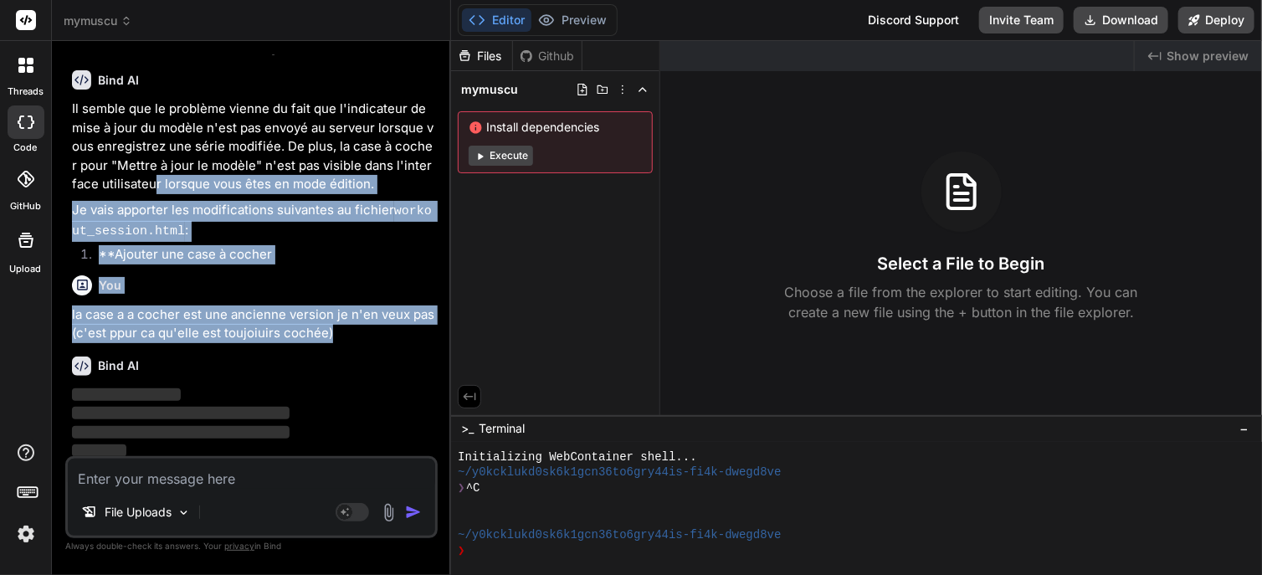
drag, startPoint x: 338, startPoint y: 331, endPoint x: 136, endPoint y: 182, distance: 251.4
click at [136, 182] on div "You dans workout_session... ne pas confondre l'enregistreement de l'historique …" at bounding box center [253, 255] width 369 height 402
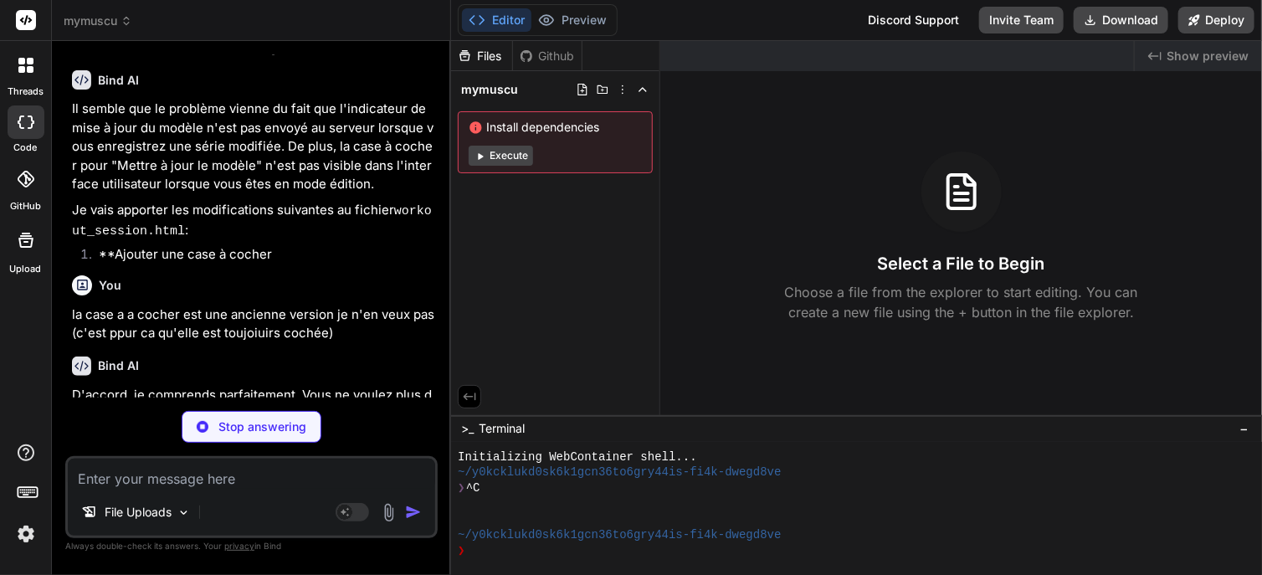
click at [181, 159] on p "Il semble que le problème vienne du fait que l'indicateur de mise à jour du mod…" at bounding box center [253, 147] width 362 height 95
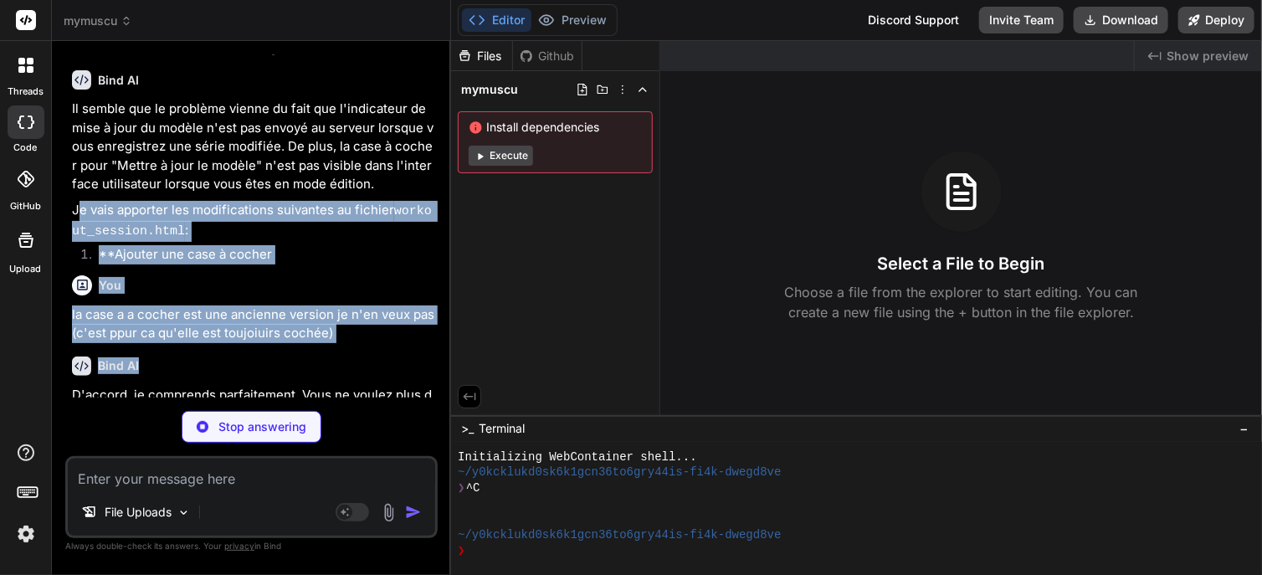
drag, startPoint x: 80, startPoint y: 204, endPoint x: 339, endPoint y: 349, distance: 296.3
click at [339, 349] on div "You dans workout_session... ne pas confondre l'enregistreement de l'historique …" at bounding box center [253, 225] width 369 height 343
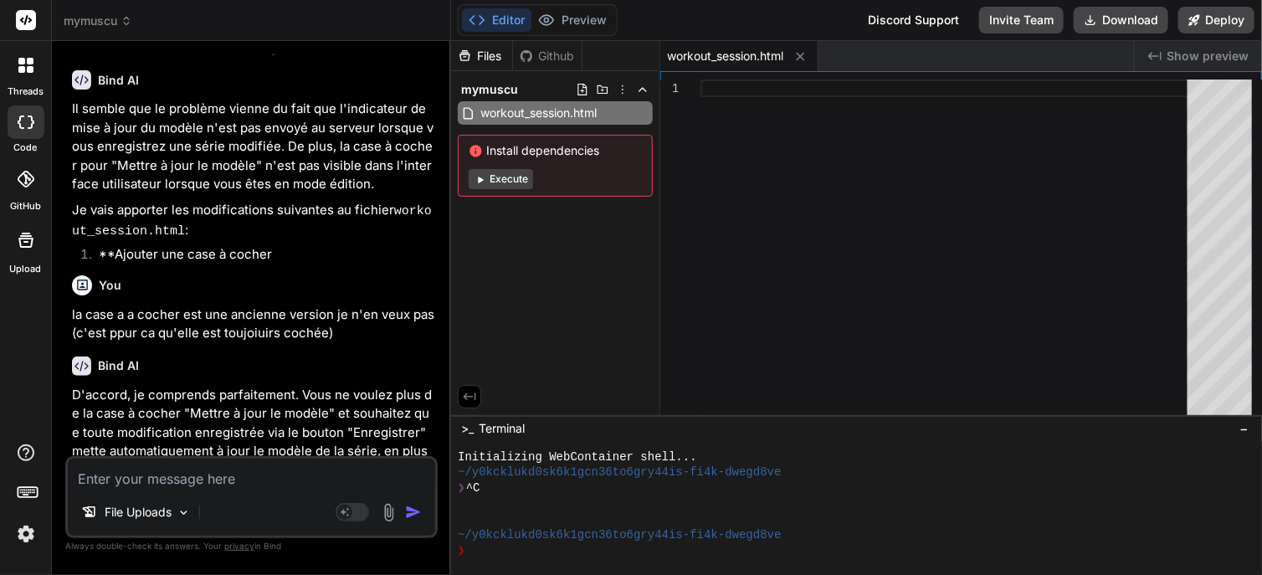
click at [263, 420] on p "D'accord, je comprends parfaitement. Vous ne voulez plus de la case à cocher "M…" at bounding box center [253, 433] width 362 height 95
click at [267, 403] on p "D'accord, je comprends parfaitement. Vous ne voulez plus de la case à cocher "M…" at bounding box center [253, 433] width 362 height 95
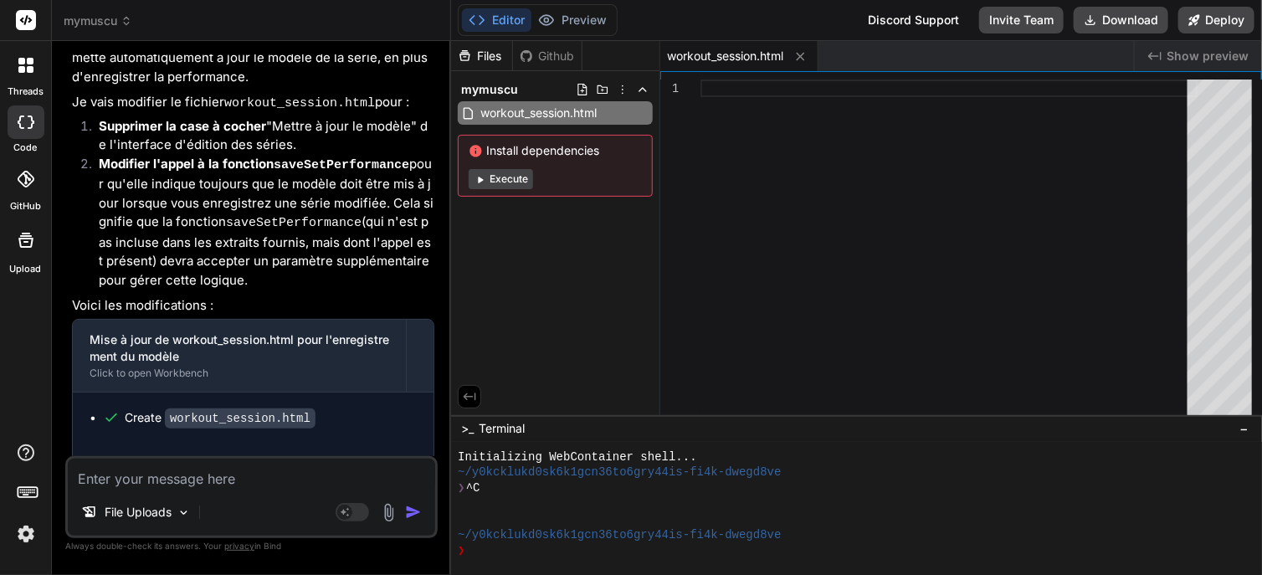
scroll to position [541, 0]
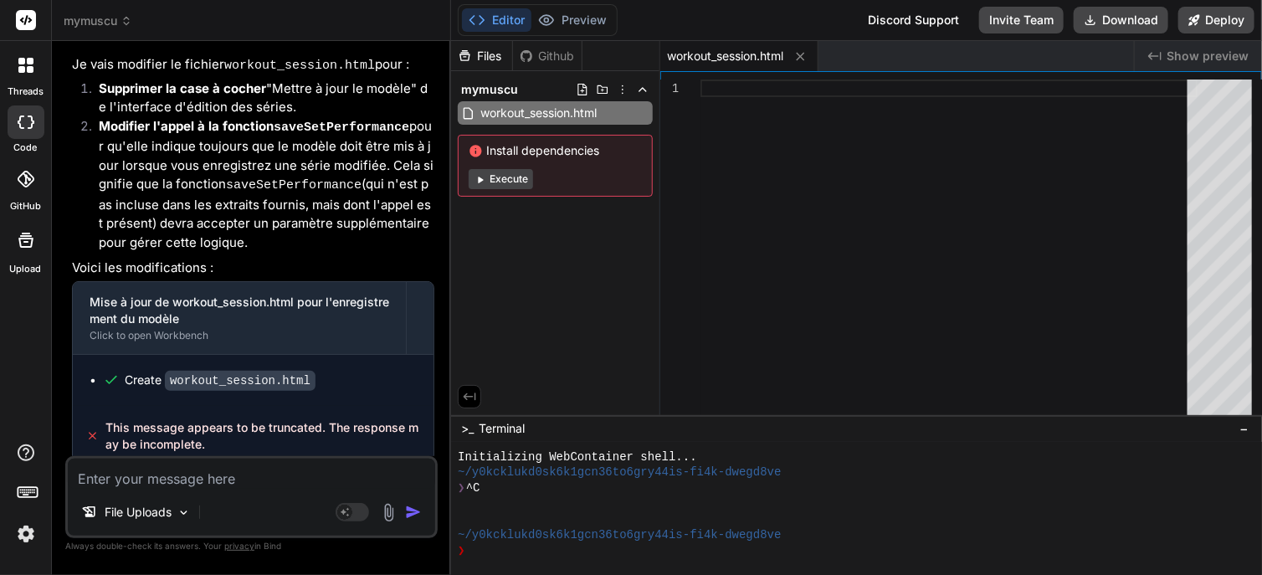
click at [144, 372] on div "Create workout_session.html" at bounding box center [220, 381] width 191 height 18
click at [153, 480] on textarea at bounding box center [251, 474] width 367 height 30
type textarea "x"
type textarea "r"
type textarea "x"
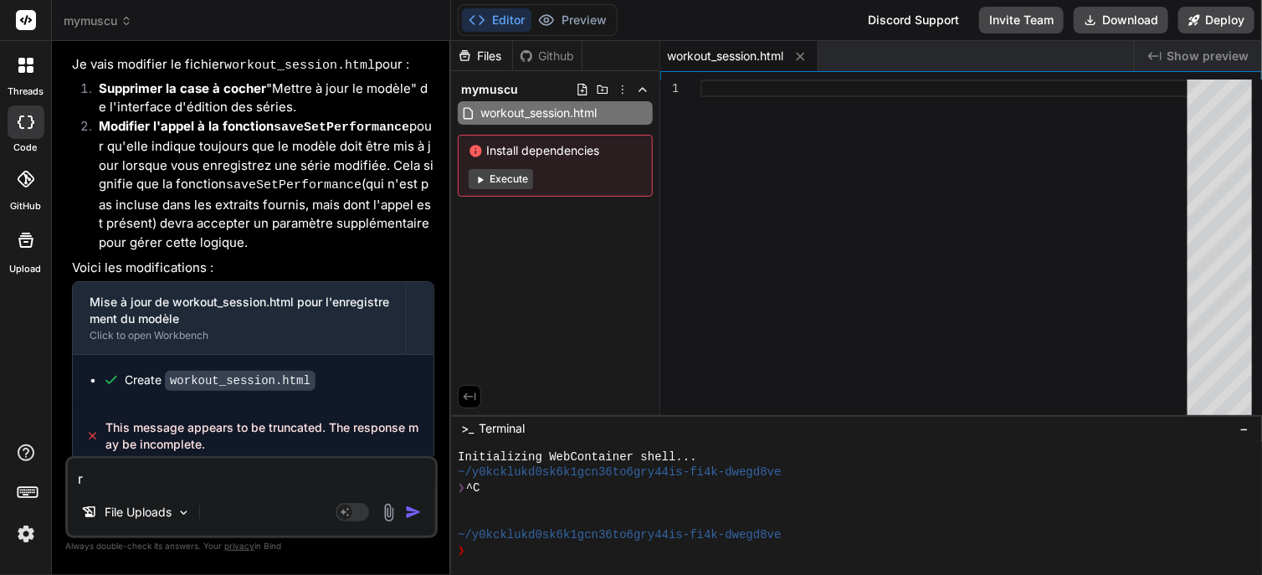
type textarea "re"
type textarea "x"
type textarea "rep"
type textarea "x"
type textarea "repr"
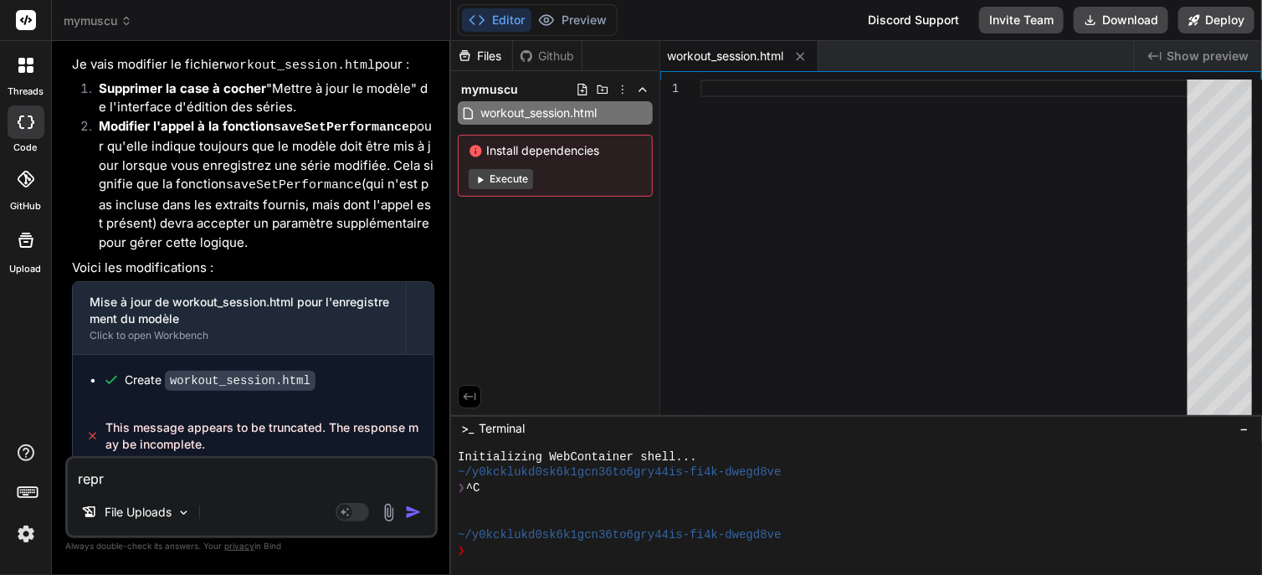
type textarea "x"
type textarea "repre"
type textarea "x"
type textarea "repren"
type textarea "x"
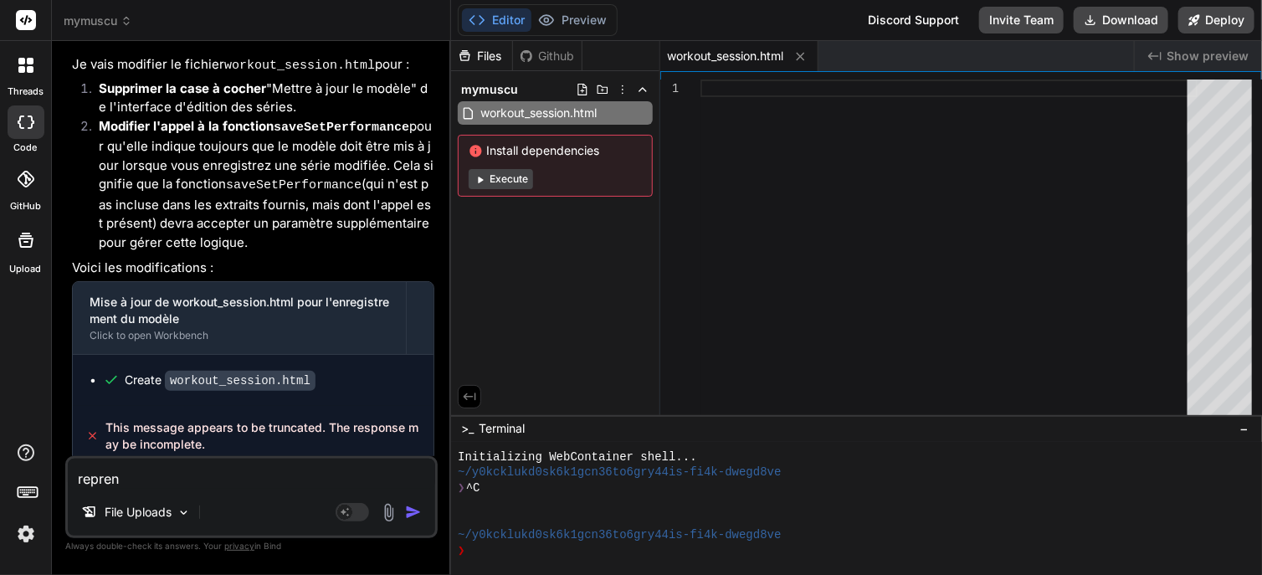
type textarea "reprend"
type textarea "x"
type textarea "reprends"
type textarea "x"
type textarea "reprends"
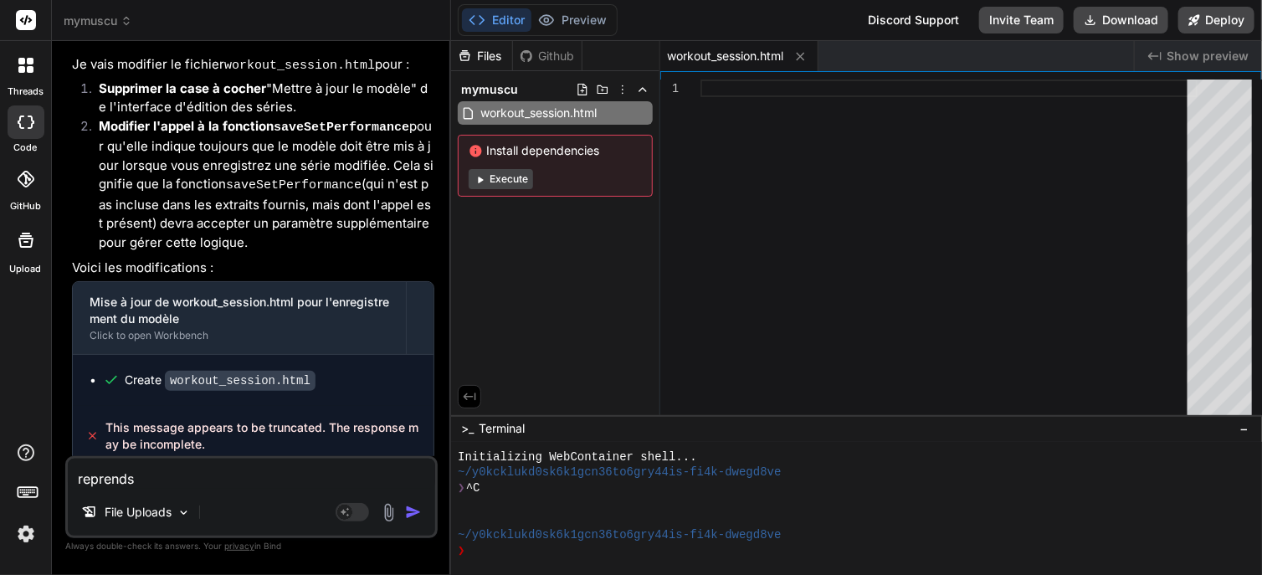
type textarea "x"
type textarea "reprends l"
type textarea "x"
type textarea "reprends la"
type textarea "x"
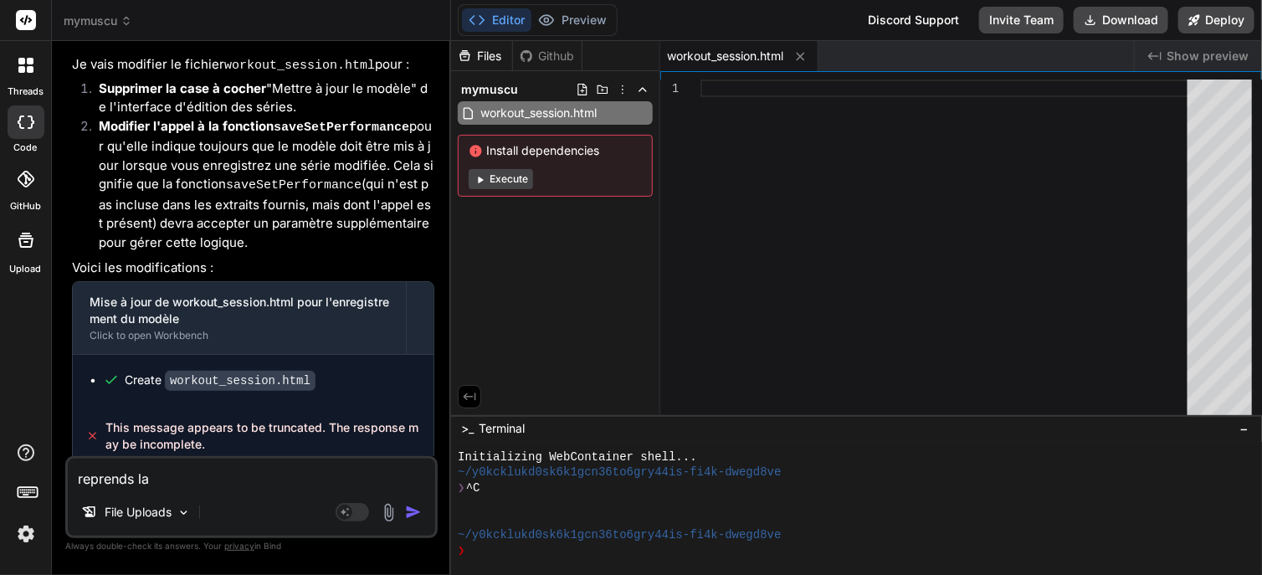
type textarea "reprends la"
type textarea "x"
type textarea "reprends la c"
type textarea "x"
type textarea "reprends la co"
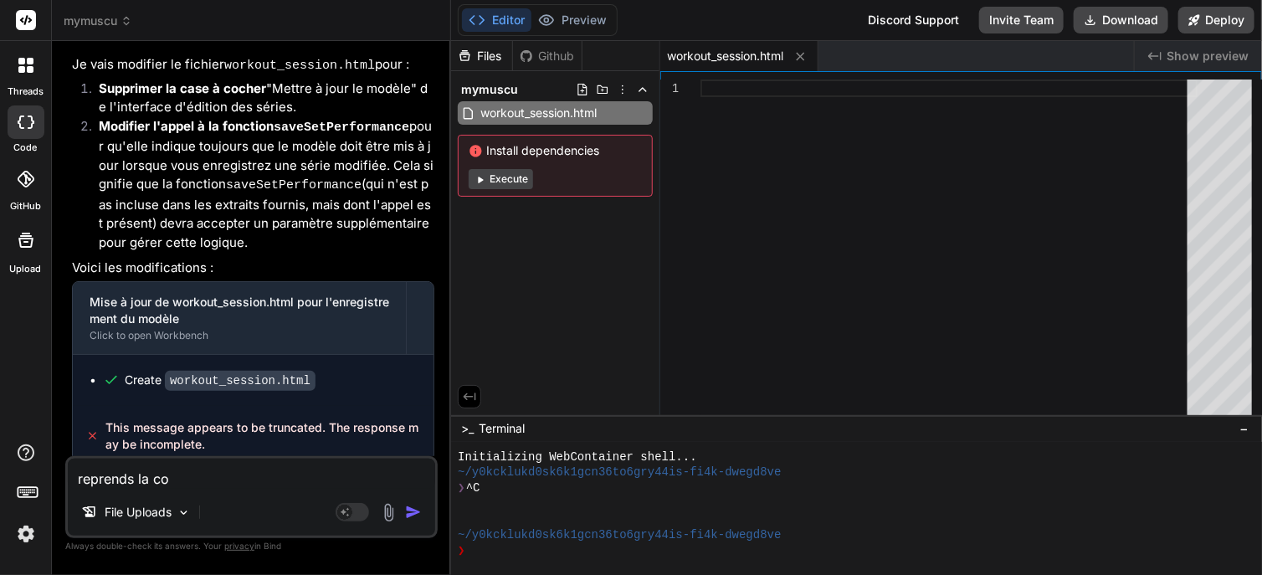
type textarea "x"
type textarea "reprends la cor"
type textarea "x"
type textarea "reprends la corr"
type textarea "x"
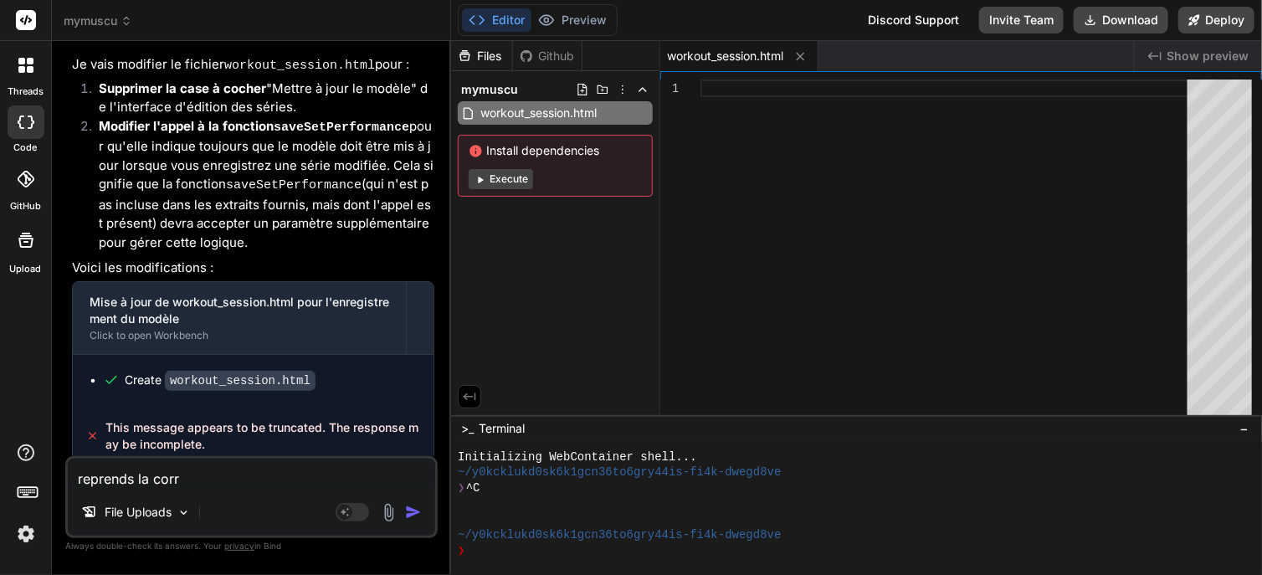
type textarea "reprends la corre"
type textarea "x"
type textarea "reprends la correc"
type textarea "x"
type textarea "reprends la correct"
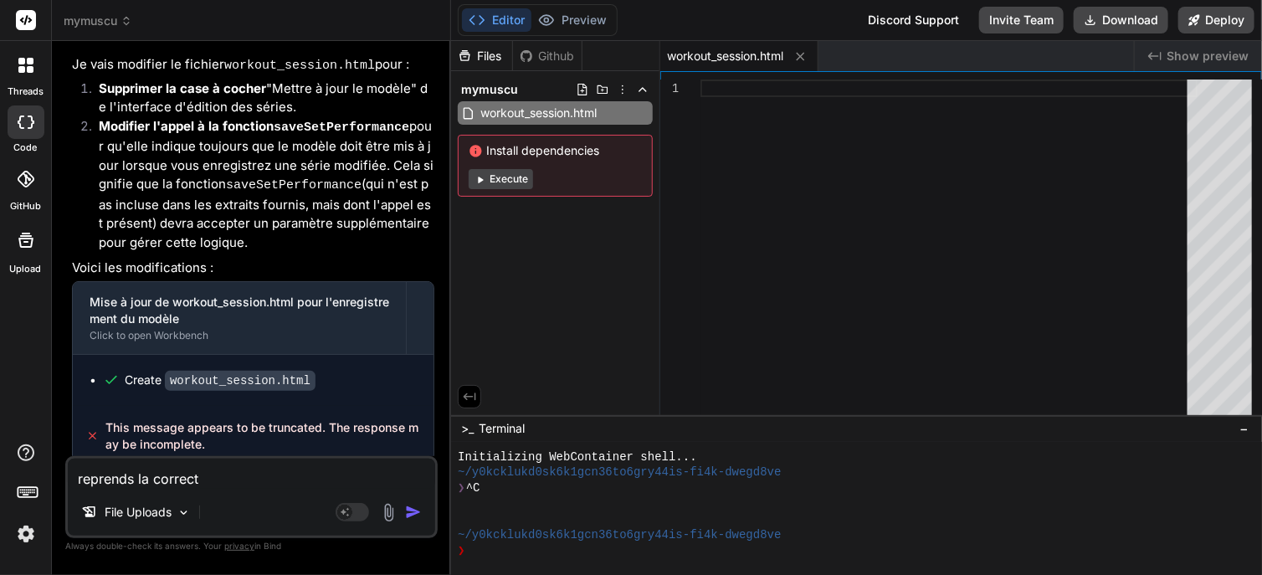
type textarea "x"
type textarea "reprends la correcti"
type textarea "x"
type textarea "reprends la correctio"
type textarea "x"
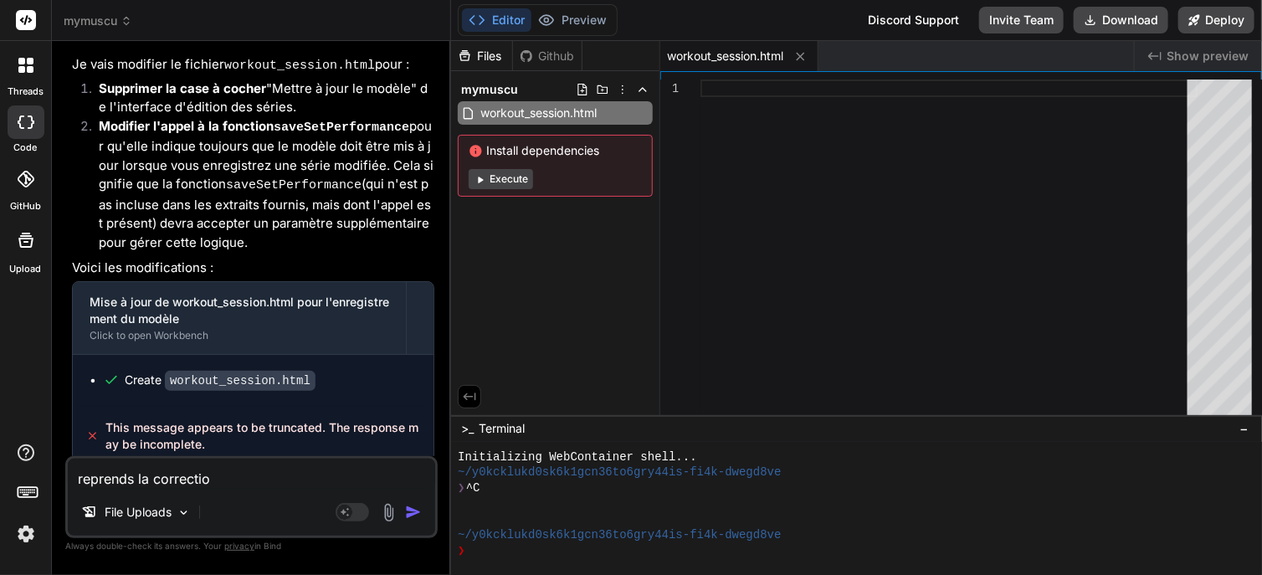
type textarea "reprends la correction"
type textarea "x"
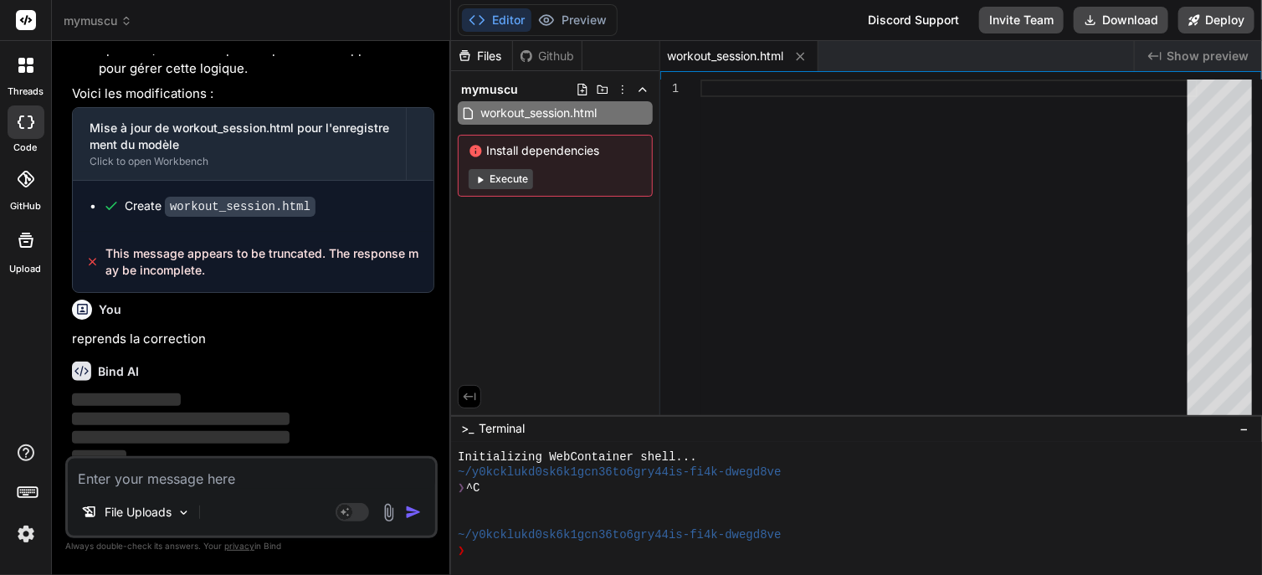
scroll to position [715, 0]
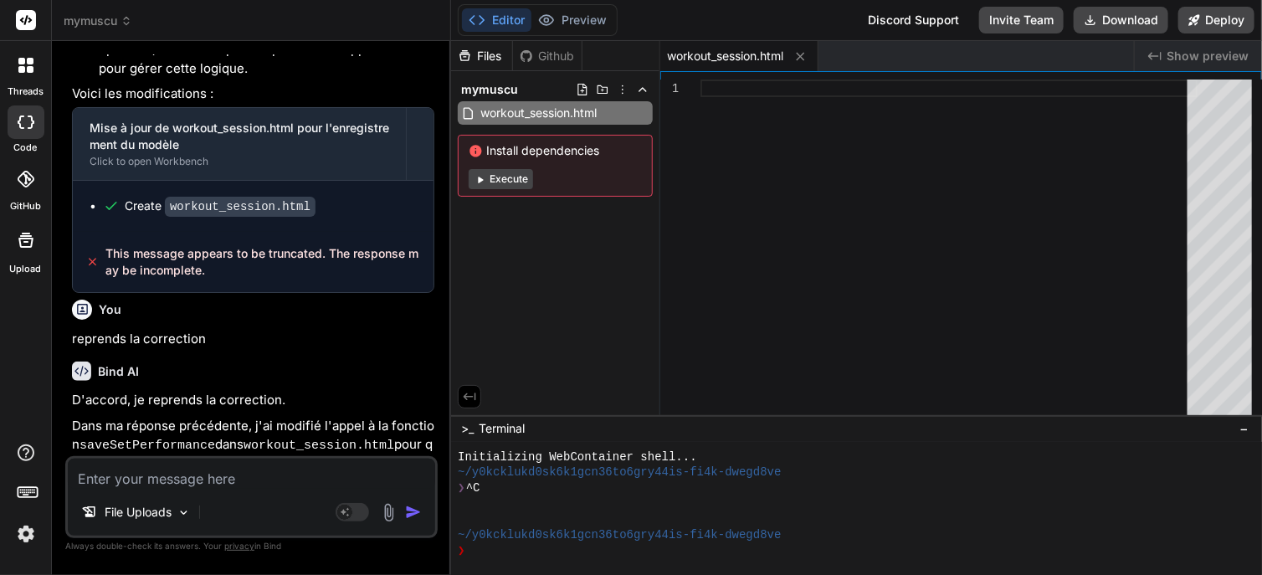
click at [180, 438] on code "saveSetPerformance" at bounding box center [147, 445] width 136 height 14
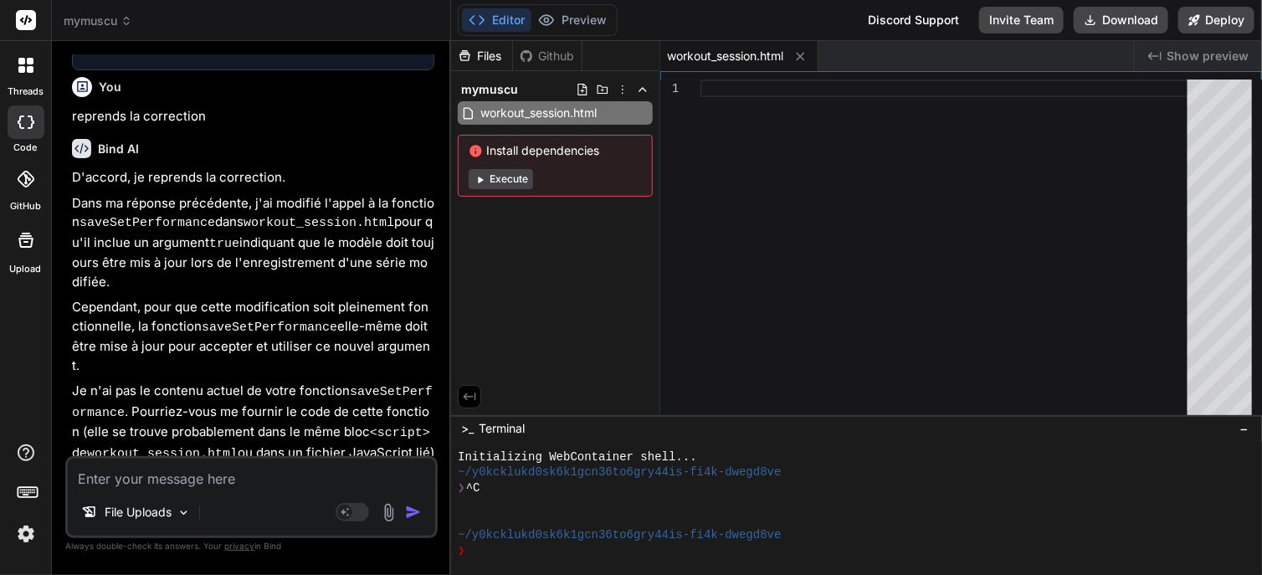
scroll to position [951, 0]
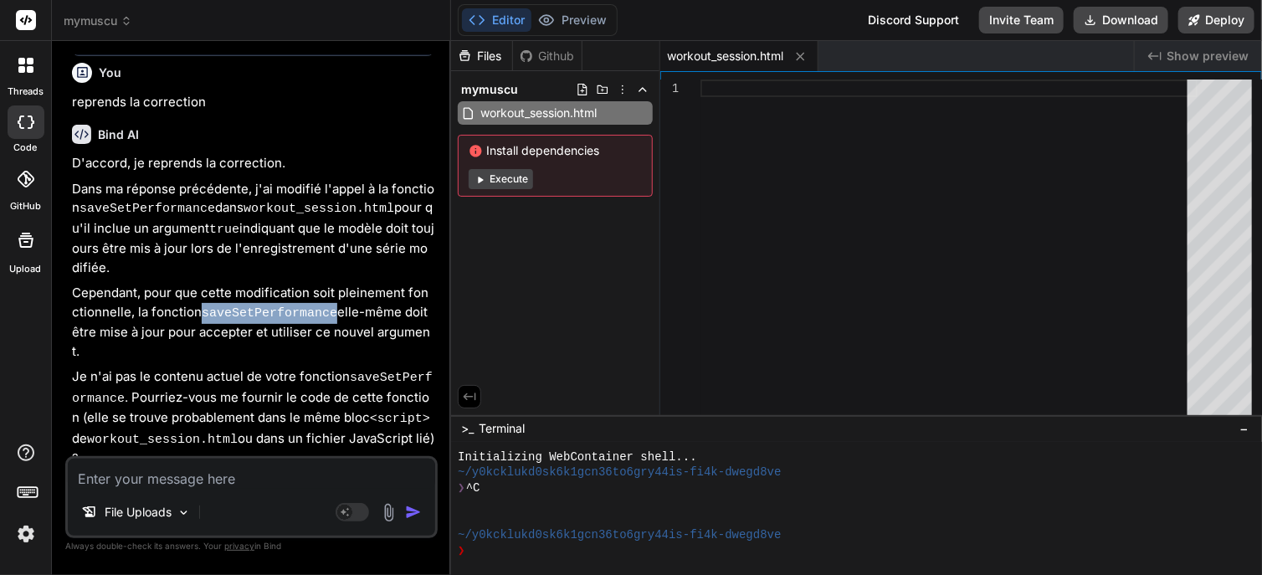
drag, startPoint x: 197, startPoint y: 300, endPoint x: 318, endPoint y: 300, distance: 121.3
click at [318, 306] on code "saveSetPerformance" at bounding box center [270, 313] width 136 height 14
copy code "saveSetPerformance"
click at [931, 182] on div at bounding box center [948, 250] width 497 height 343
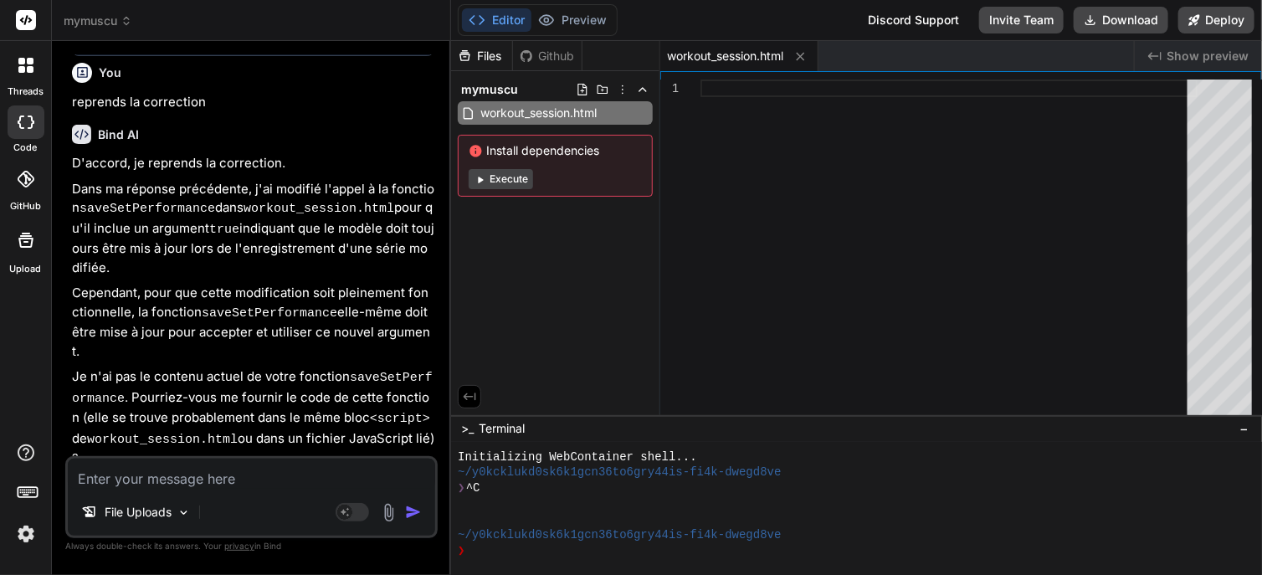
drag, startPoint x: 272, startPoint y: 442, endPoint x: 246, endPoint y: 490, distance: 54.3
click at [246, 490] on div "You dans workout_session... ne pas confondre l'enregistreement de l'historique …" at bounding box center [251, 314] width 372 height 520
drag, startPoint x: 246, startPoint y: 490, endPoint x: 236, endPoint y: 479, distance: 14.8
click at [236, 479] on div "File Uploads Agent Mode. When this toggle is activated, AI automatically makes …" at bounding box center [251, 497] width 372 height 82
click at [236, 479] on textarea at bounding box center [251, 474] width 367 height 30
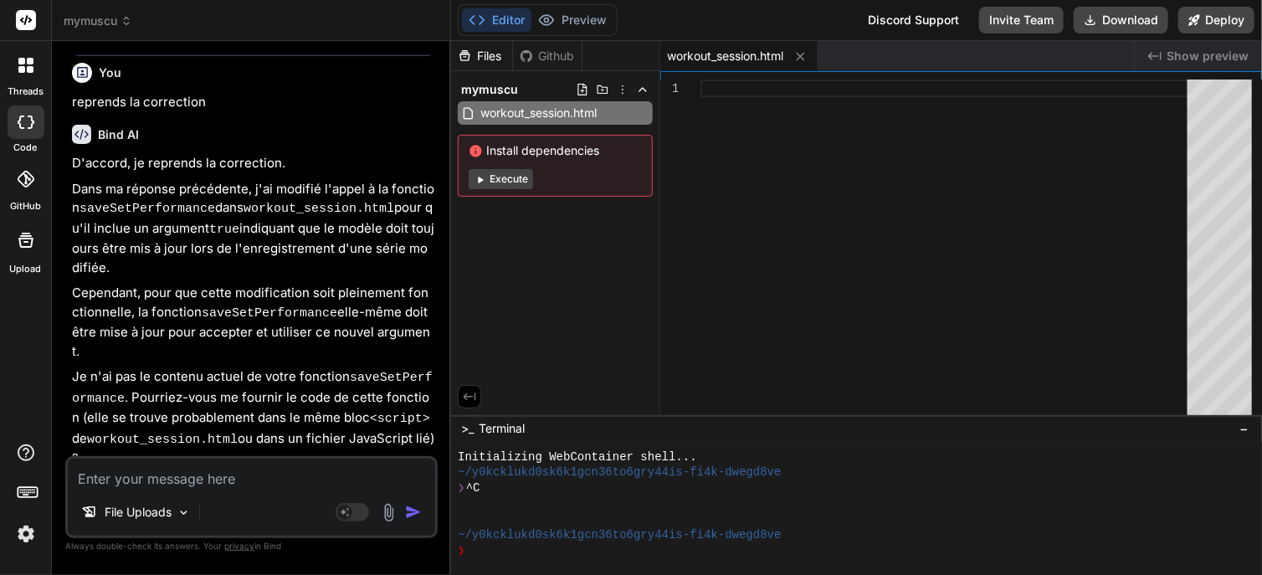
type textarea "x"
type textarea "e"
type textarea "x"
type textarea "el"
type textarea "x"
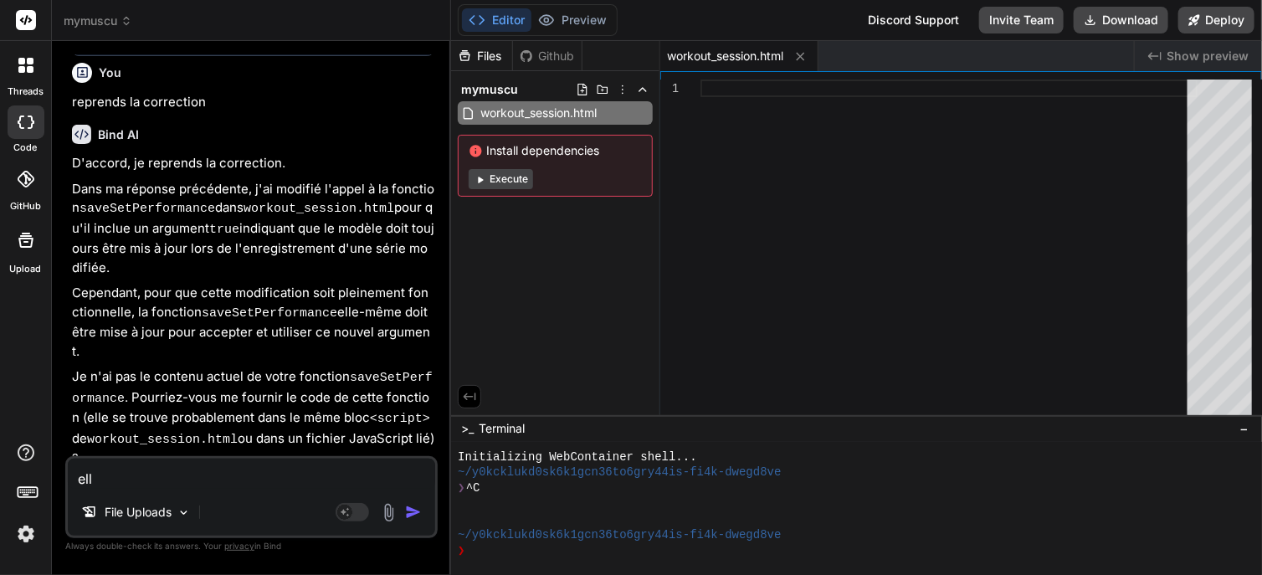
type textarea "elle"
type textarea "x"
type textarea "elle"
type textarea "x"
type textarea "elle s"
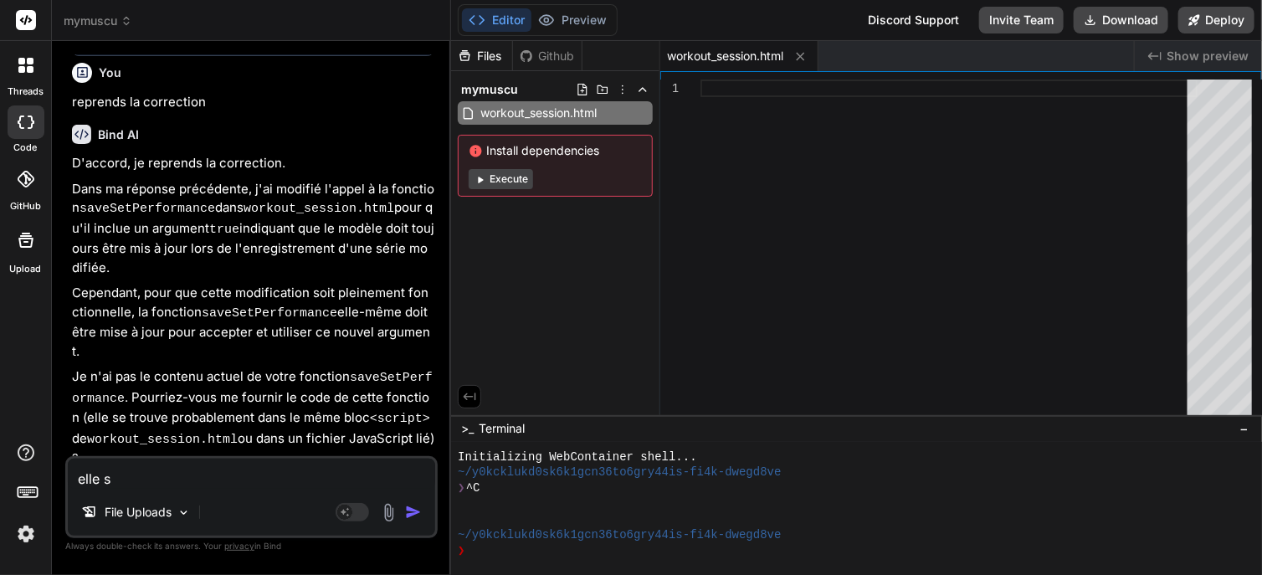
type textarea "x"
type textarea "elle se"
type textarea "x"
type textarea "elle se"
type textarea "x"
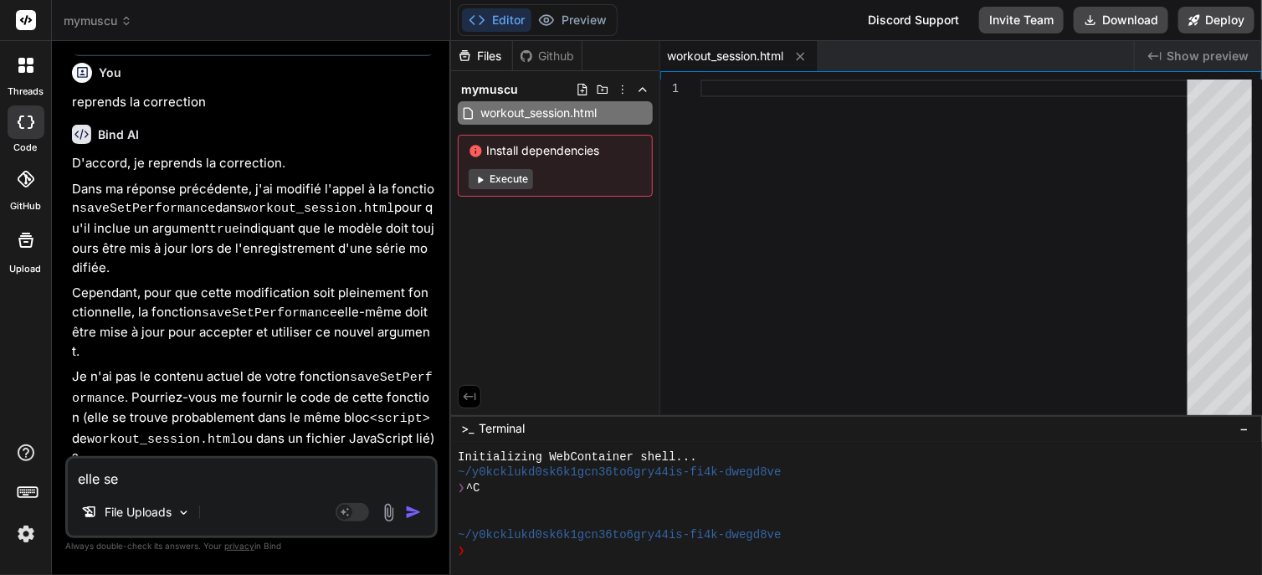
type textarea "elle se t"
type textarea "x"
type textarea "elle se tr"
type textarea "x"
type textarea "elle se tro"
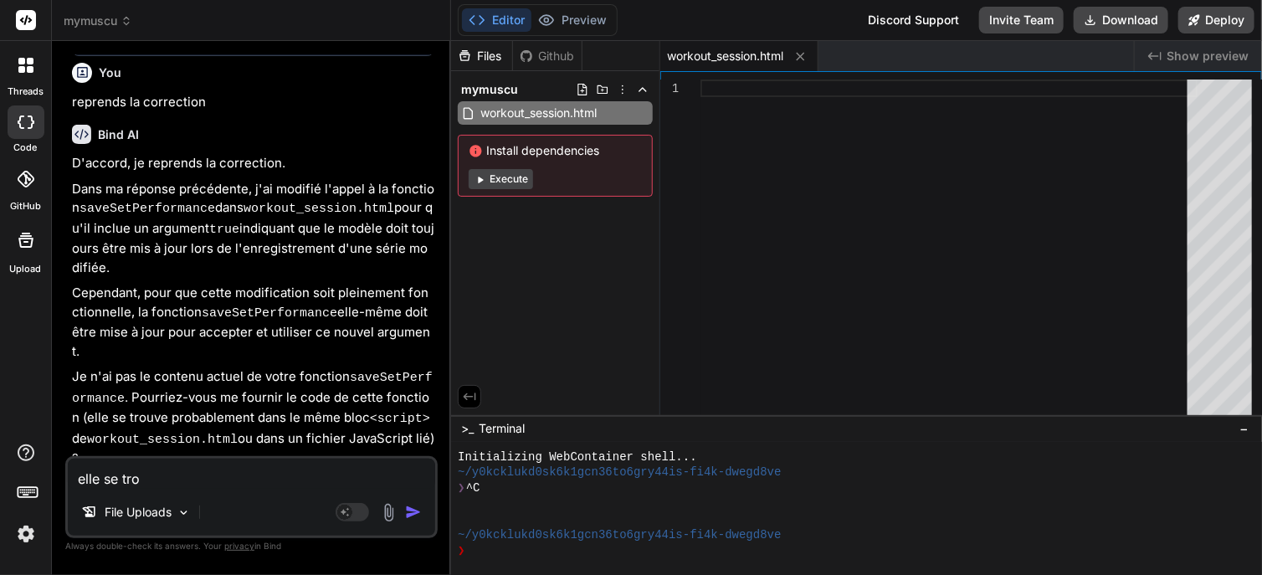
type textarea "x"
type textarea "elle se trou"
type textarea "x"
type textarea "elle se trouv"
type textarea "x"
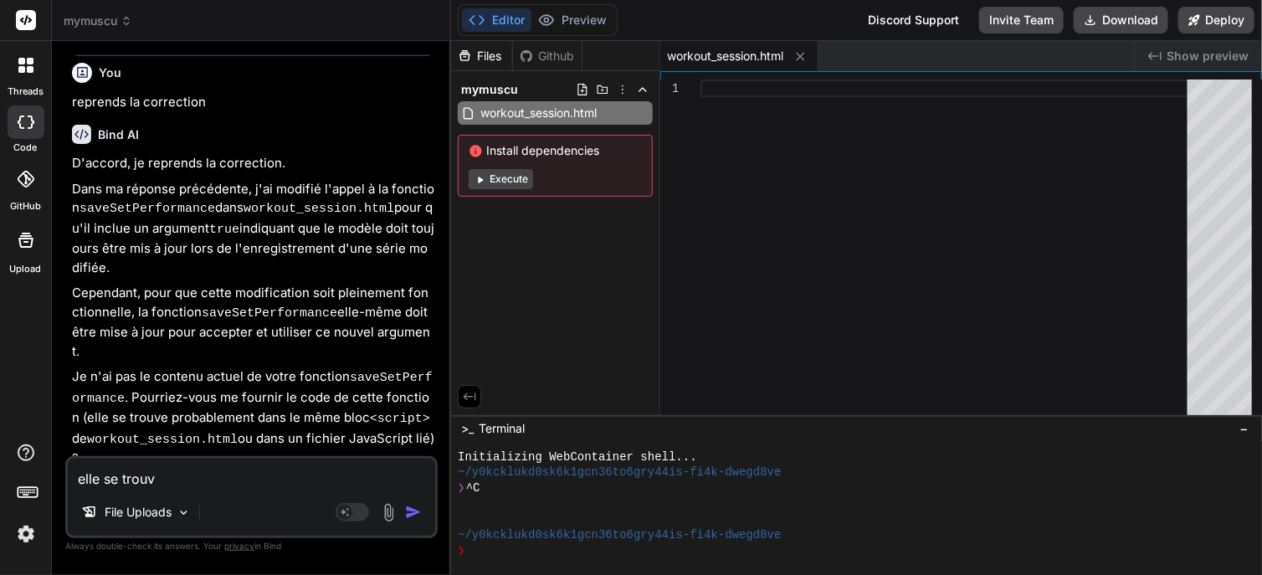
type textarea "elle se trouve"
type textarea "x"
type textarea "elle se trouve"
type textarea "x"
type textarea "elle se trouve o"
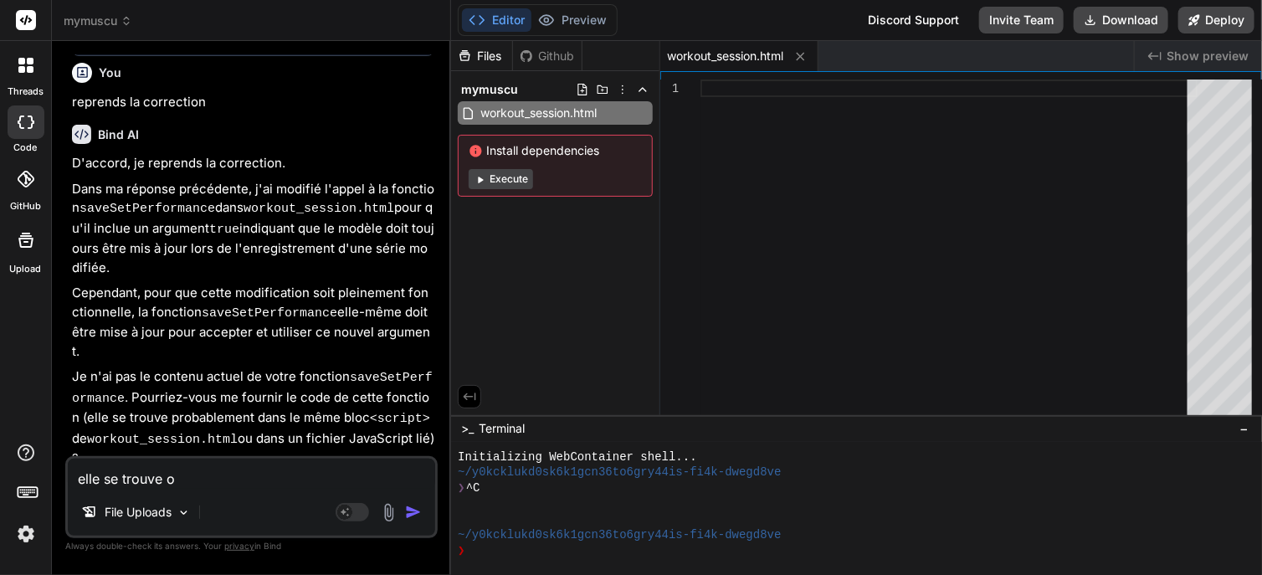
type textarea "x"
type textarea "elle se trouve ou"
type textarea "x"
type textarea "elle se trouve o"
type textarea "x"
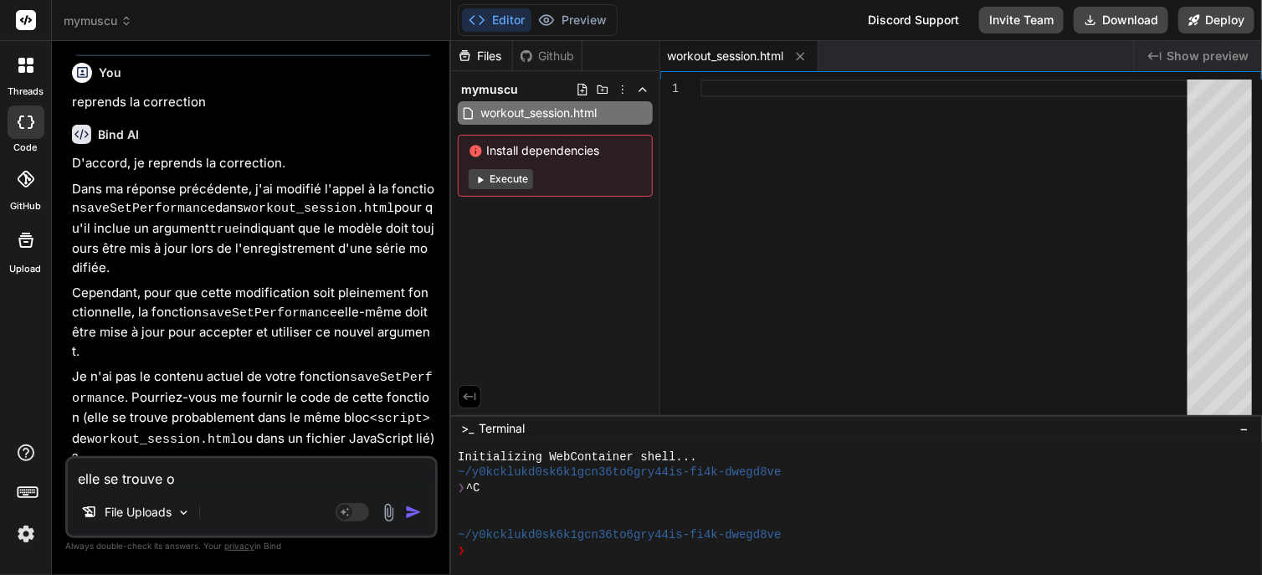
type textarea "elle se trouve"
type textarea "x"
type textarea "elle se trouve"
type textarea "x"
type textarea "elle se trouv"
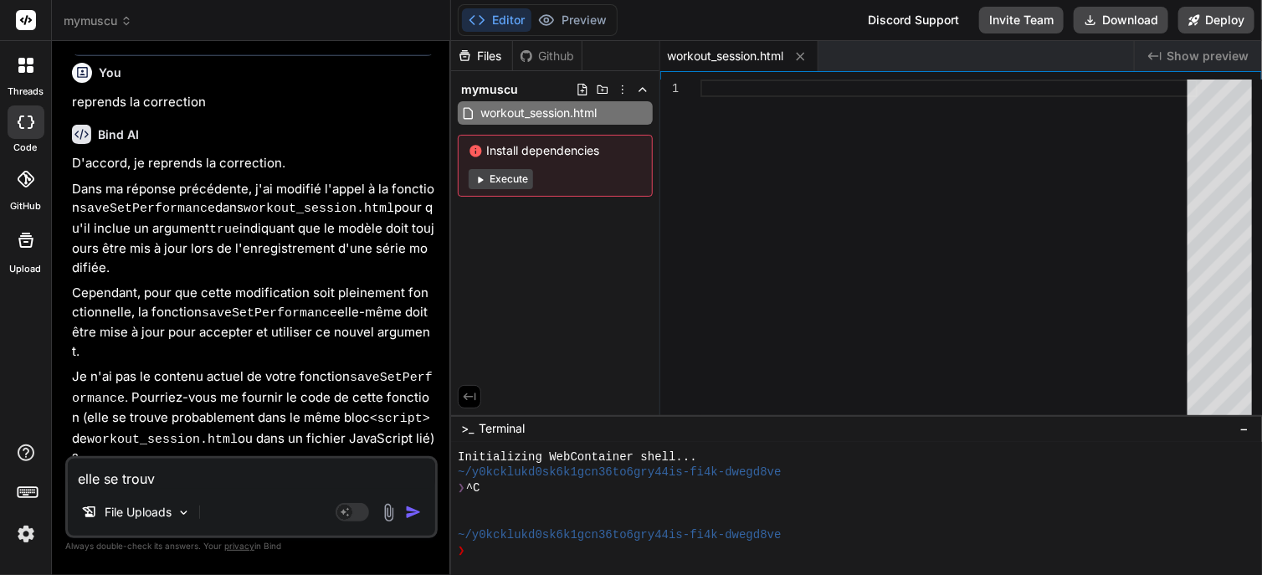
type textarea "x"
type textarea "elle se trou"
type textarea "x"
type textarea "elle se tro"
type textarea "x"
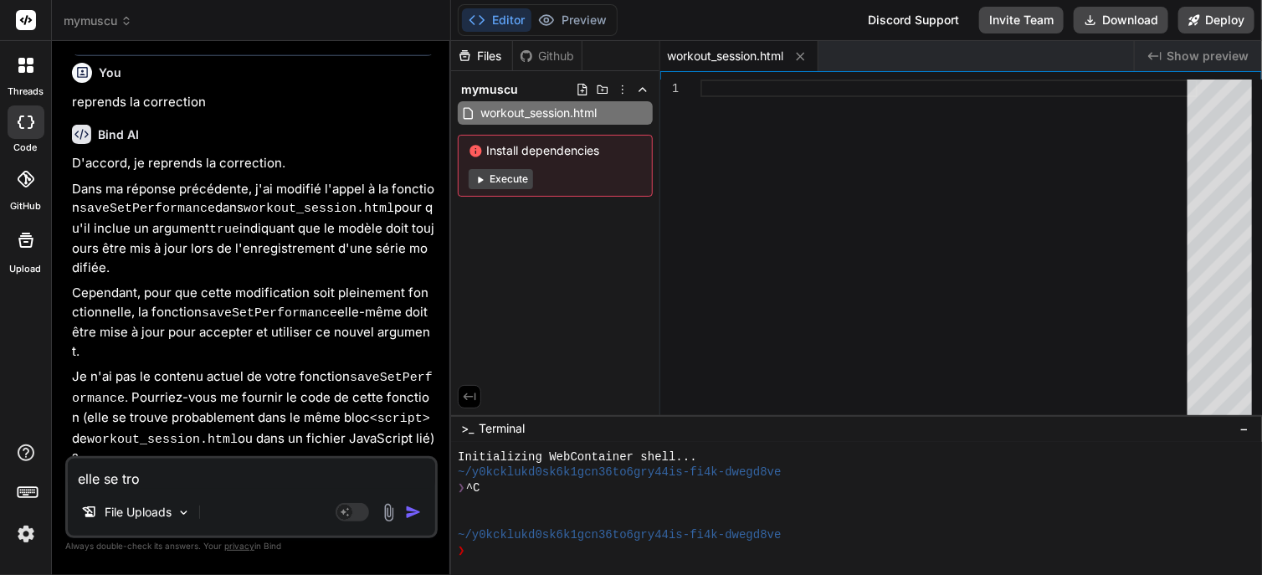
type textarea "elle se tr"
type textarea "x"
type textarea "elle se t"
type textarea "x"
type textarea "elle se"
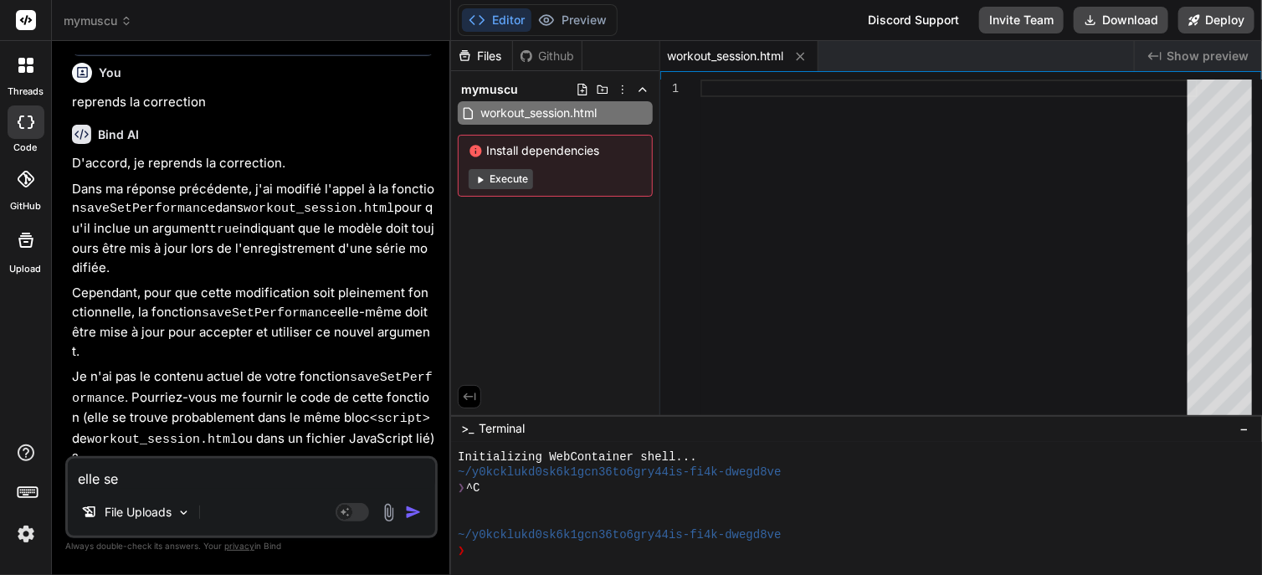
type textarea "x"
type textarea "elle se"
type textarea "x"
type textarea "elle s"
type textarea "x"
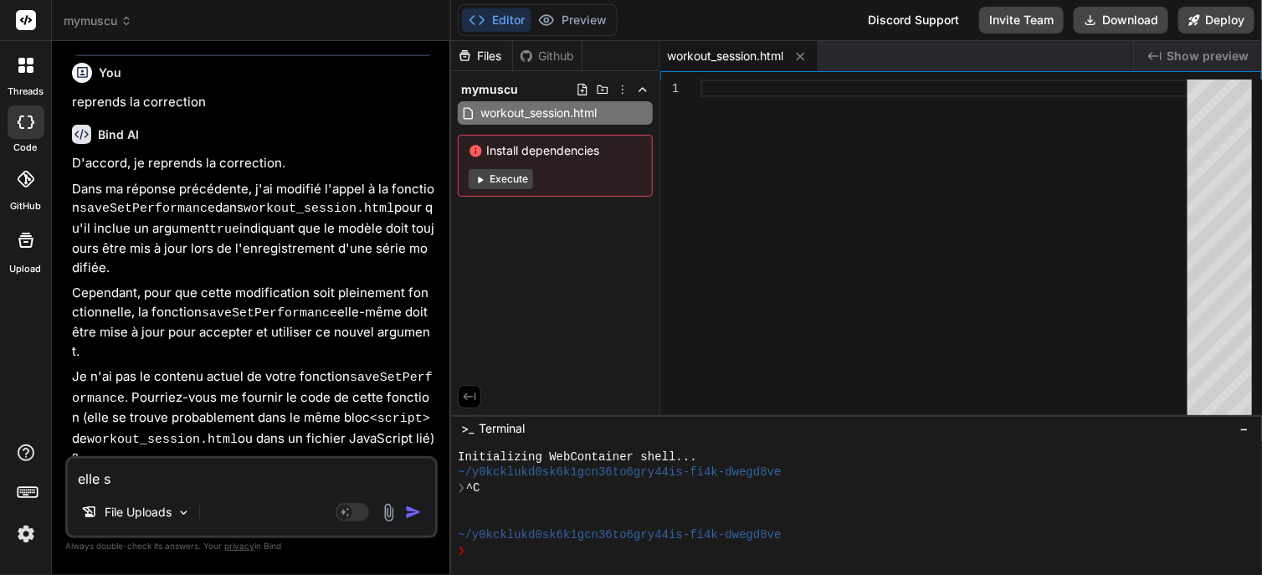
type textarea "elle"
type textarea "x"
type textarea "elle"
type textarea "x"
type textarea "ell"
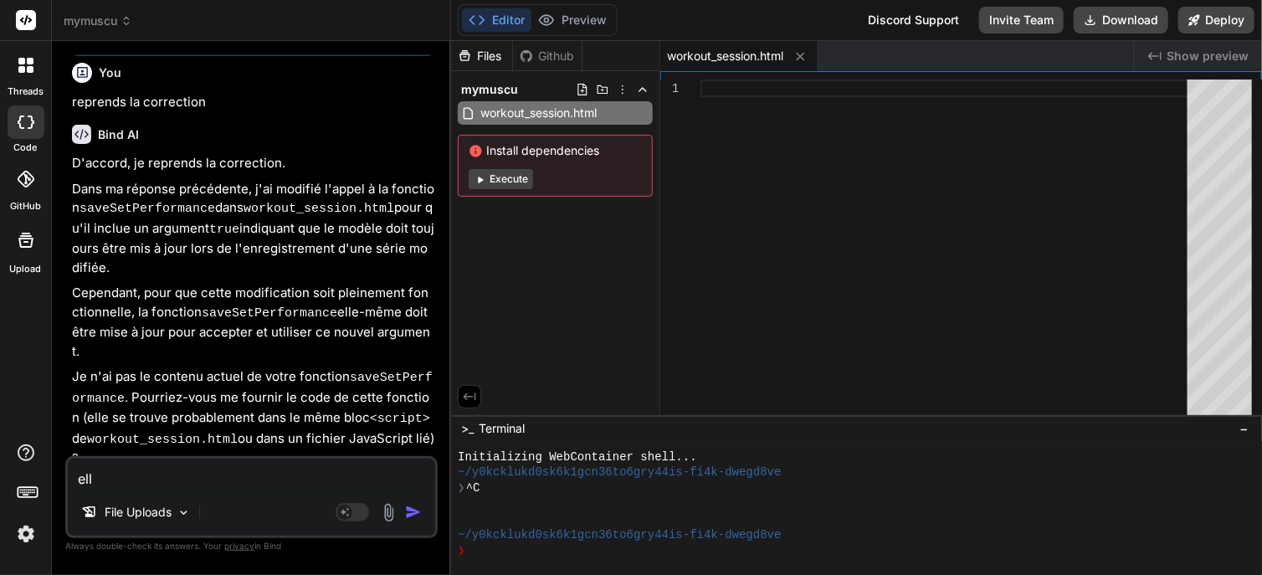
type textarea "x"
type textarea "e"
type textarea "x"
type textarea "es"
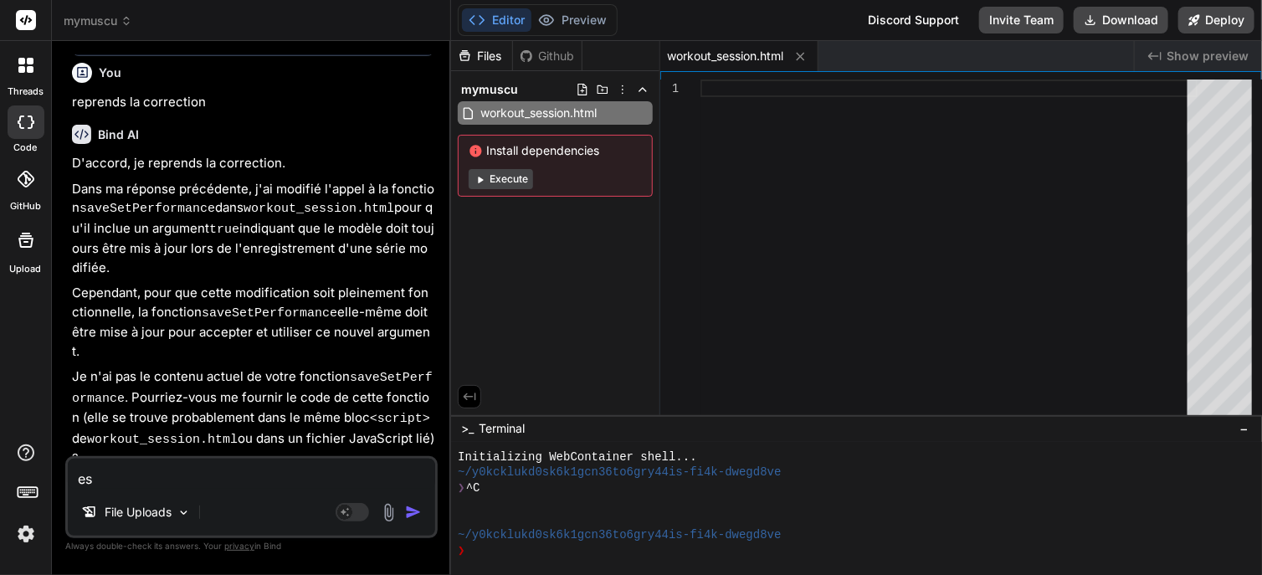
type textarea "x"
type textarea "ess"
type textarea "x"
type textarea "essa"
type textarea "x"
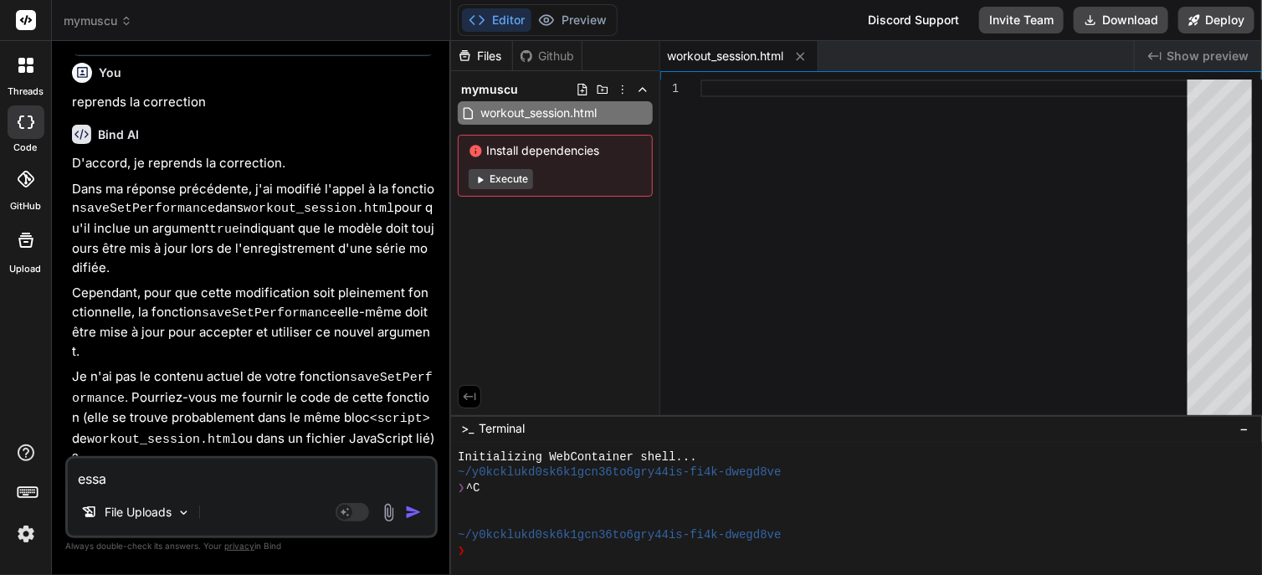
type textarea "essay"
type textarea "x"
type textarea "essaye"
type textarea "x"
type textarea "essaye"
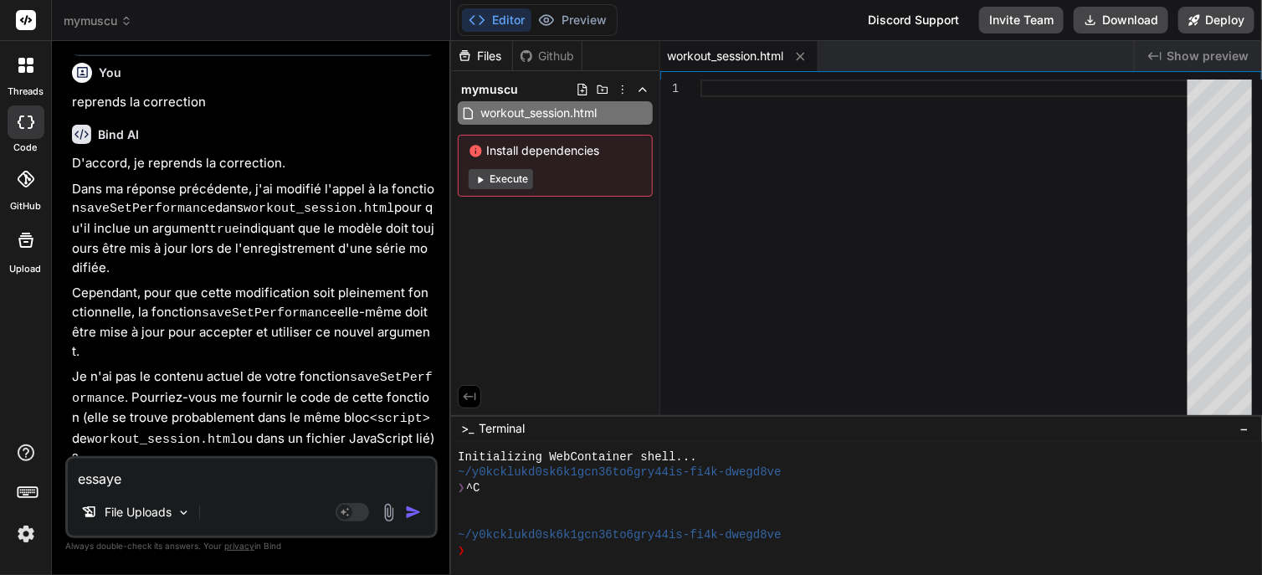
type textarea "x"
type textarea "essaye d"
type textarea "x"
type textarea "essaye de"
type textarea "x"
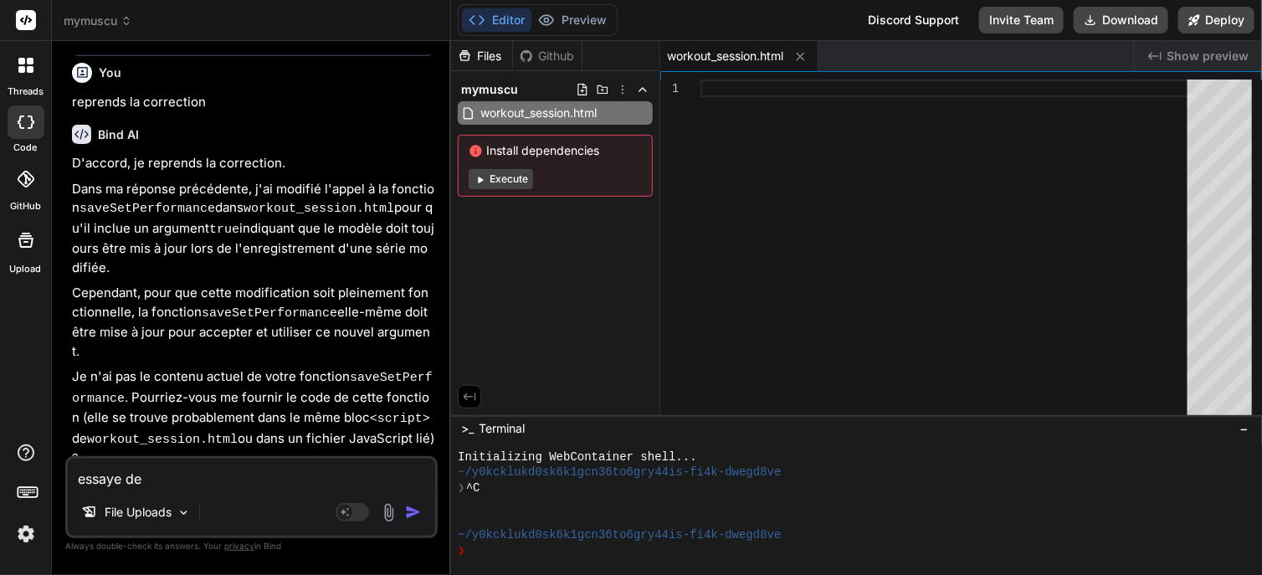
type textarea "essaye de"
type textarea "x"
type textarea "essaye de v"
type textarea "x"
type textarea "essaye de vo"
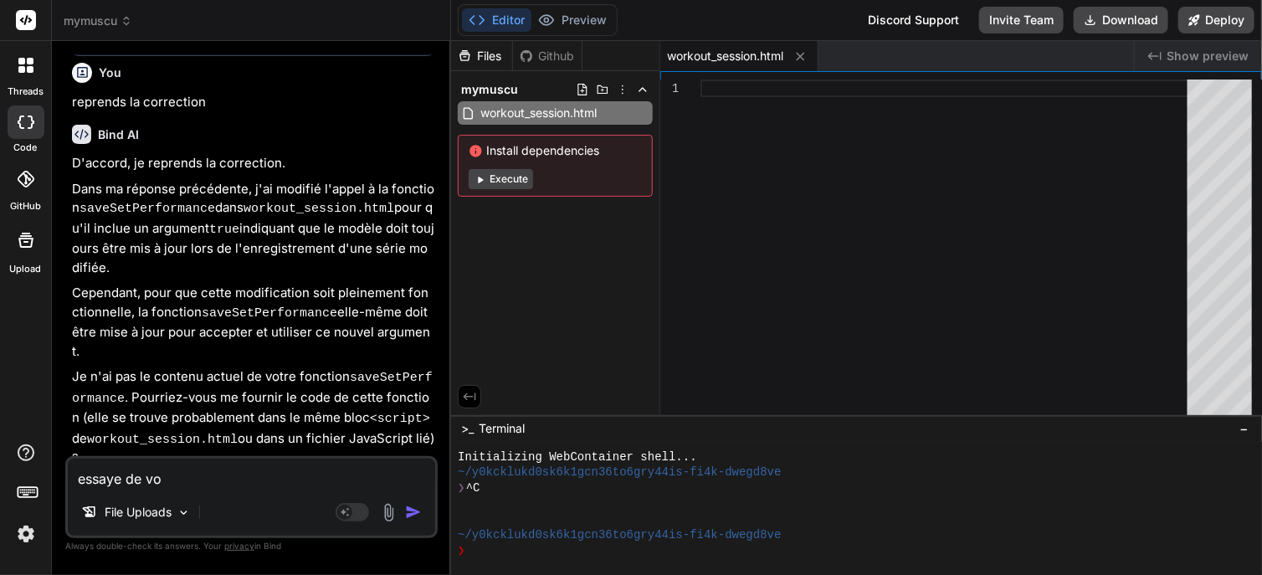
type textarea "x"
type textarea "essaye de voi"
type textarea "x"
type textarea "essaye de voir"
type textarea "x"
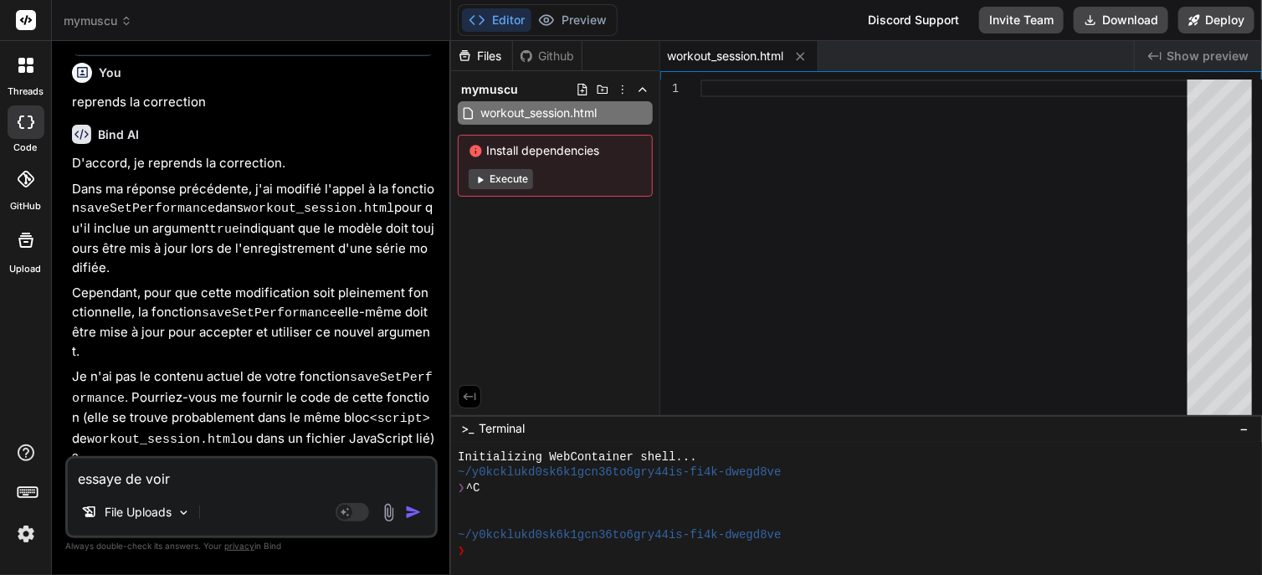
type textarea "essaye de voir"
type textarea "x"
type textarea "essaye de voir d"
type textarea "x"
type textarea "essaye de voir da"
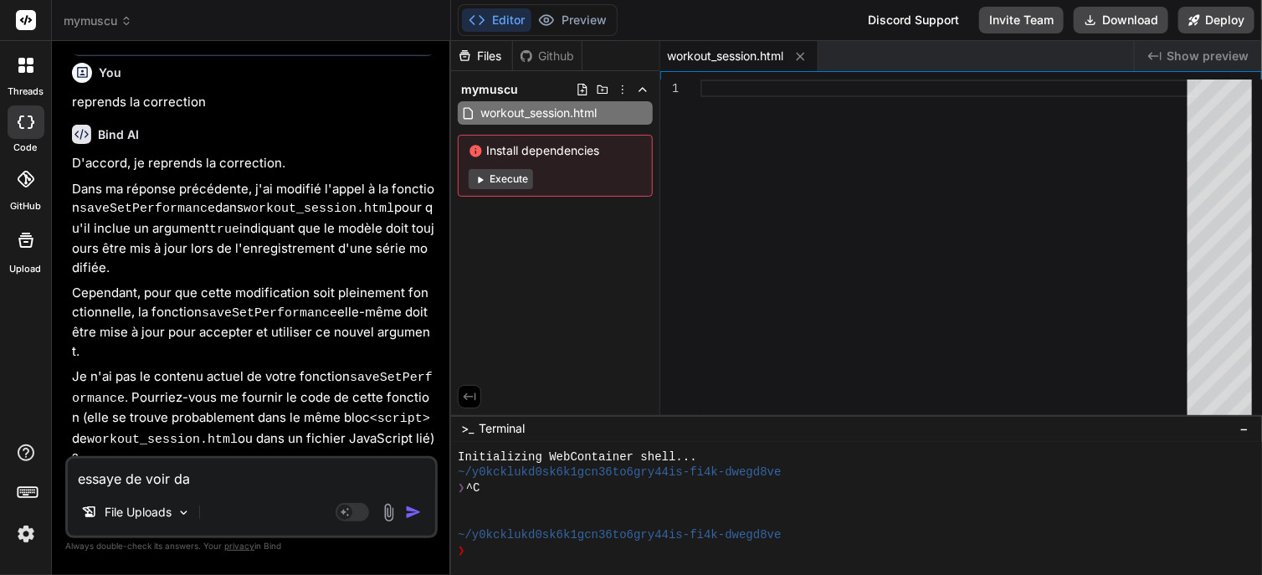
type textarea "x"
type textarea "essaye de voir dan"
type textarea "x"
type textarea "essaye de voir dans"
type textarea "x"
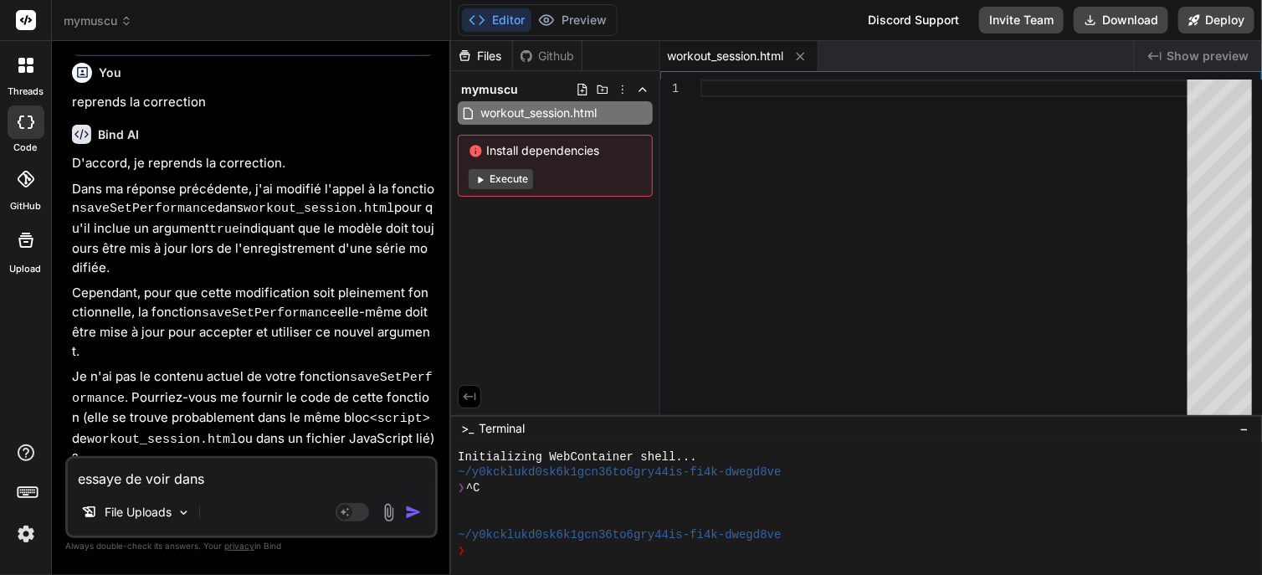
type textarea "essaye de voir dans"
type textarea "x"
type textarea "essaye de voir dans f"
type textarea "x"
type textarea "essaye de voir dans fl"
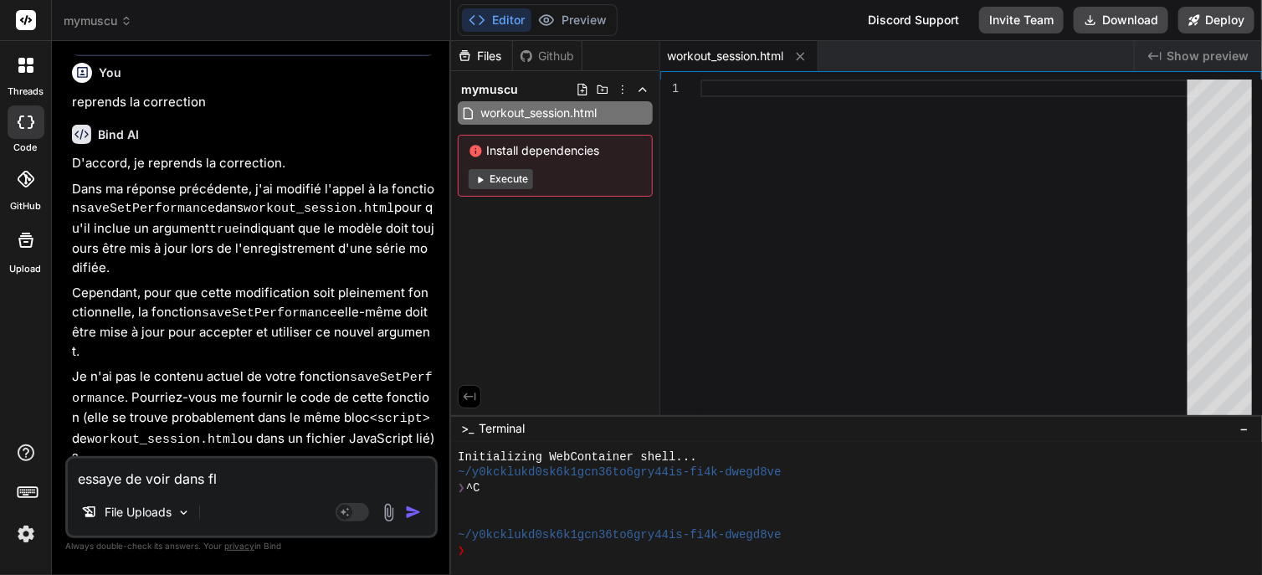
type textarea "x"
type textarea "essaye de voir dans fla"
type textarea "x"
type textarea "essaye de voir dans flas"
type textarea "x"
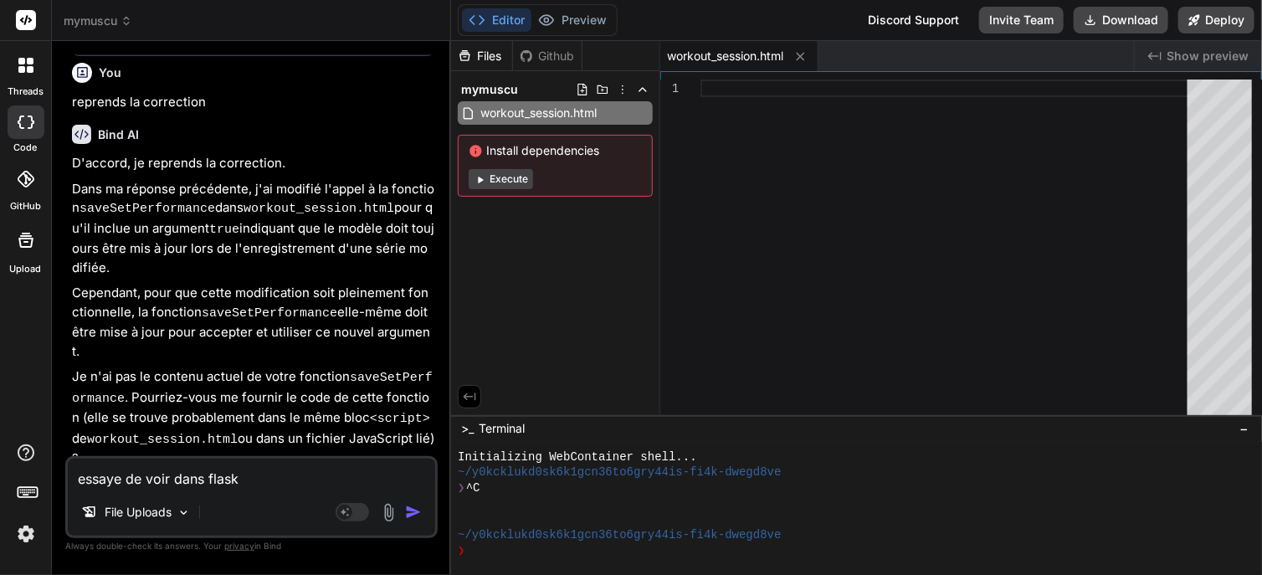
type textarea "essaye de voir dans flask"
click at [388, 510] on img at bounding box center [388, 512] width 19 height 19
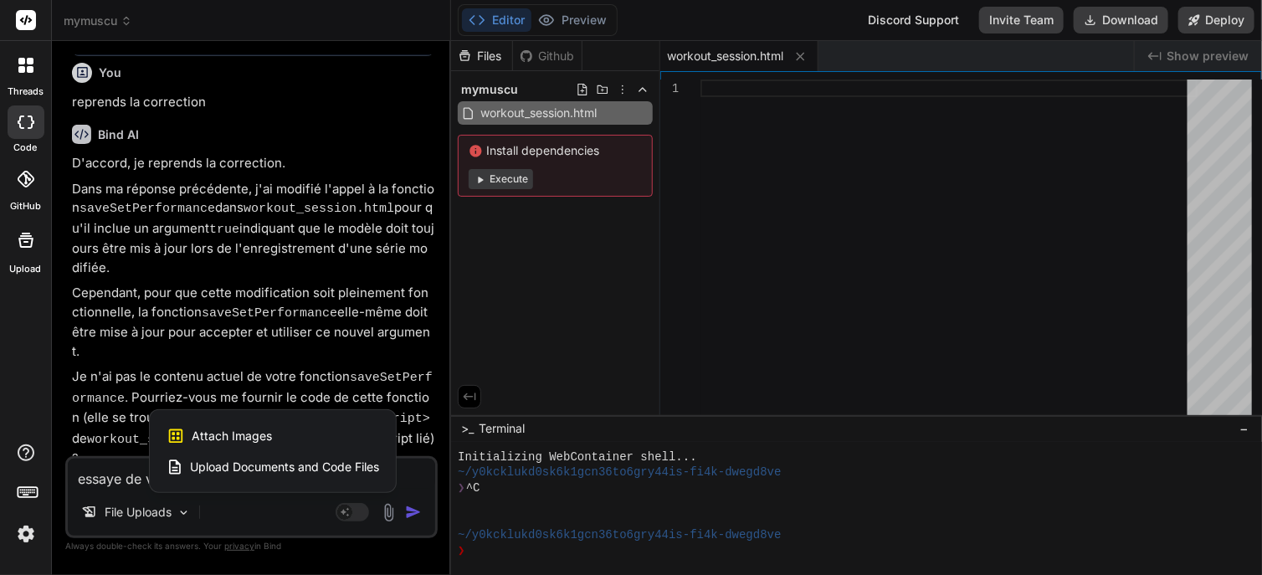
click at [317, 468] on span "Upload Documents and Code Files" at bounding box center [284, 467] width 189 height 17
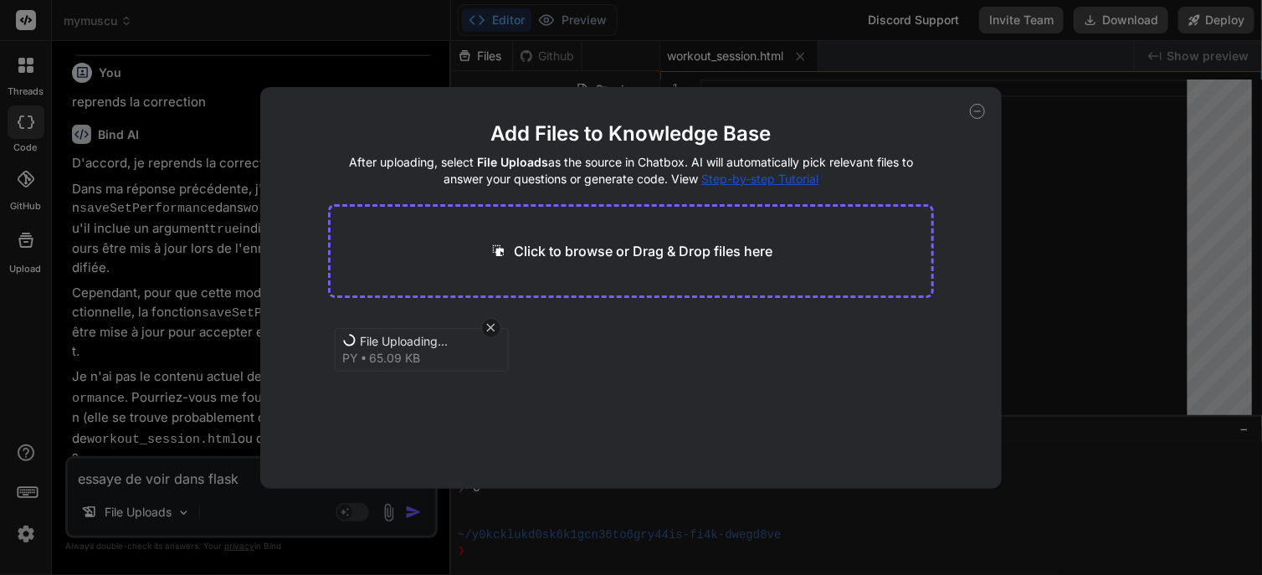
type textarea "x"
click at [489, 326] on icon at bounding box center [491, 327] width 14 height 14
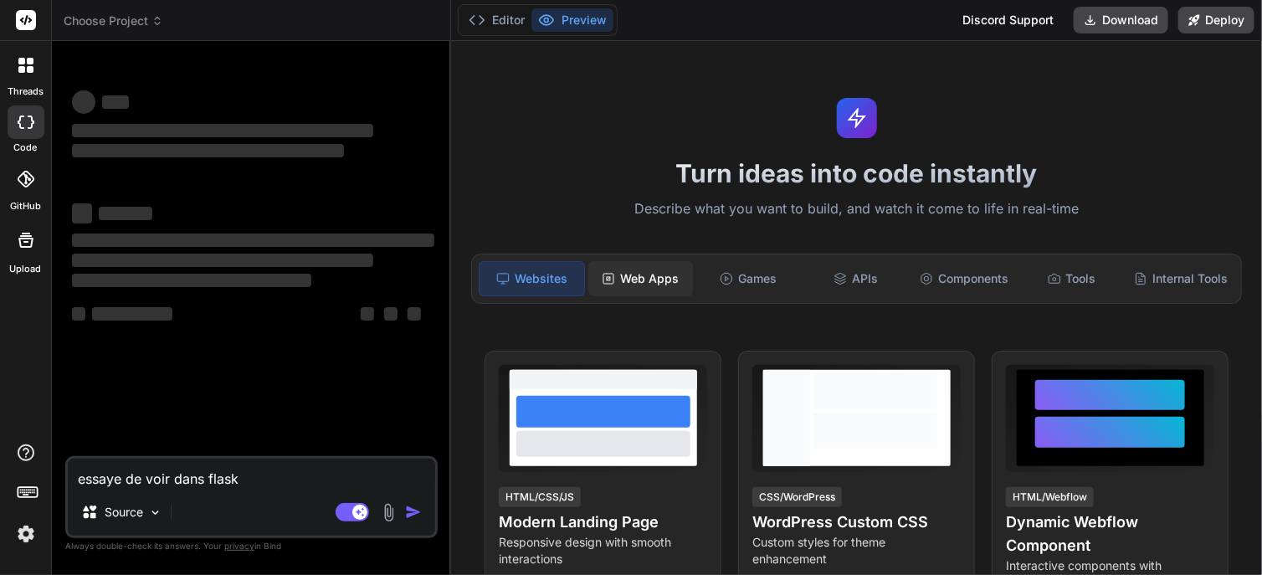
click at [626, 270] on div "Web Apps" at bounding box center [640, 278] width 105 height 35
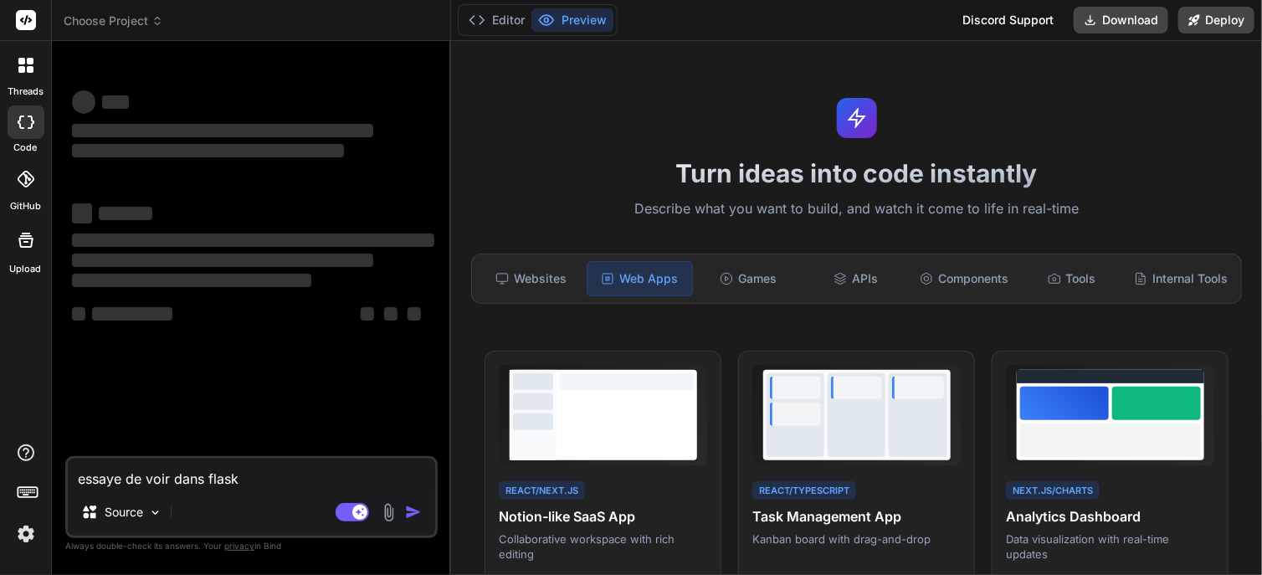
click at [151, 11] on header "Choose Project Created with Pixso." at bounding box center [251, 20] width 399 height 41
click at [147, 18] on span "Choose Project" at bounding box center [114, 21] width 100 height 17
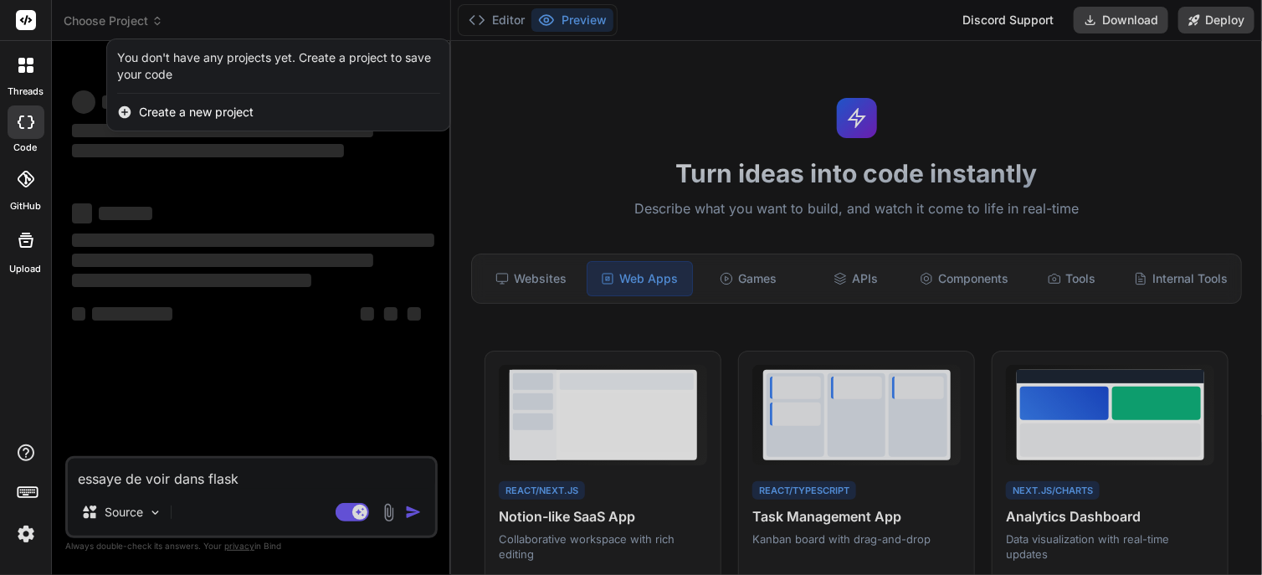
click at [183, 20] on div at bounding box center [631, 287] width 1262 height 575
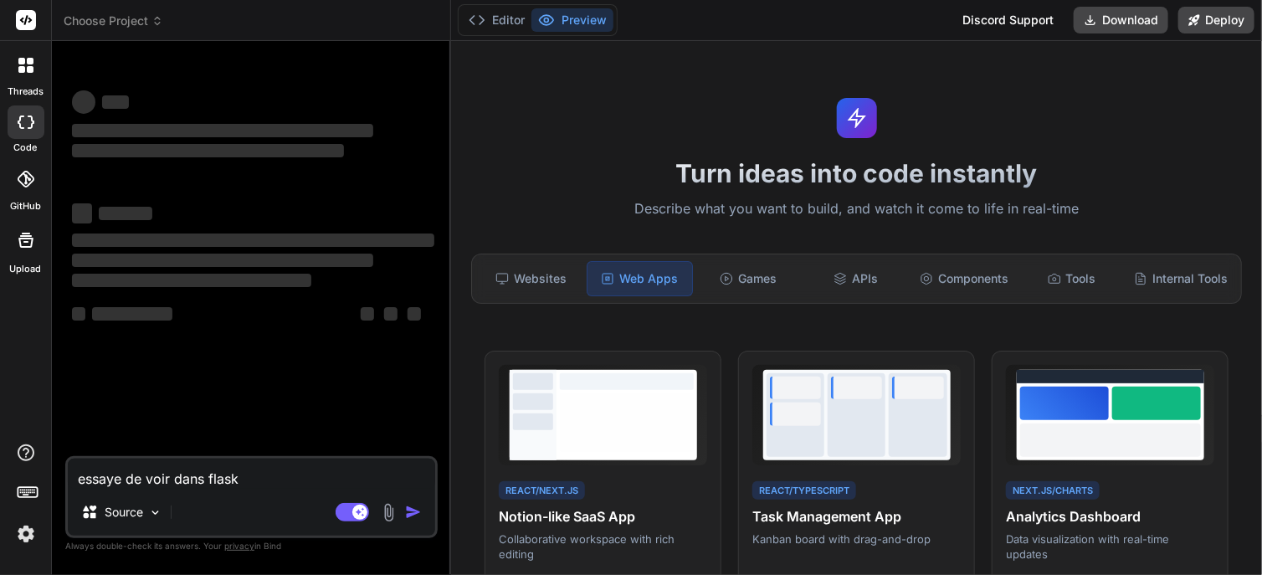
click at [155, 22] on icon at bounding box center [157, 21] width 12 height 12
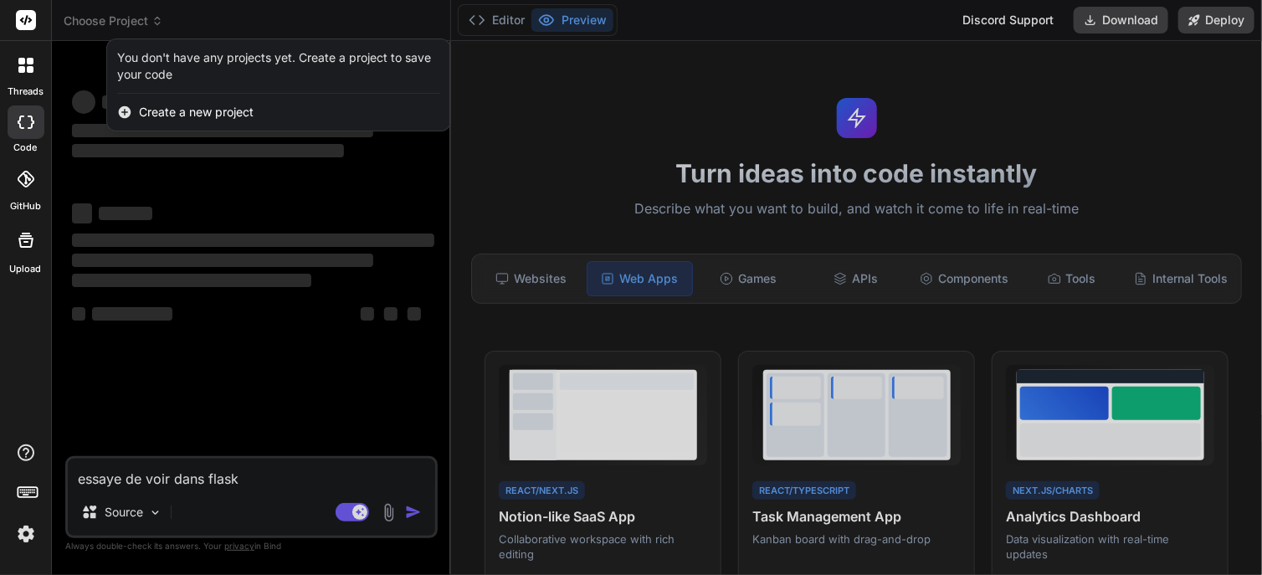
click at [205, 33] on div at bounding box center [631, 287] width 1262 height 575
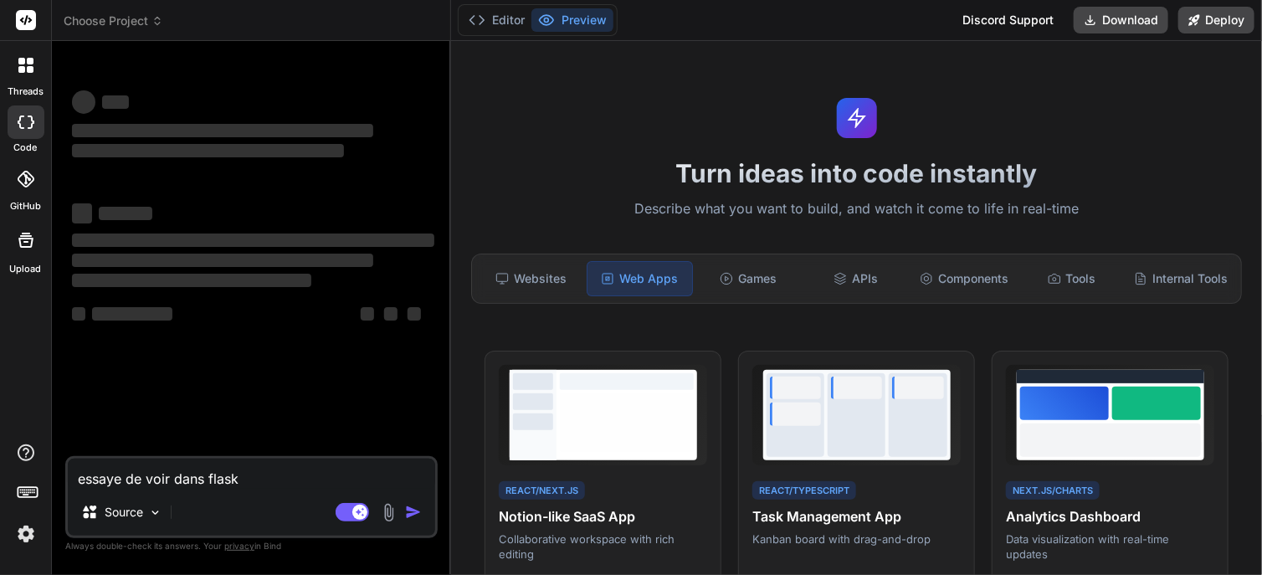
click at [131, 19] on span "Choose Project" at bounding box center [114, 21] width 100 height 17
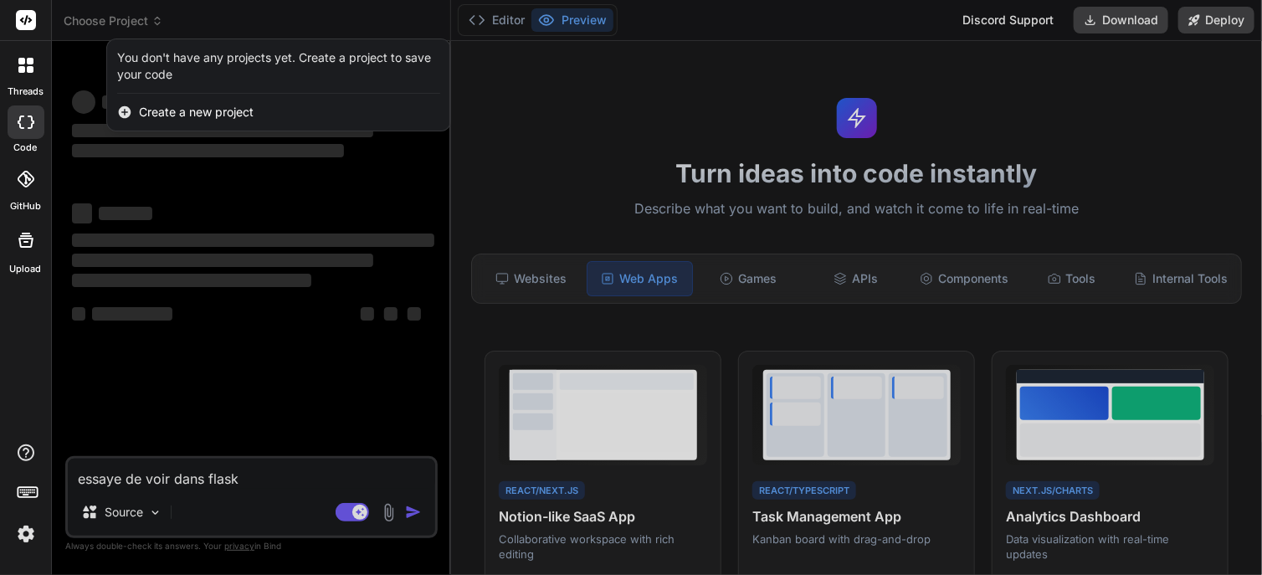
click at [141, 23] on div at bounding box center [631, 287] width 1262 height 575
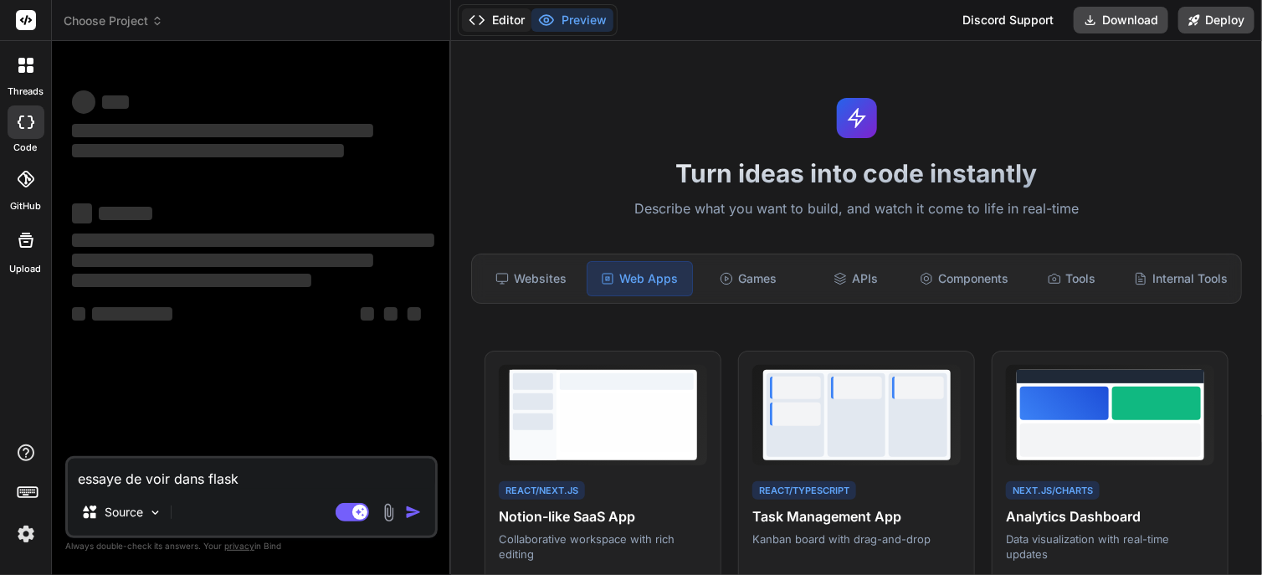
click at [504, 23] on button "Editor" at bounding box center [496, 19] width 69 height 23
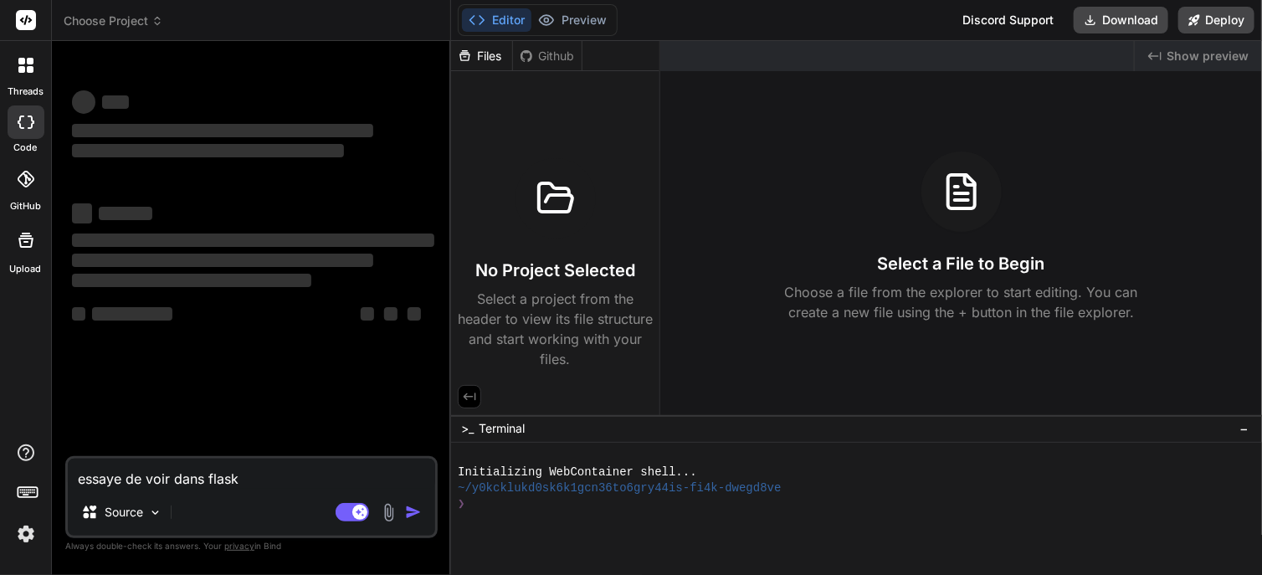
click at [114, 13] on span "Choose Project" at bounding box center [114, 21] width 100 height 17
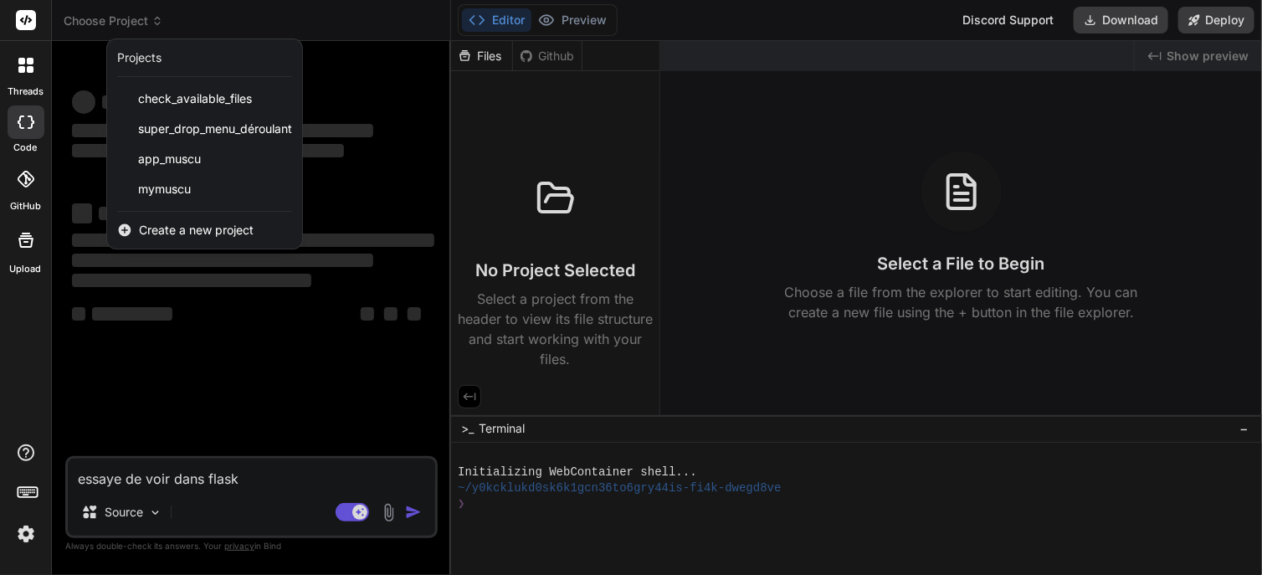
click at [165, 181] on span "mymuscu" at bounding box center [164, 189] width 53 height 17
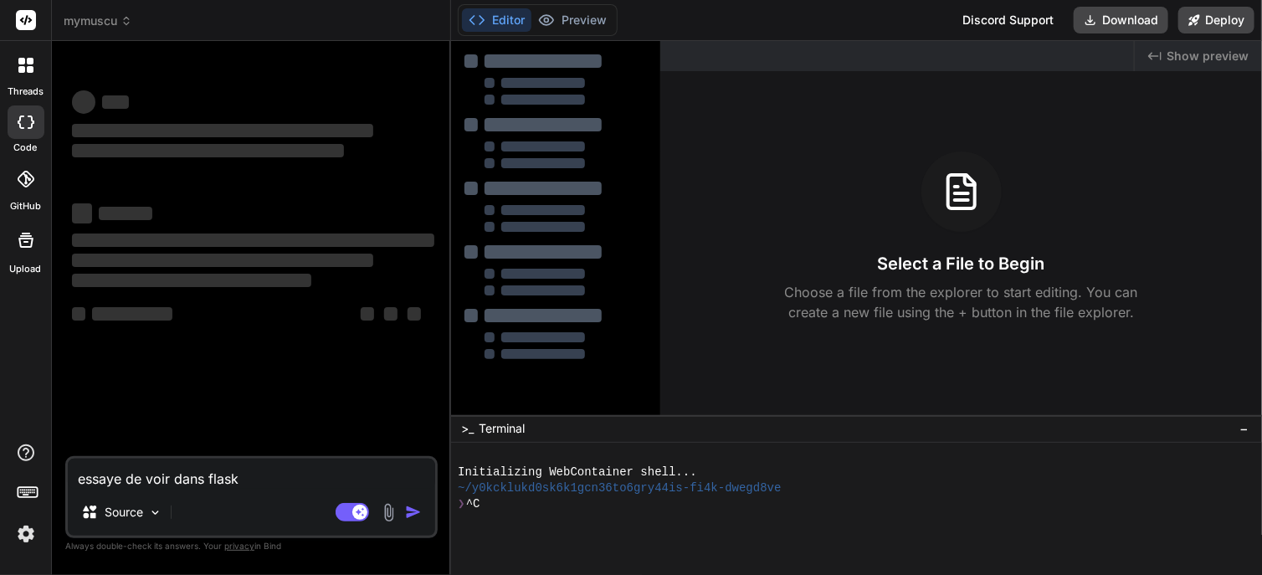
click at [167, 186] on div "‌ ‌ ‌ ‌ ‌ ‌ ‌ ‌ ‌ ‌ ‌ ‌ ‌ ‌" at bounding box center [253, 215] width 362 height 269
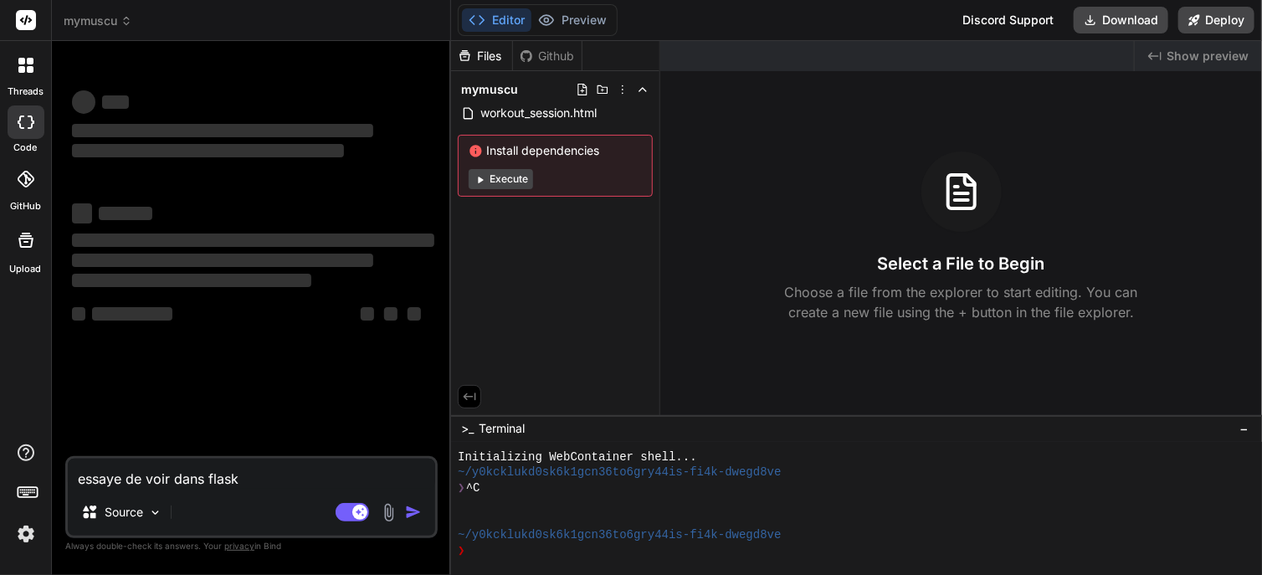
click at [386, 506] on img at bounding box center [388, 512] width 19 height 19
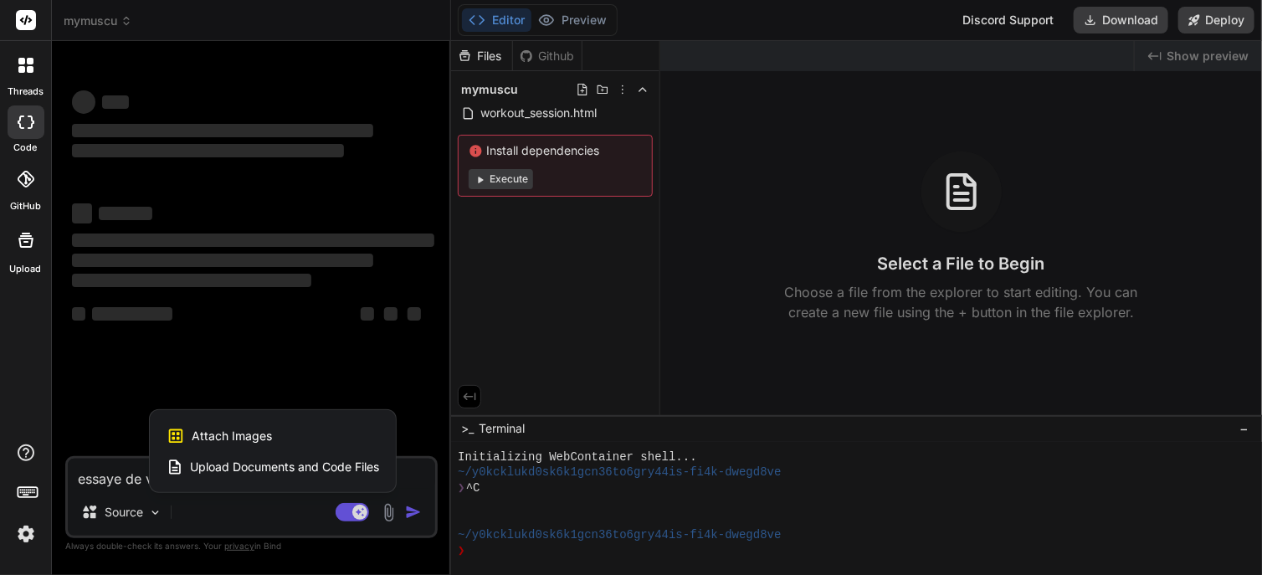
click at [341, 459] on span "Upload Documents and Code Files" at bounding box center [284, 467] width 189 height 17
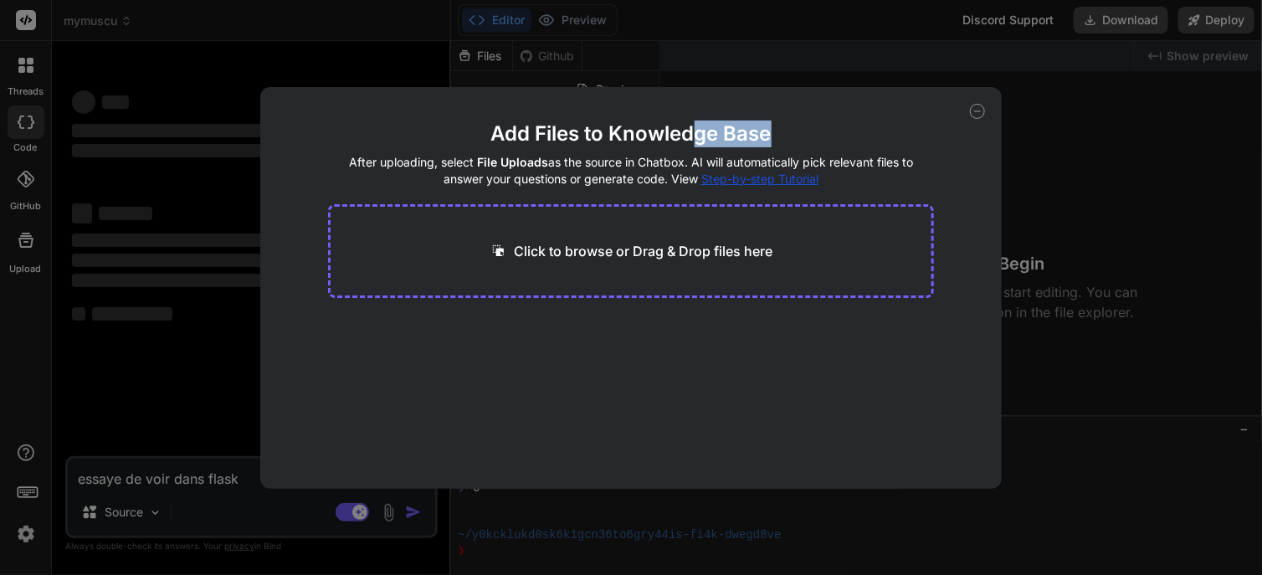
drag, startPoint x: 823, startPoint y: 105, endPoint x: 700, endPoint y: 96, distance: 123.3
click at [700, 96] on div "Add Files to Knowledge Base After uploading, select File Uploads as the source …" at bounding box center [630, 288] width 741 height 402
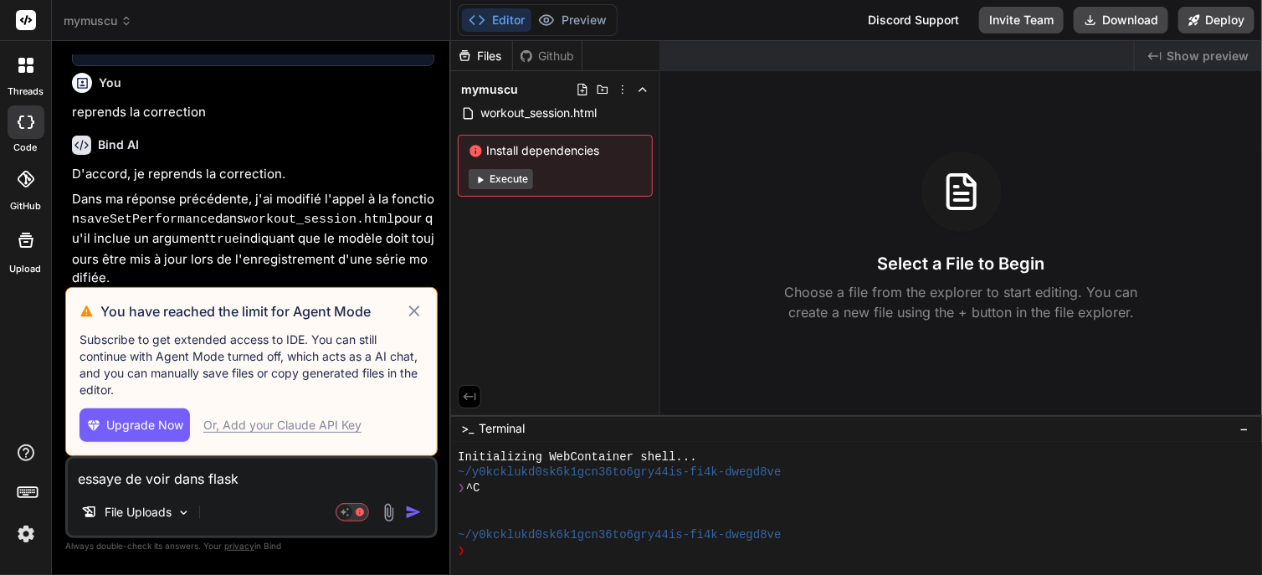
scroll to position [913, 0]
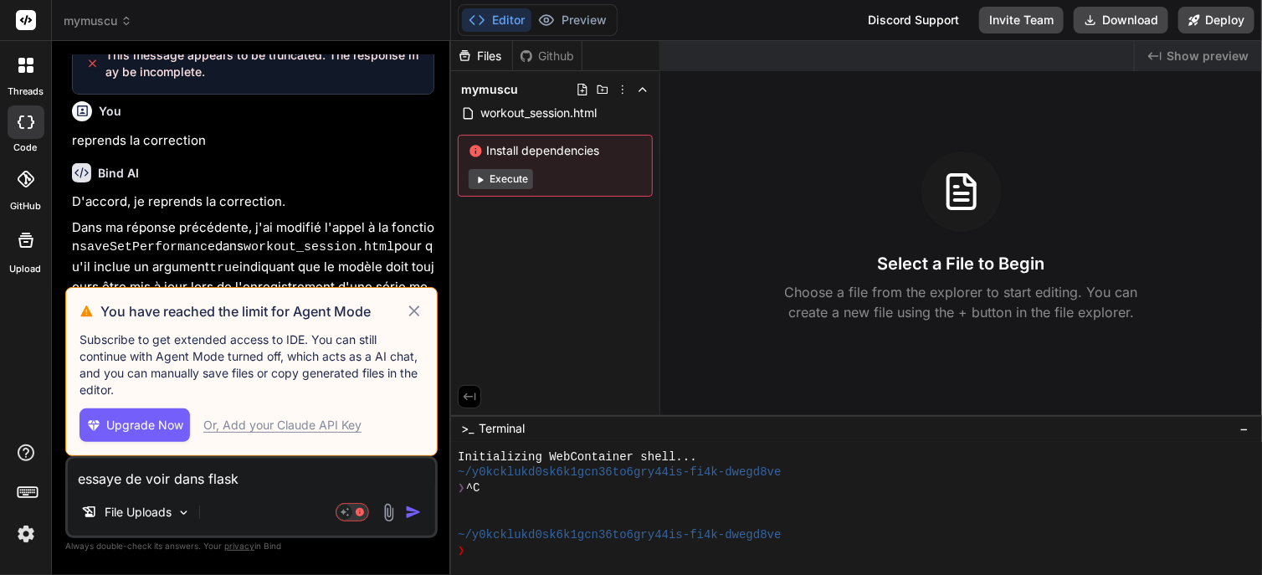
click at [420, 309] on icon at bounding box center [414, 311] width 19 height 20
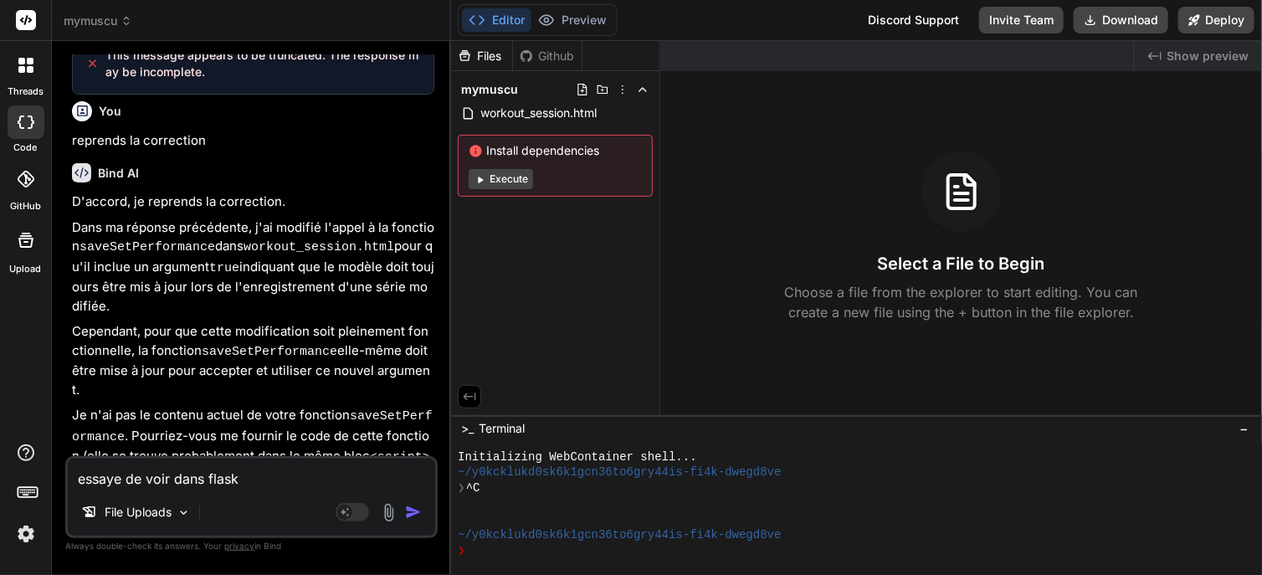
click at [387, 502] on div "Agent Mode. When this toggle is activated, AI automatically makes decisions, re…" at bounding box center [380, 512] width 96 height 20
click at [388, 511] on img at bounding box center [388, 512] width 19 height 19
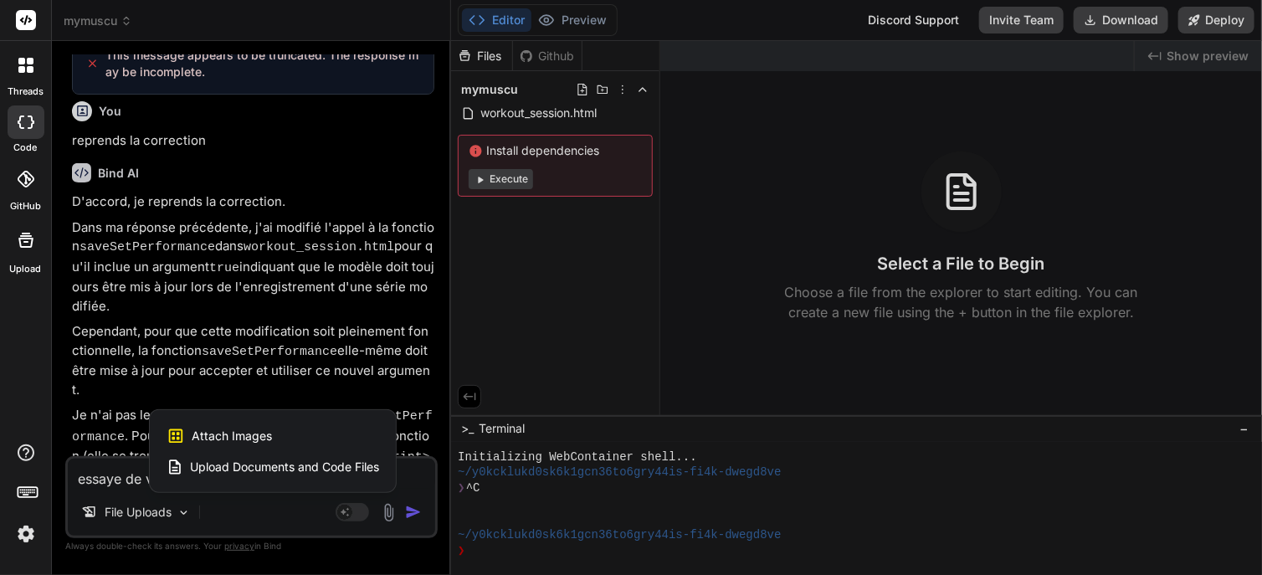
click at [365, 477] on div "Upload Documents and Code Files" at bounding box center [273, 467] width 213 height 30
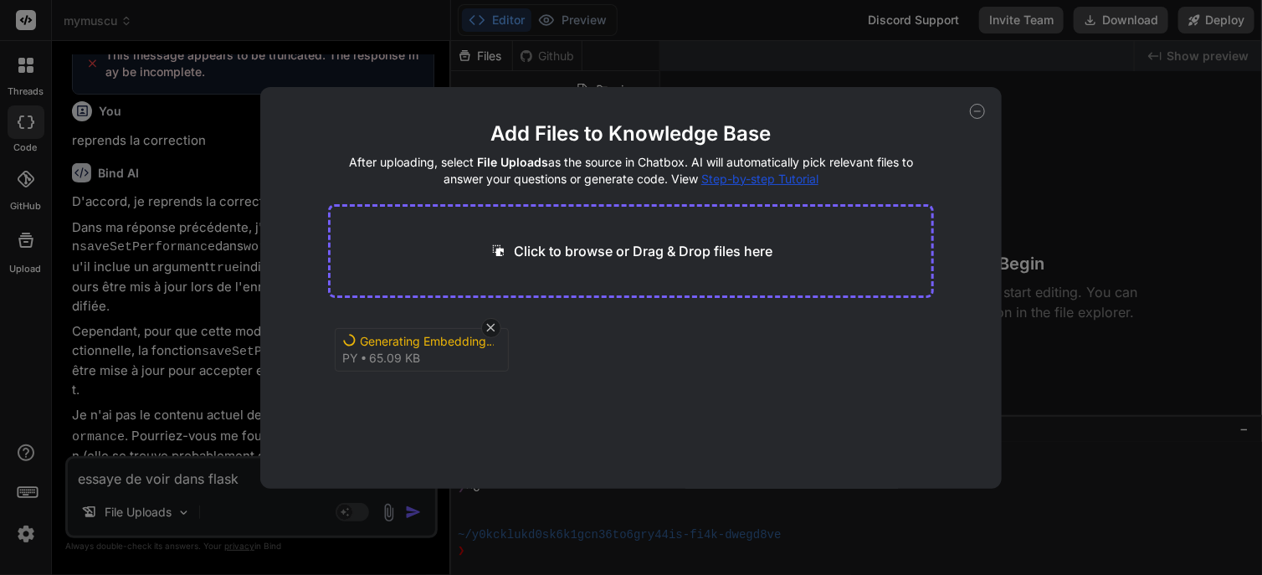
type textarea "x"
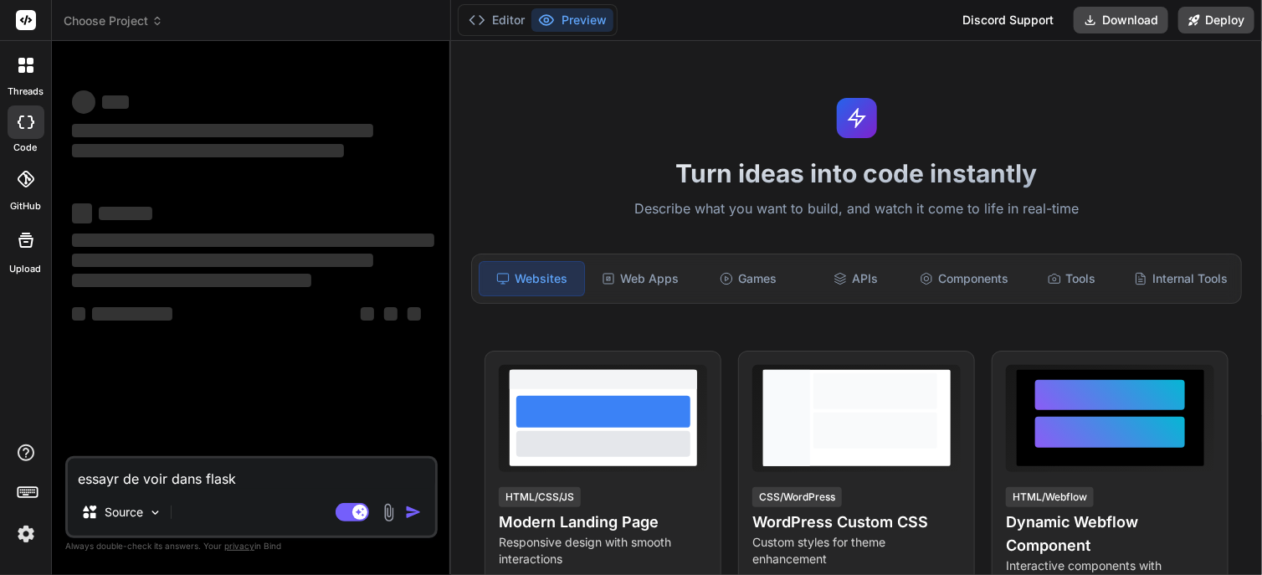
click at [269, 375] on div "‌ ‌ ‌ ‌ ‌ ‌ ‌ ‌ ‌ ‌ ‌ ‌ ‌ ‌" at bounding box center [253, 255] width 369 height 402
click at [393, 508] on img at bounding box center [388, 512] width 19 height 19
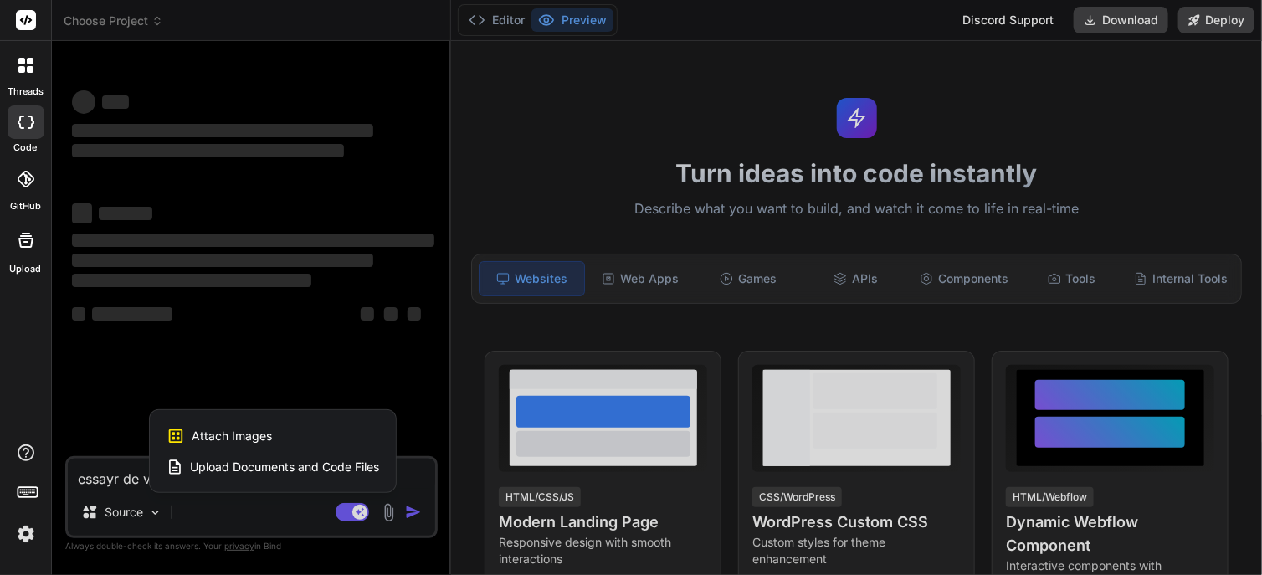
click at [320, 465] on span "Upload Documents and Code Files" at bounding box center [284, 467] width 189 height 17
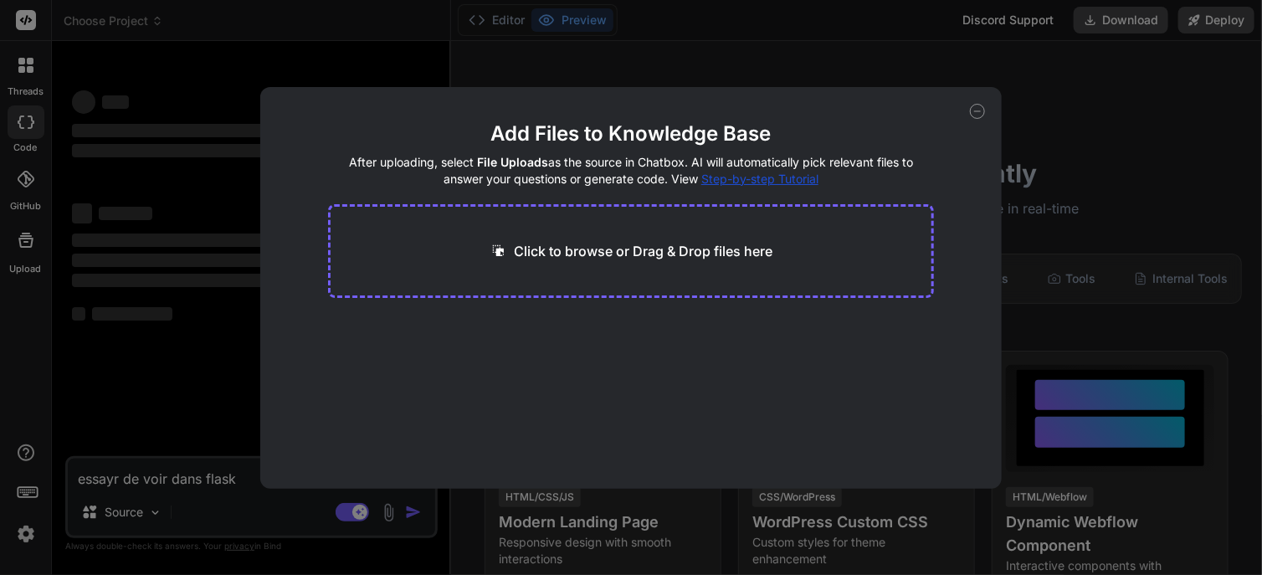
click at [976, 111] on icon at bounding box center [977, 111] width 15 height 15
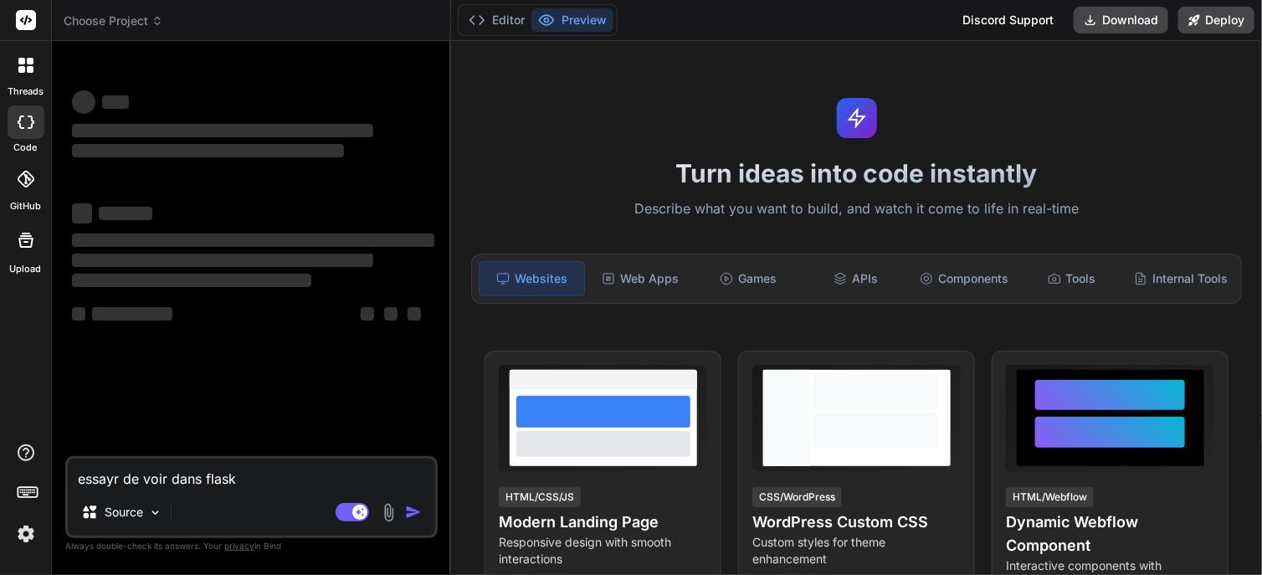
click at [135, 14] on span "Choose Project" at bounding box center [114, 21] width 100 height 17
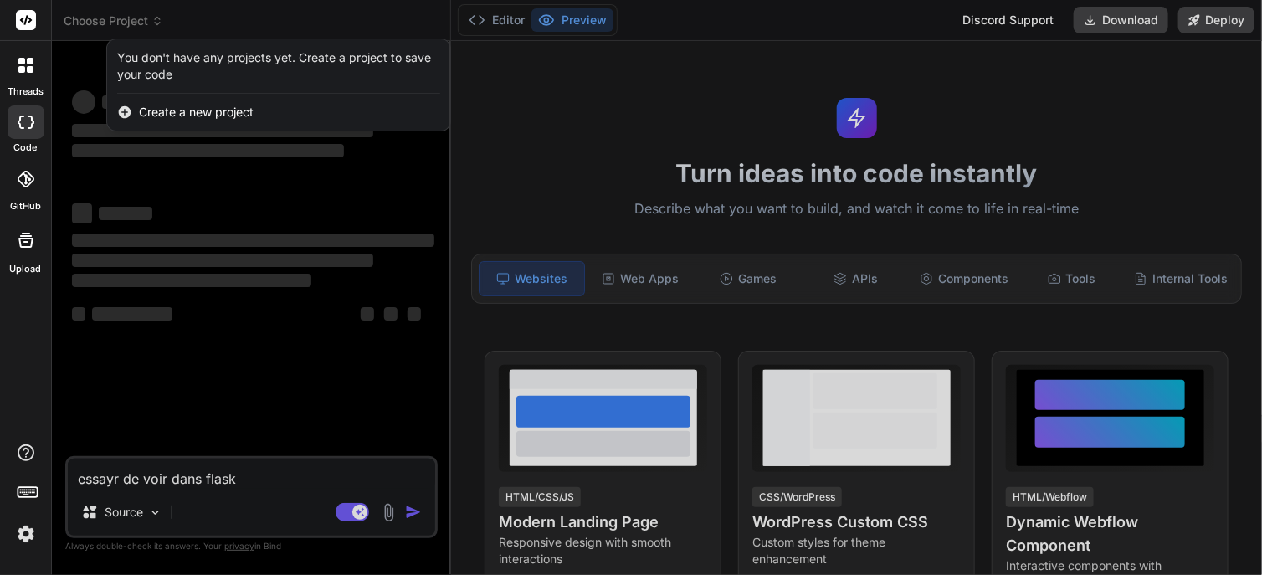
click at [510, 126] on div at bounding box center [631, 287] width 1262 height 575
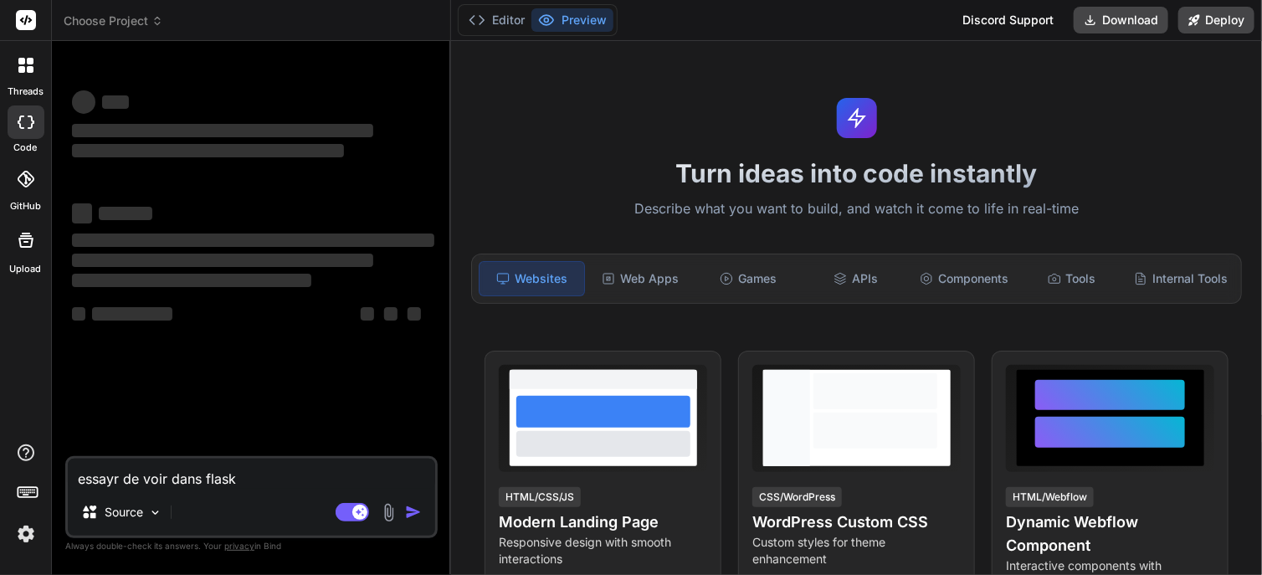
click at [116, 19] on span "Choose Project" at bounding box center [114, 21] width 100 height 17
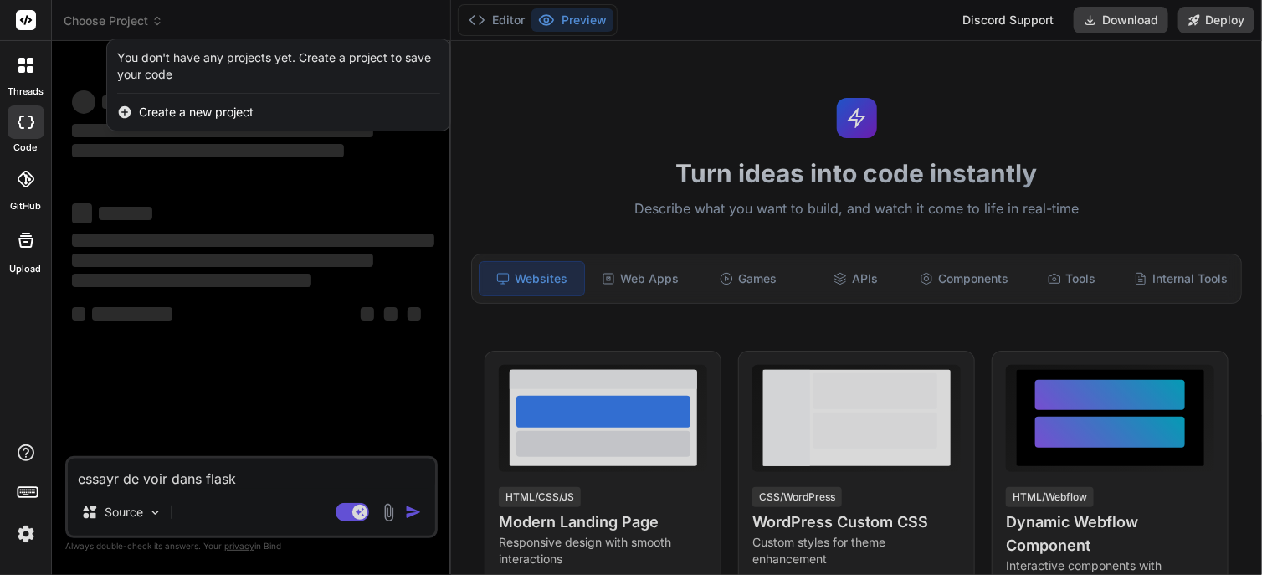
click at [493, 99] on div at bounding box center [631, 287] width 1262 height 575
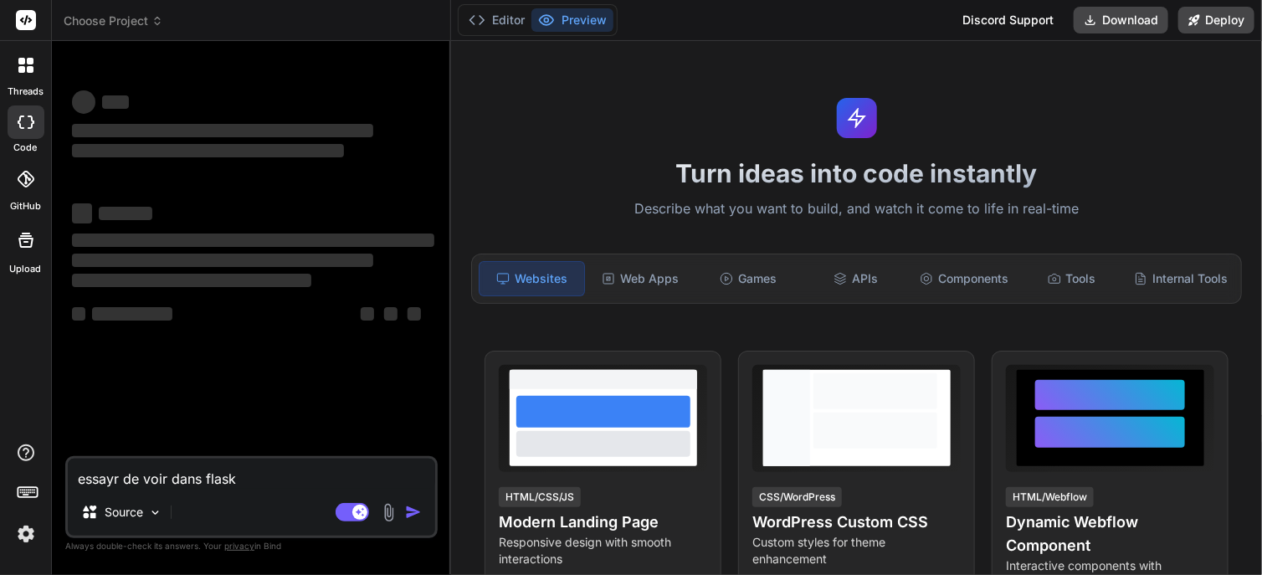
click at [102, 23] on span "Choose Project" at bounding box center [114, 21] width 100 height 17
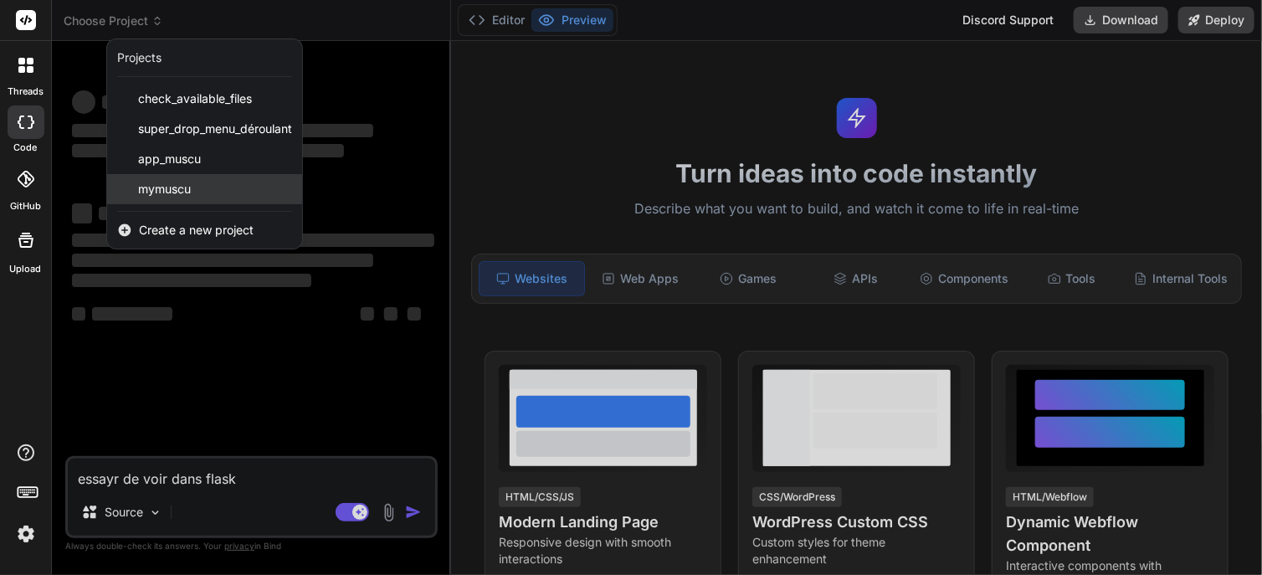
click at [150, 192] on span "mymuscu" at bounding box center [164, 189] width 53 height 17
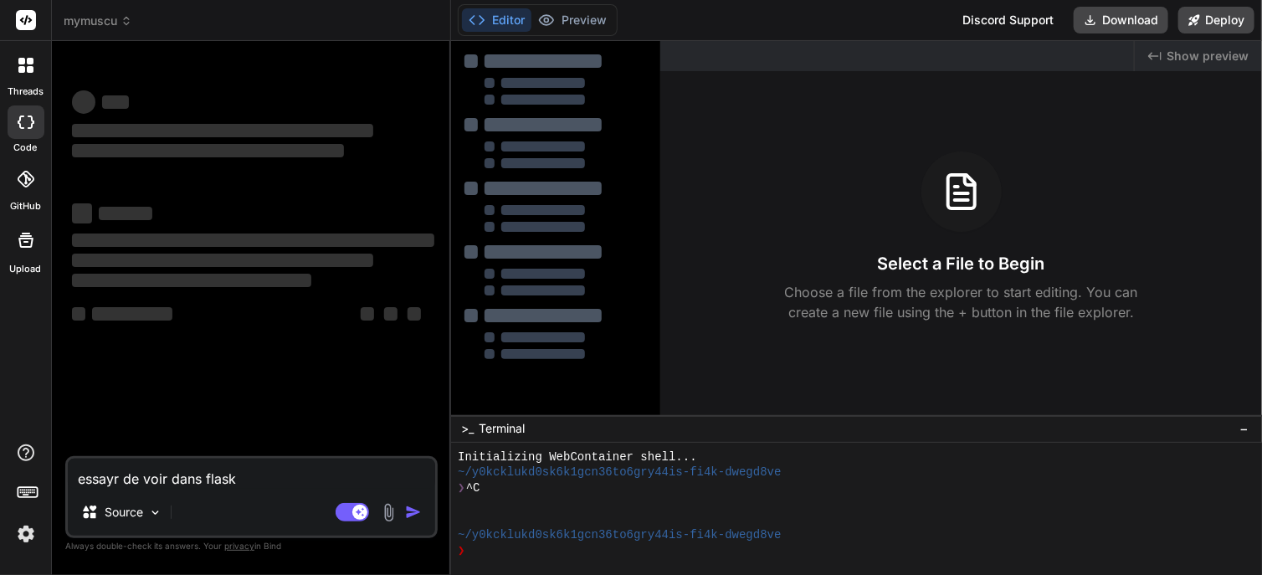
scroll to position [14, 0]
click at [385, 513] on img at bounding box center [388, 512] width 19 height 19
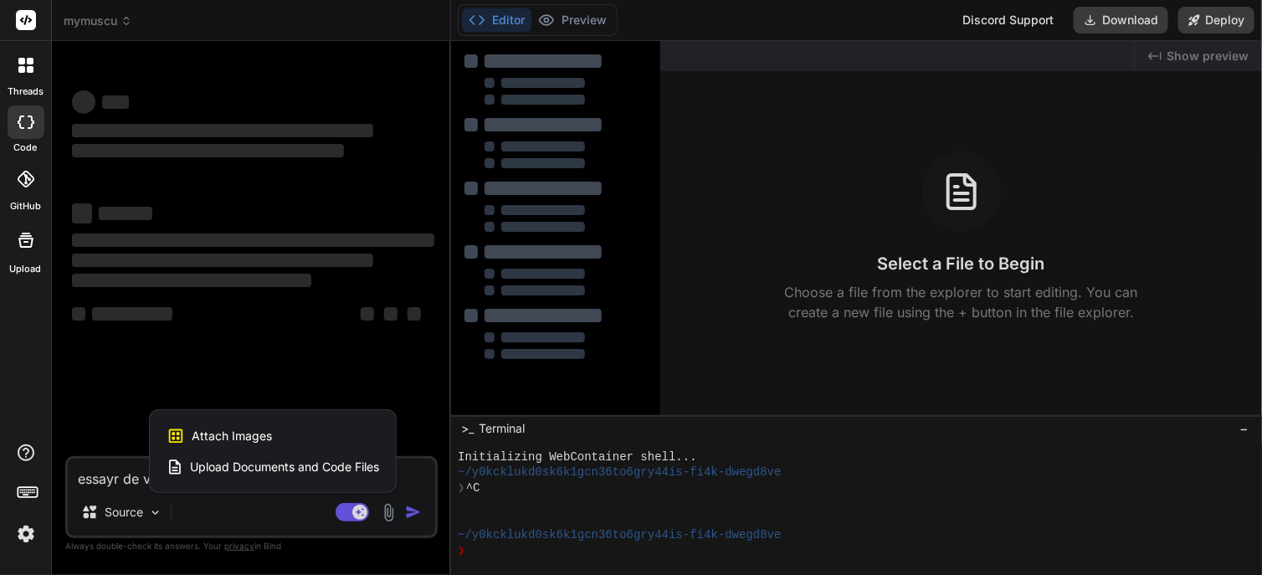
click at [316, 471] on span "Upload Documents and Code Files" at bounding box center [284, 467] width 189 height 17
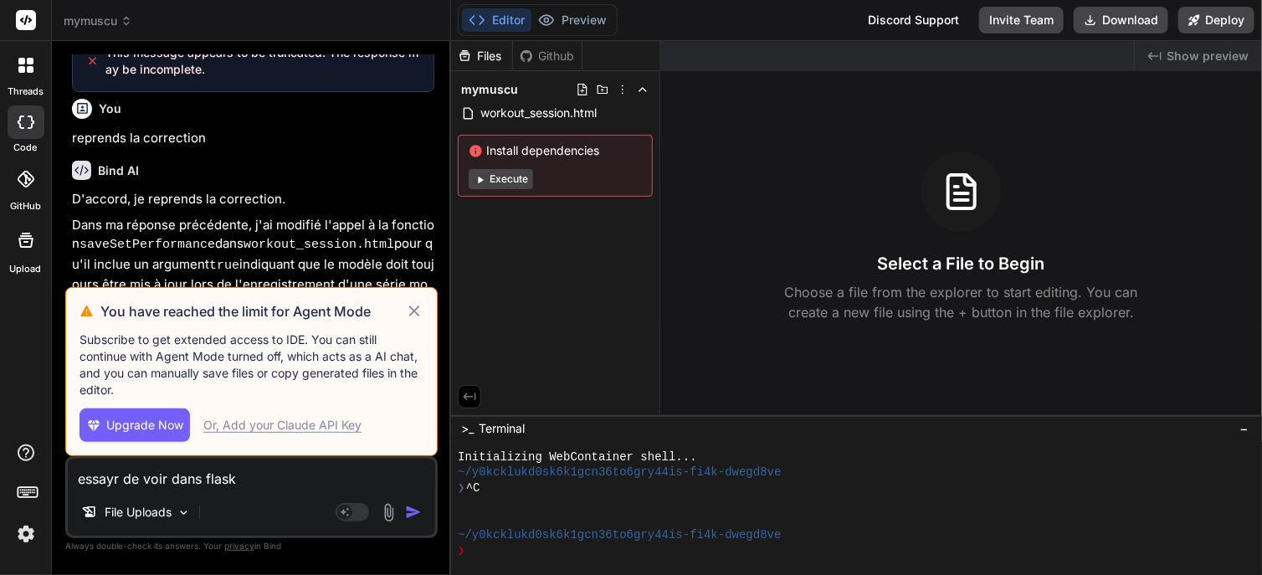
scroll to position [909, 0]
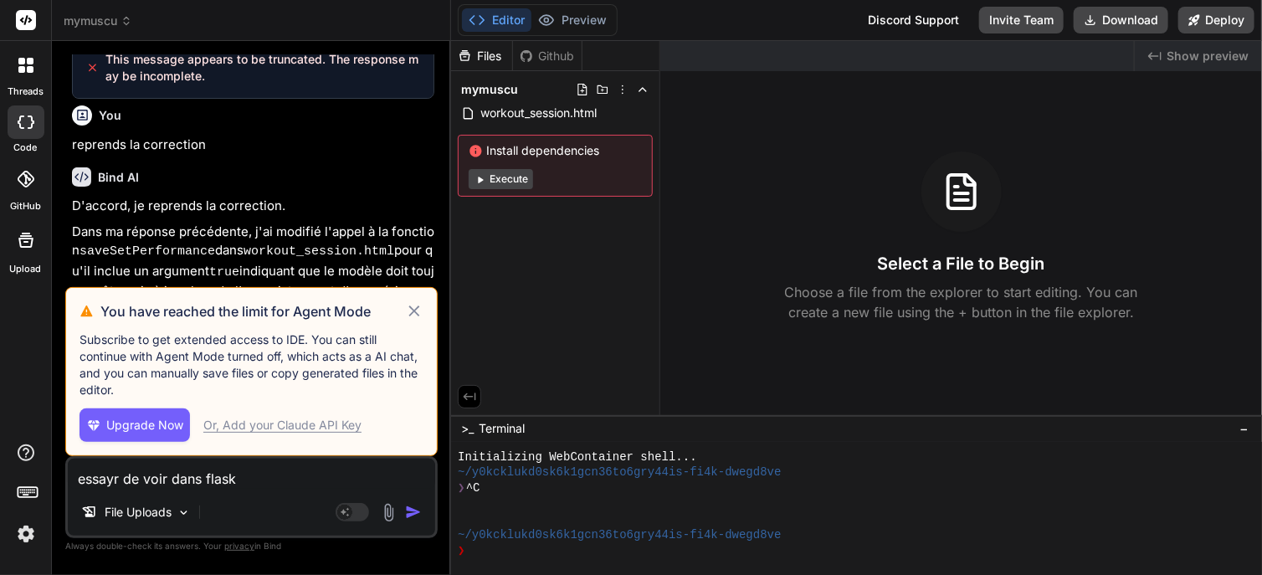
click at [415, 315] on icon at bounding box center [414, 311] width 19 height 20
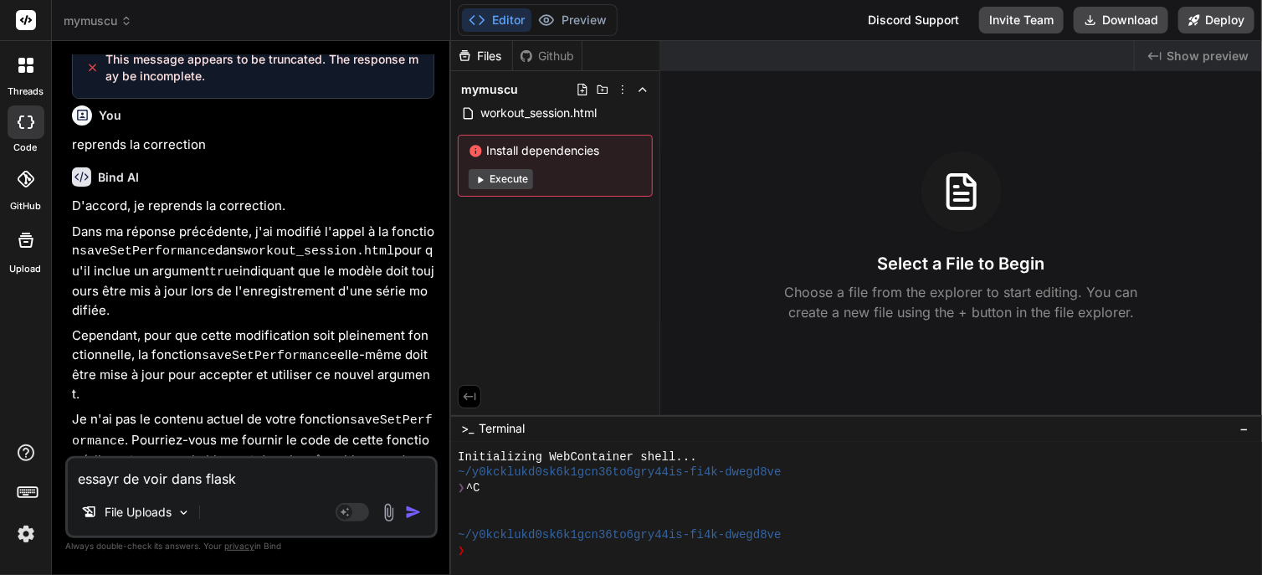
click at [387, 520] on img at bounding box center [388, 512] width 19 height 19
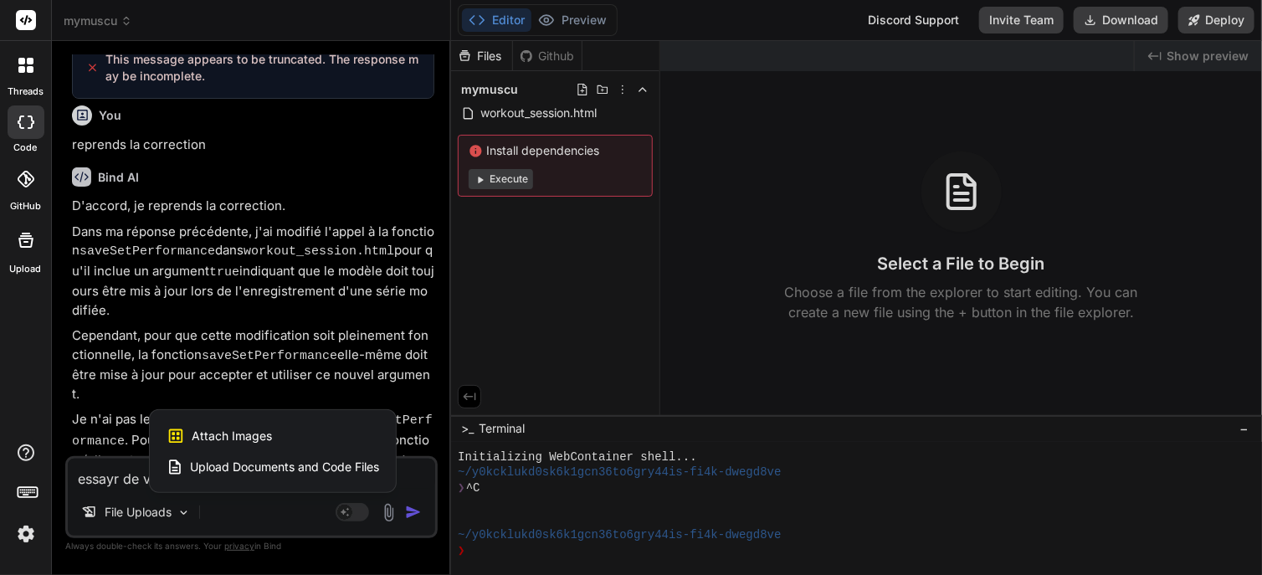
click at [367, 476] on div "Upload Documents and Code Files" at bounding box center [273, 467] width 213 height 30
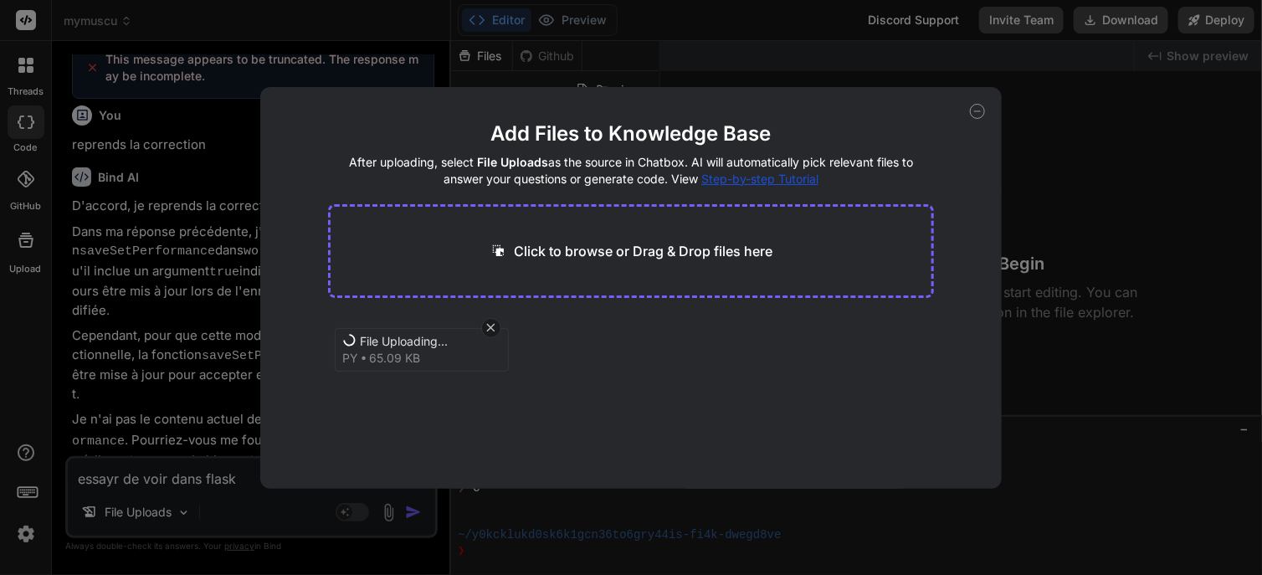
click at [1167, 86] on div "Add Files to Knowledge Base After uploading, select File Uploads as the source …" at bounding box center [631, 287] width 1262 height 575
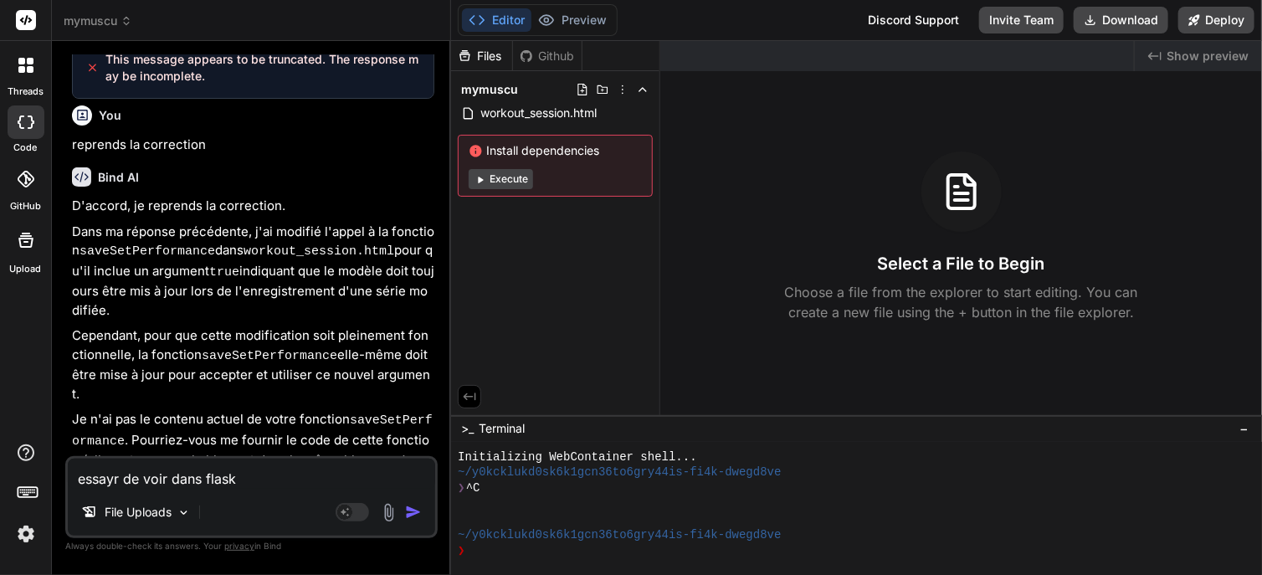
click at [387, 514] on img at bounding box center [388, 512] width 19 height 19
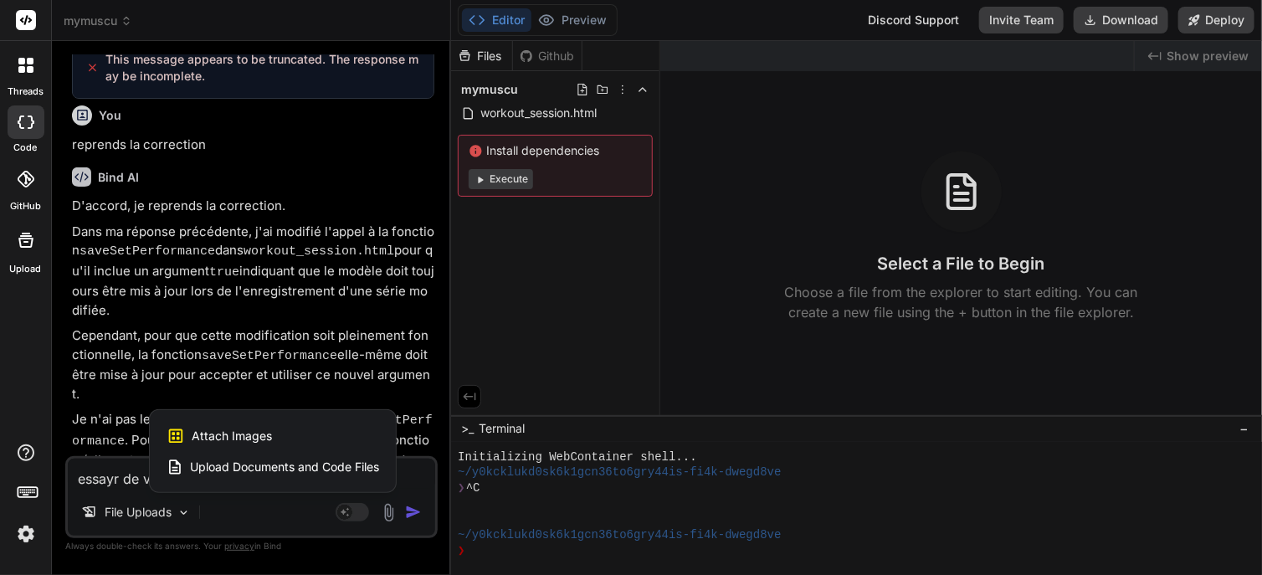
click at [348, 473] on span "Upload Documents and Code Files" at bounding box center [284, 467] width 189 height 17
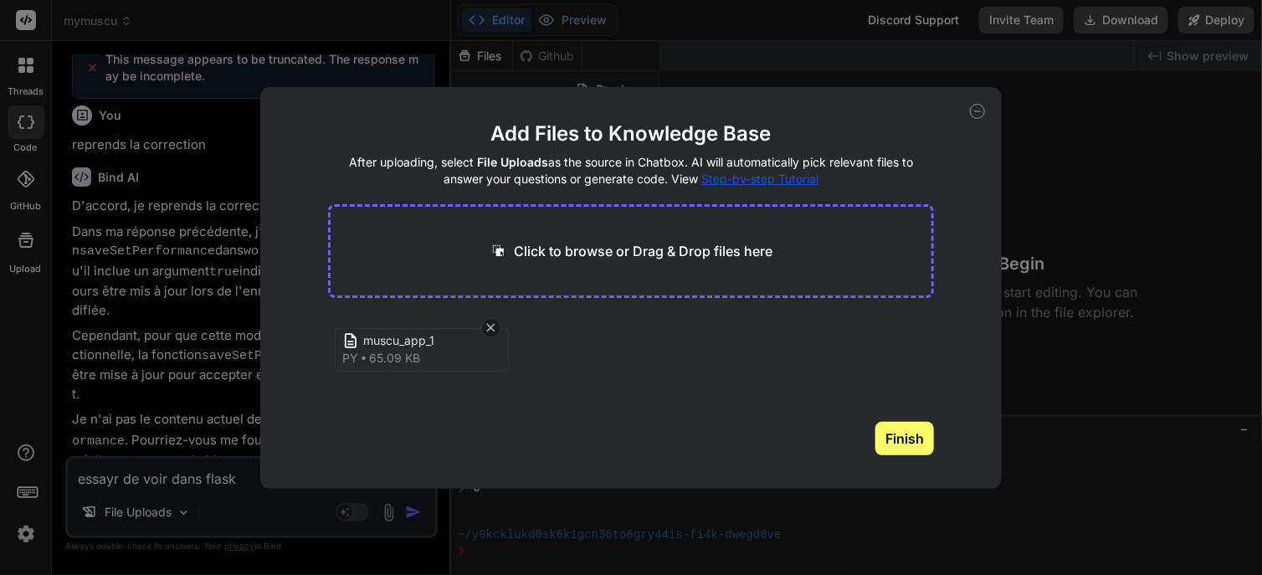
click at [904, 448] on button "Finish" at bounding box center [904, 438] width 59 height 33
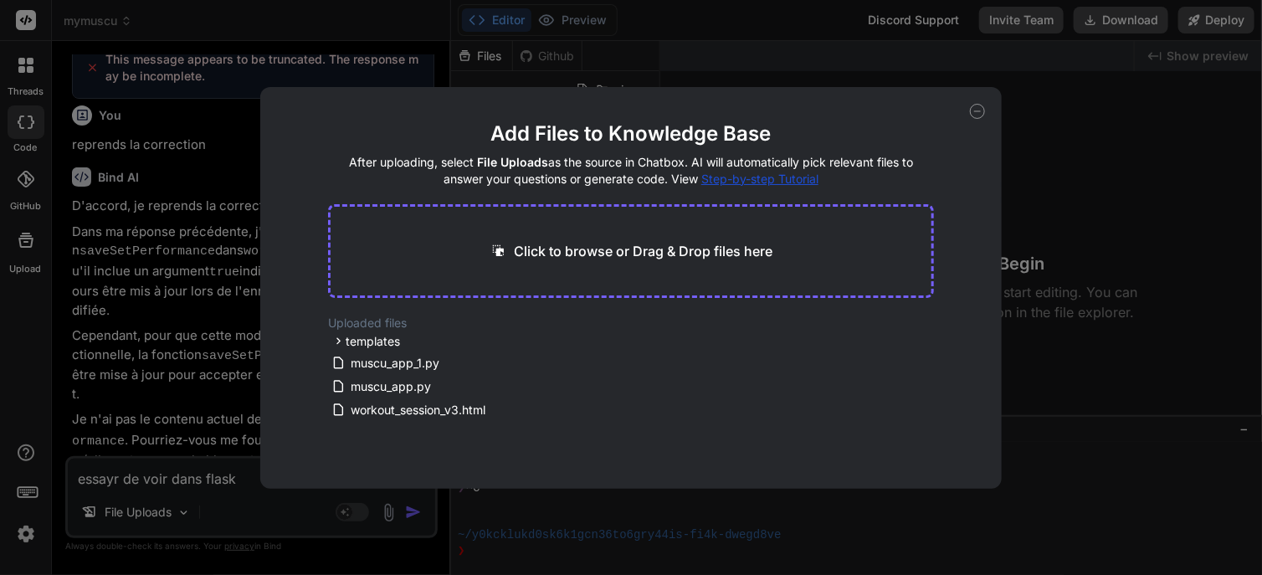
click at [253, 502] on div "Add Files to Knowledge Base After uploading, select File Uploads as the source …" at bounding box center [631, 287] width 1262 height 575
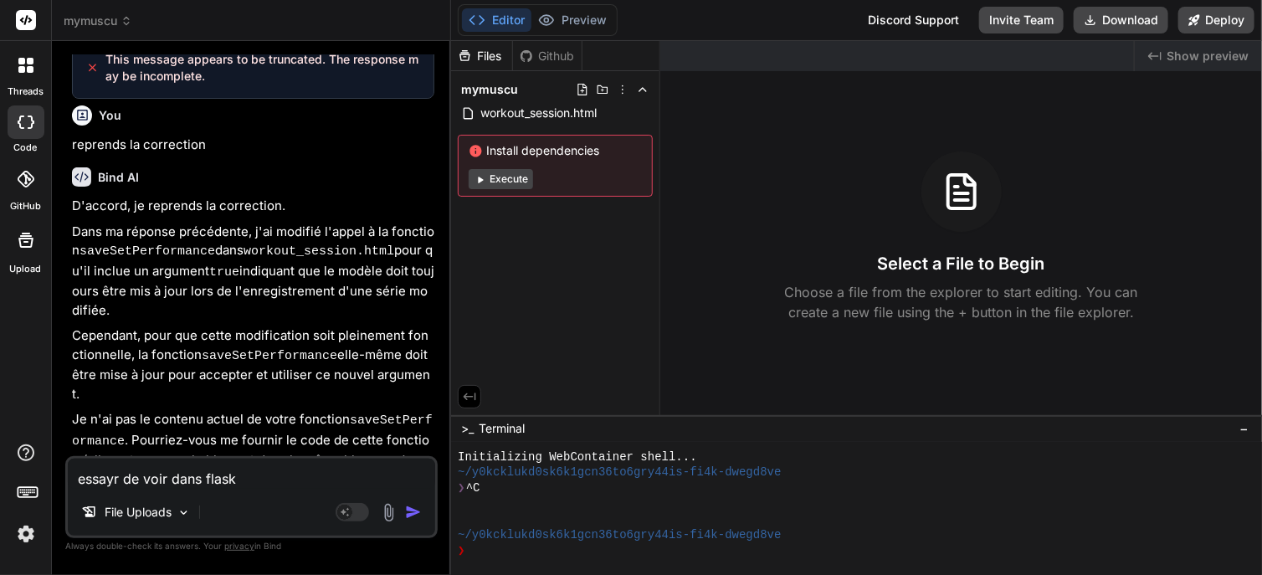
click at [412, 510] on img "button" at bounding box center [413, 512] width 17 height 17
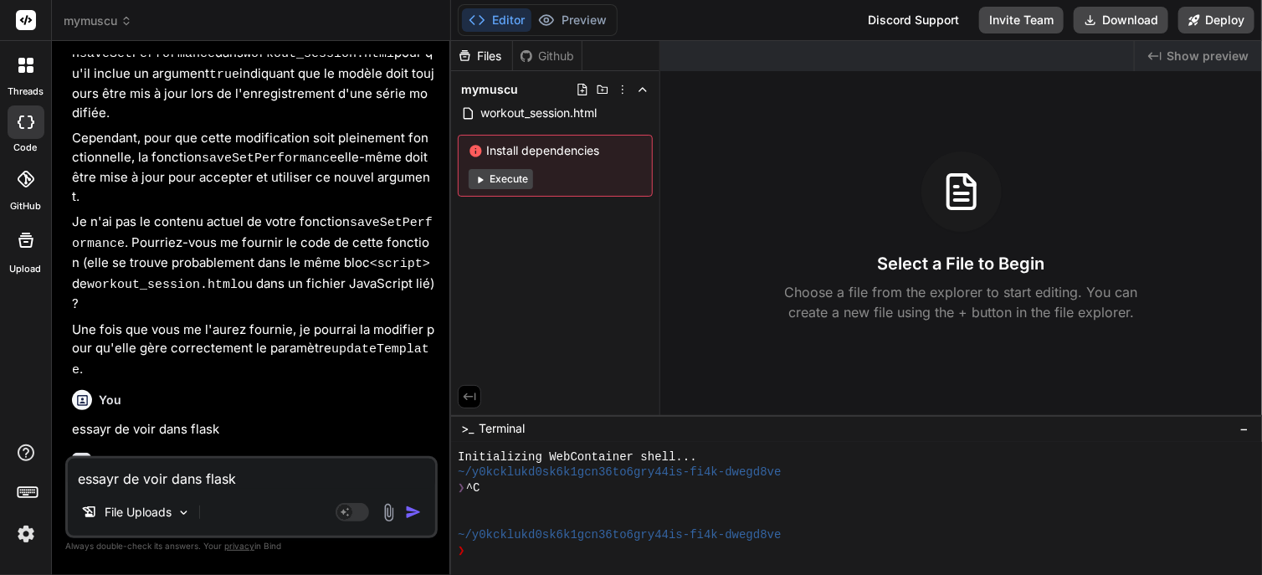
scroll to position [1125, 0]
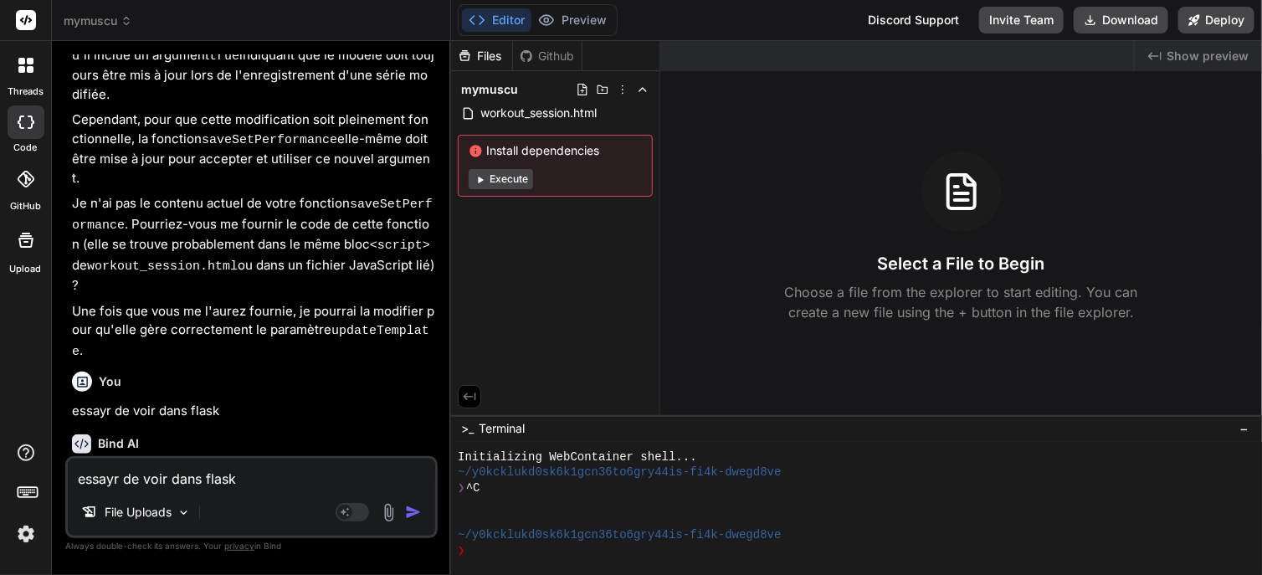
click at [200, 464] on p "‌" at bounding box center [253, 473] width 362 height 19
click at [280, 434] on div "Bind AI" at bounding box center [253, 443] width 362 height 19
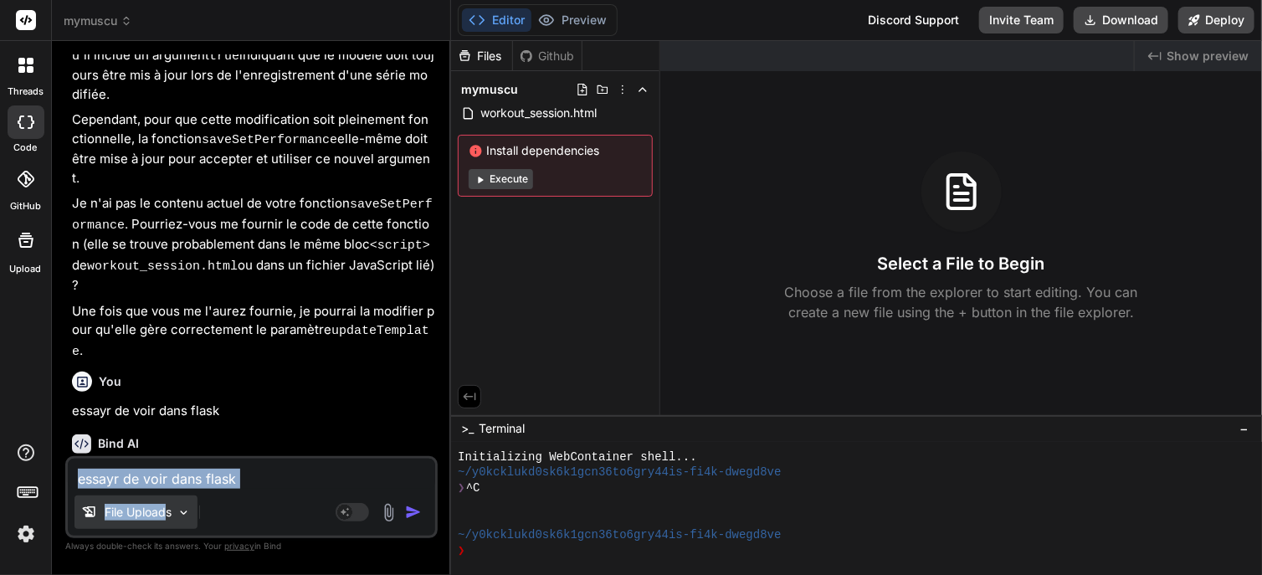
drag, startPoint x: 326, startPoint y: 420, endPoint x: 165, endPoint y: 514, distance: 186.7
click at [165, 514] on div "You dans workout_session... ne pas confondre l'enregistreement de l'historique …" at bounding box center [251, 314] width 372 height 520
click at [165, 514] on p "File Uploads" at bounding box center [138, 512] width 67 height 17
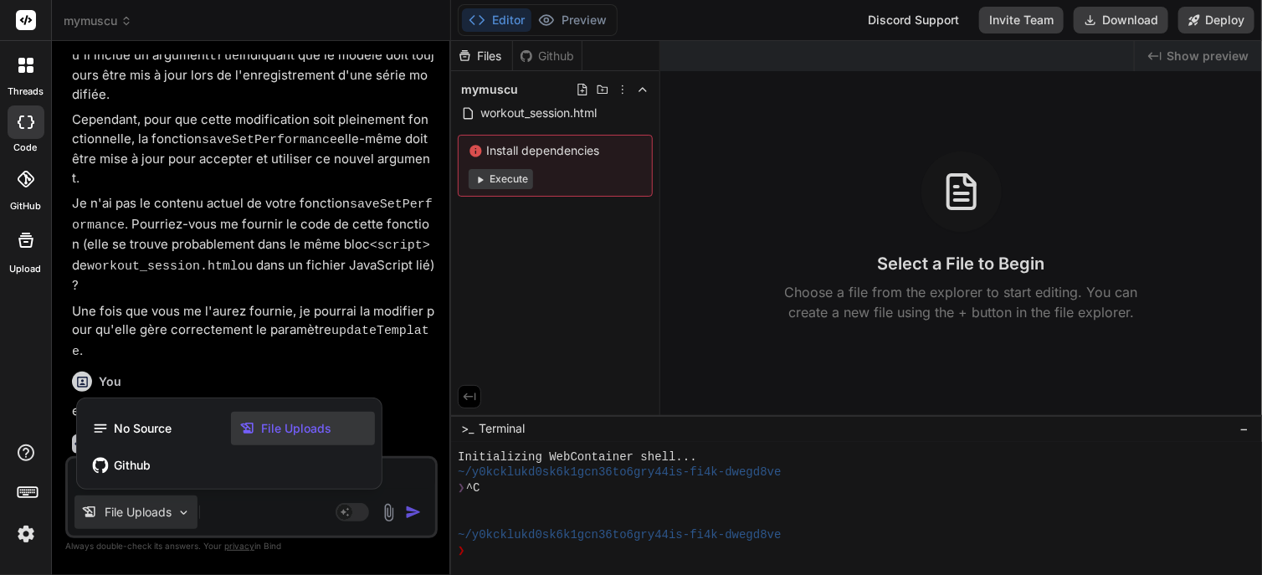
click at [349, 355] on div at bounding box center [631, 287] width 1262 height 575
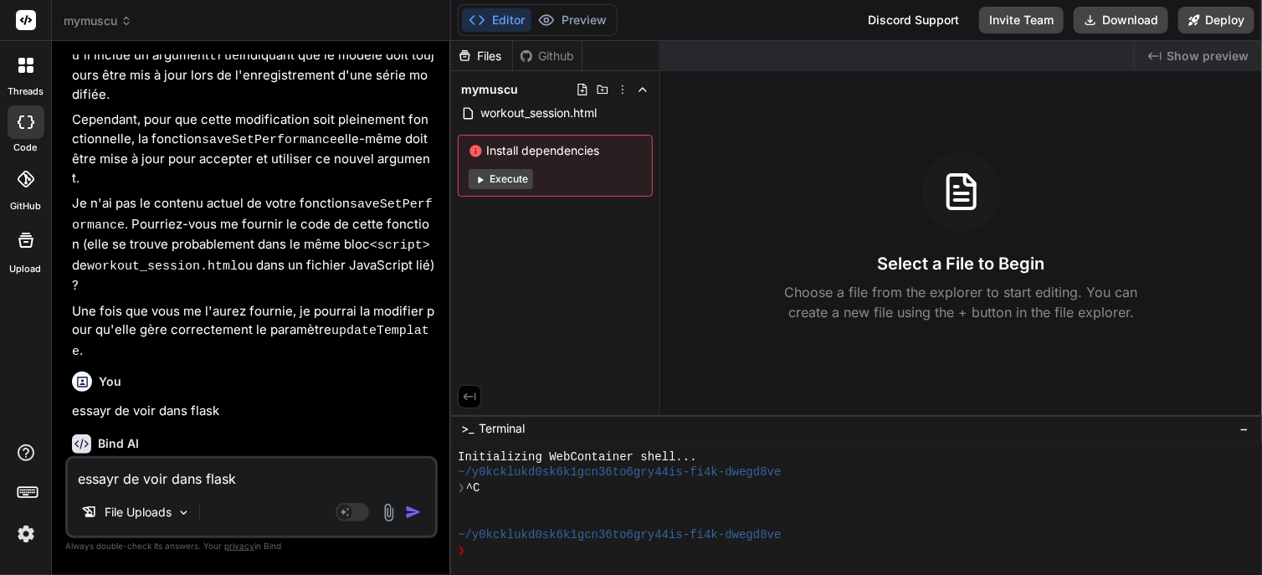
click at [347, 434] on div "Bind AI" at bounding box center [253, 443] width 362 height 19
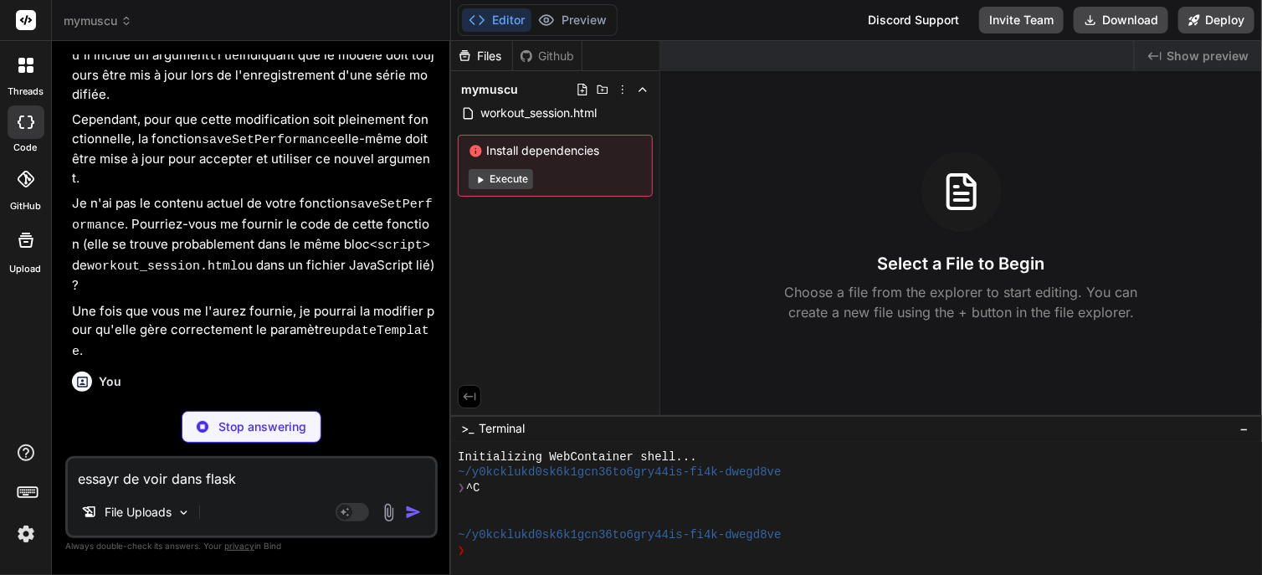
click at [277, 302] on p "Une fois que vous me l'aurez [PERSON_NAME] pourrai la modifier pour qu'[PERSON_…" at bounding box center [253, 332] width 362 height 60
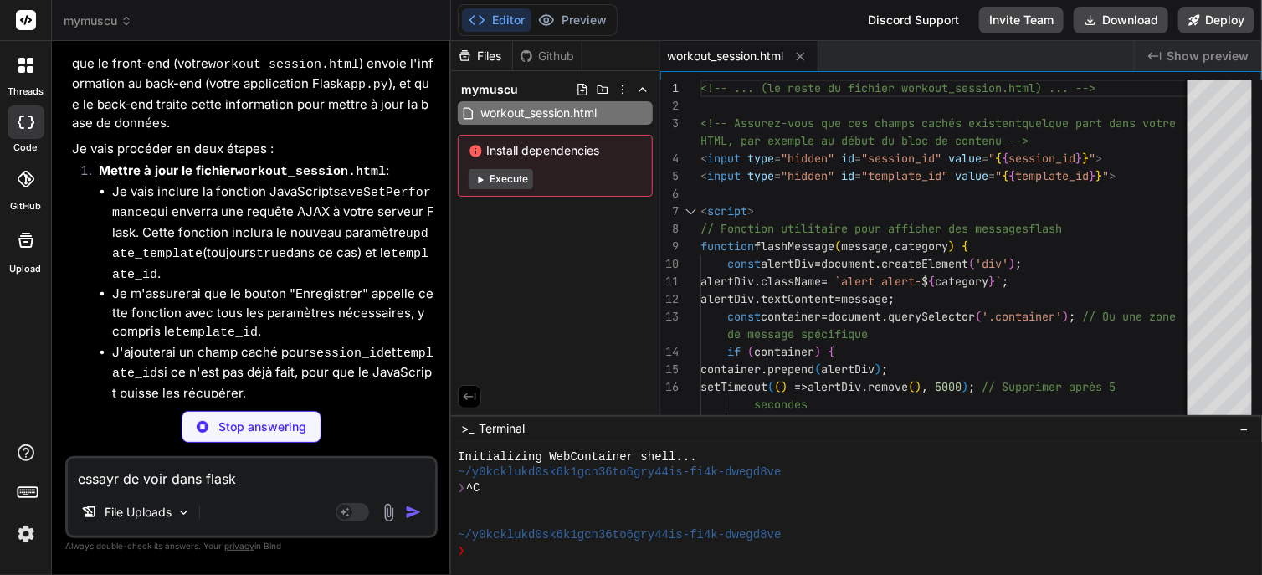
scroll to position [1608, 0]
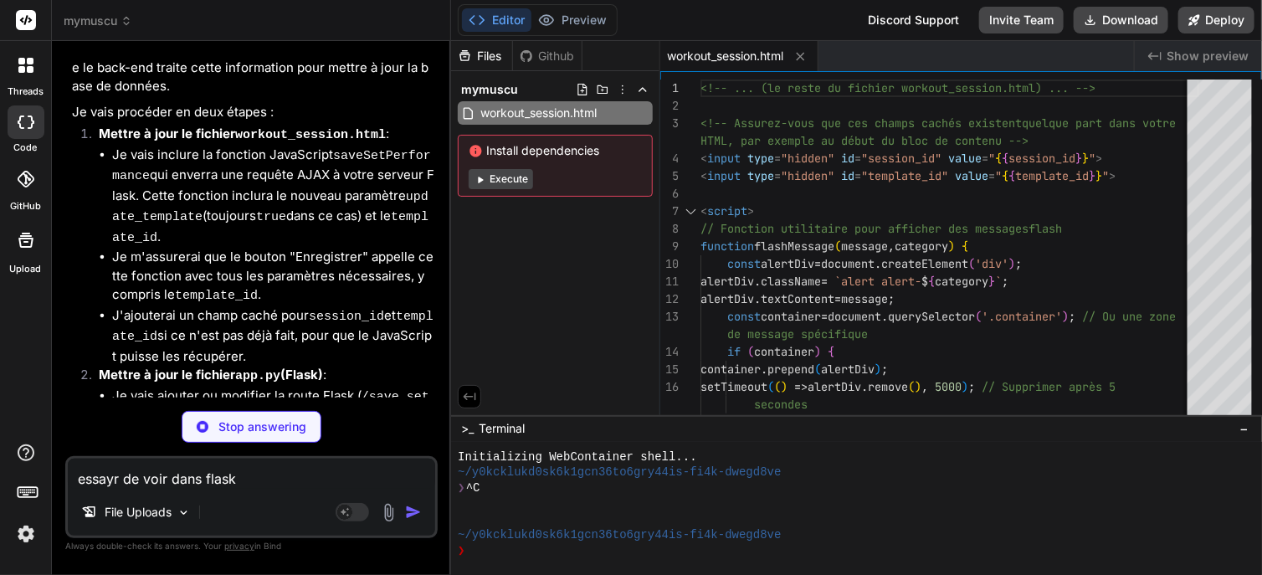
type textarea "x"
type textarea "données: {e}'}), 500 except Exception as e: db.rollback() app.logger.error(f"Er…"
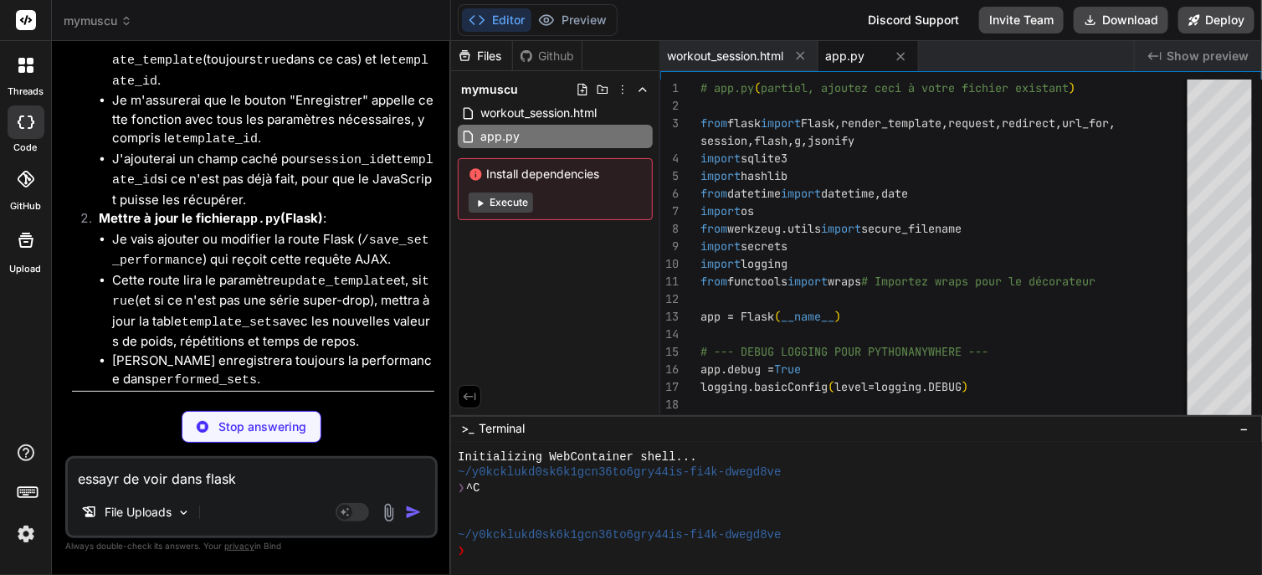
scroll to position [1794, 0]
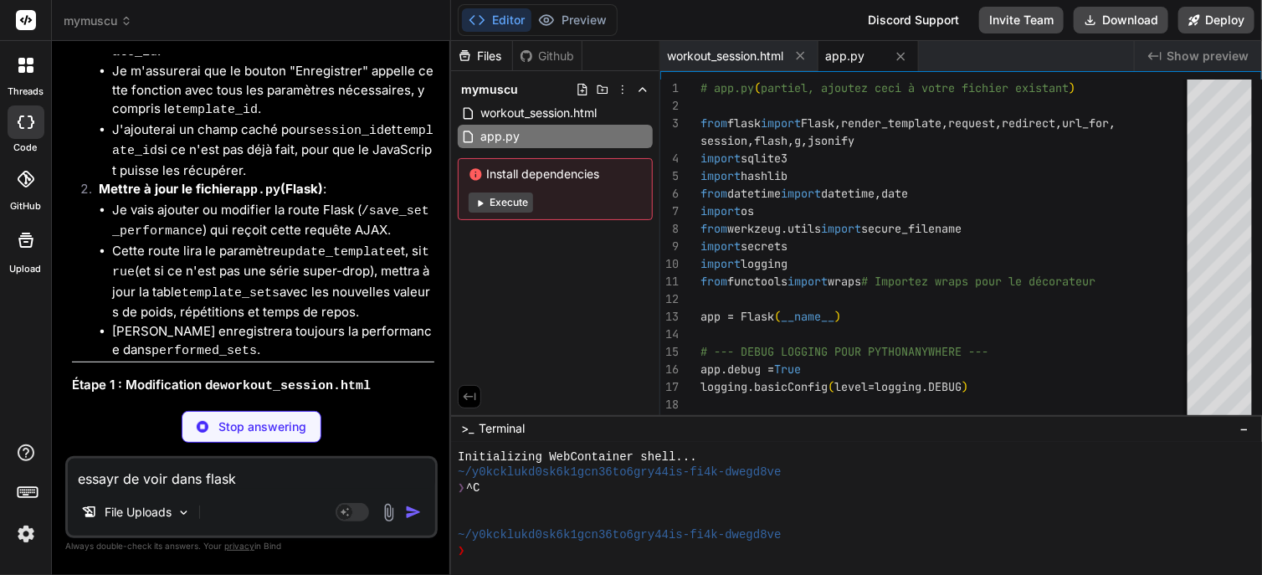
type textarea "x"
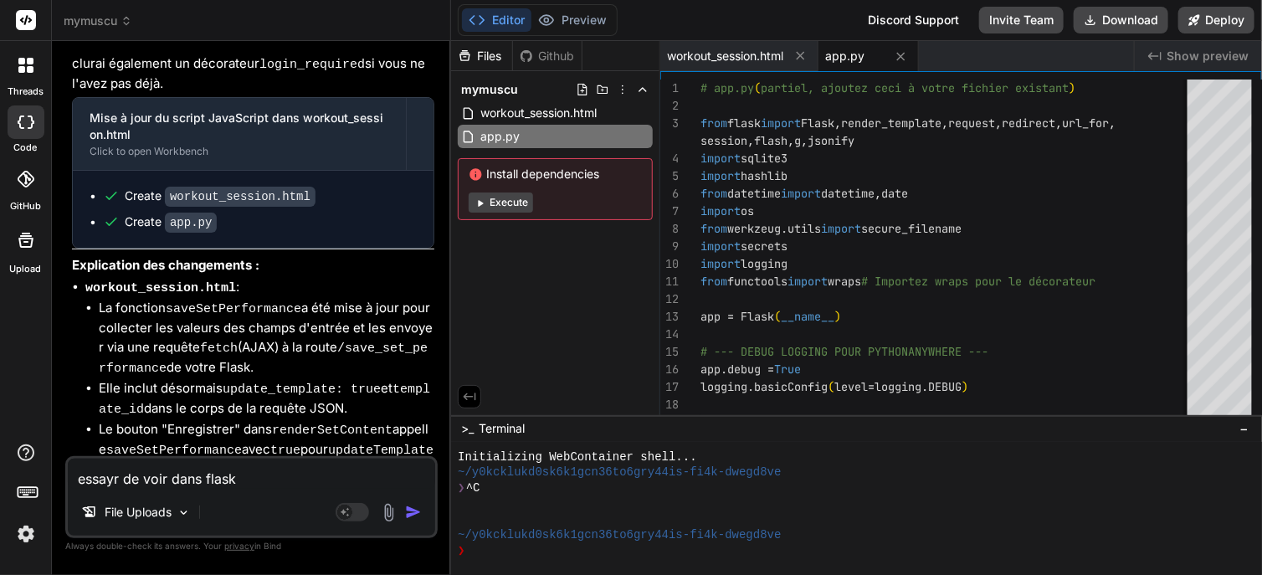
scroll to position [2463, 0]
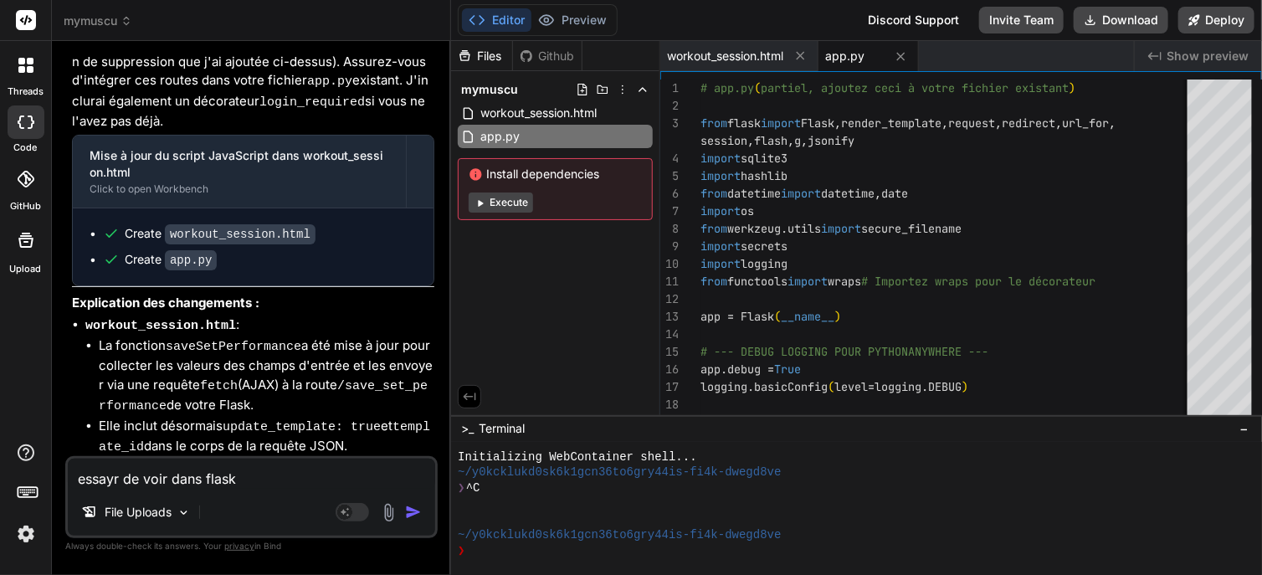
click at [471, 313] on div "Files Github mymuscu workout_session.html app.py Install dependencies Execute" at bounding box center [555, 228] width 209 height 374
click at [547, 295] on div "Files Github mymuscu workout_session.html app.py Install dependencies Execute" at bounding box center [555, 228] width 209 height 374
click at [741, 50] on span "workout_session.html" at bounding box center [725, 56] width 116 height 17
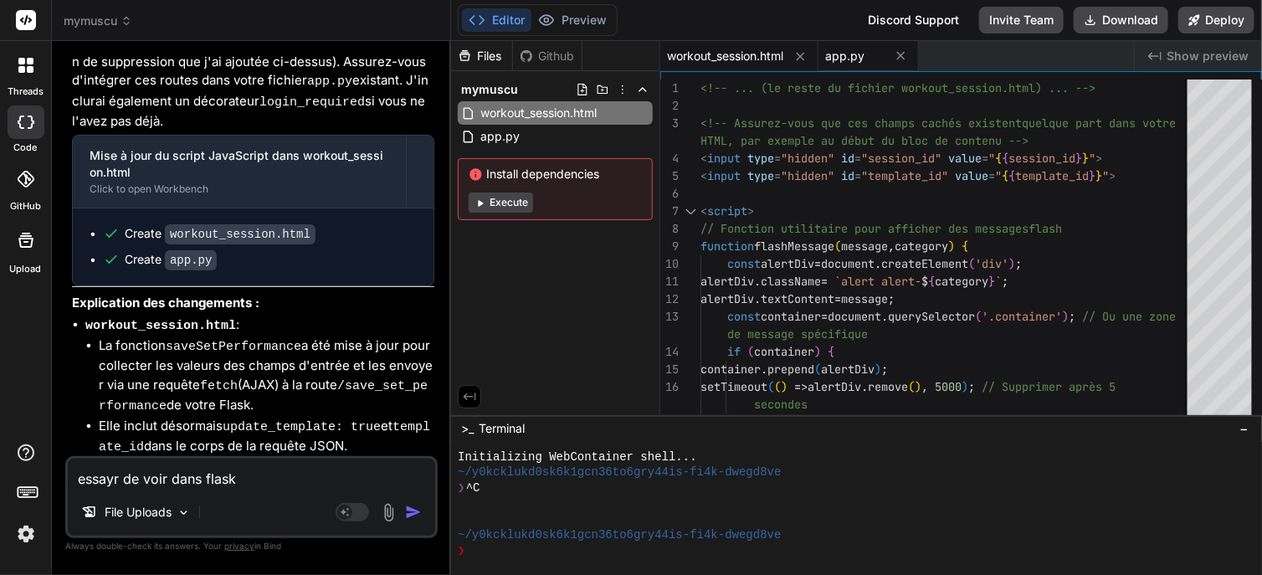
click at [833, 50] on span "app.py" at bounding box center [844, 56] width 39 height 17
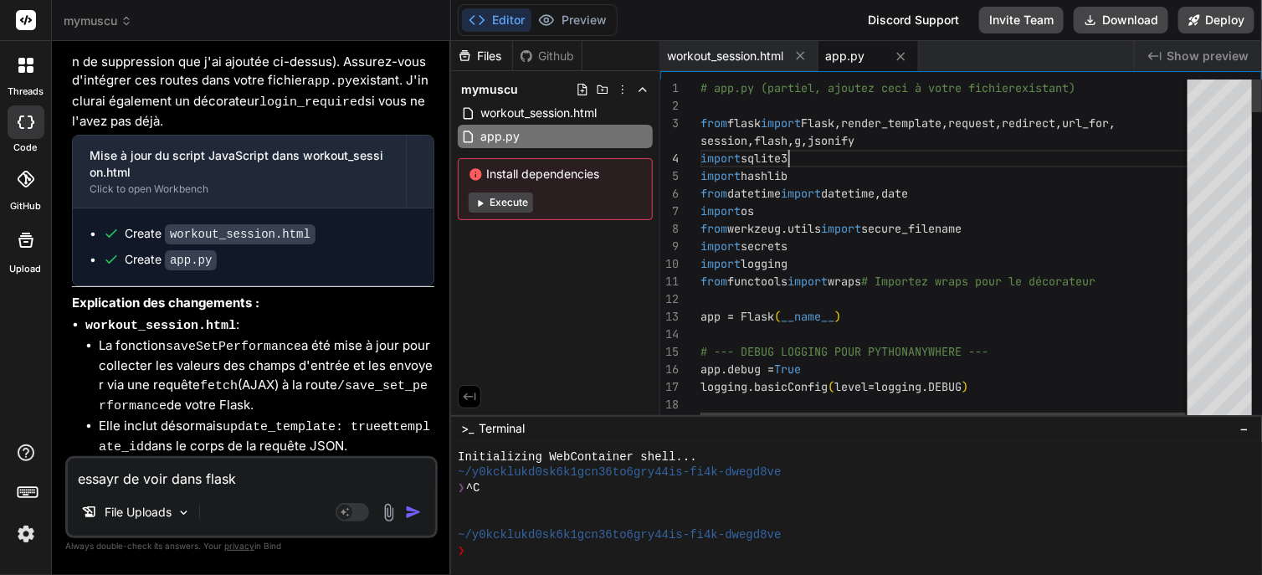
scroll to position [0, 0]
drag, startPoint x: 700, startPoint y: 120, endPoint x: 735, endPoint y: 348, distance: 230.3
click at [735, 348] on div "app.secret_key = 'votre_cle_secrete_super_secure_123!' logging.basicConfig ( le…" at bounding box center [980, 250] width 561 height 343
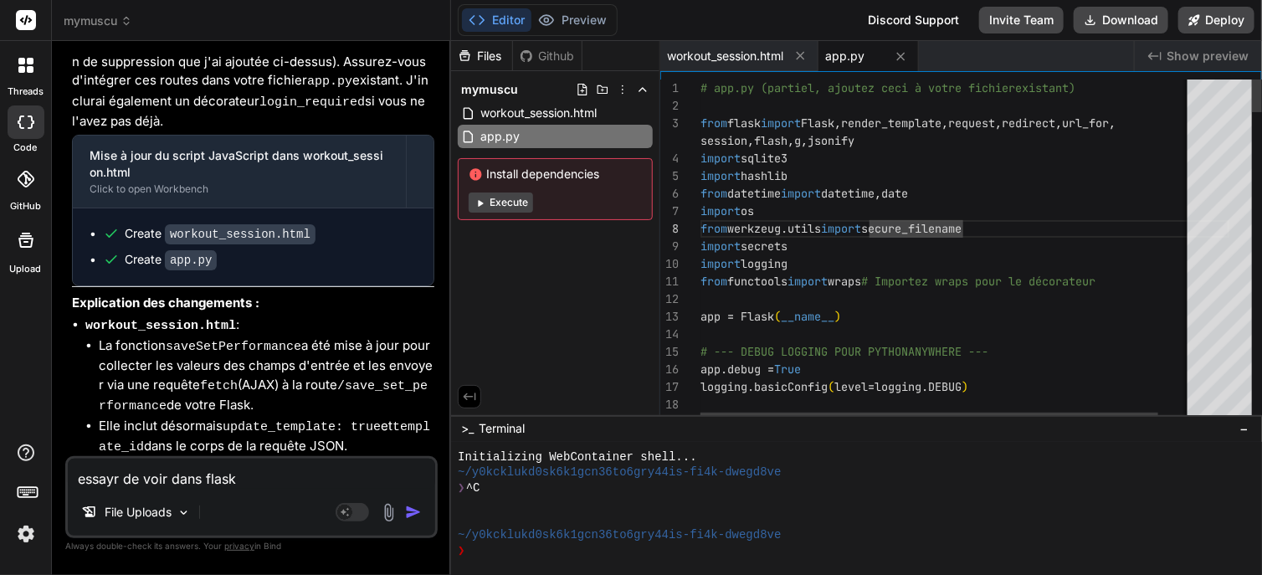
type textarea "# app.py (partiel, ajoutez ceci à votre fichier existant) from flask import Fla…"
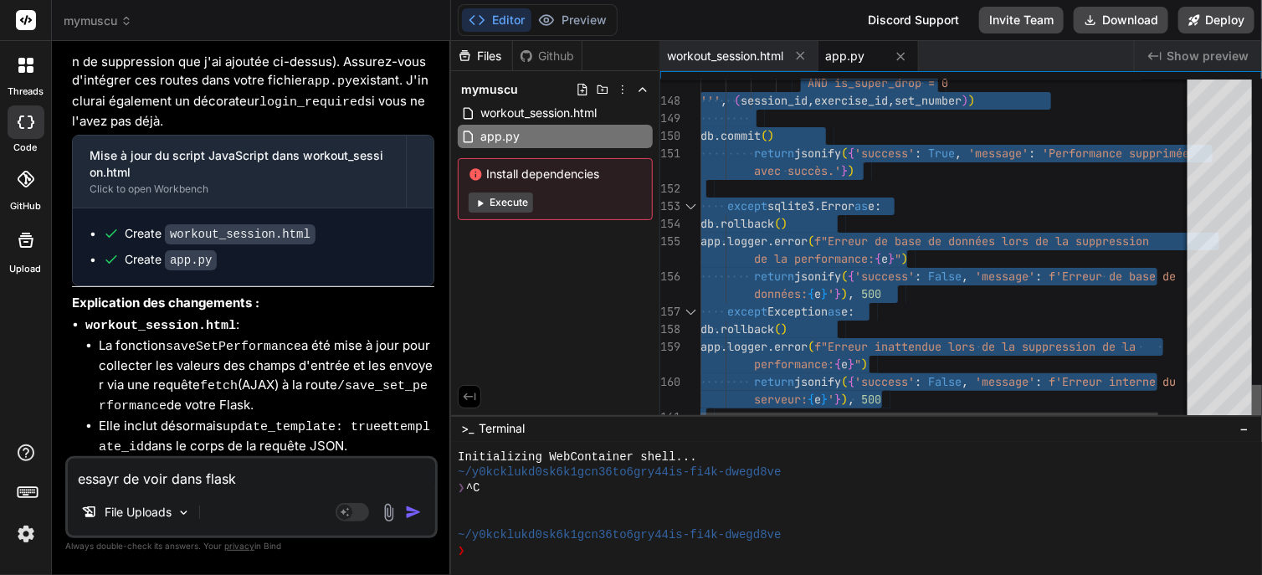
click at [1252, 397] on div at bounding box center [1257, 401] width 10 height 33
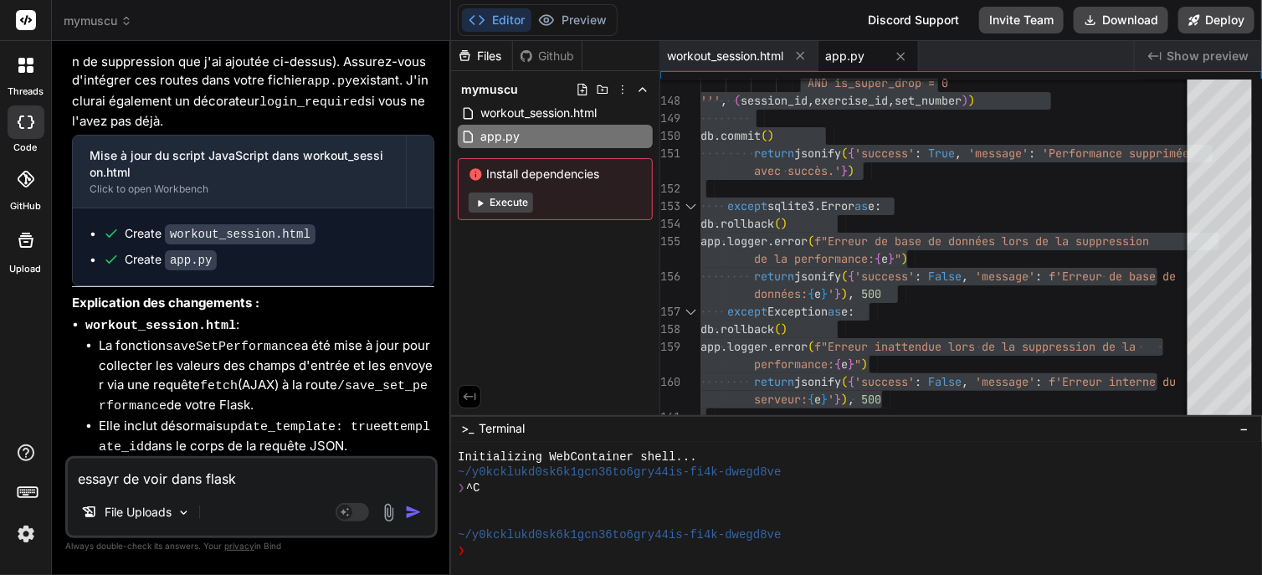
click at [252, 474] on textarea "essayr de voir dans flask" at bounding box center [251, 474] width 367 height 30
type textarea "s"
type textarea "x"
type textarea "so"
type textarea "x"
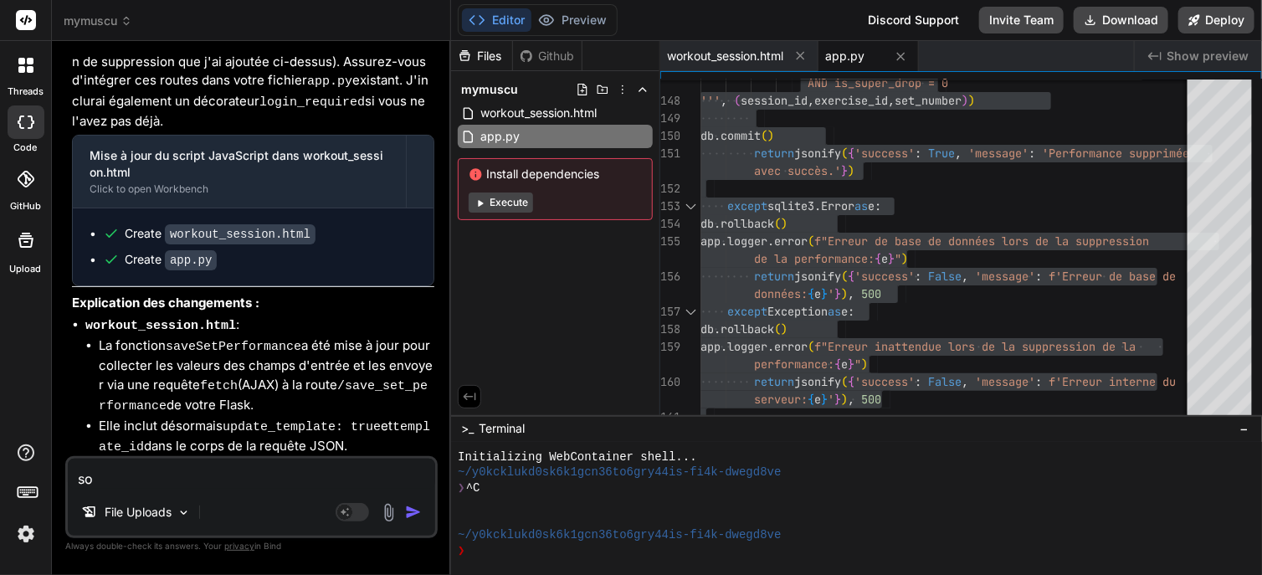
type textarea "soi"
type textarea "x"
type textarea "soit"
type textarea "x"
type textarea "soit"
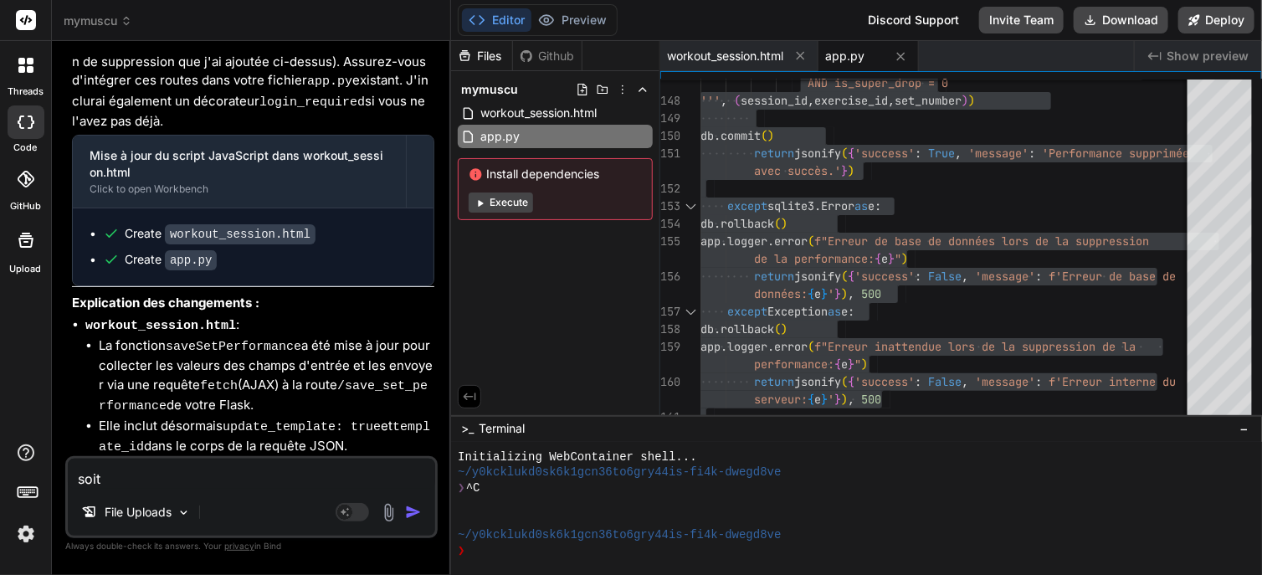
type textarea "x"
type textarea "soit d"
type textarea "x"
type textarea "soit do"
type textarea "x"
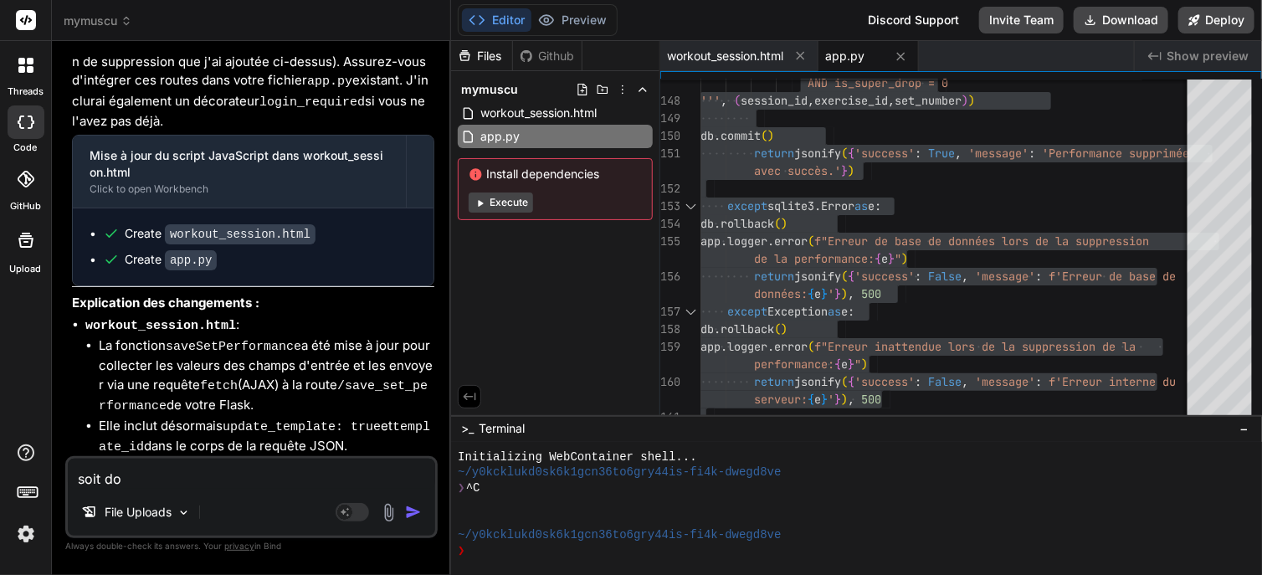
type textarea "soit don"
type textarea "x"
type textarea "soit [PERSON_NAME]"
type textarea "x"
type textarea "soit donne"
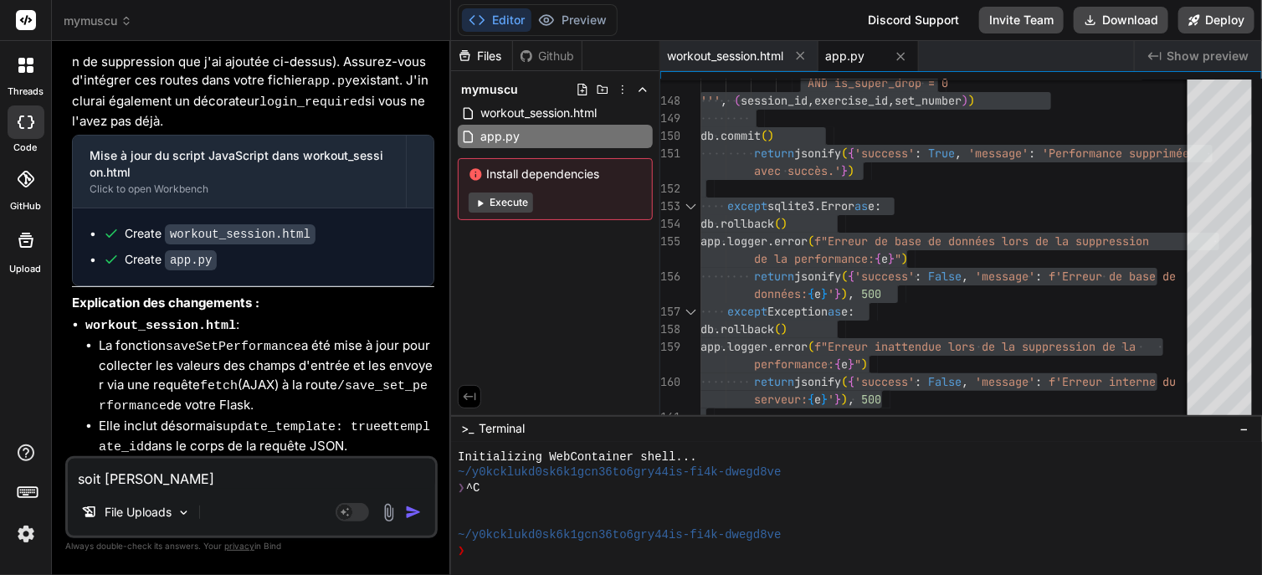
type textarea "x"
type textarea "soit donne"
type textarea "x"
type textarea "soit donne l"
type textarea "x"
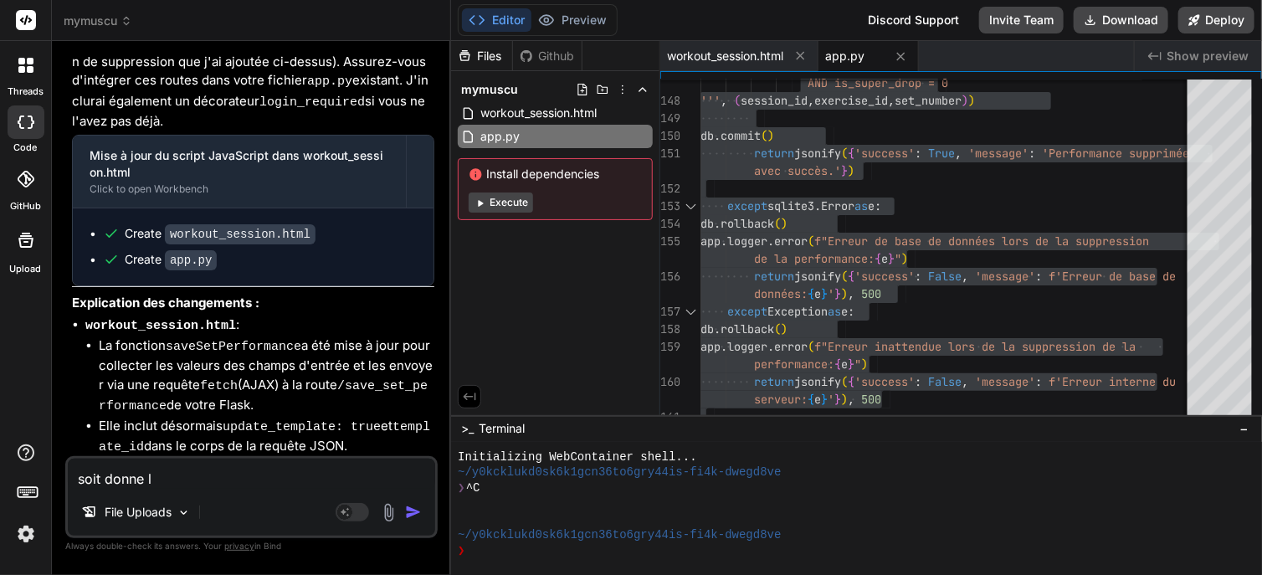
type textarea "soit donne le"
type textarea "x"
type textarea "soit [PERSON_NAME]"
type textarea "x"
type textarea "soit [PERSON_NAME]"
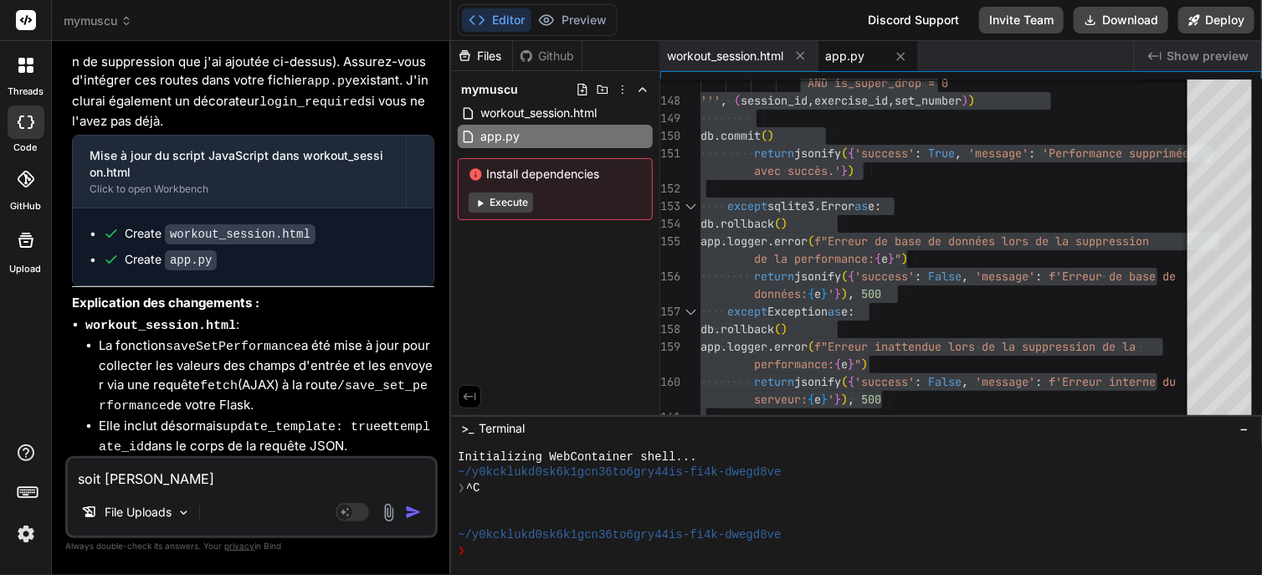
type textarea "x"
type textarea "soit [PERSON_NAME] c"
type textarea "x"
type textarea "soit [PERSON_NAME] co"
type textarea "x"
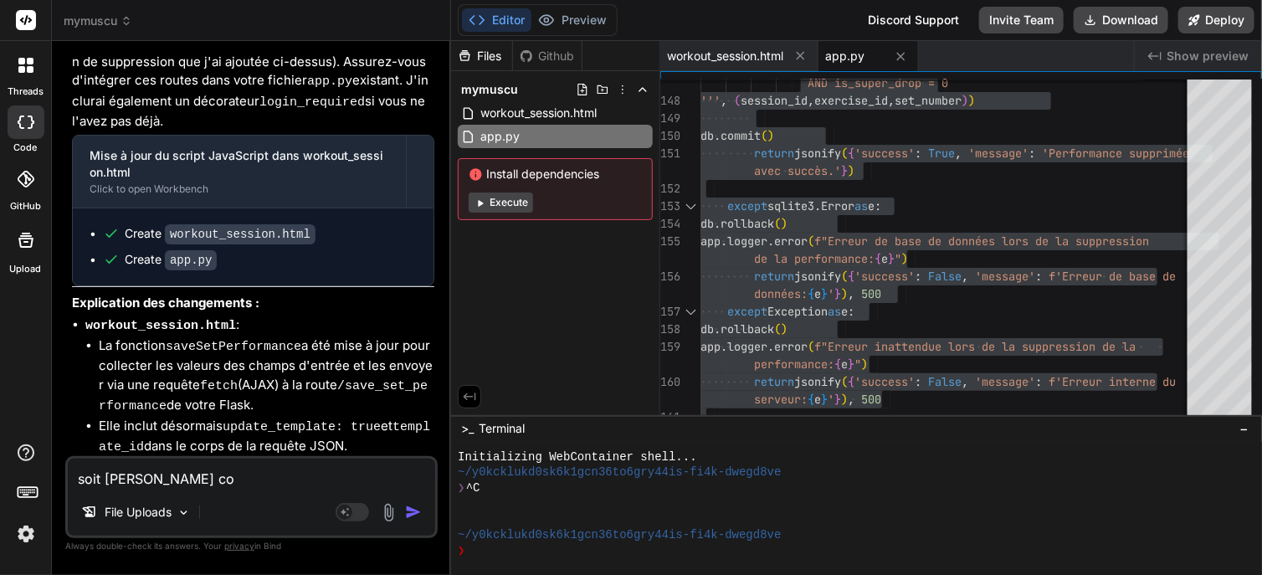
type textarea "soit [PERSON_NAME] cod"
type textarea "x"
type textarea "soit [PERSON_NAME] code"
type textarea "x"
type textarea "soit [PERSON_NAME] code"
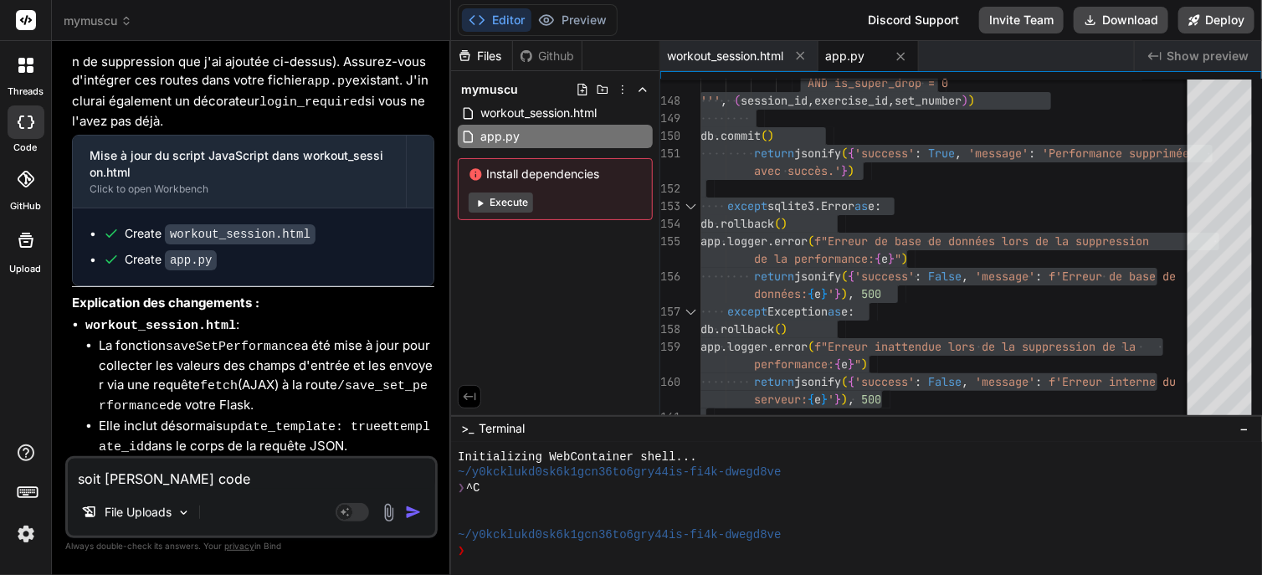
type textarea "x"
type textarea "soit [PERSON_NAME] code c"
type textarea "x"
type textarea "soit [PERSON_NAME] code co"
type textarea "x"
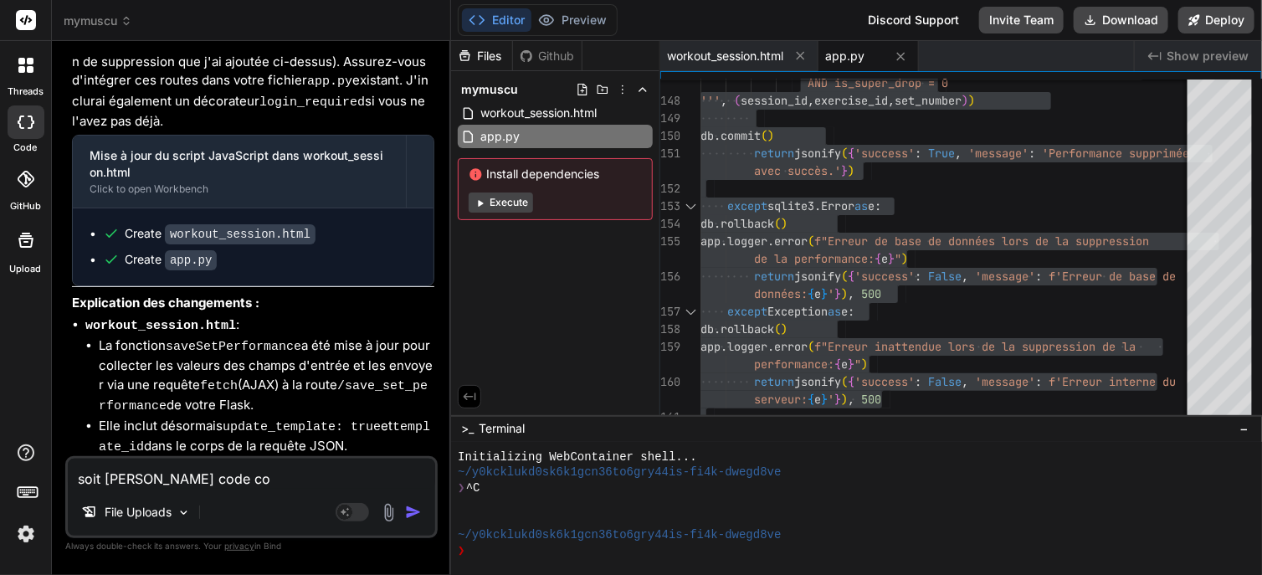
type textarea "soit [PERSON_NAME] code com"
type textarea "x"
type textarea "soit [PERSON_NAME] code comp"
type textarea "x"
type textarea "soit [PERSON_NAME] code comp;"
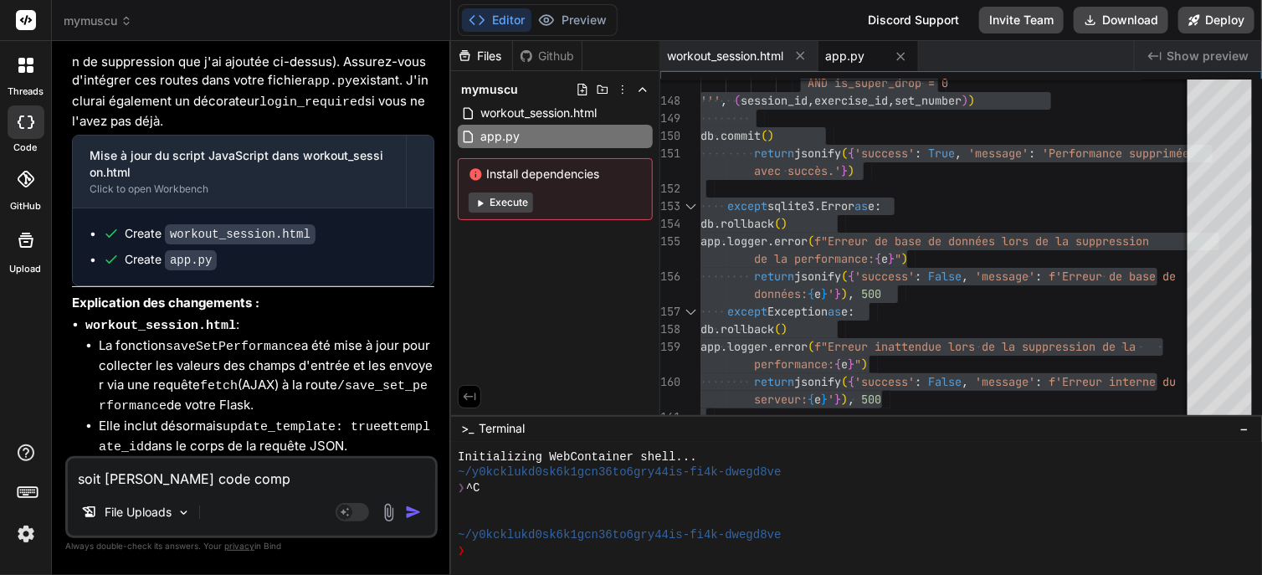
type textarea "x"
type textarea "soit [PERSON_NAME] code comp"
type textarea "x"
type textarea "soit [PERSON_NAME] code compl"
type textarea "x"
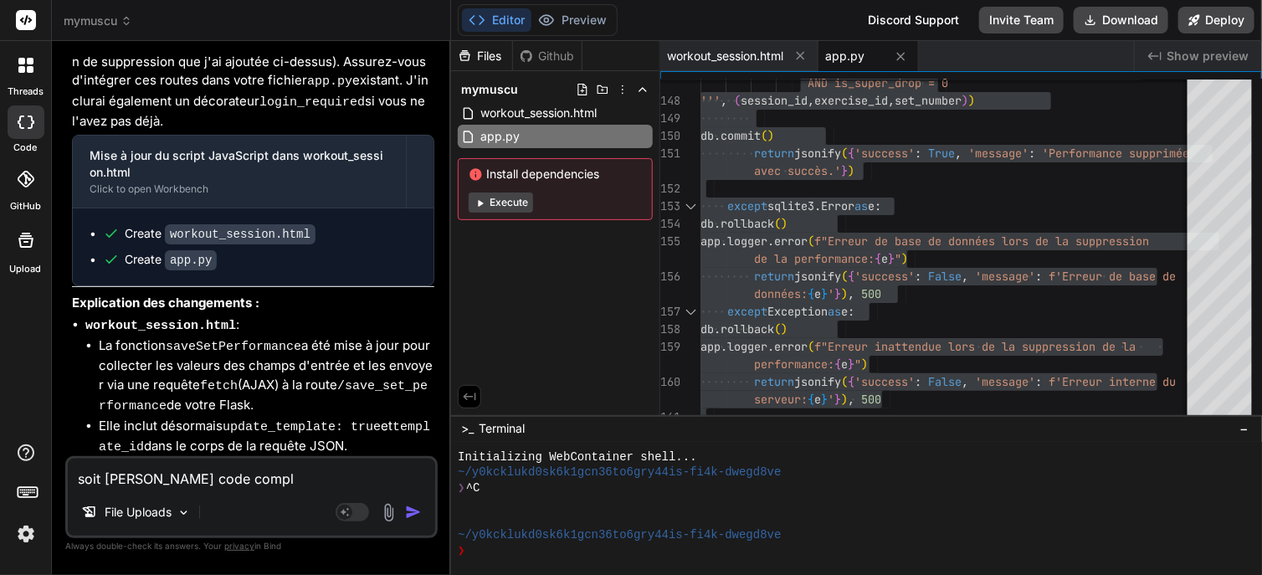
type textarea "soit [PERSON_NAME] code comple"
type textarea "x"
type textarea "soit [PERSON_NAME] code complet"
type textarea "x"
type textarea "soit [PERSON_NAME] code complet"
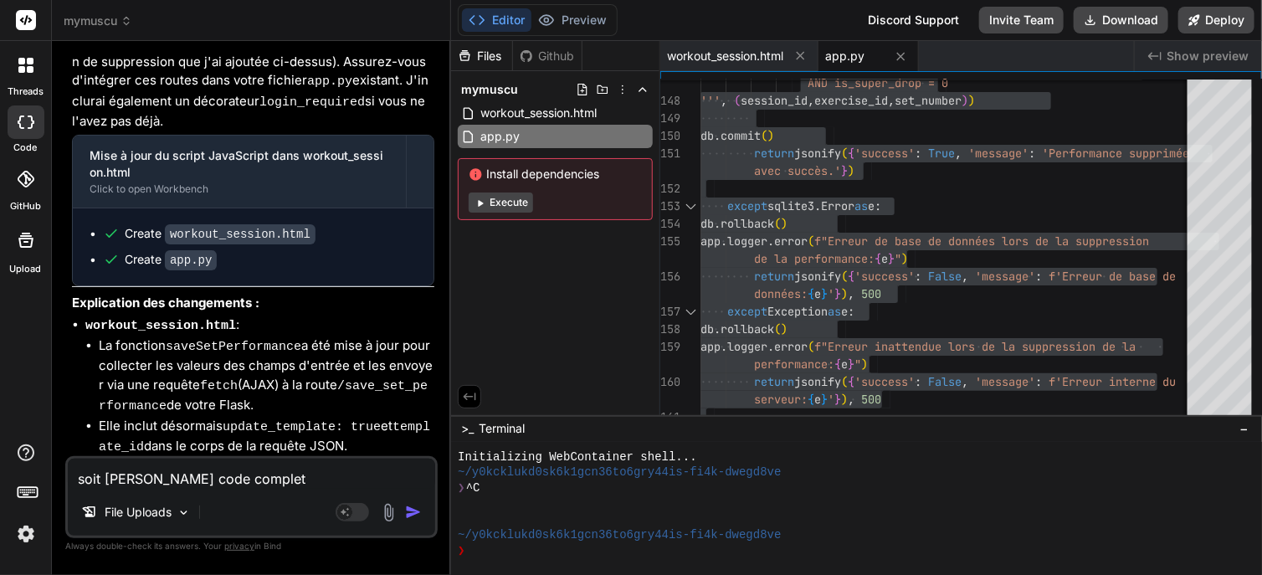
type textarea "x"
type textarea "soit [PERSON_NAME] code complet s"
type textarea "x"
type textarea "soit [PERSON_NAME] code complet so"
type textarea "x"
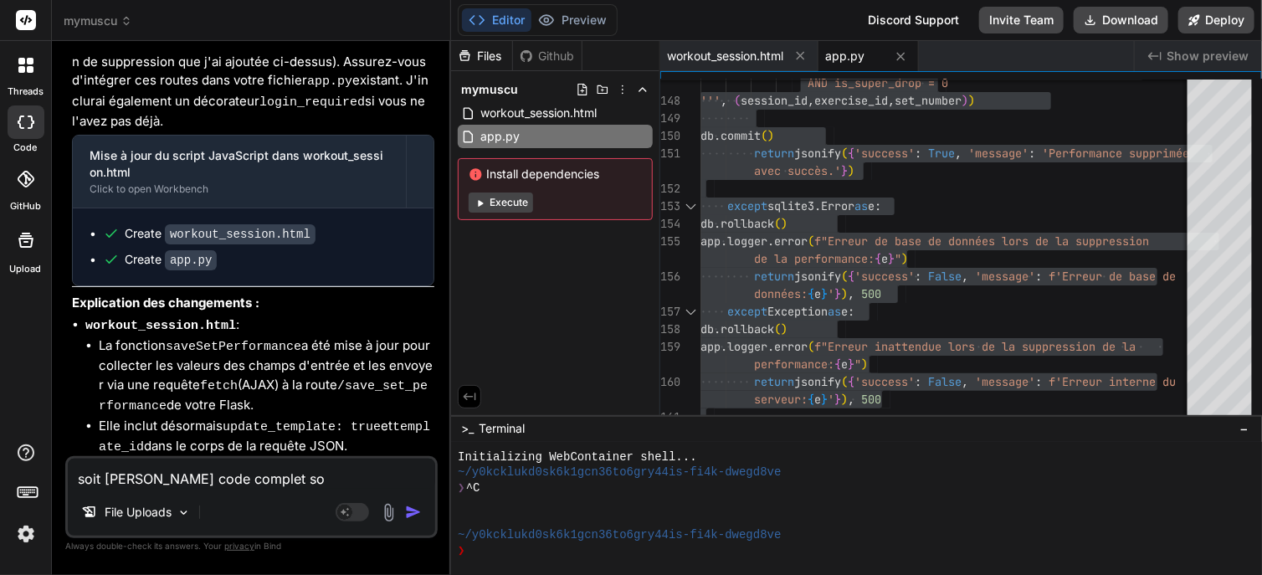
type textarea "soit [PERSON_NAME] code complet soi"
type textarea "x"
type textarea "soit [PERSON_NAME] code complet soit"
type textarea "x"
type textarea "soit [PERSON_NAME] code complet soit"
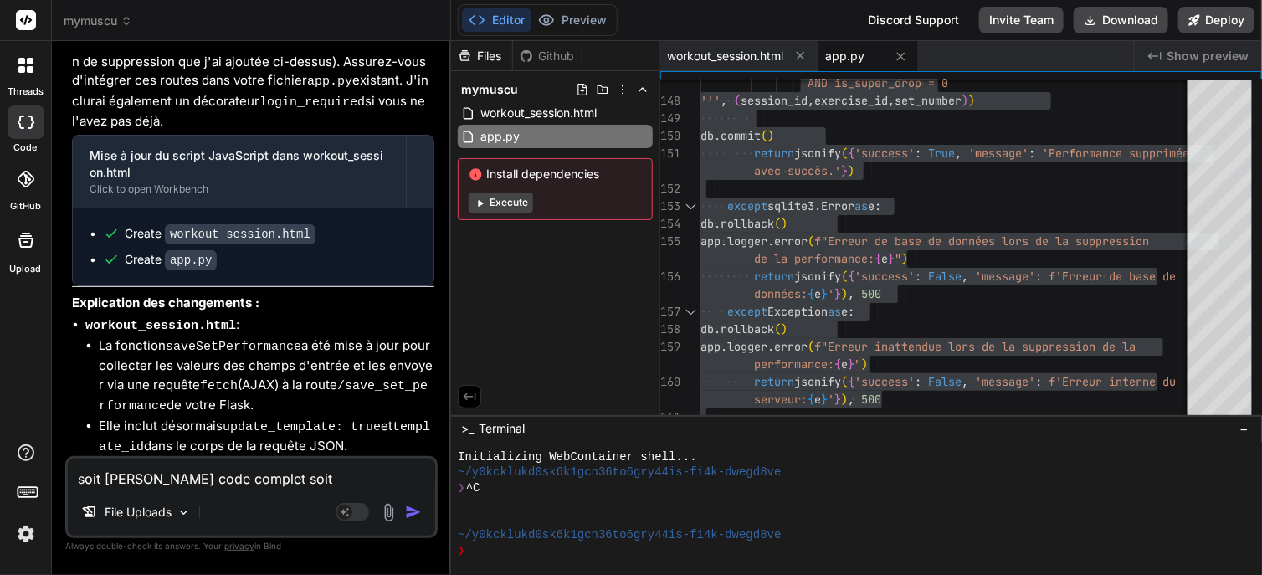
type textarea "x"
type textarea "soit [PERSON_NAME] code complet soit d"
type textarea "x"
type textarea "soit [PERSON_NAME] code complet soit do"
type textarea "x"
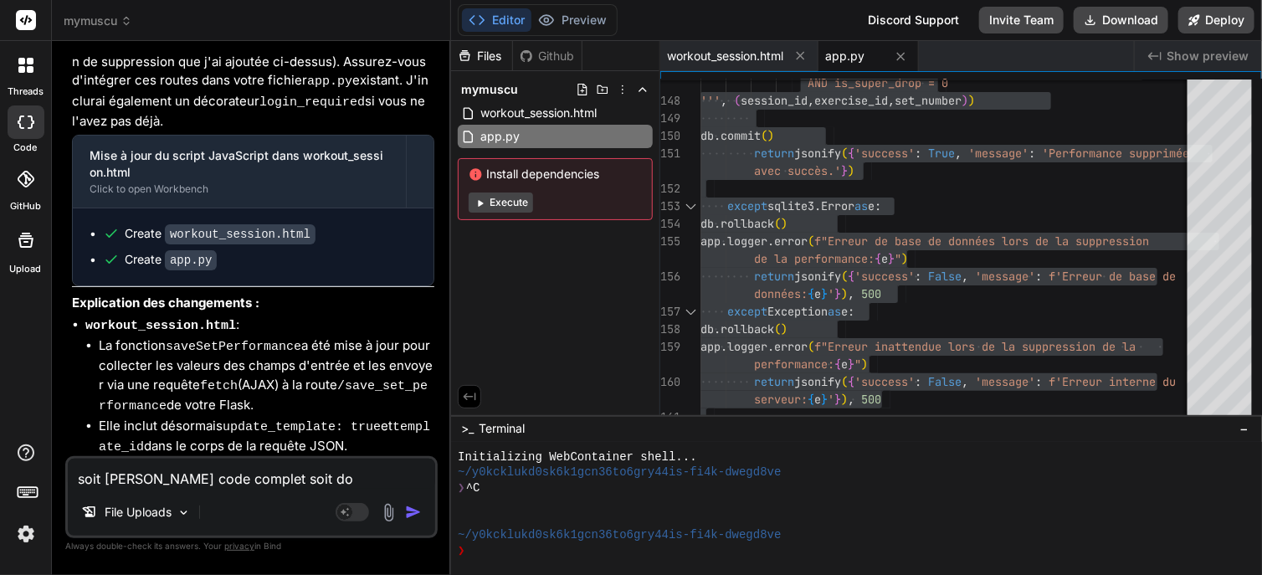
type textarea "soit [PERSON_NAME] code complet soit don"
type textarea "x"
type textarea "soit [PERSON_NAME] code complet soit [PERSON_NAME]"
type textarea "x"
type textarea "soit [PERSON_NAME] code complet soit donne"
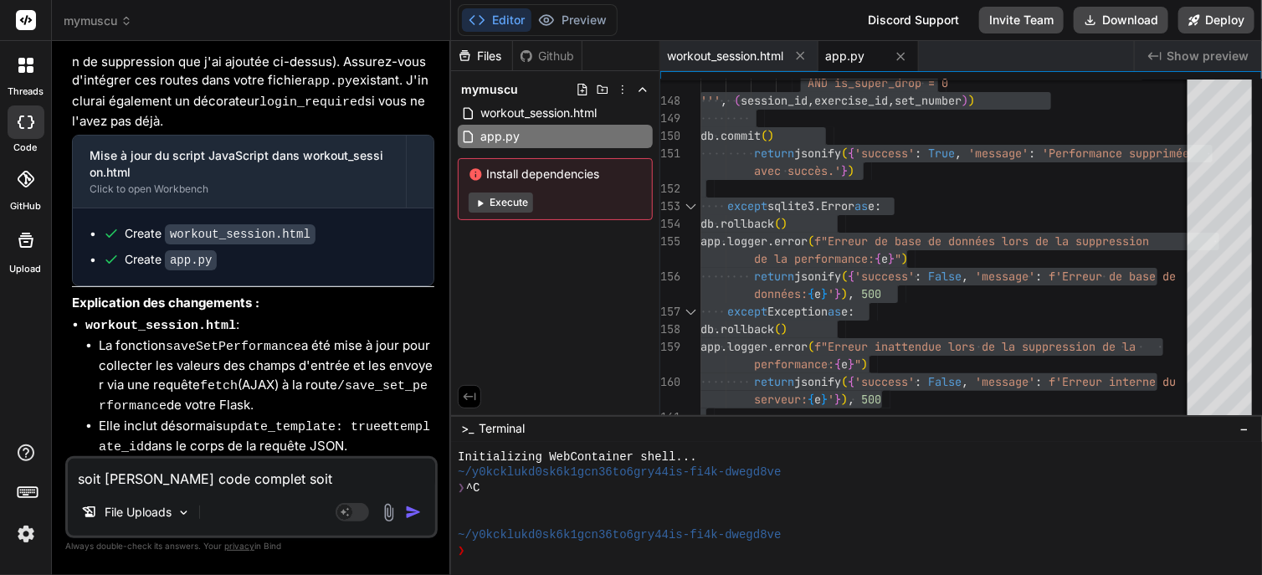
type textarea "x"
type textarea "soit [PERSON_NAME] code complet soit donne"
type textarea "x"
type textarea "soit [PERSON_NAME] code complet soit donne d"
type textarea "x"
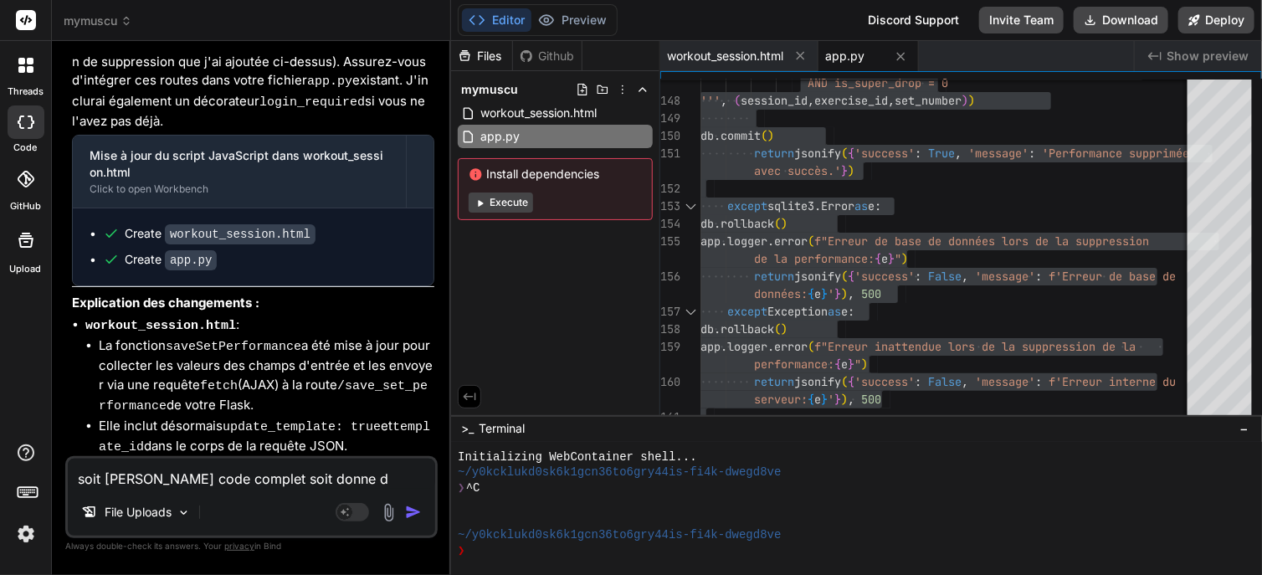
type textarea "soit [PERSON_NAME] code complet soit donne de"
type textarea "x"
type textarea "soit [PERSON_NAME] code complet soit donne des"
type textarea "x"
type textarea "soit [PERSON_NAME] code complet soit donne des"
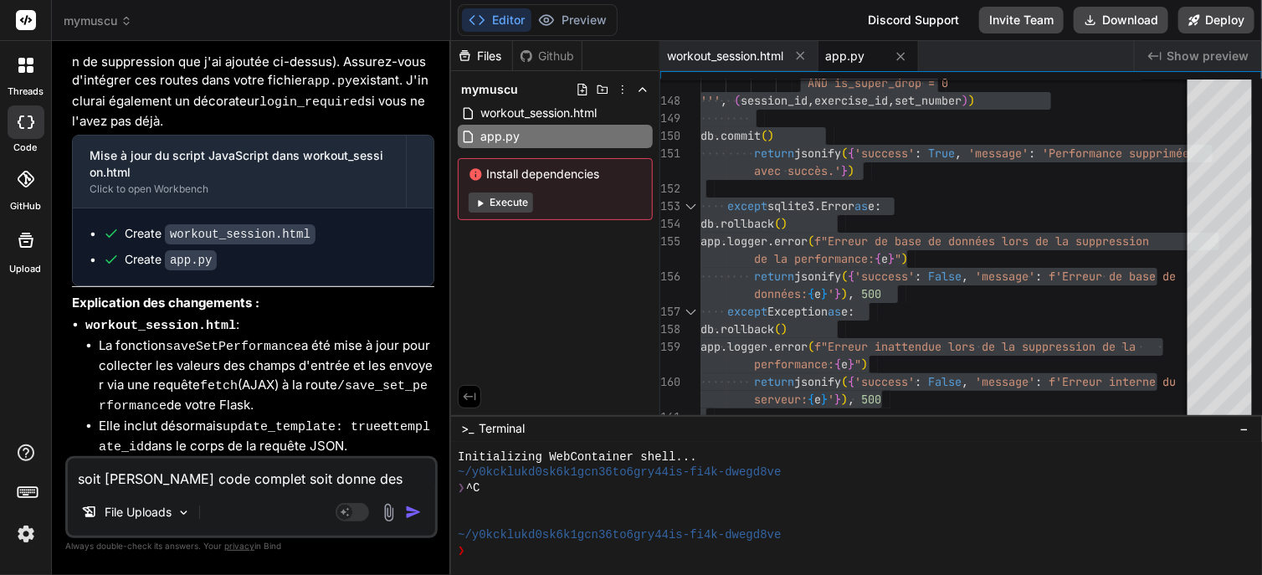
type textarea "x"
type textarea "soit [PERSON_NAME] code complet soit donne des v"
type textarea "x"
type textarea "soit [PERSON_NAME] code complet soit donne des"
type textarea "x"
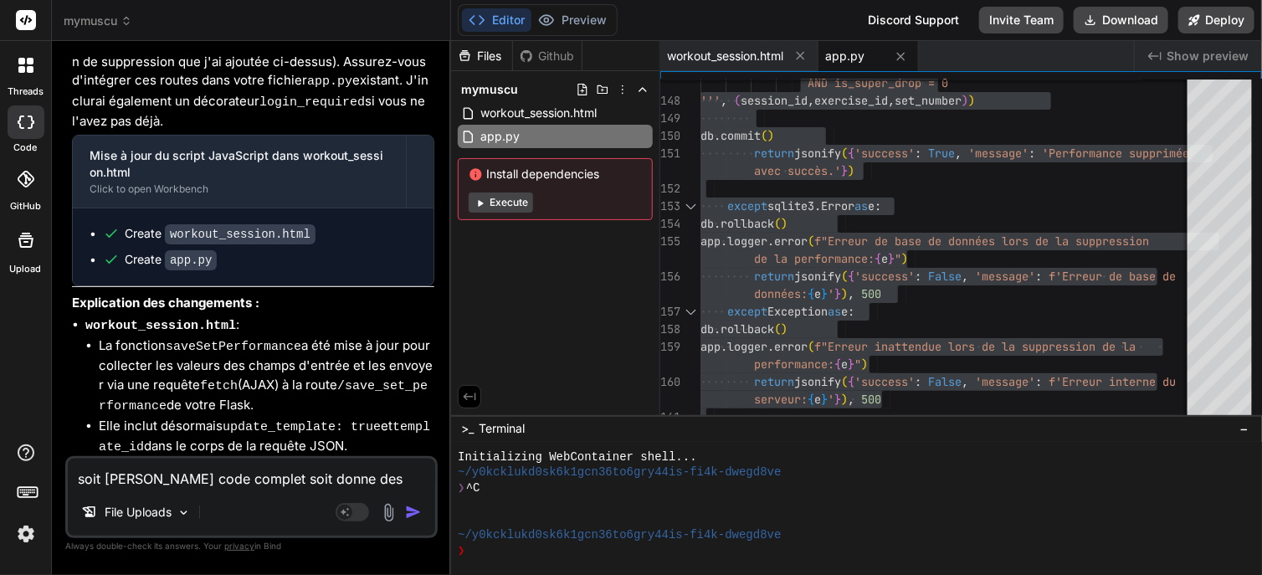
type textarea "soit [PERSON_NAME] code complet soit donne des b"
type textarea "x"
type textarea "soit [PERSON_NAME] code complet soit donne des bl"
type textarea "x"
type textarea "soit [PERSON_NAME] code complet soit donne des blo"
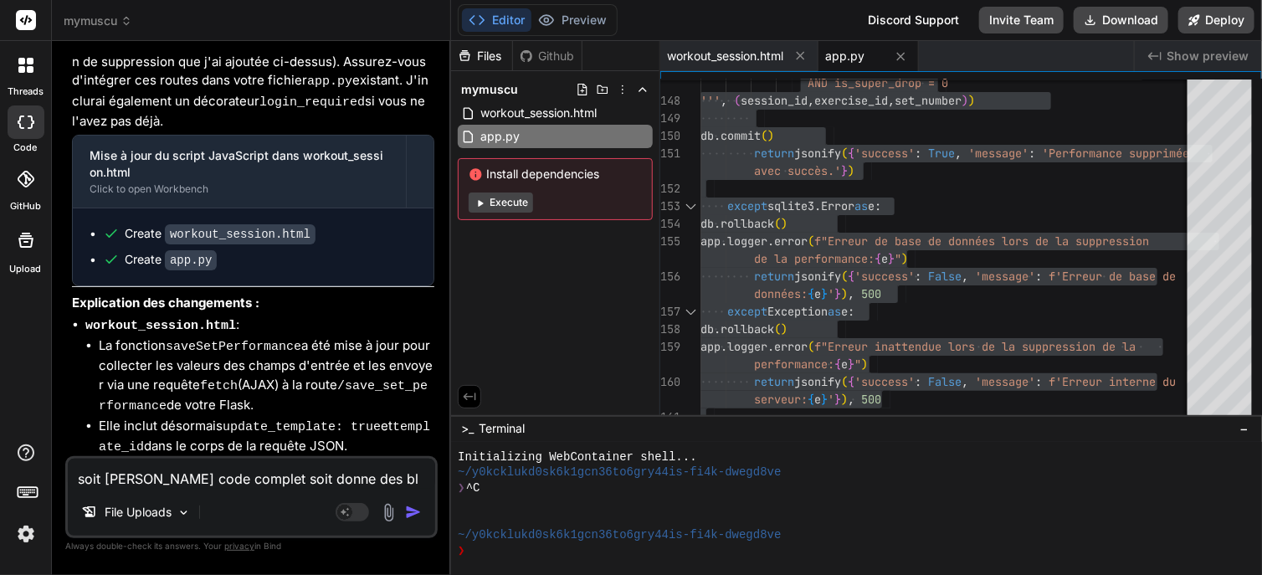
type textarea "x"
type textarea "soit [PERSON_NAME] code complet soit donne des bloc"
type textarea "x"
type textarea "soit [PERSON_NAME] code complet soit donne des bloc"
type textarea "x"
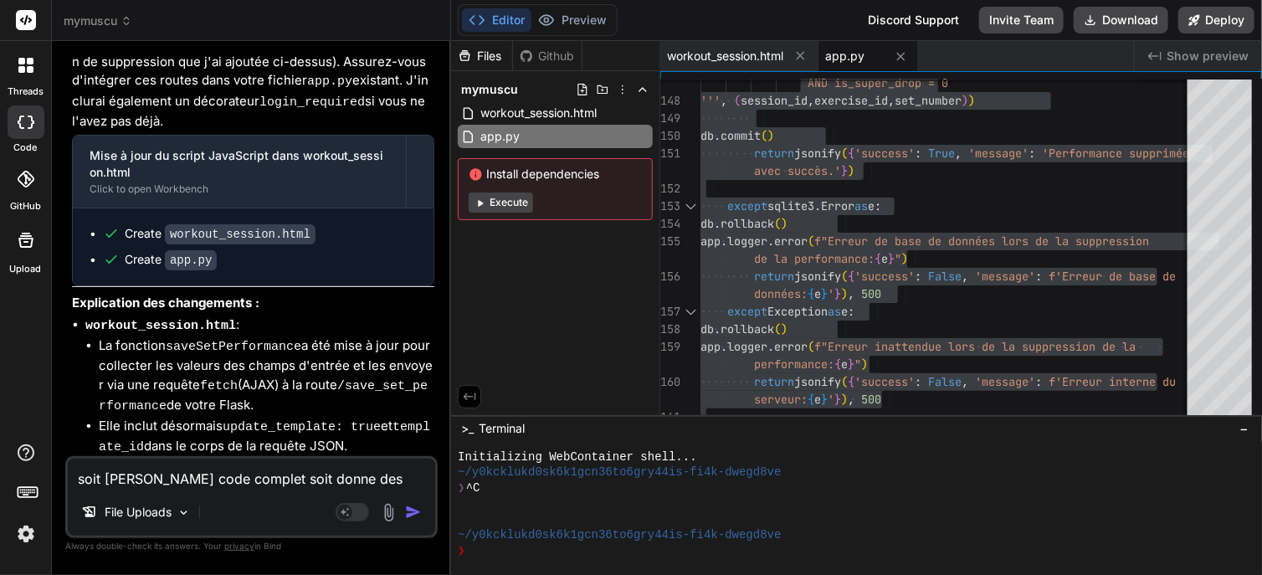
type textarea "soit [PERSON_NAME] code complet soit donne des bloc c"
type textarea "x"
type textarea "soit [PERSON_NAME] code complet soit donne des bloc co"
type textarea "x"
type textarea "soit [PERSON_NAME] code complet soit donne des bloc com"
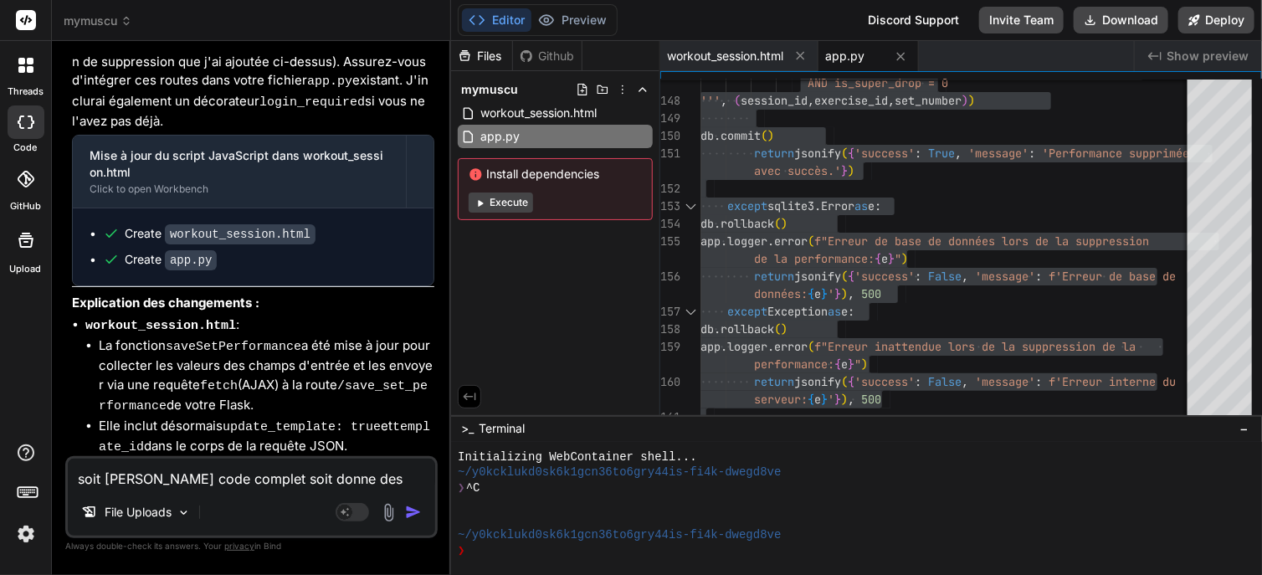
type textarea "x"
type textarea "soit [PERSON_NAME] code complet soit donne des bloc coml"
type textarea "x"
type textarea "soit [PERSON_NAME] code complet soit donne des bloc com"
type textarea "x"
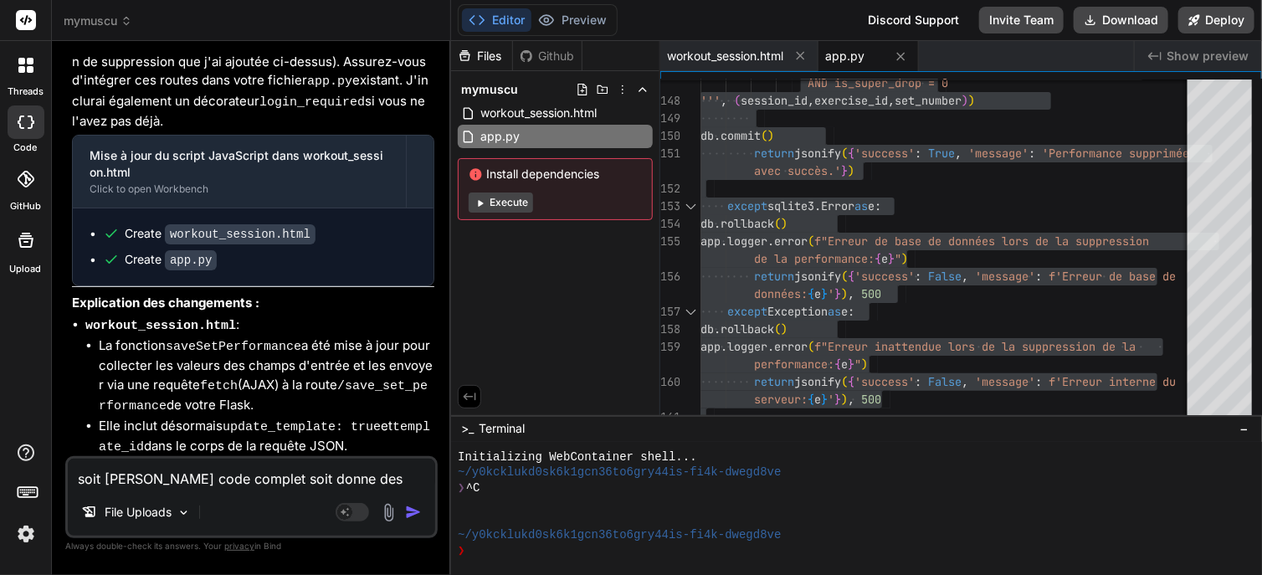
type textarea "soit [PERSON_NAME] code complet soit donne des bloc co"
type textarea "x"
type textarea "soit [PERSON_NAME] code complet soit donne des bloc c"
type textarea "x"
type textarea "soit [PERSON_NAME] code complet soit donne des bloc"
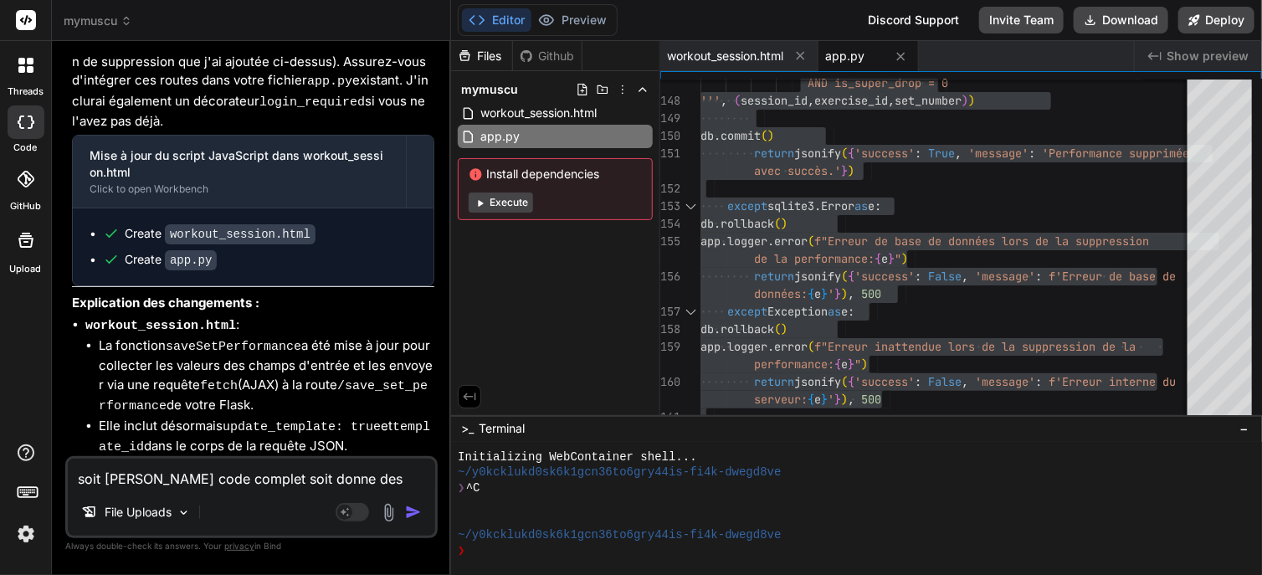
type textarea "x"
type textarea "soit [PERSON_NAME] code complet soit donne des bloc"
type textarea "x"
type textarea "soit [PERSON_NAME] code complet soit donne des blo"
type textarea "x"
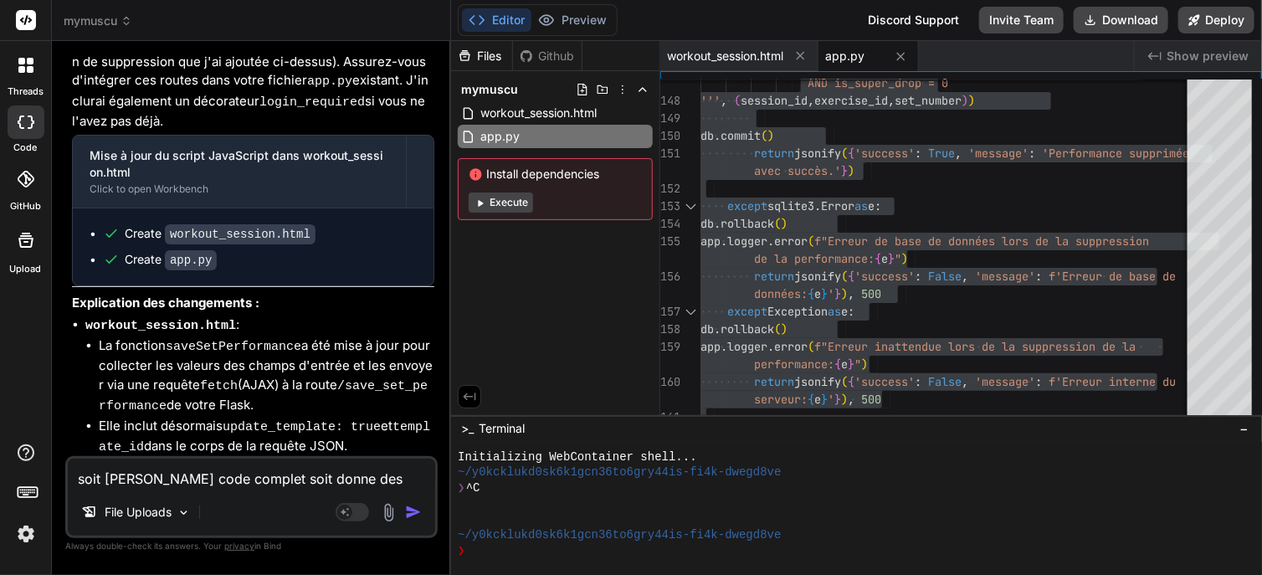
type textarea "soit [PERSON_NAME] code complet soit donne des bl"
type textarea "x"
type textarea "soit [PERSON_NAME] code complet soit donne des b"
type textarea "x"
type textarea "soit [PERSON_NAME] code complet soit donne des"
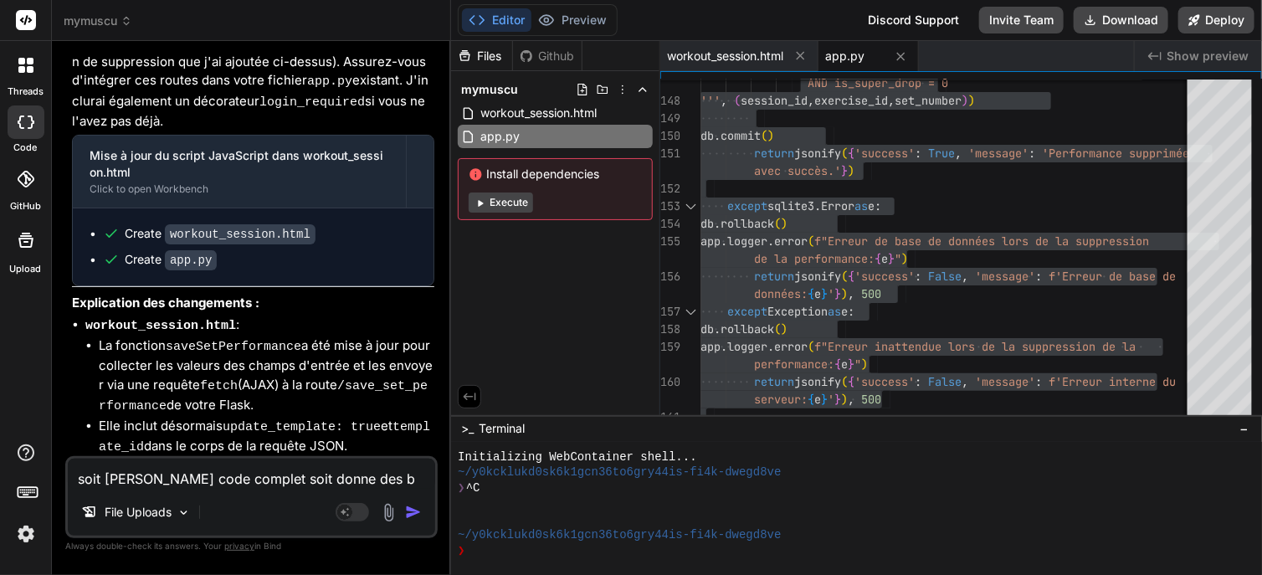
type textarea "x"
type textarea "soit [PERSON_NAME] code complet soit donne des"
type textarea "x"
type textarea "soit [PERSON_NAME] code complet soit donne de"
type textarea "x"
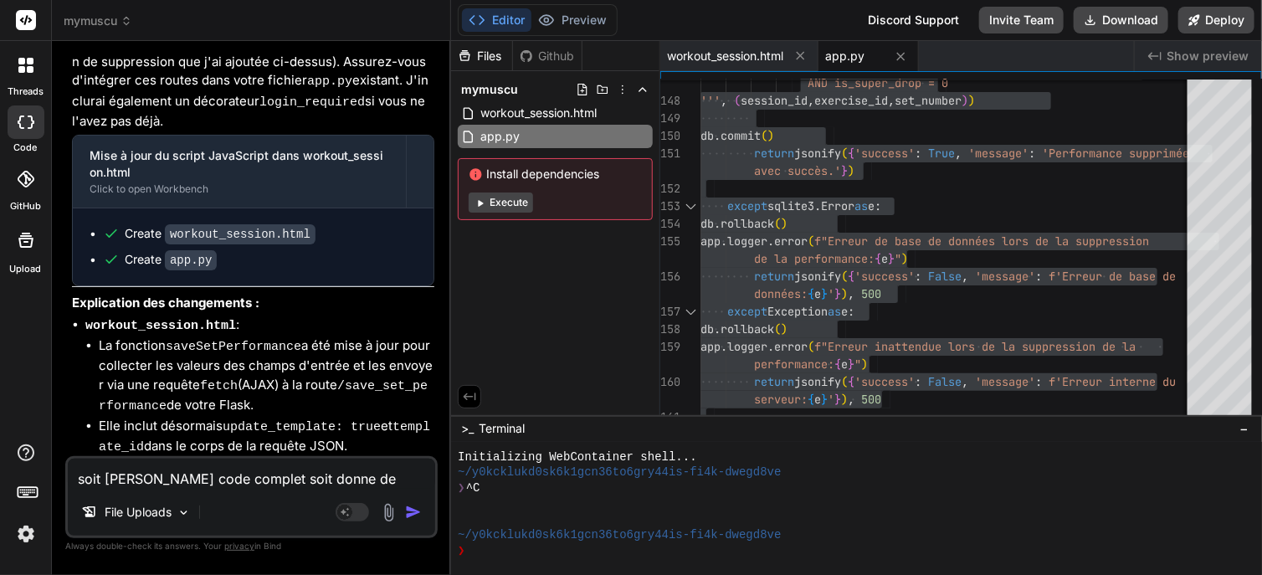
type textarea "soit [PERSON_NAME] code complet soit donne d"
type textarea "x"
type textarea "soit [PERSON_NAME] code complet soit donne"
type textarea "x"
type textarea "soit [PERSON_NAME] code complet soit donne"
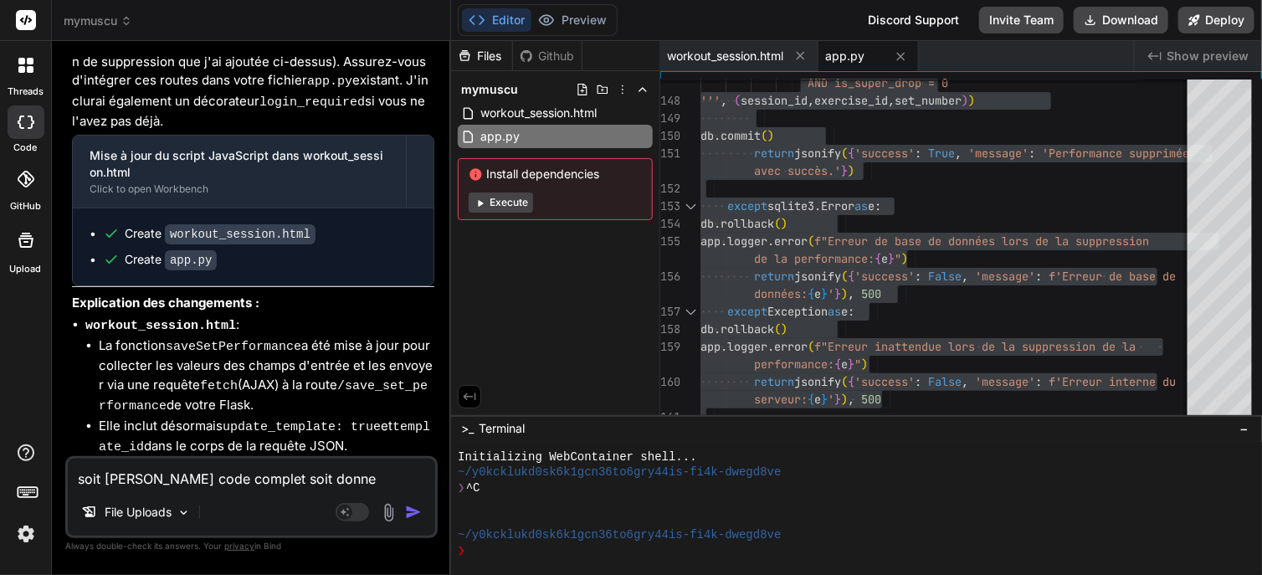
type textarea "x"
type textarea "soit [PERSON_NAME] code complet soit [PERSON_NAME]"
type textarea "x"
type textarea "soit [PERSON_NAME] code complet soit don"
type textarea "x"
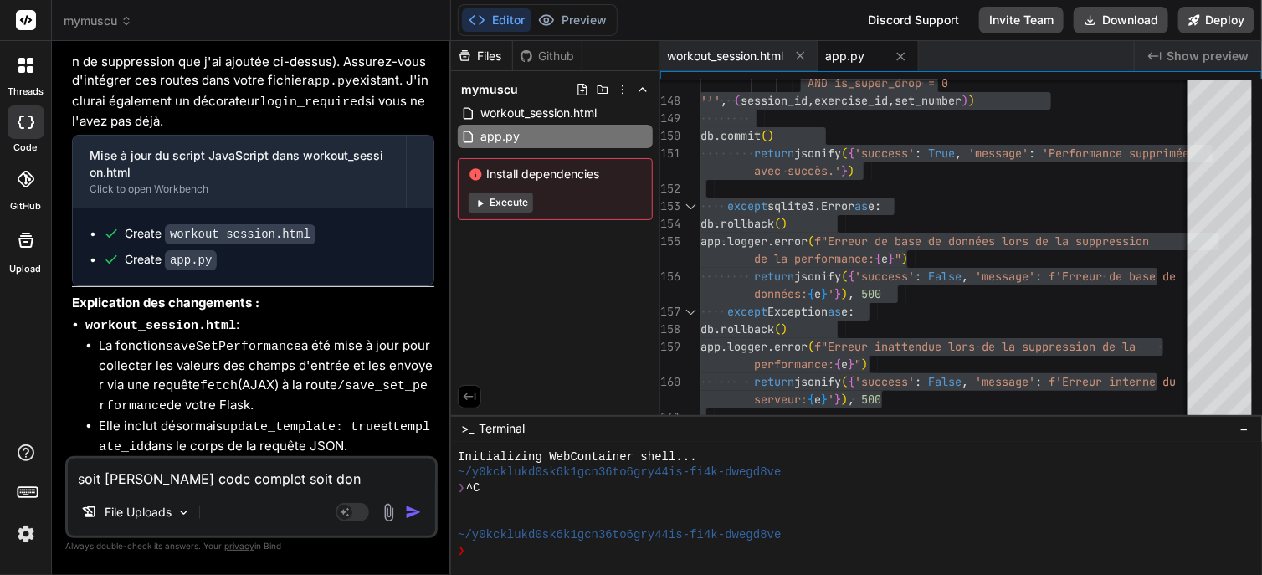
type textarea "soit [PERSON_NAME] code complet soit do"
type textarea "x"
type textarea "soit [PERSON_NAME] code complet soit d"
type textarea "x"
type textarea "soit [PERSON_NAME] code complet soit"
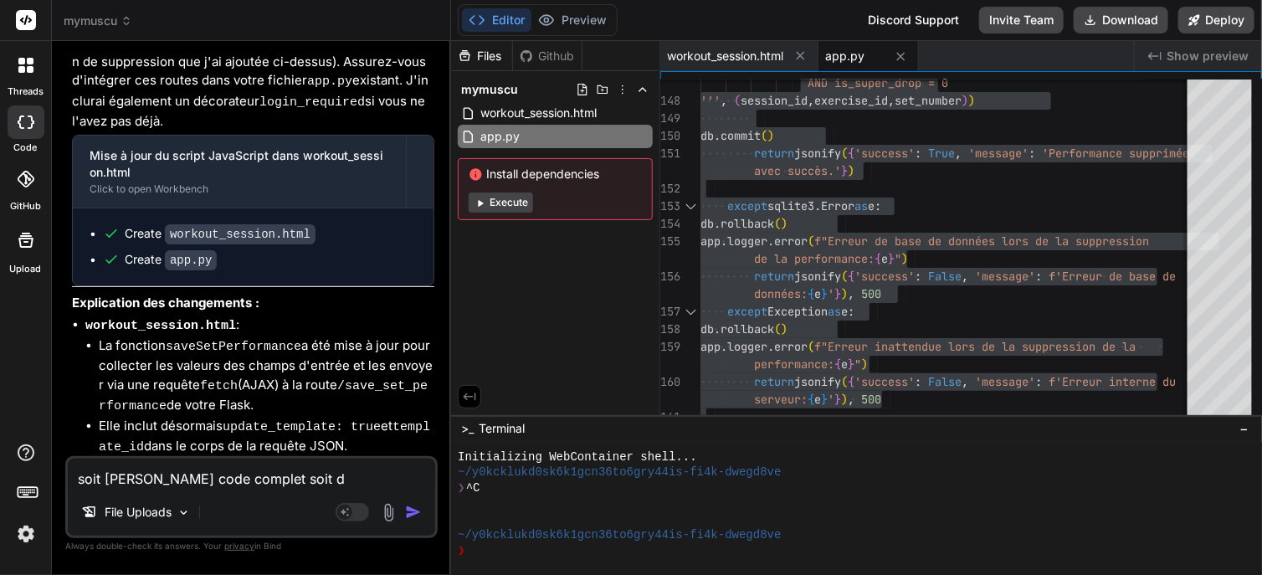
type textarea "x"
type textarea "soit [PERSON_NAME] code complet soit"
type textarea "x"
type textarea "soit [PERSON_NAME] code complet soi"
type textarea "x"
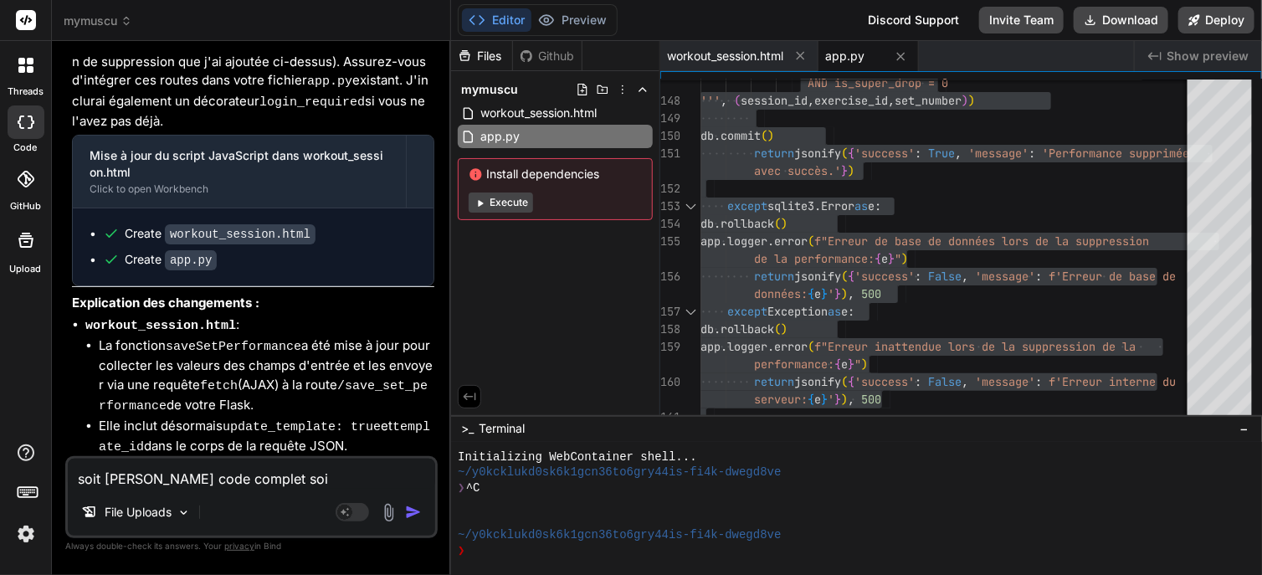
type textarea "soit [PERSON_NAME] code complet so"
type textarea "x"
type textarea "soit [PERSON_NAME] code complet s"
type textarea "x"
type textarea "soit [PERSON_NAME] code complet"
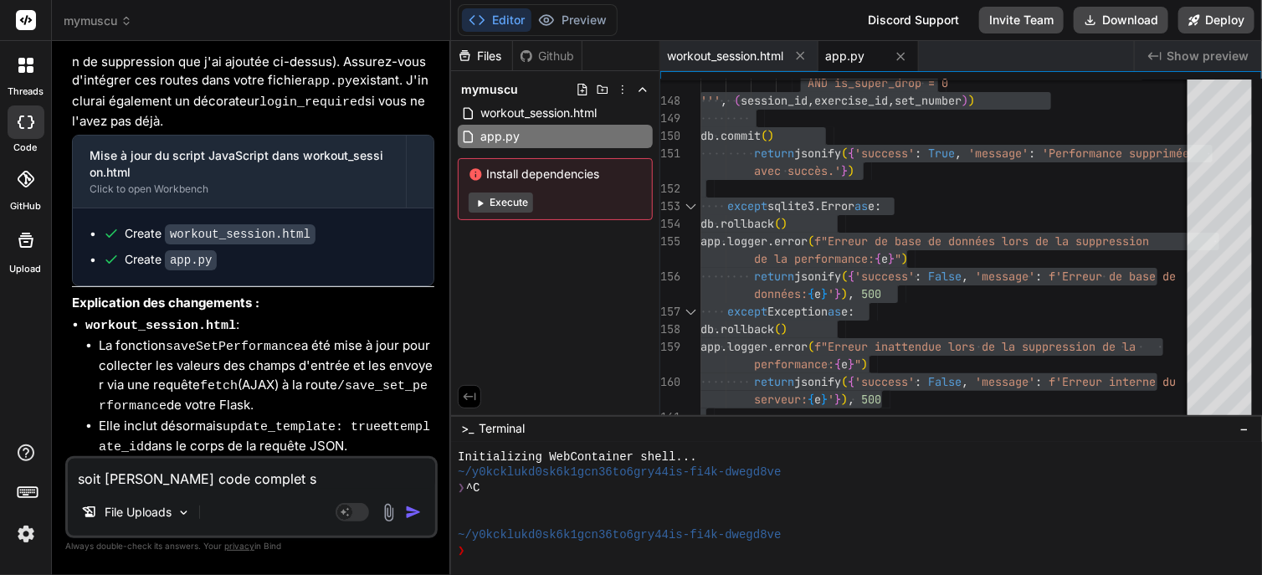
type textarea "x"
type textarea "soit [PERSON_NAME] code complet"
type textarea "x"
type textarea "soit [PERSON_NAME] code comple"
type textarea "x"
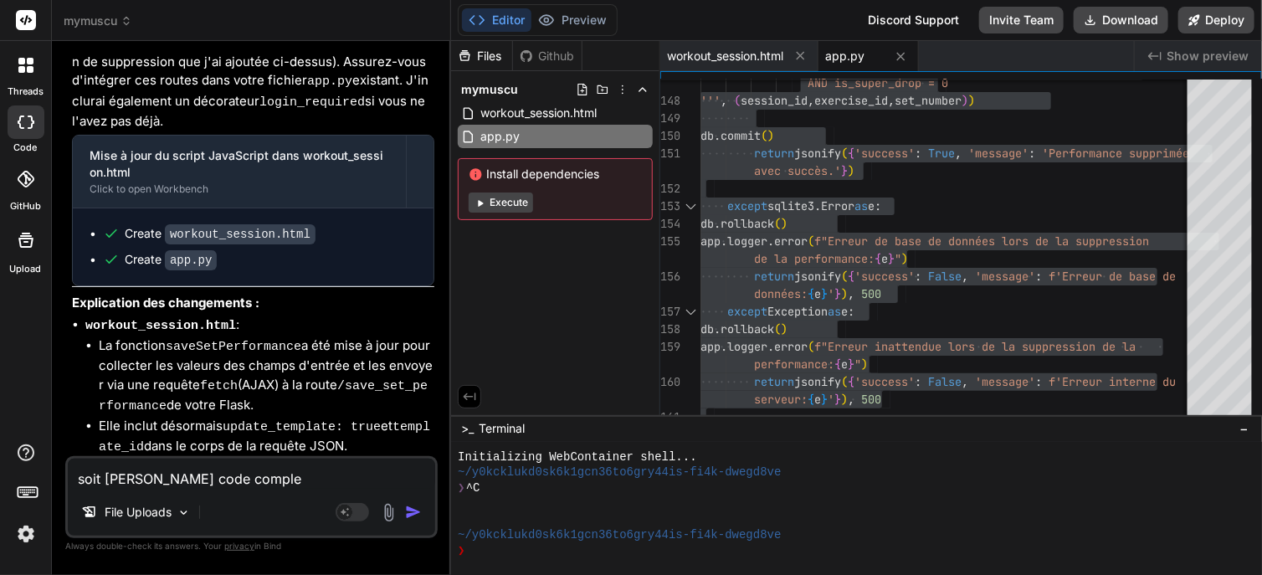
type textarea "soit [PERSON_NAME] code compl"
type textarea "x"
type textarea "soit [PERSON_NAME] code comp"
type textarea "x"
type textarea "soit [PERSON_NAME] code com"
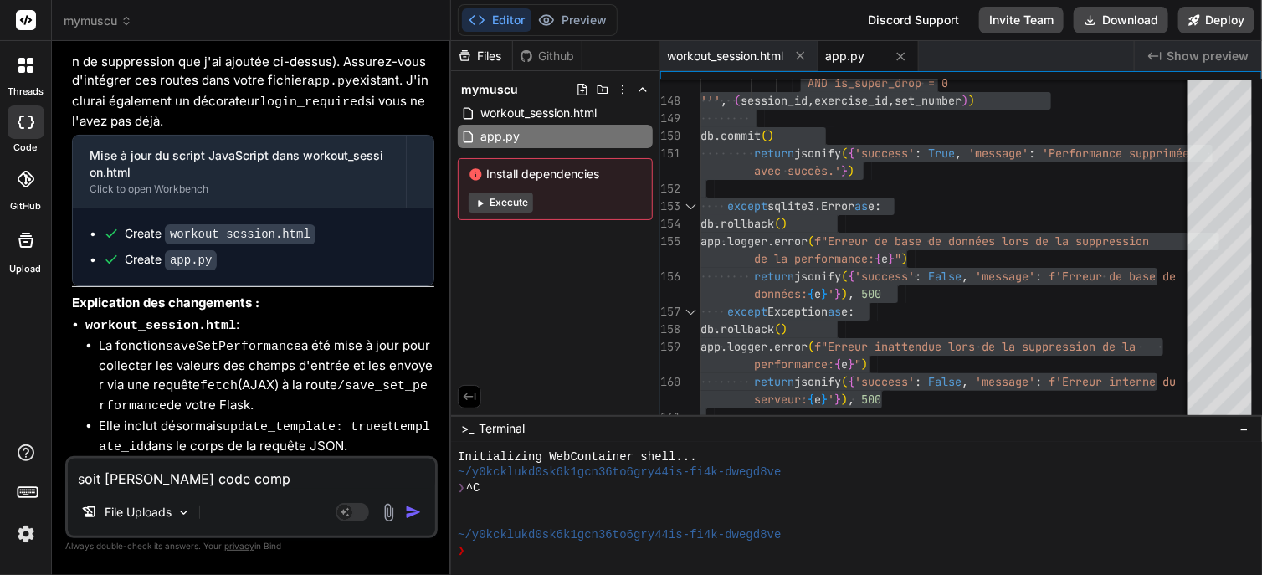
type textarea "x"
type textarea "soit [PERSON_NAME] code co"
type textarea "x"
type textarea "soit [PERSON_NAME] code c"
type textarea "x"
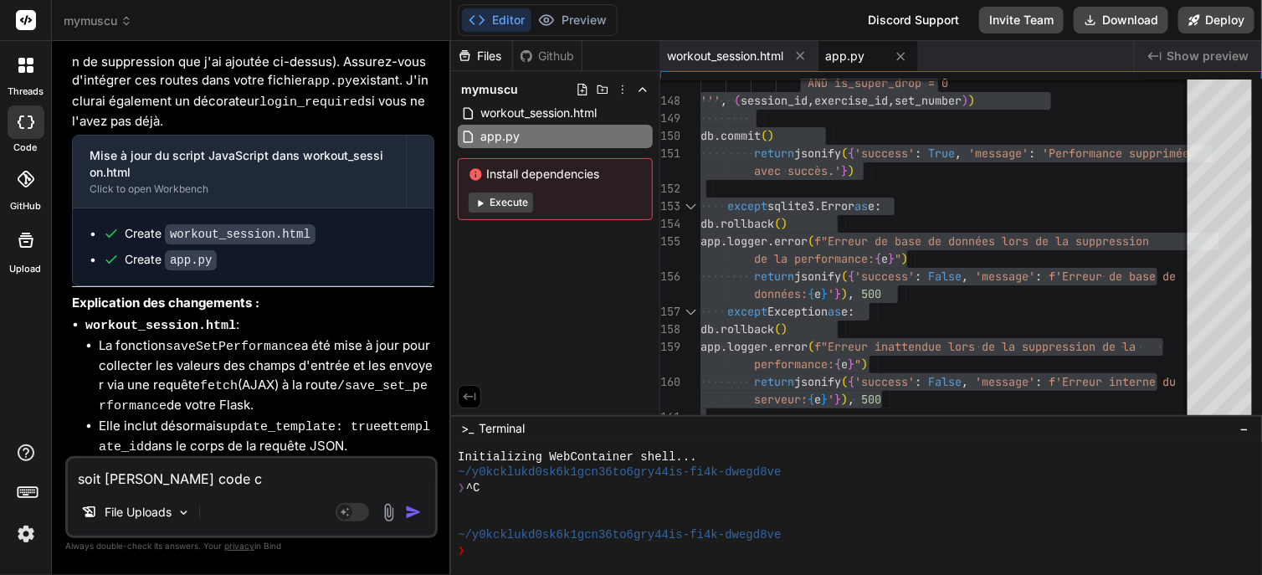
type textarea "soit [PERSON_NAME] code"
type textarea "x"
type textarea "soit [PERSON_NAME] code"
type textarea "x"
type textarea "soit [PERSON_NAME] cod"
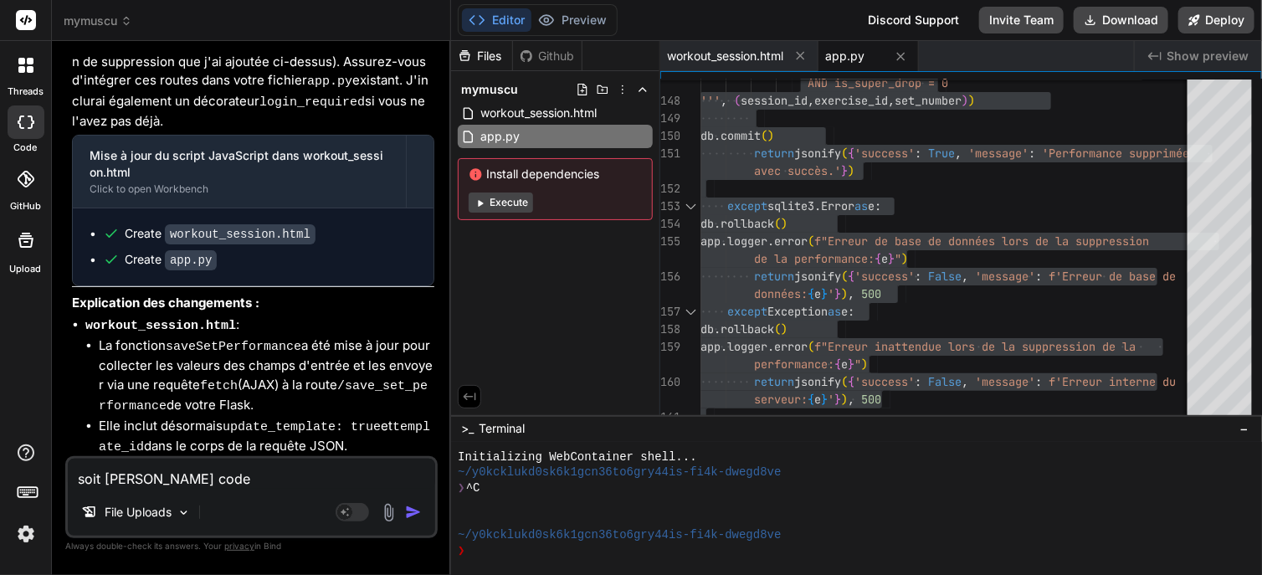
type textarea "x"
type textarea "soit [PERSON_NAME] co"
type textarea "x"
type textarea "soit [PERSON_NAME] c"
type textarea "x"
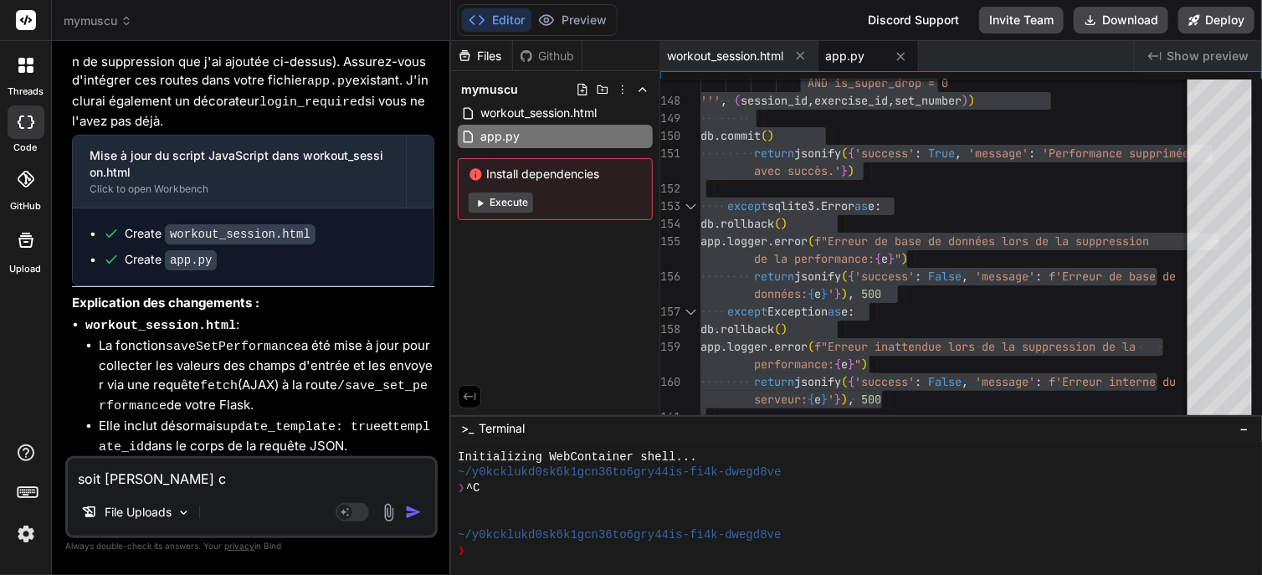
type textarea "soit [PERSON_NAME]"
type textarea "x"
type textarea "soit [PERSON_NAME]"
type textarea "x"
type textarea "soit donne le"
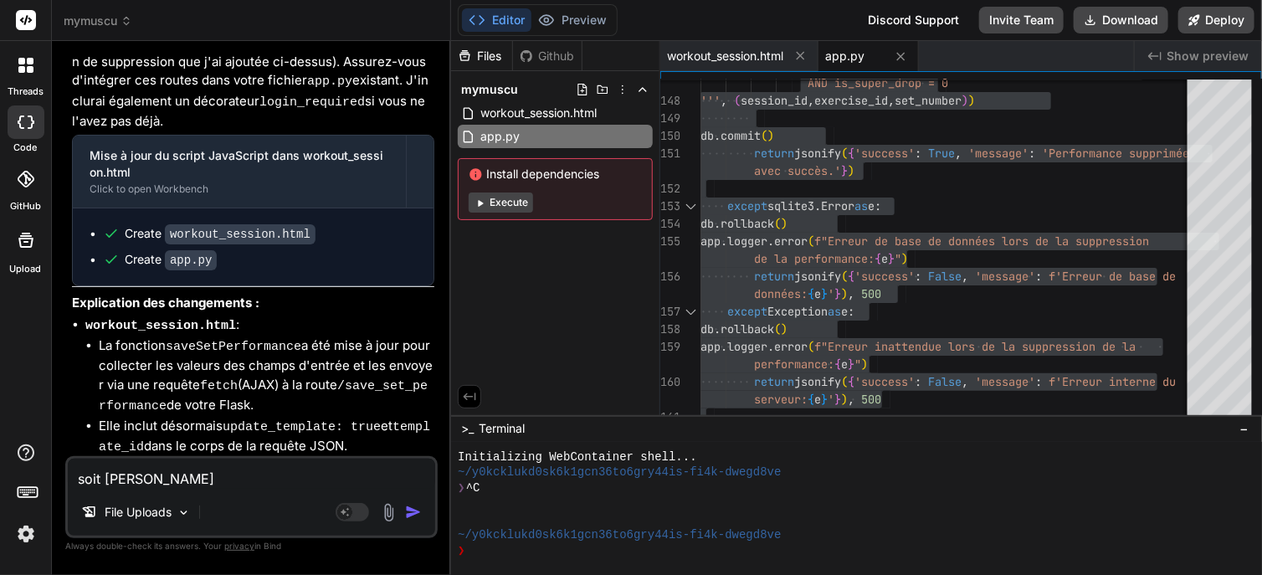
type textarea "x"
type textarea "soit donne l"
type textarea "x"
type textarea "soit donne"
type textarea "x"
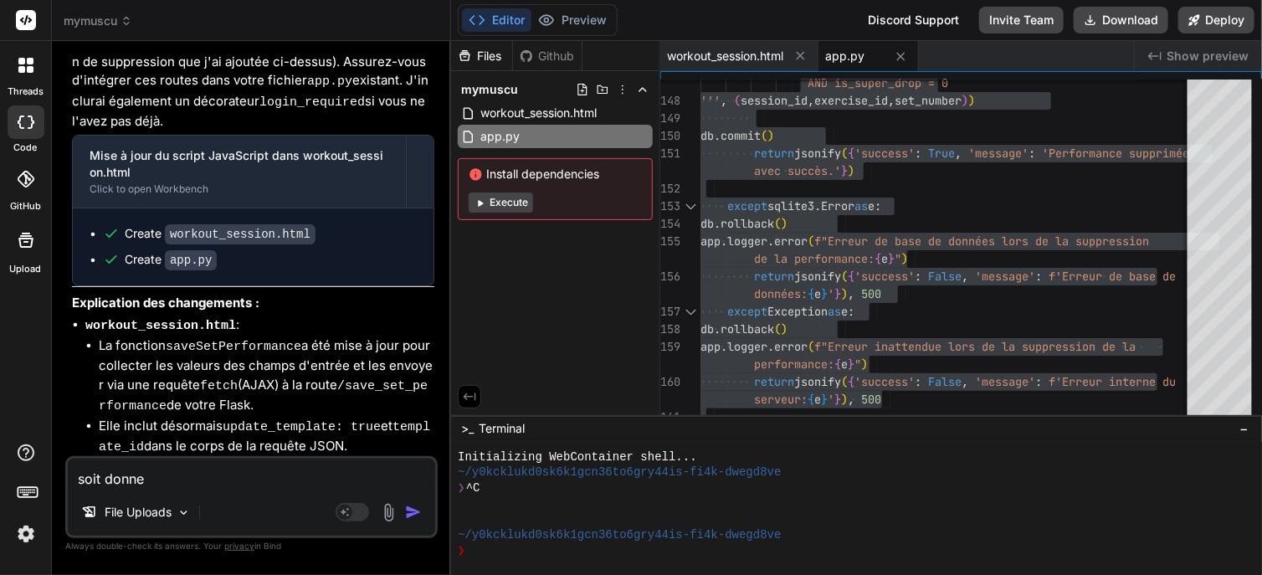
type textarea "soit donne"
type textarea "x"
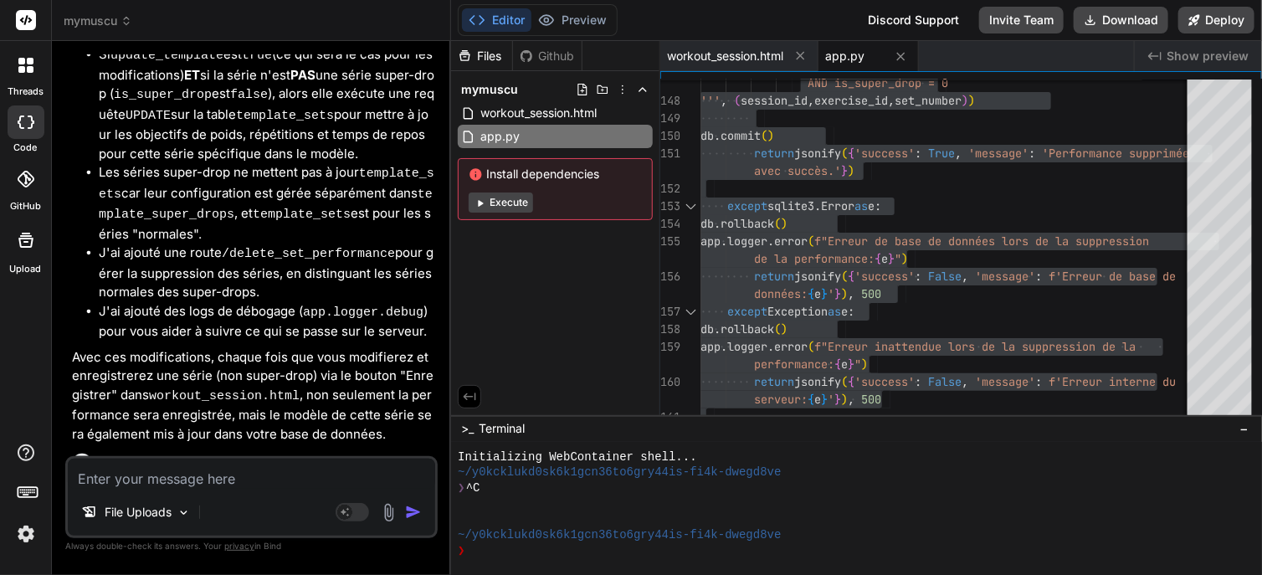
scroll to position [3296, 0]
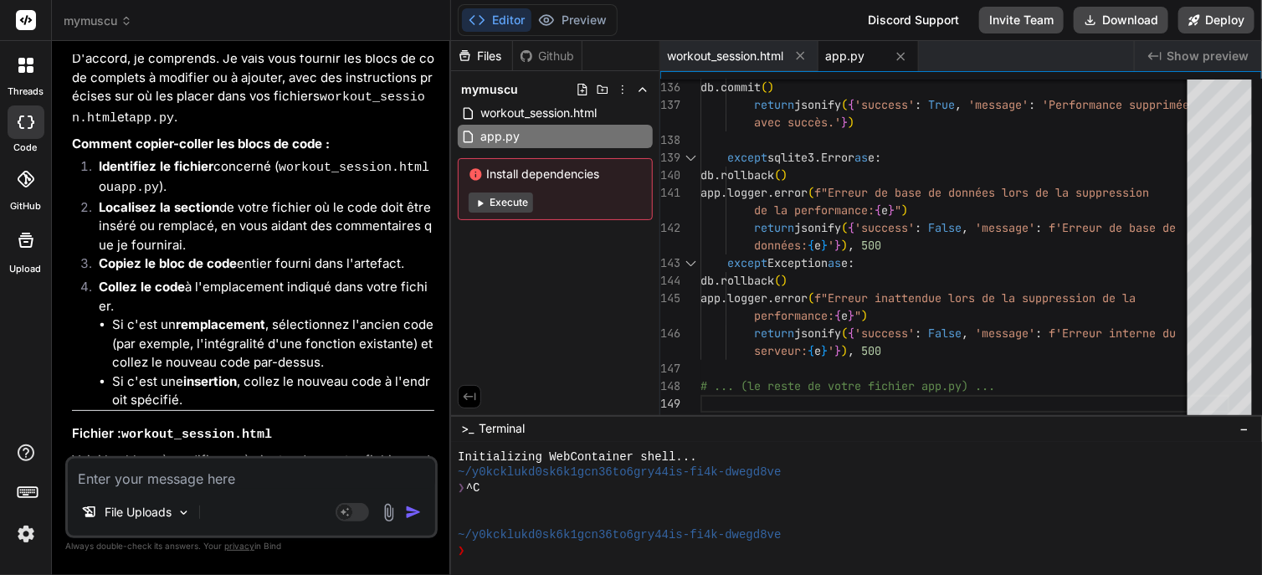
scroll to position [3852, 0]
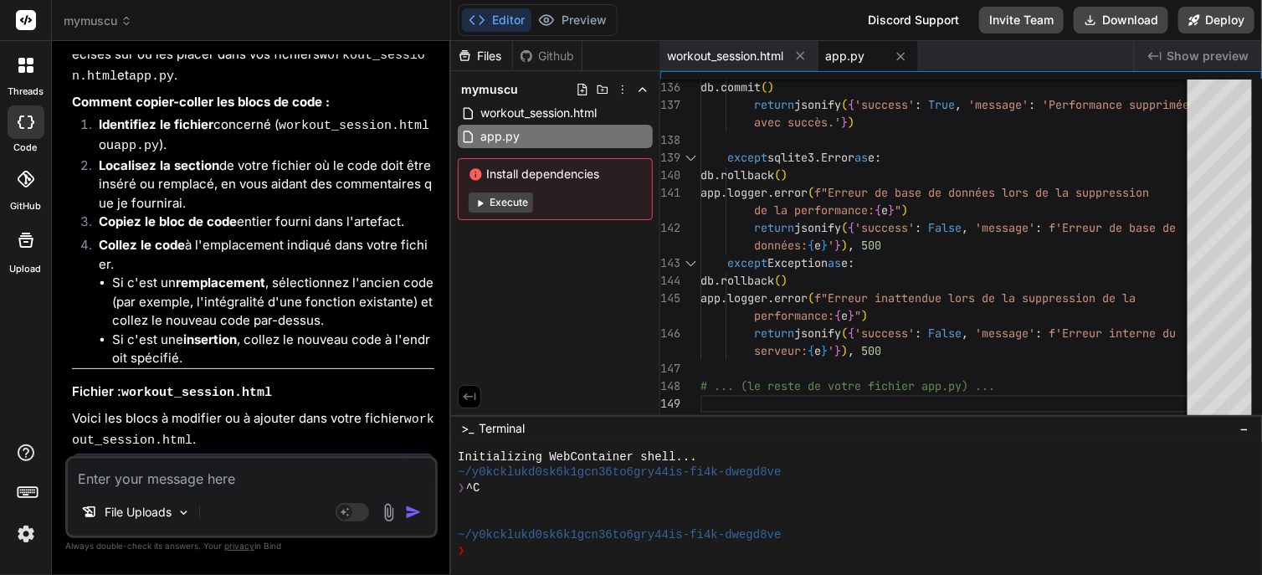
click at [191, 526] on code "workout_session.html" at bounding box center [240, 536] width 151 height 20
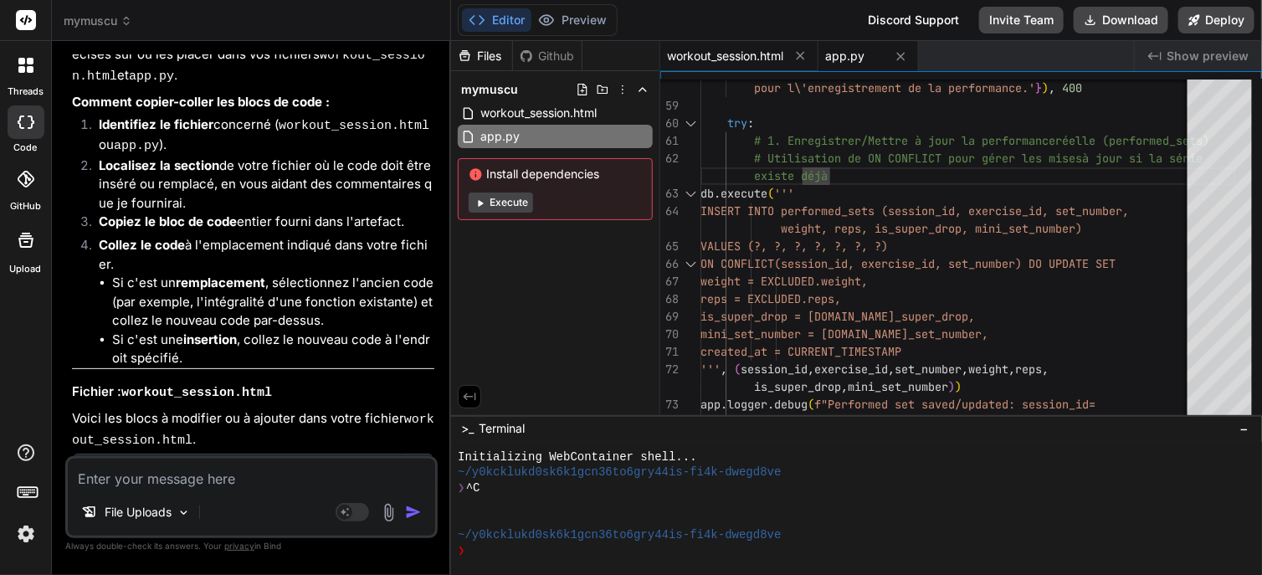
click at [729, 57] on span "workout_session.html" at bounding box center [725, 56] width 116 height 17
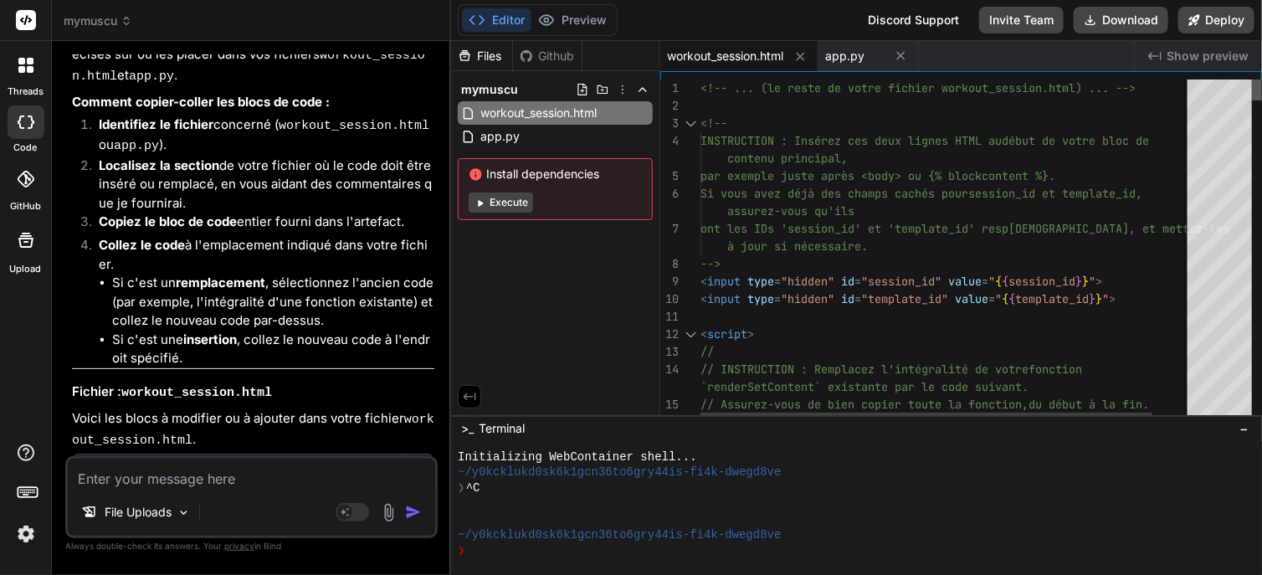
click at [1252, 79] on div at bounding box center [1257, 89] width 10 height 21
